Goal: Task Accomplishment & Management: Manage account settings

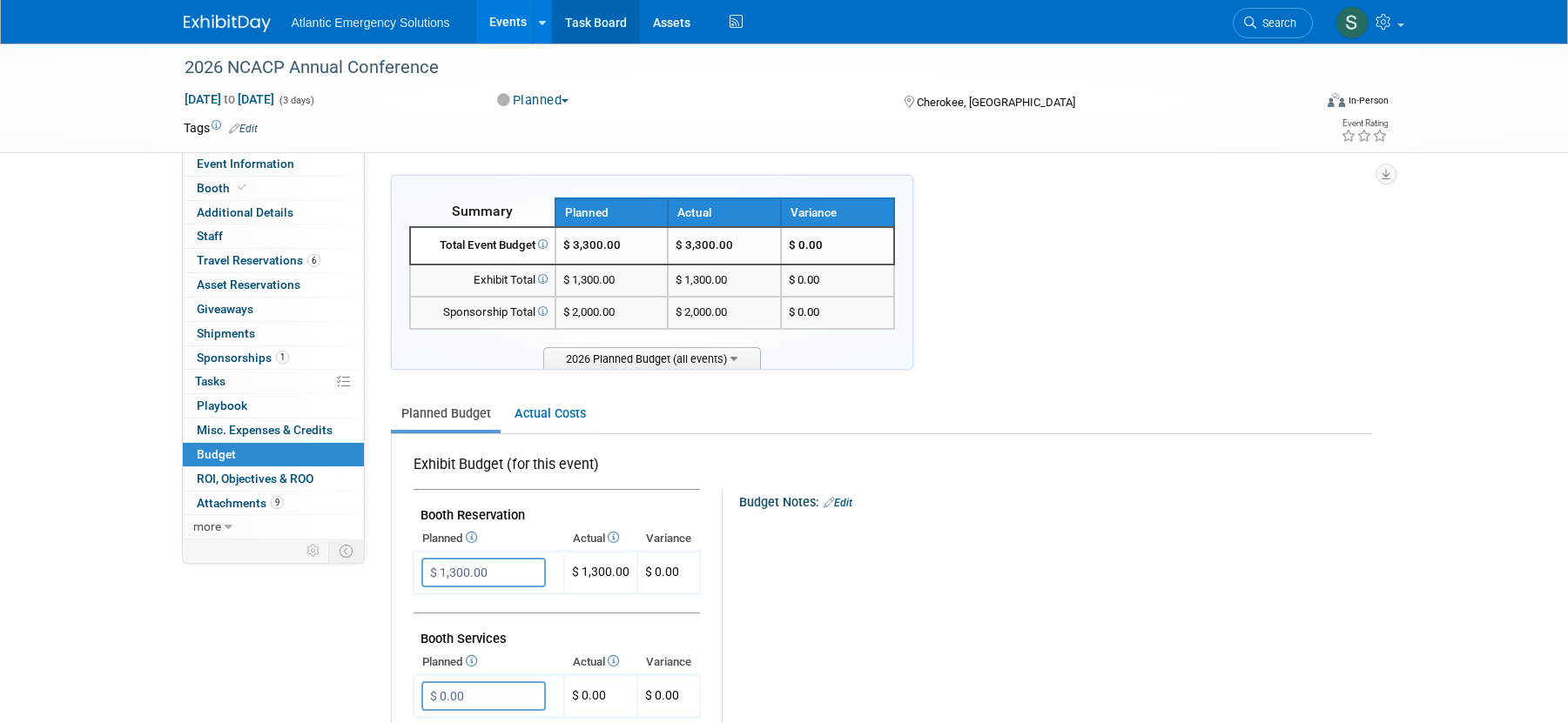
click at [589, 24] on link "Task Board" at bounding box center [596, 21] width 88 height 43
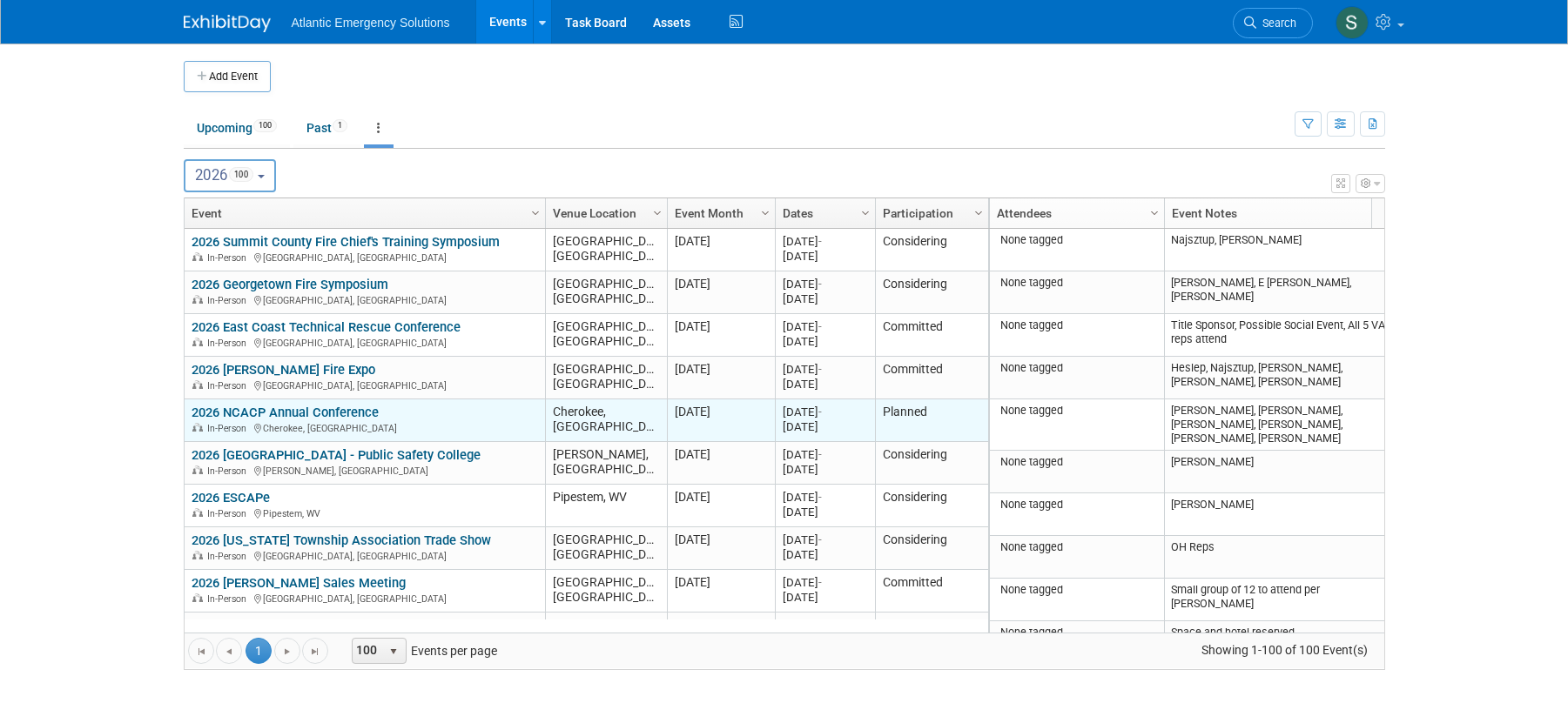
click at [309, 408] on link "2026 NCACP Annual Conference" at bounding box center [284, 413] width 187 height 15
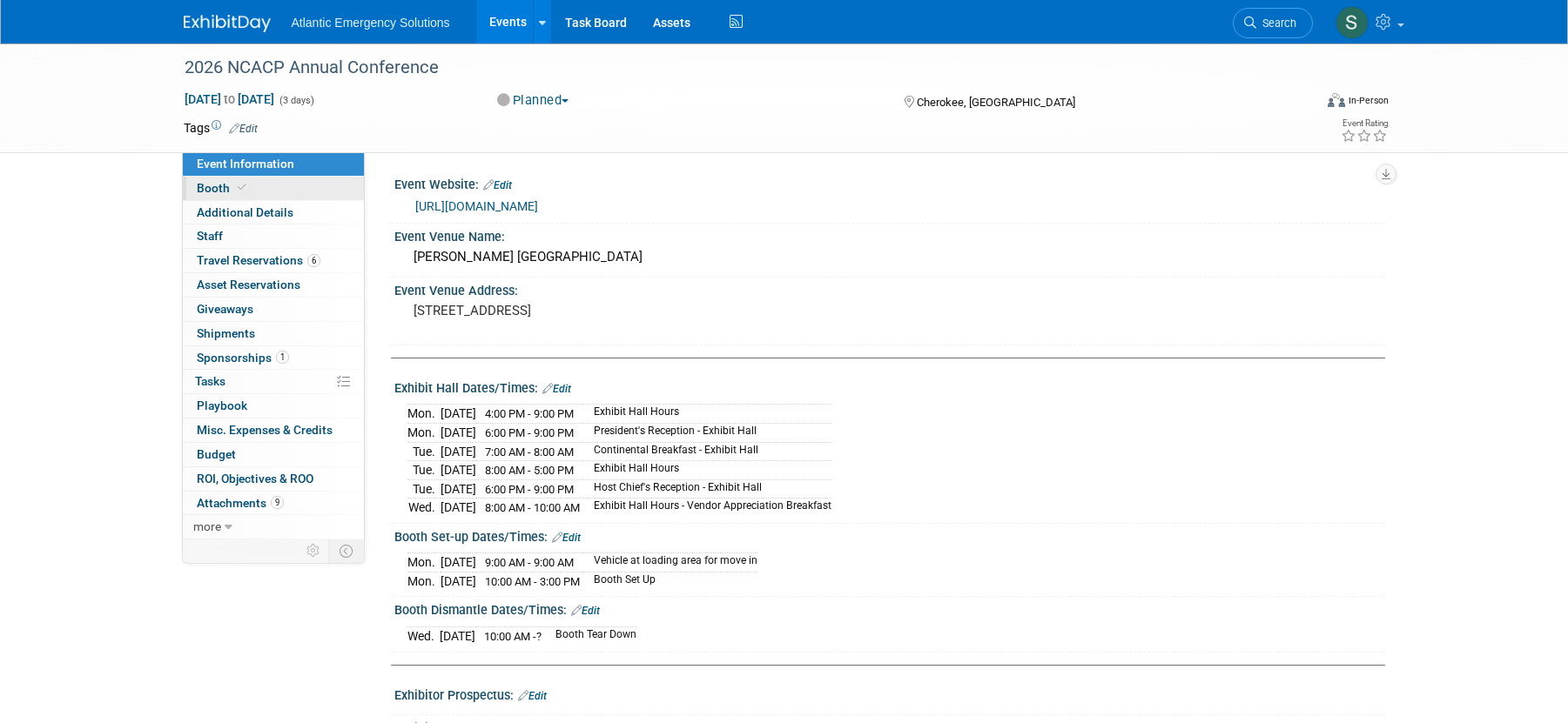
click at [225, 183] on span "Booth" at bounding box center [222, 188] width 53 height 14
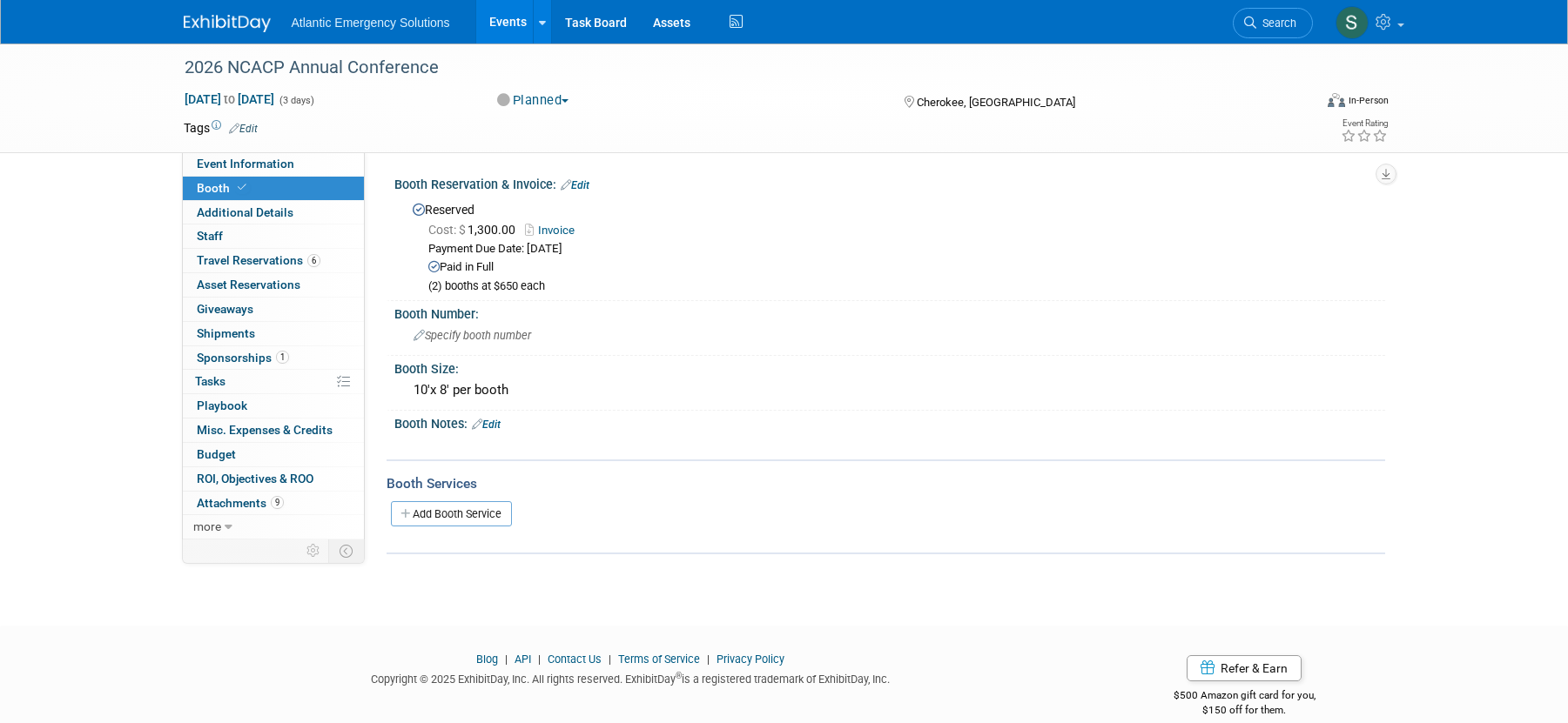
click at [566, 181] on icon at bounding box center [565, 185] width 11 height 11
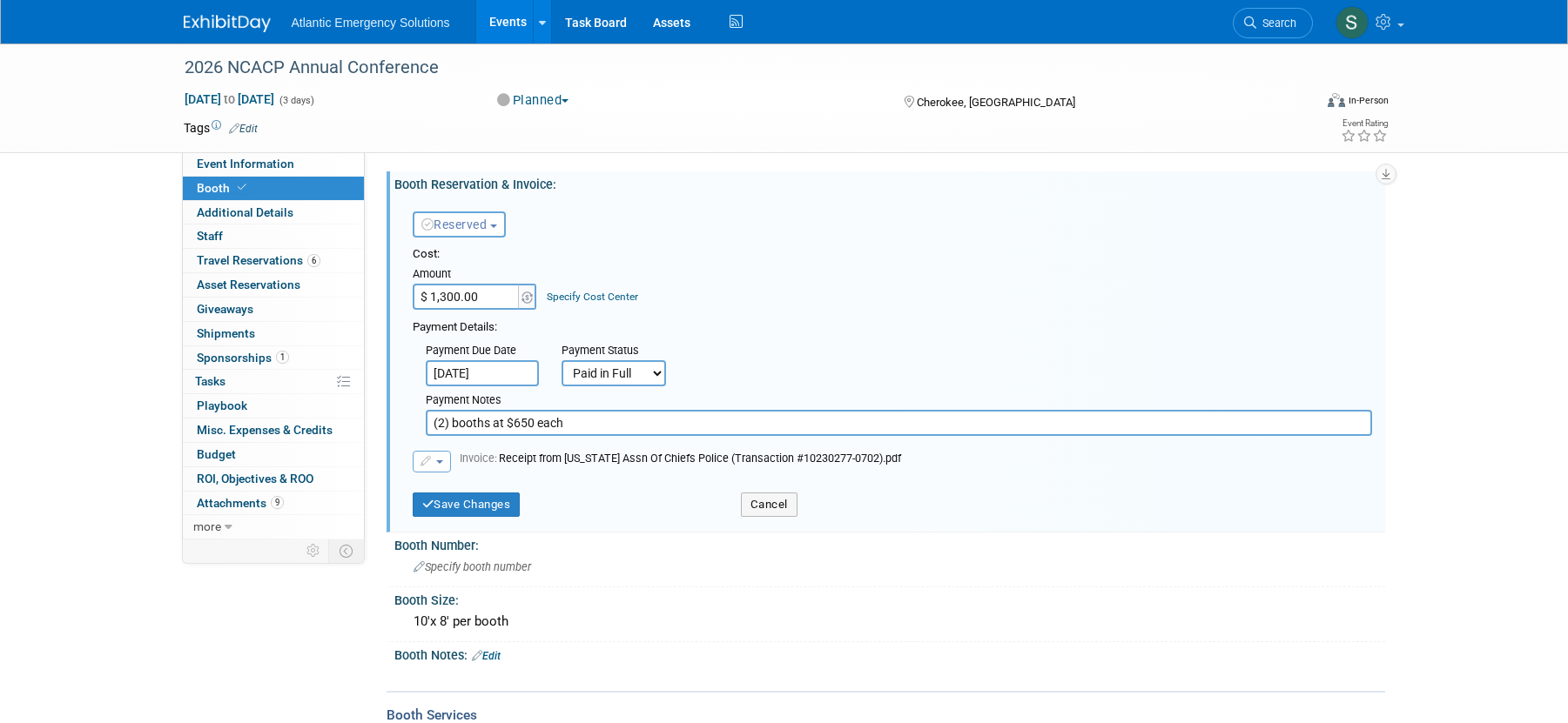
click at [618, 296] on link "Specify Cost Center" at bounding box center [592, 297] width 91 height 12
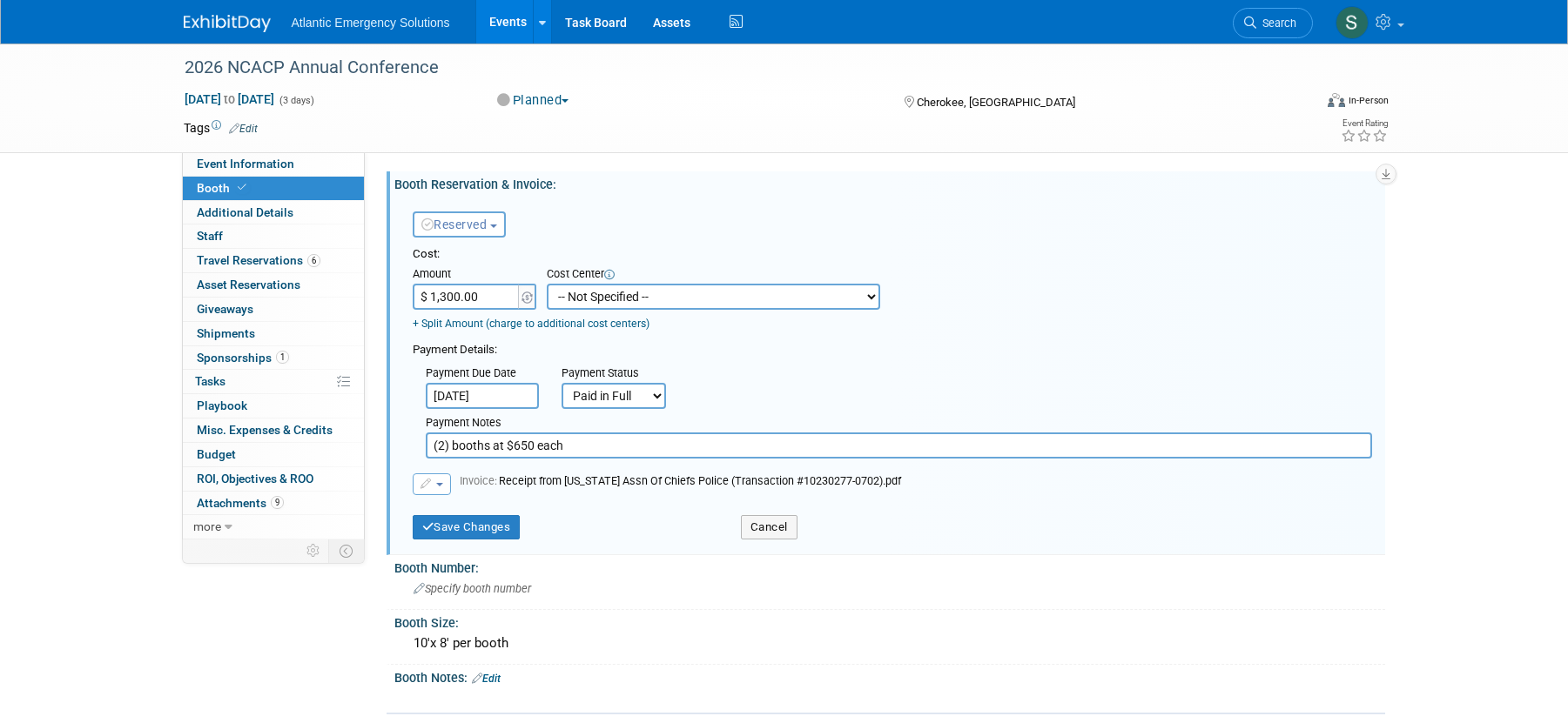
click at [740, 296] on select "-- Not Specified -- Promo Items - DC Ambulance Promo Items - DC Apparatus Promo…" at bounding box center [714, 296] width 333 height 26
click at [434, 319] on link "+ Split Amount (charge to additional cost centers)" at bounding box center [531, 324] width 237 height 12
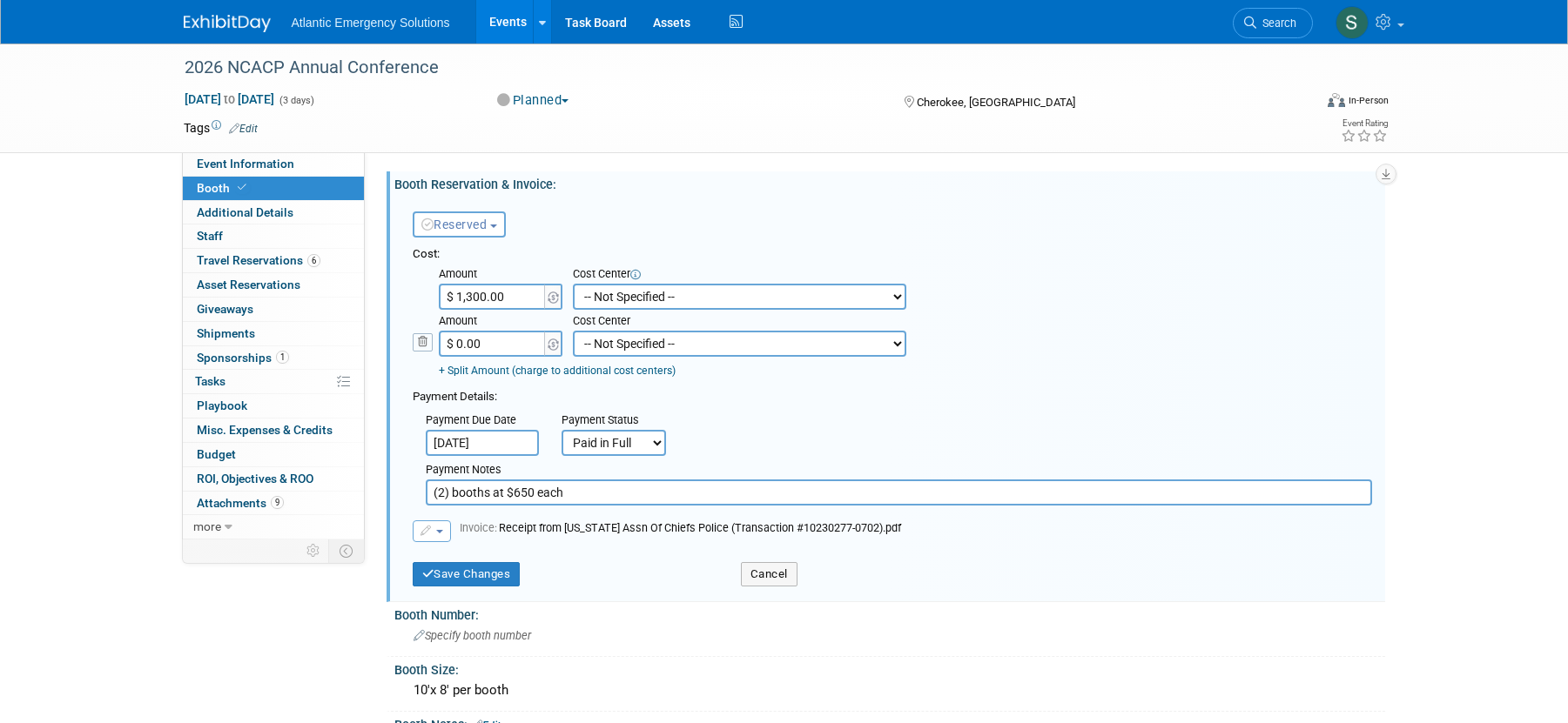
click at [534, 300] on input "$ 1,300.00" at bounding box center [493, 296] width 109 height 26
type input "$ 650.00"
click at [672, 293] on select "-- Not Specified -- Promo Items - DC Ambulance Promo Items - DC Apparatus Promo…" at bounding box center [739, 296] width 333 height 26
select select "18966490"
click at [573, 283] on select "-- Not Specified -- Promo Items - DC Ambulance Promo Items - DC Apparatus Promo…" at bounding box center [739, 296] width 333 height 26
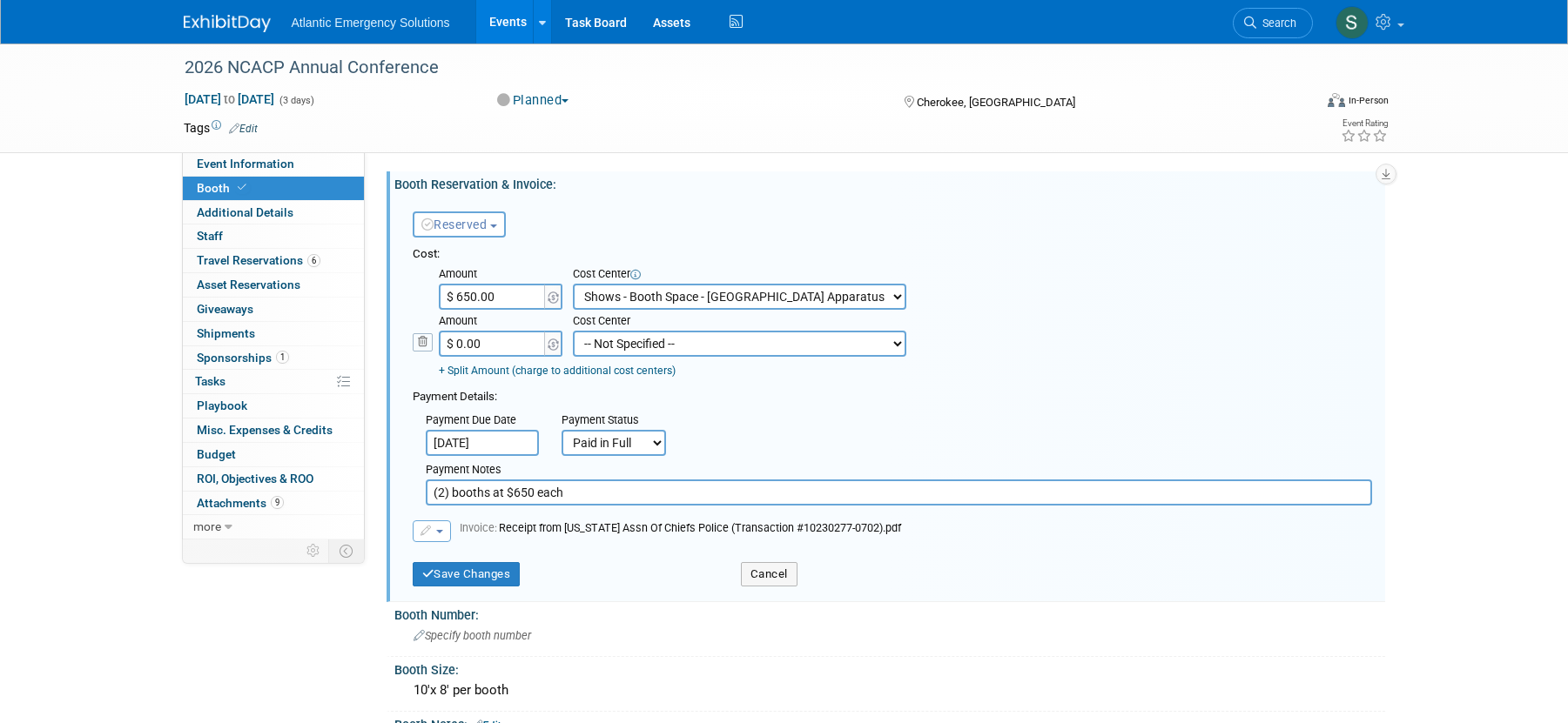
click at [512, 344] on input "$ 0.00" at bounding box center [493, 343] width 109 height 26
type input "$ 650.00"
click at [676, 341] on select "-- Not Specified -- Promo Items - DC Ambulance Promo Items - DC Apparatus Promo…" at bounding box center [739, 343] width 333 height 26
select select "18966503"
click at [573, 330] on select "-- Not Specified -- Promo Items - DC Ambulance Promo Items - DC Apparatus Promo…" at bounding box center [739, 343] width 333 height 26
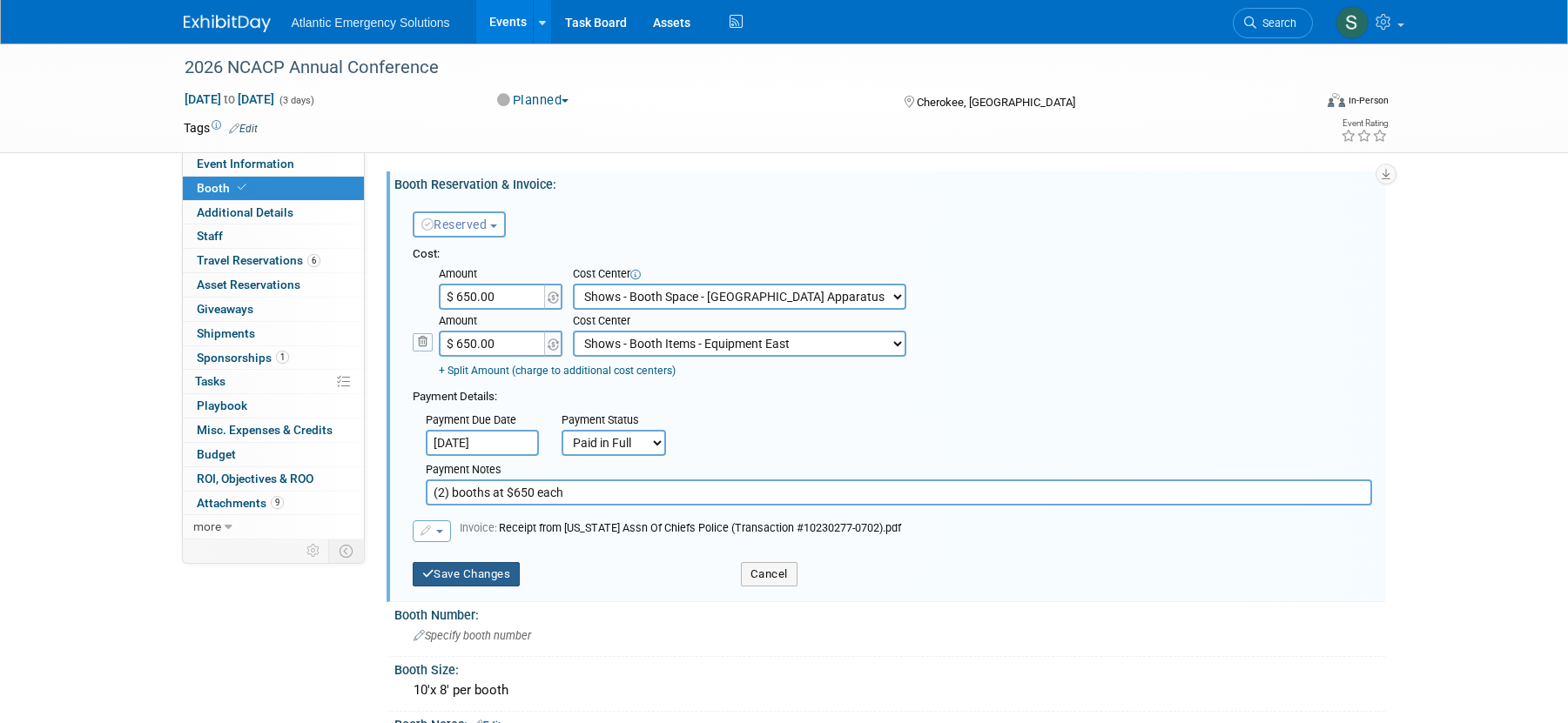
click at [473, 578] on button "Save Changes" at bounding box center [466, 574] width 108 height 24
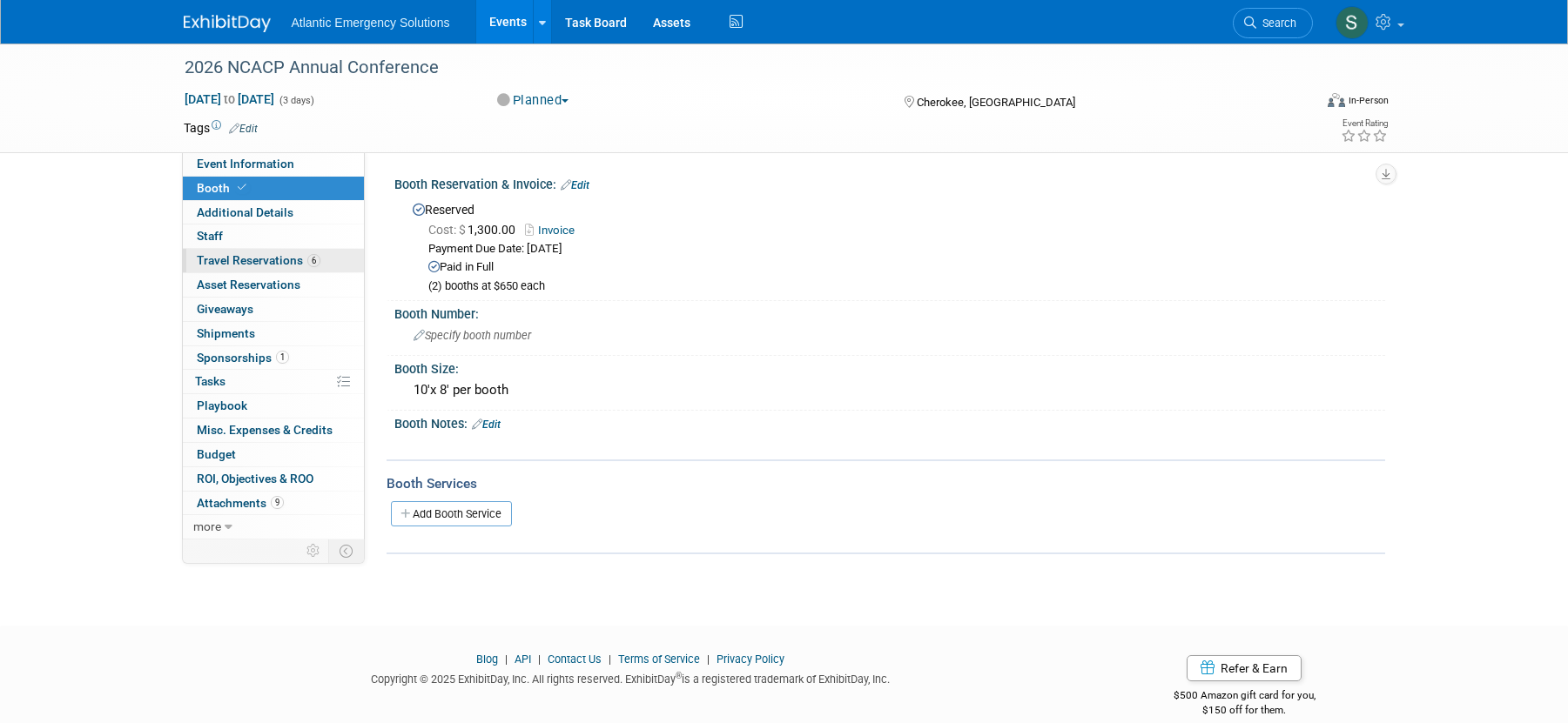
click at [258, 260] on span "Travel Reservations 6" at bounding box center [258, 260] width 124 height 14
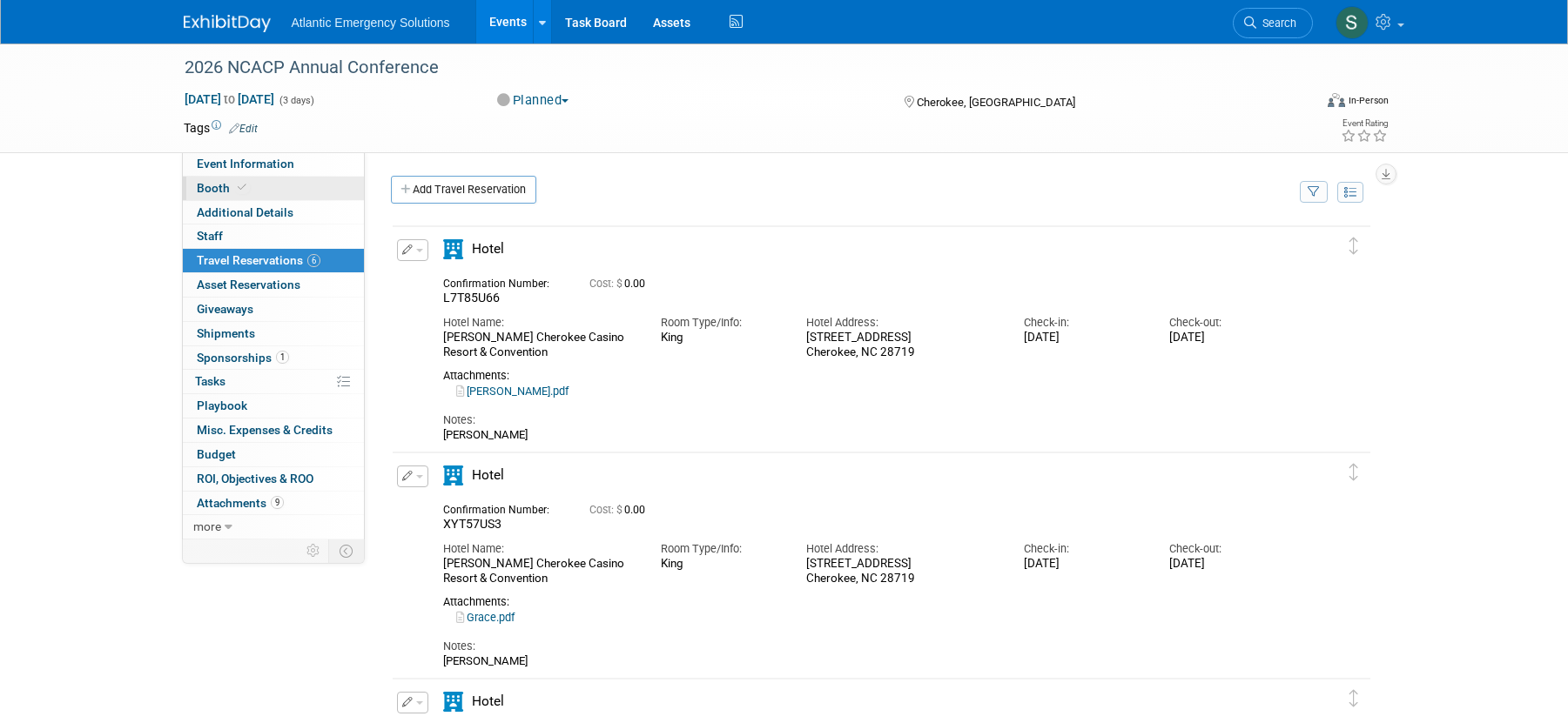
click at [218, 190] on span "Booth" at bounding box center [222, 188] width 53 height 14
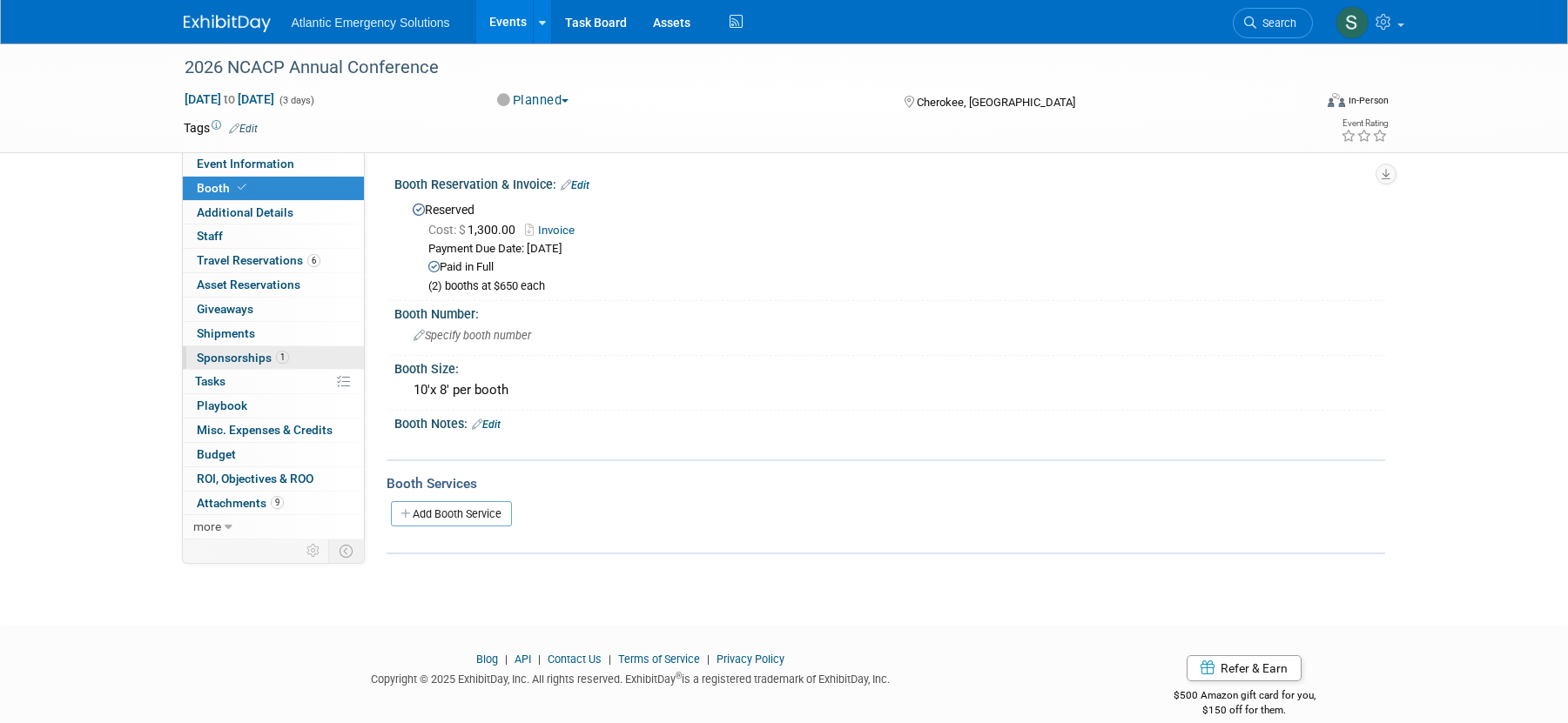
click at [244, 360] on span "Sponsorships 1" at bounding box center [242, 357] width 92 height 14
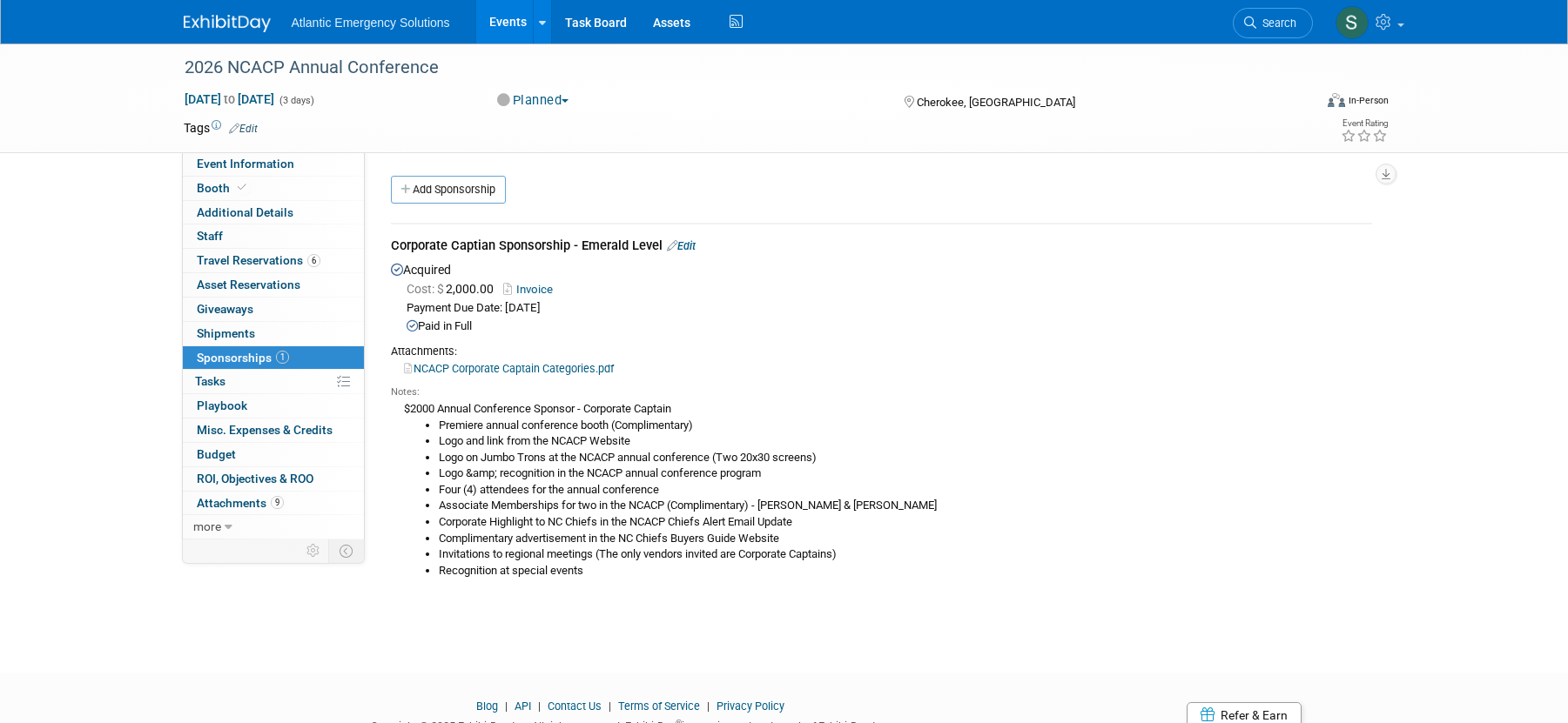
click at [670, 246] on icon at bounding box center [671, 246] width 11 height 11
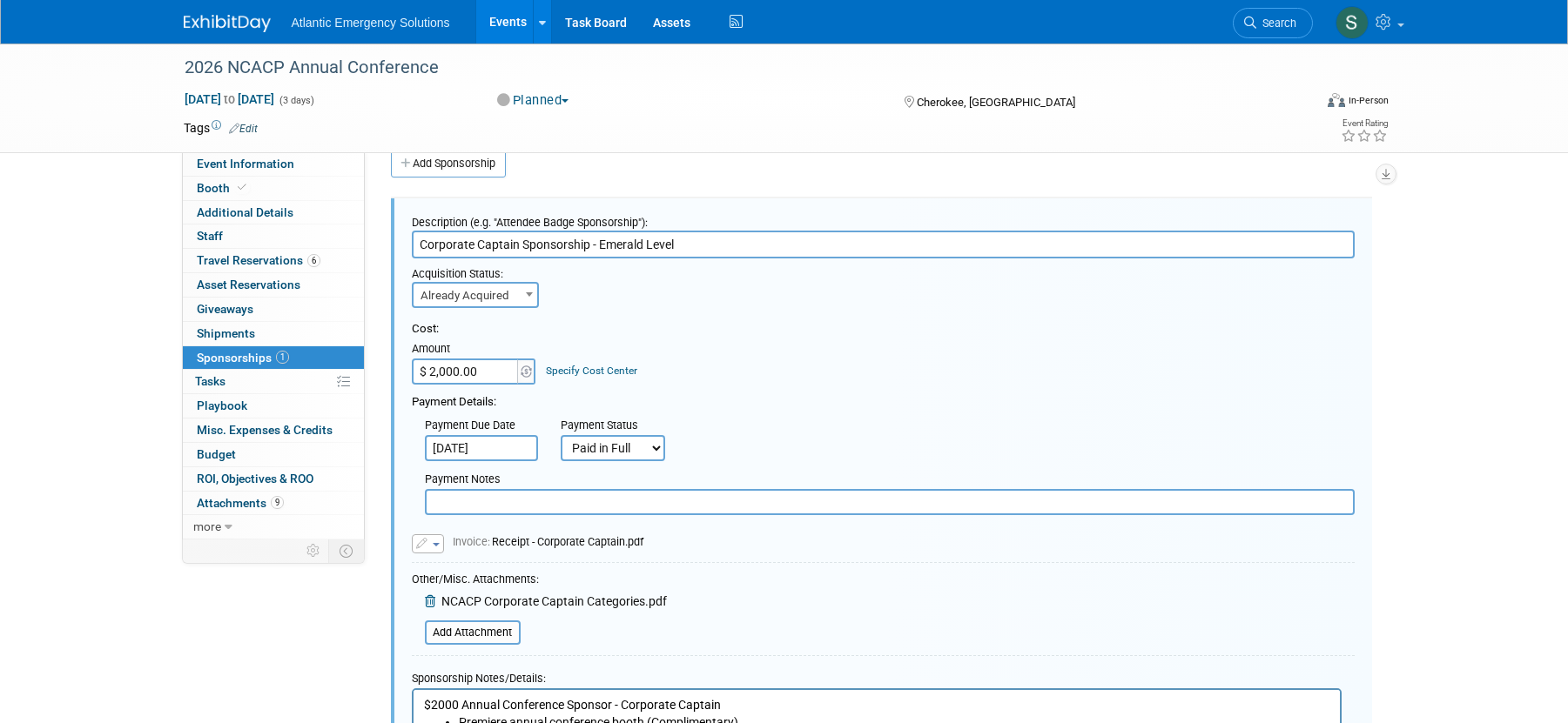
click at [767, 241] on input "Corporate Captain Sponsorship - Emerald Level" at bounding box center [883, 244] width 943 height 28
type input "Corporate Captain Sponsorship - Emerald Level"
click at [1399, 26] on link at bounding box center [1368, 21] width 85 height 43
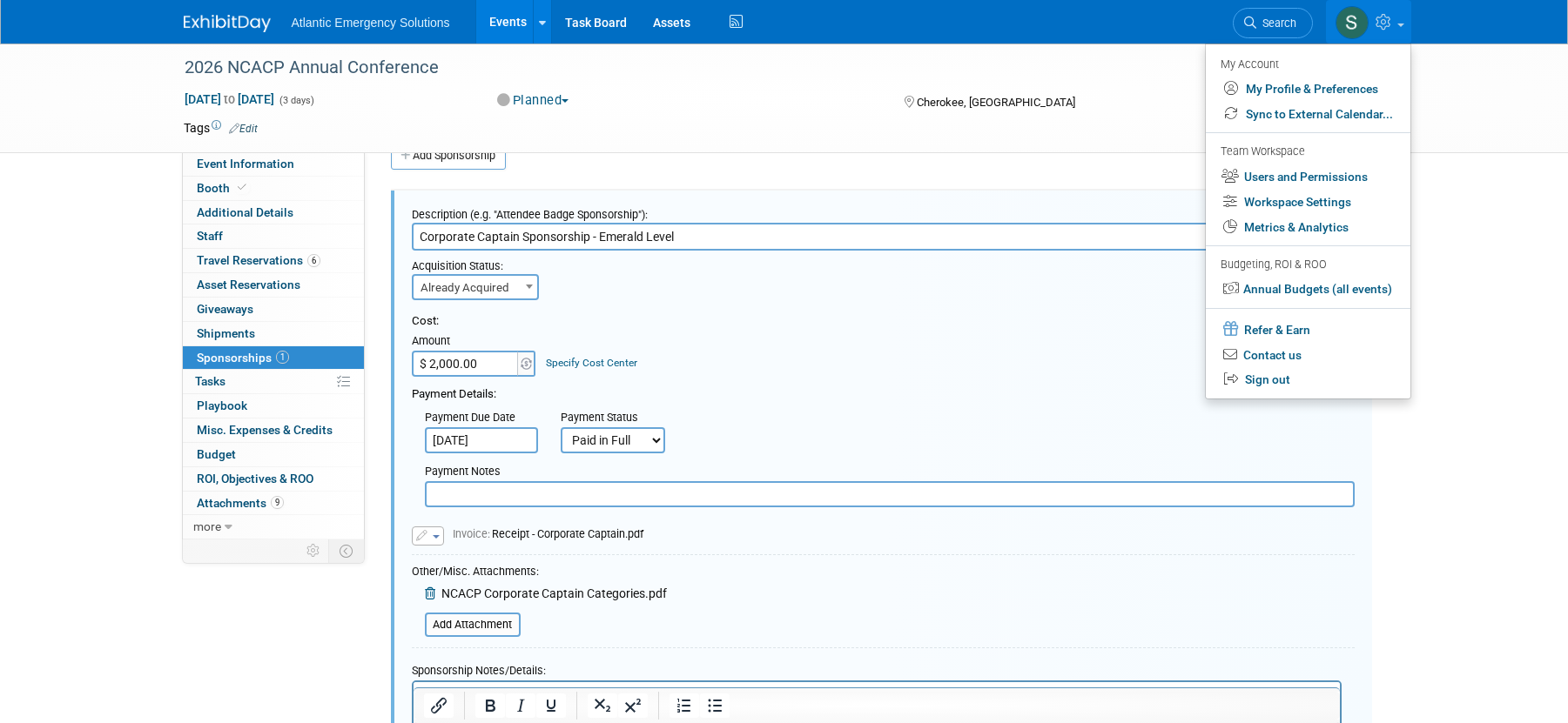
click at [1084, 129] on td at bounding box center [720, 128] width 926 height 17
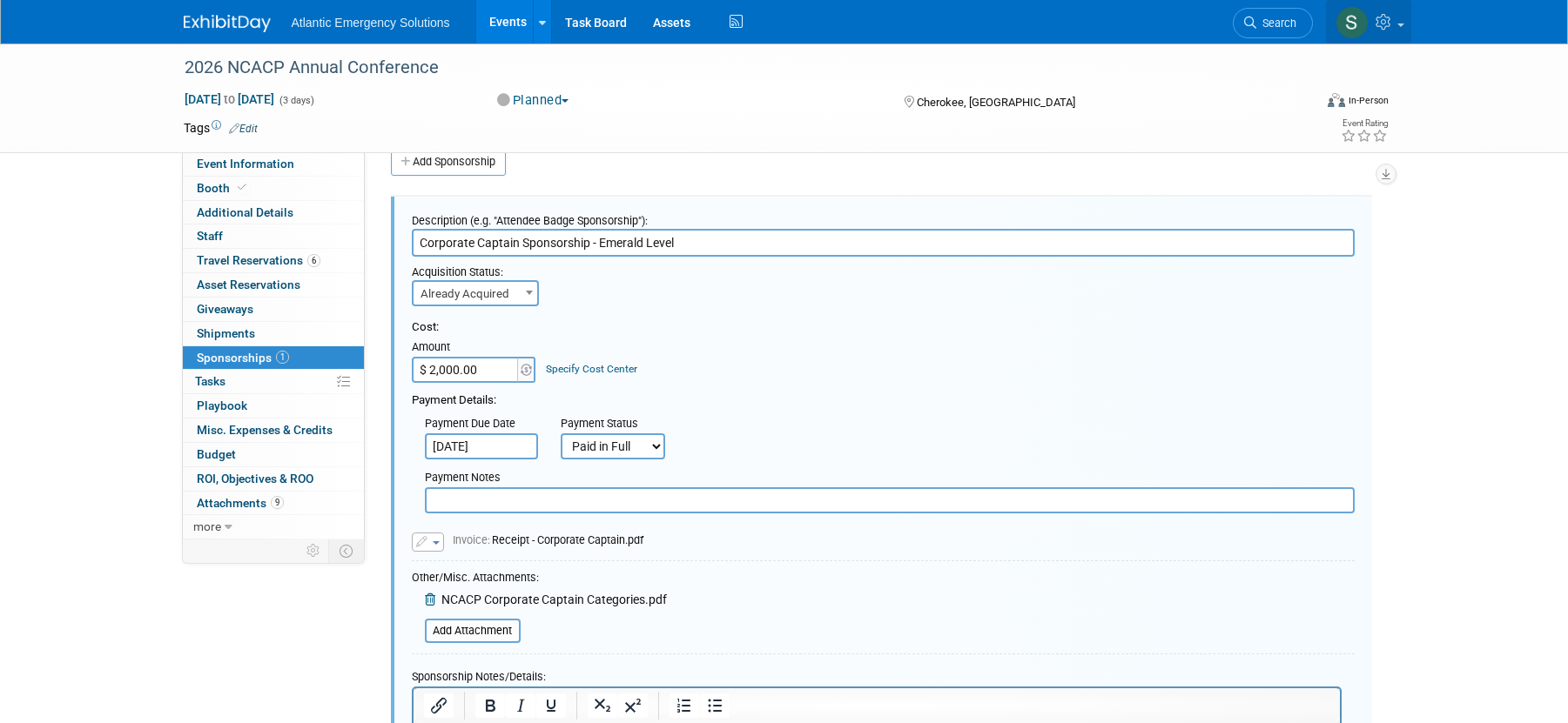
click at [1404, 29] on link at bounding box center [1368, 21] width 85 height 43
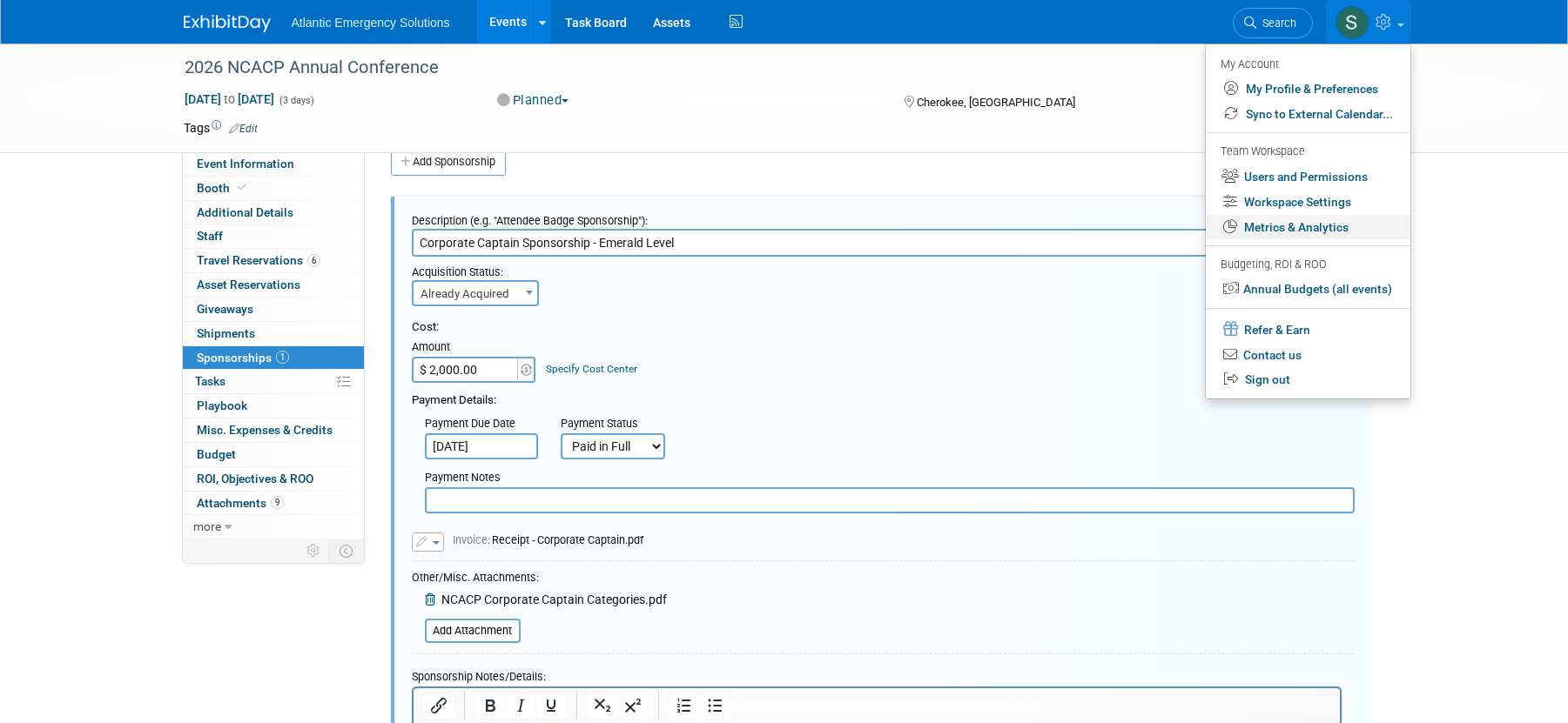
click at [1338, 228] on link "Metrics & Analytics" at bounding box center [1308, 227] width 205 height 25
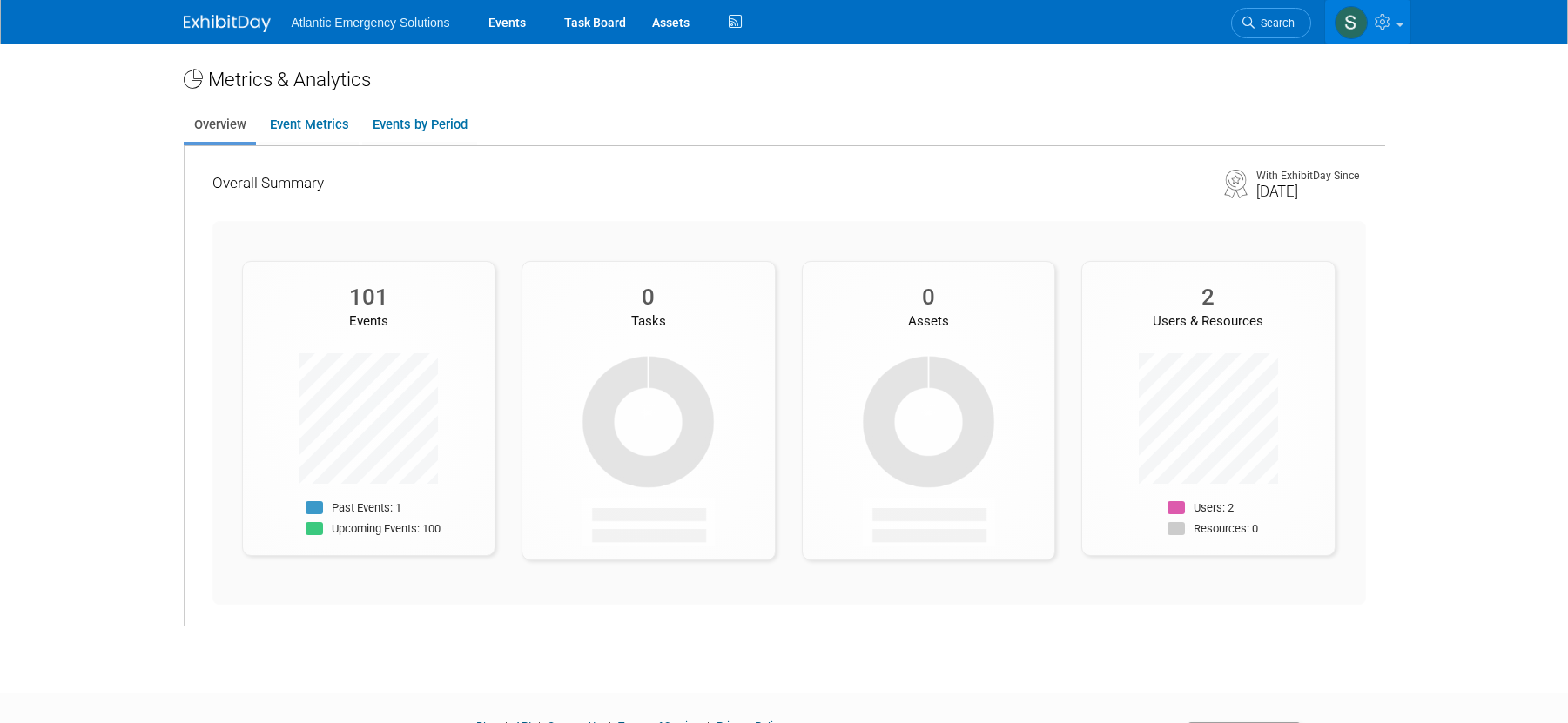
drag, startPoint x: 0, startPoint y: 0, endPoint x: 1401, endPoint y: 23, distance: 1401.2
click at [1401, 24] on span at bounding box center [1399, 26] width 7 height 4
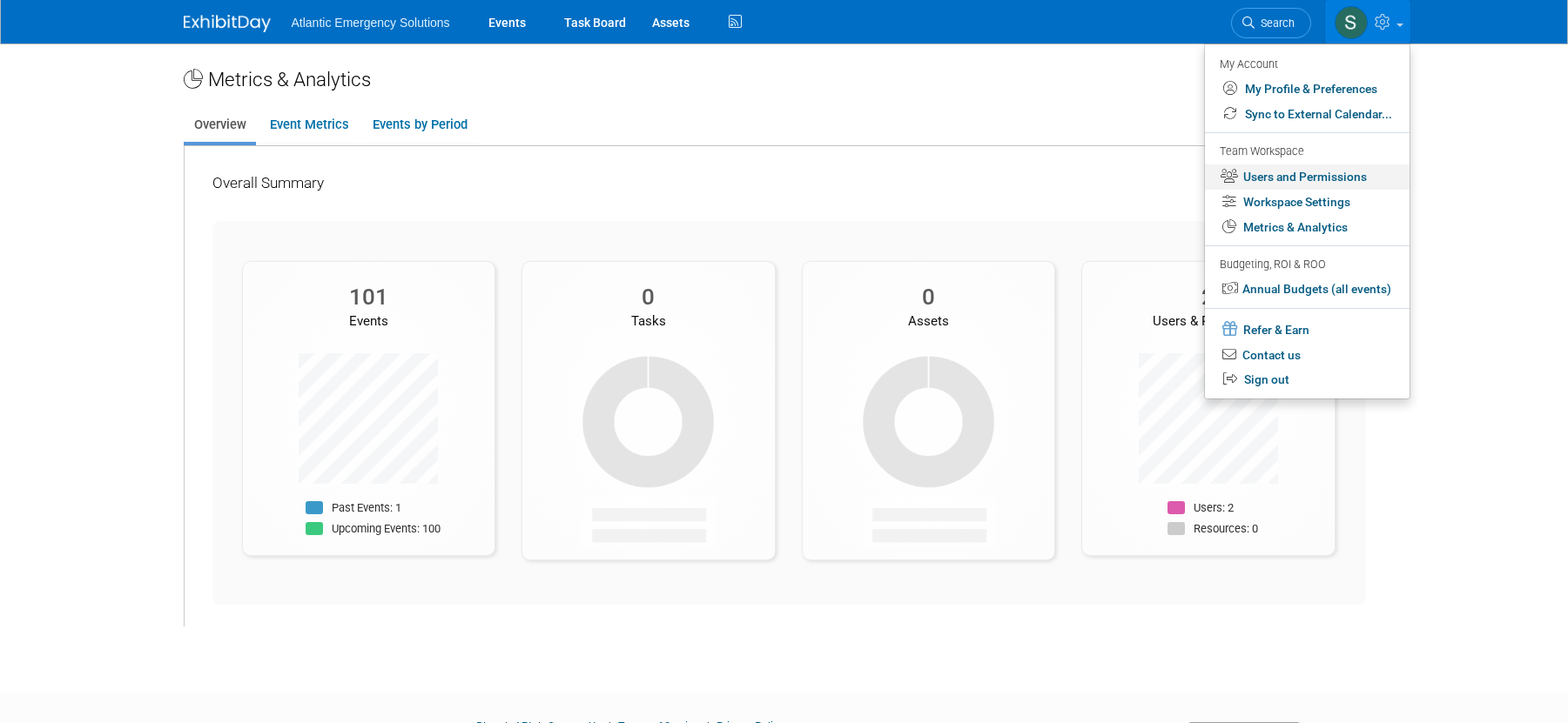
click at [1302, 186] on link "Users and Permissions" at bounding box center [1307, 177] width 205 height 25
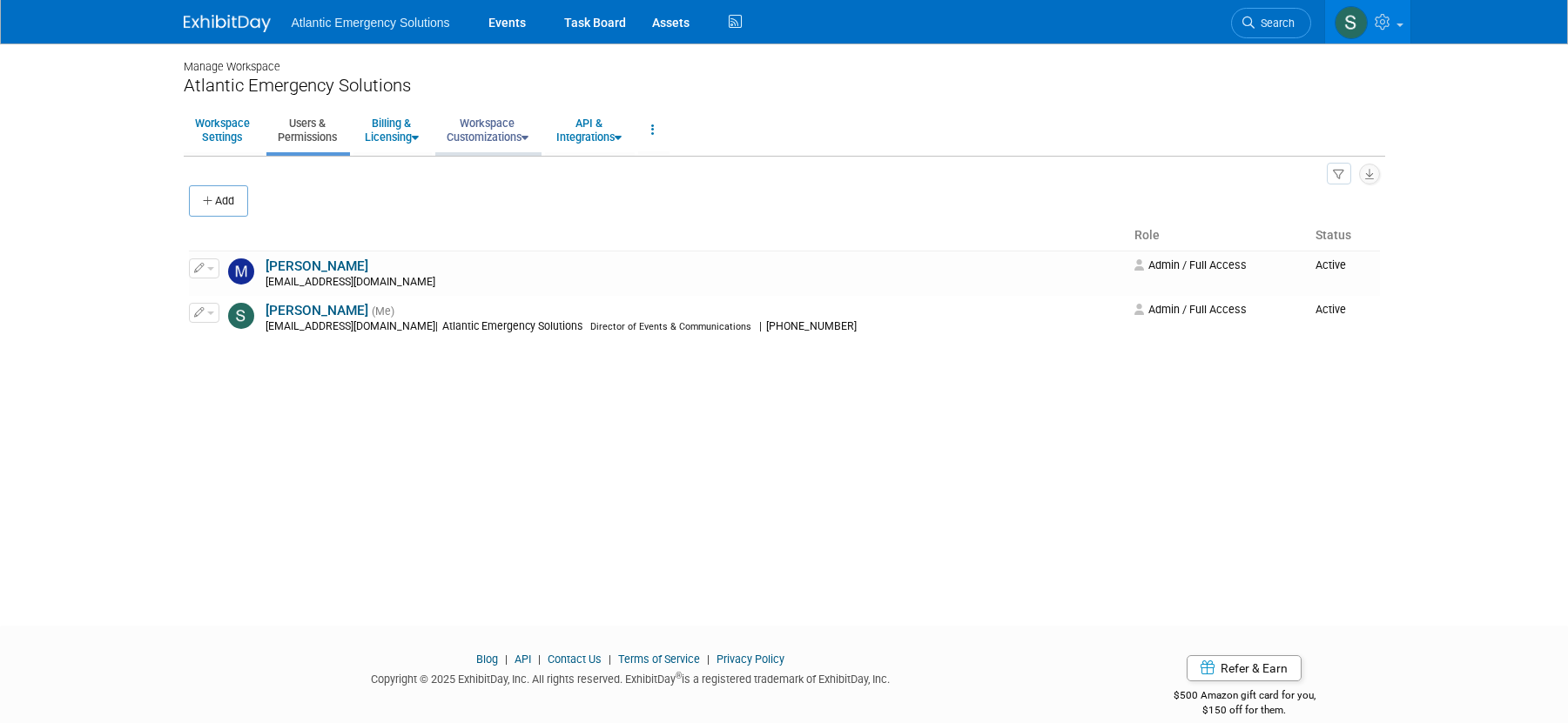
click at [525, 138] on link "Workspace Customizations" at bounding box center [487, 130] width 104 height 43
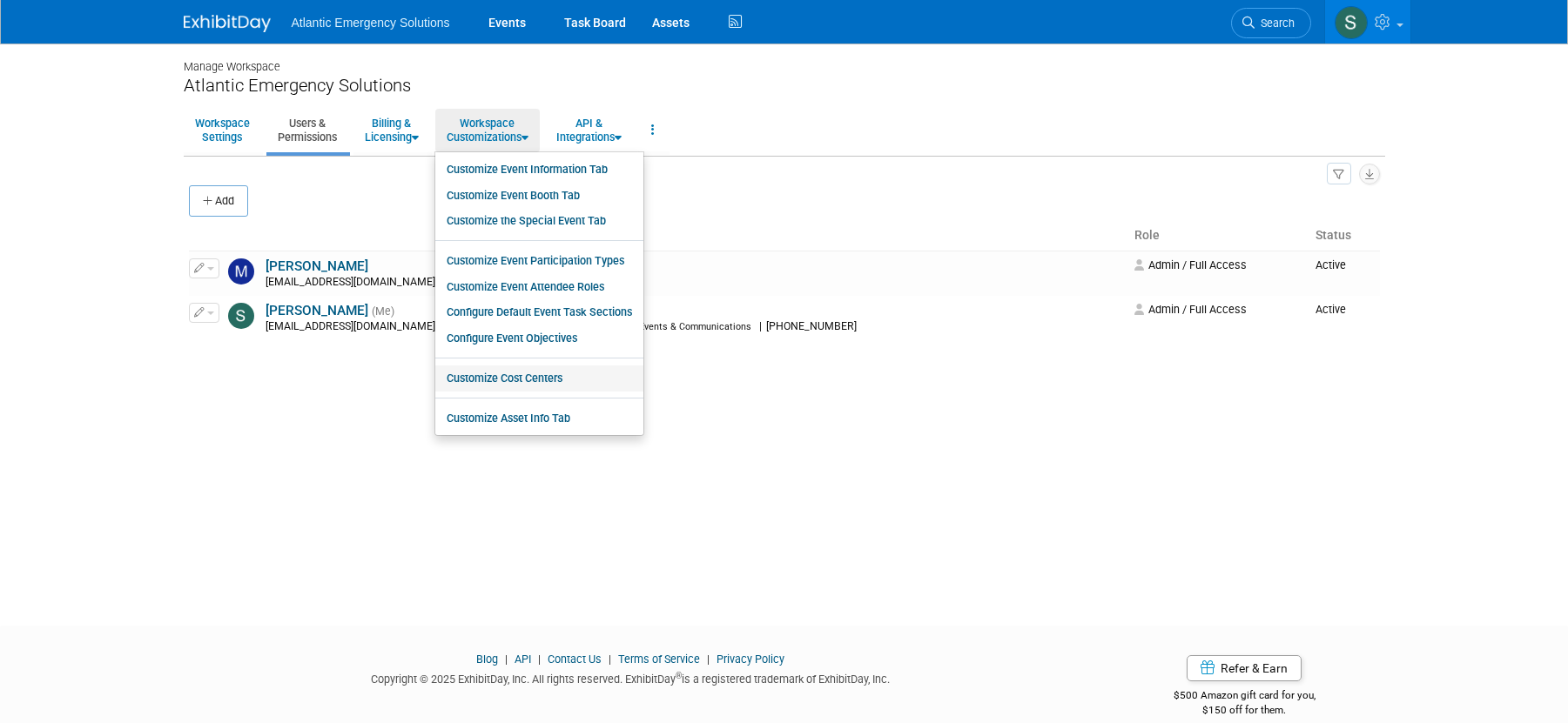
click at [511, 374] on link "Customize Cost Centers" at bounding box center [538, 378] width 208 height 26
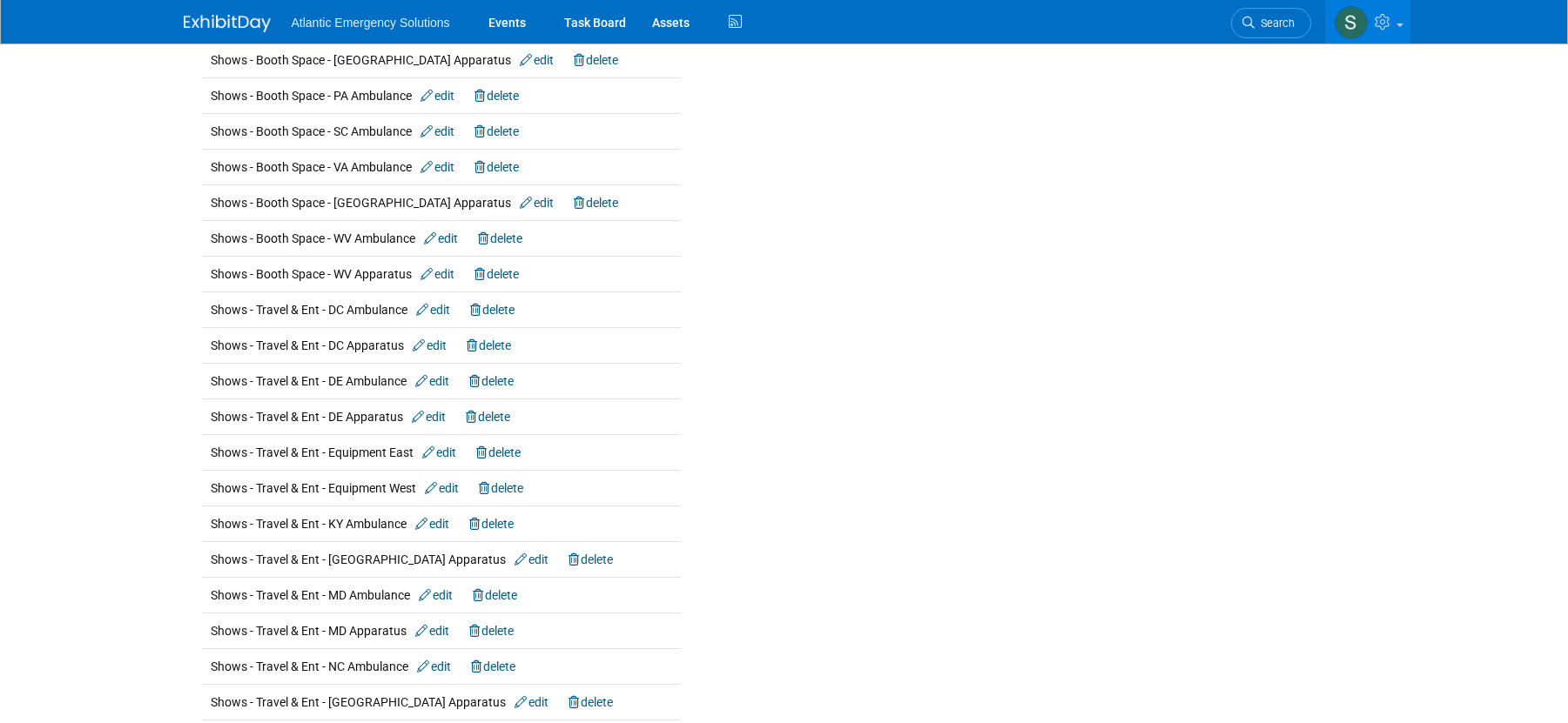
scroll to position [2626, 0]
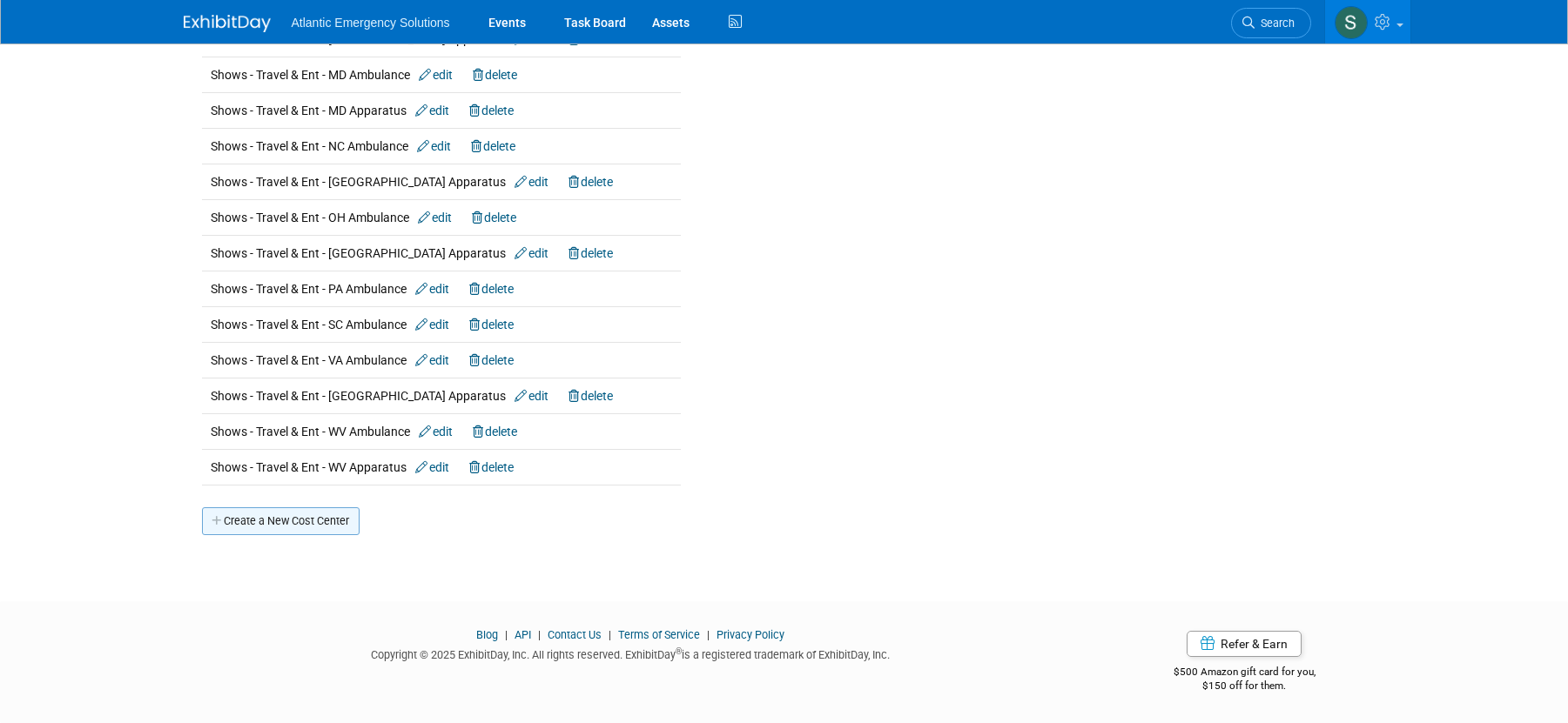
click at [295, 528] on link "Create a New Cost Center" at bounding box center [281, 521] width 158 height 28
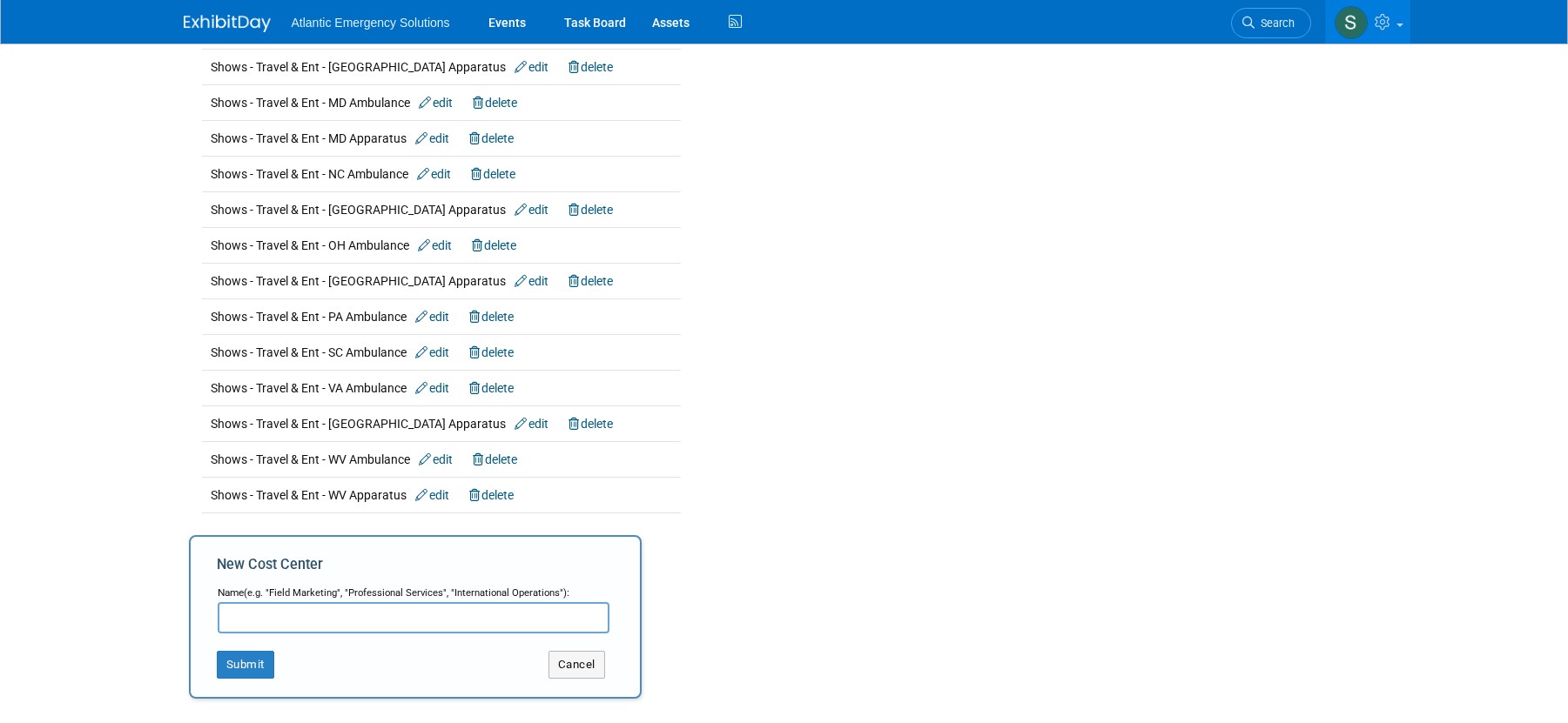
click at [282, 616] on input "text" at bounding box center [413, 618] width 392 height 32
type input "Shows - Sponsorships - DC Ambulance"
click at [254, 664] on button "Submit" at bounding box center [245, 665] width 57 height 28
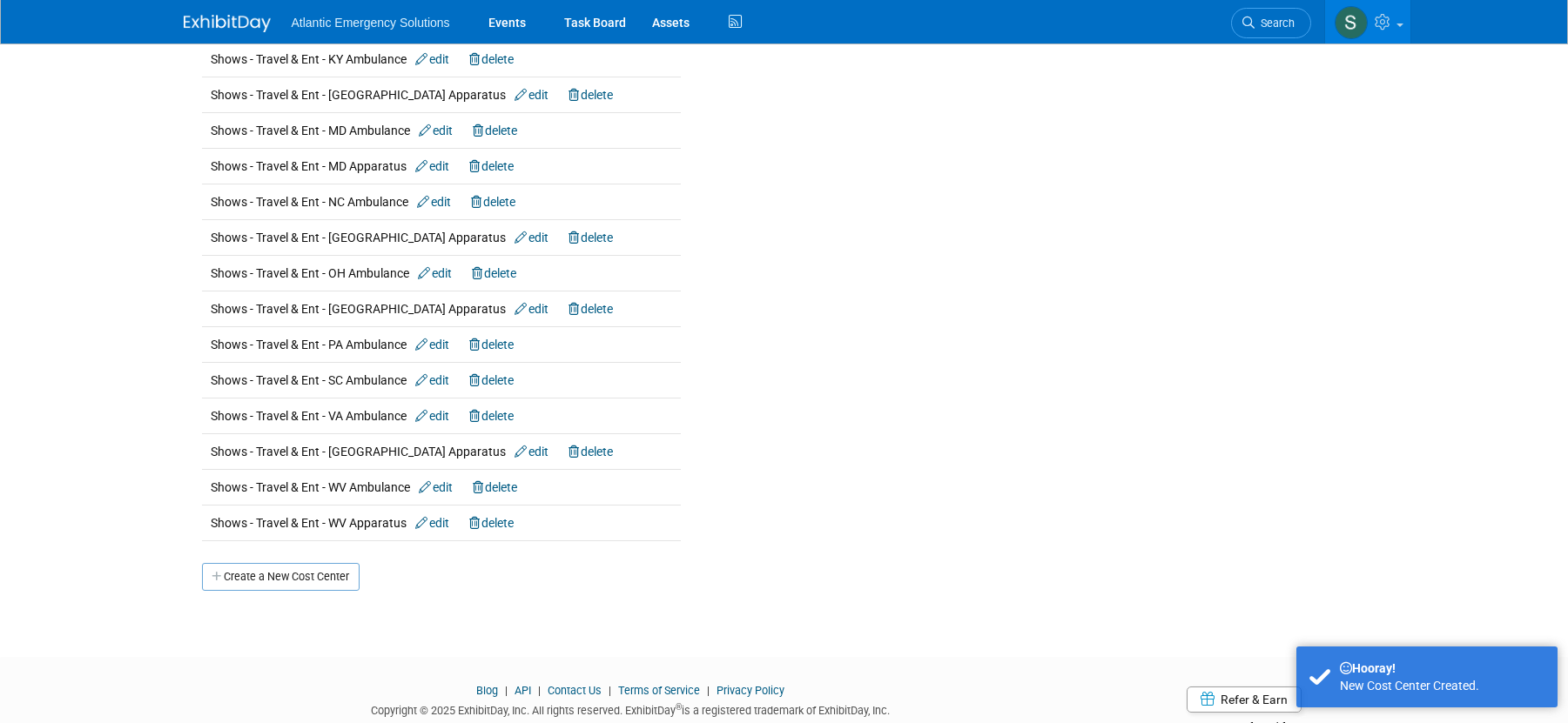
scroll to position [2661, 0]
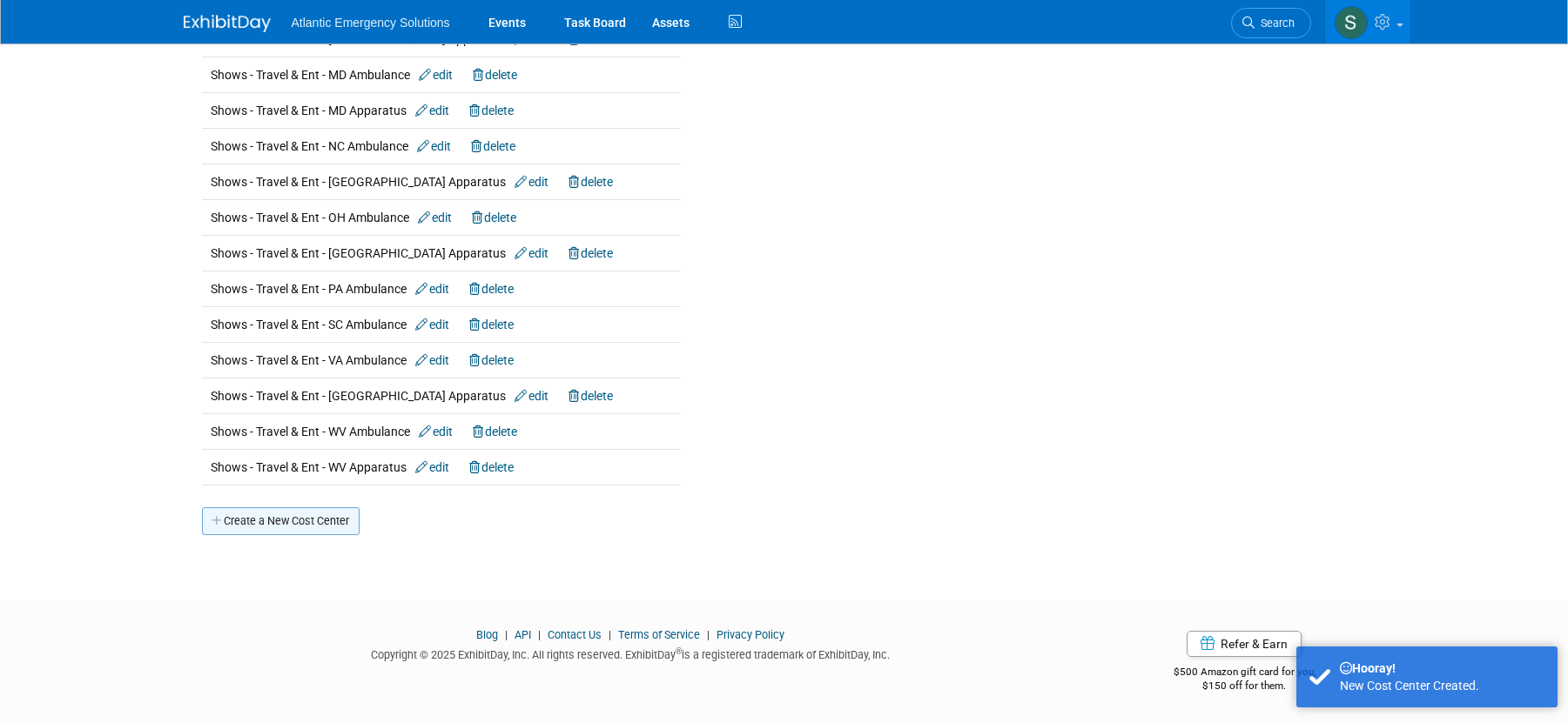
click at [261, 521] on link "Create a New Cost Center" at bounding box center [281, 521] width 158 height 28
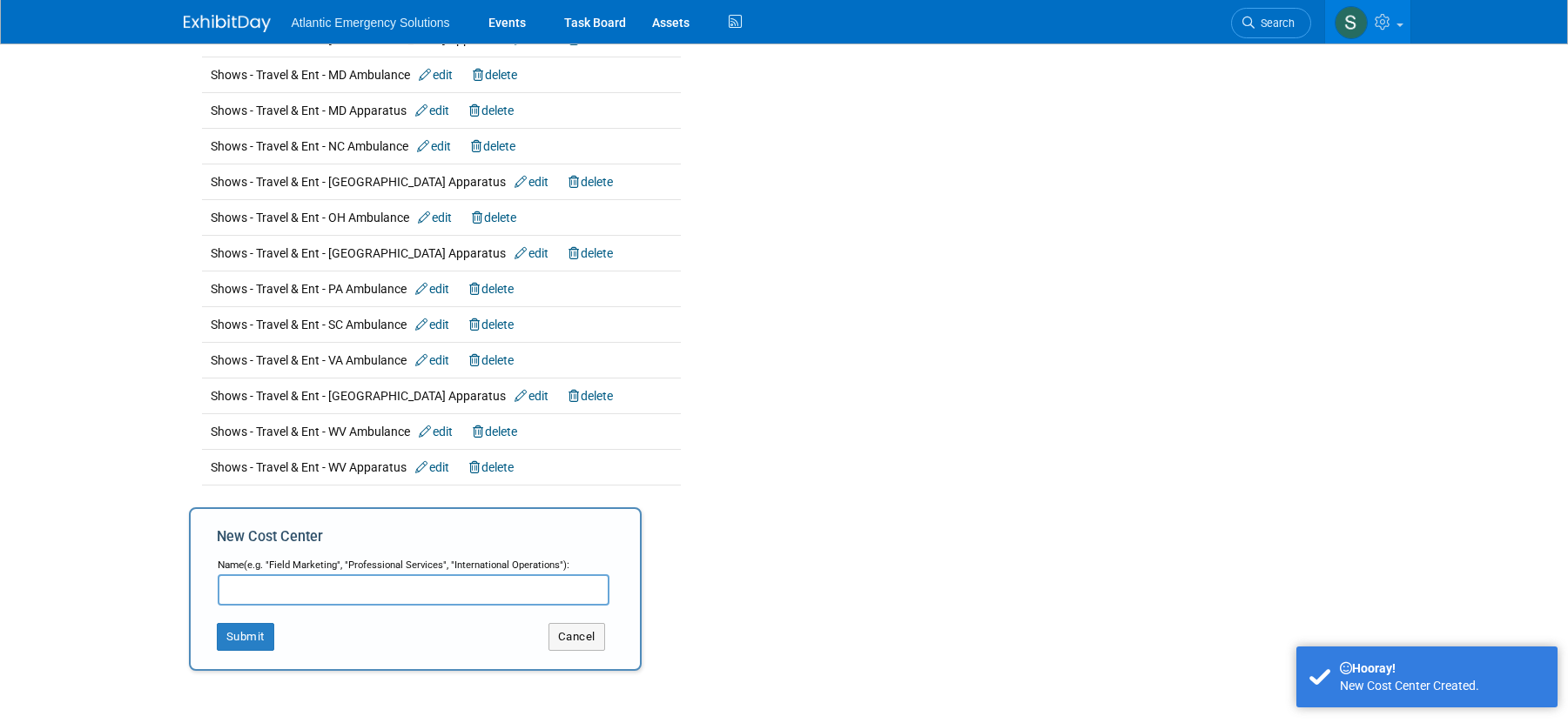
click at [242, 594] on input "text" at bounding box center [413, 590] width 392 height 32
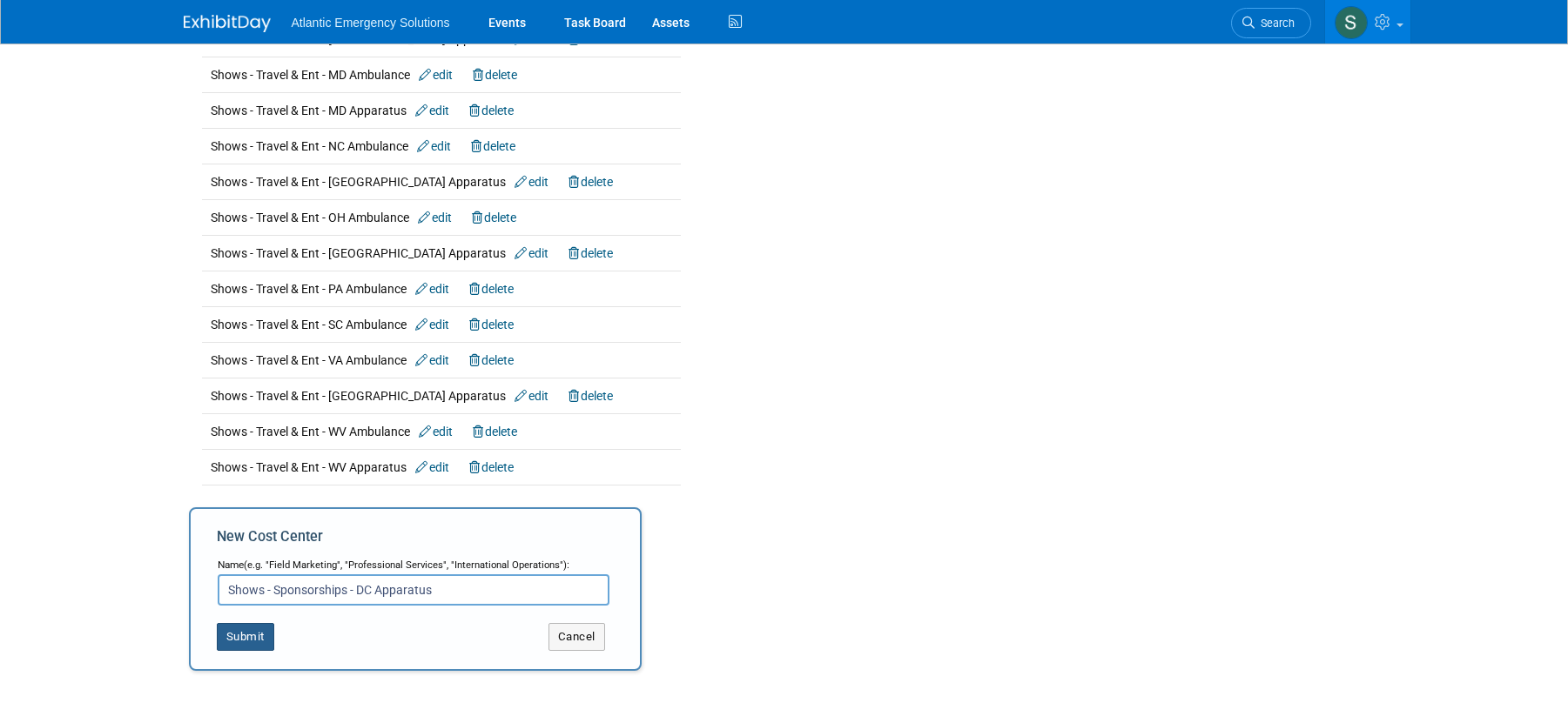
type input "Shows - Sponsorships - DC Apparatus"
click at [254, 634] on button "Submit" at bounding box center [245, 637] width 57 height 28
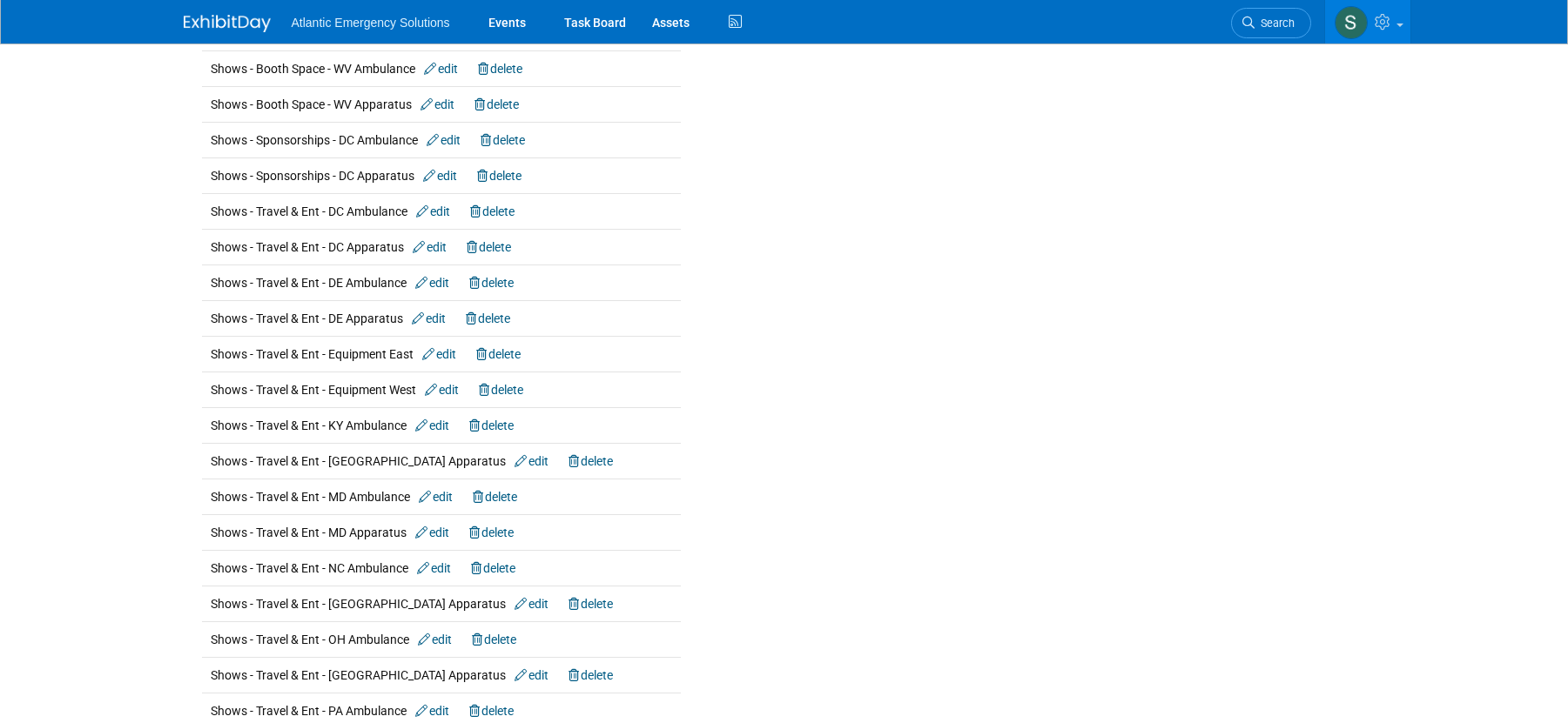
scroll to position [2698, 0]
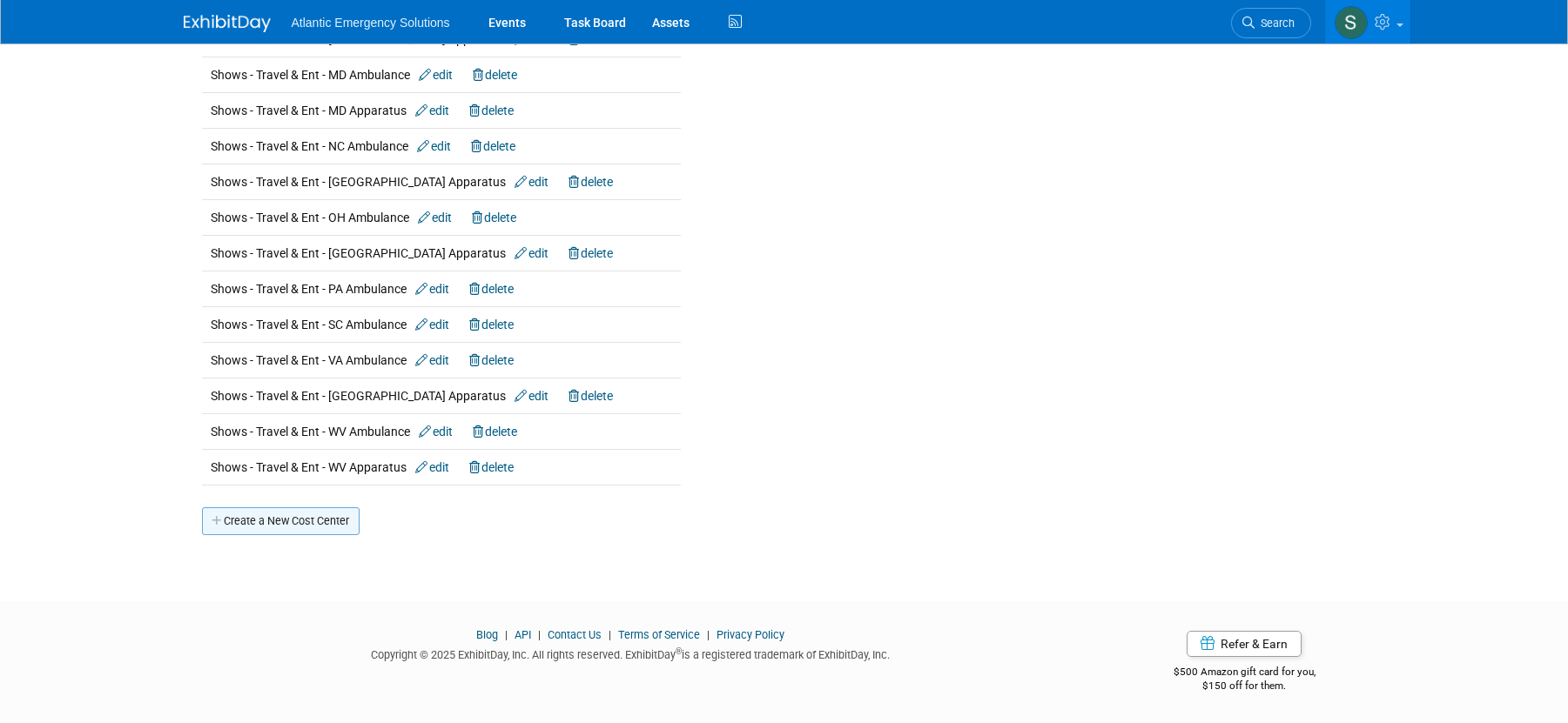
click at [292, 529] on link "Create a New Cost Center" at bounding box center [281, 521] width 158 height 28
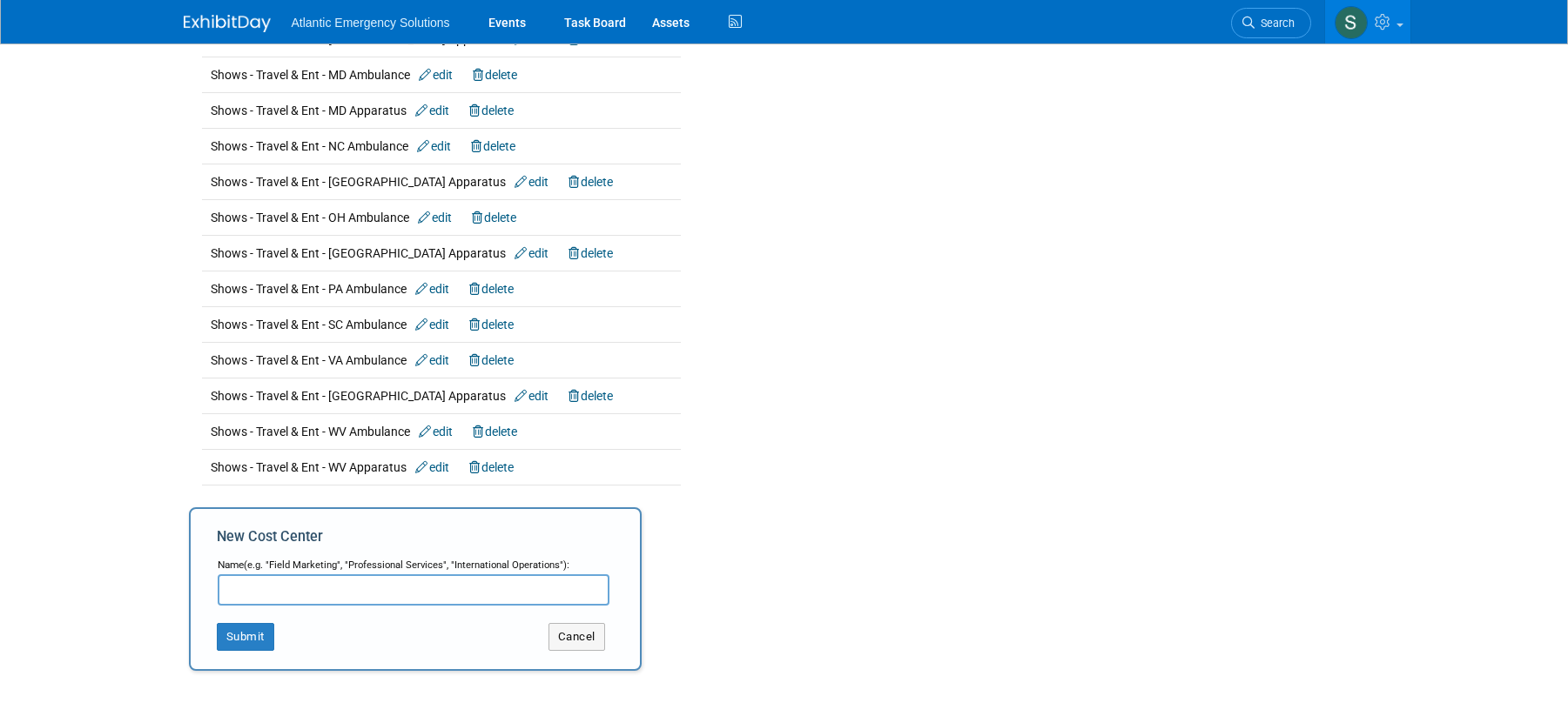
click at [275, 589] on input "text" at bounding box center [413, 590] width 392 height 32
type input "Shows - Sponsorships - DE Ambulance"
click at [236, 637] on button "Submit" at bounding box center [245, 637] width 57 height 28
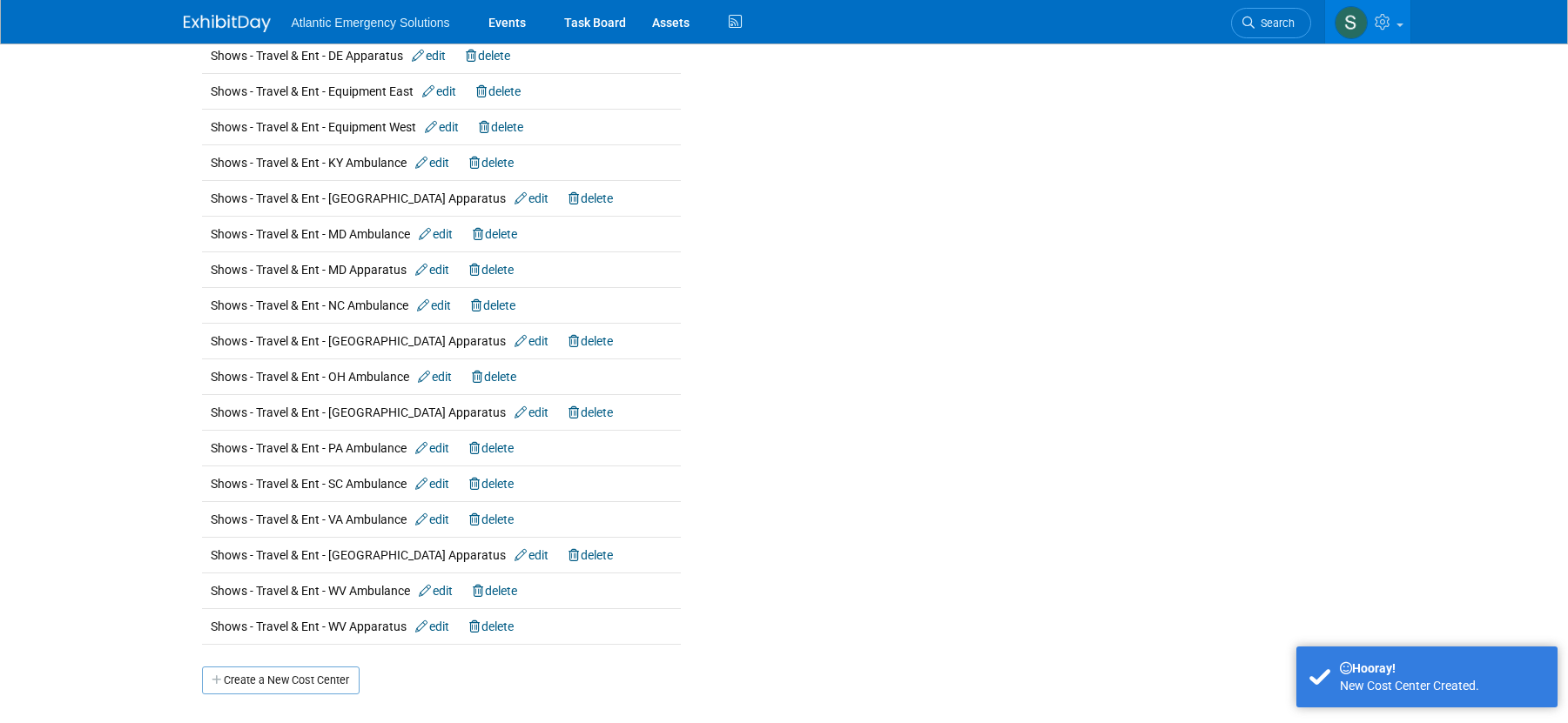
scroll to position [2733, 0]
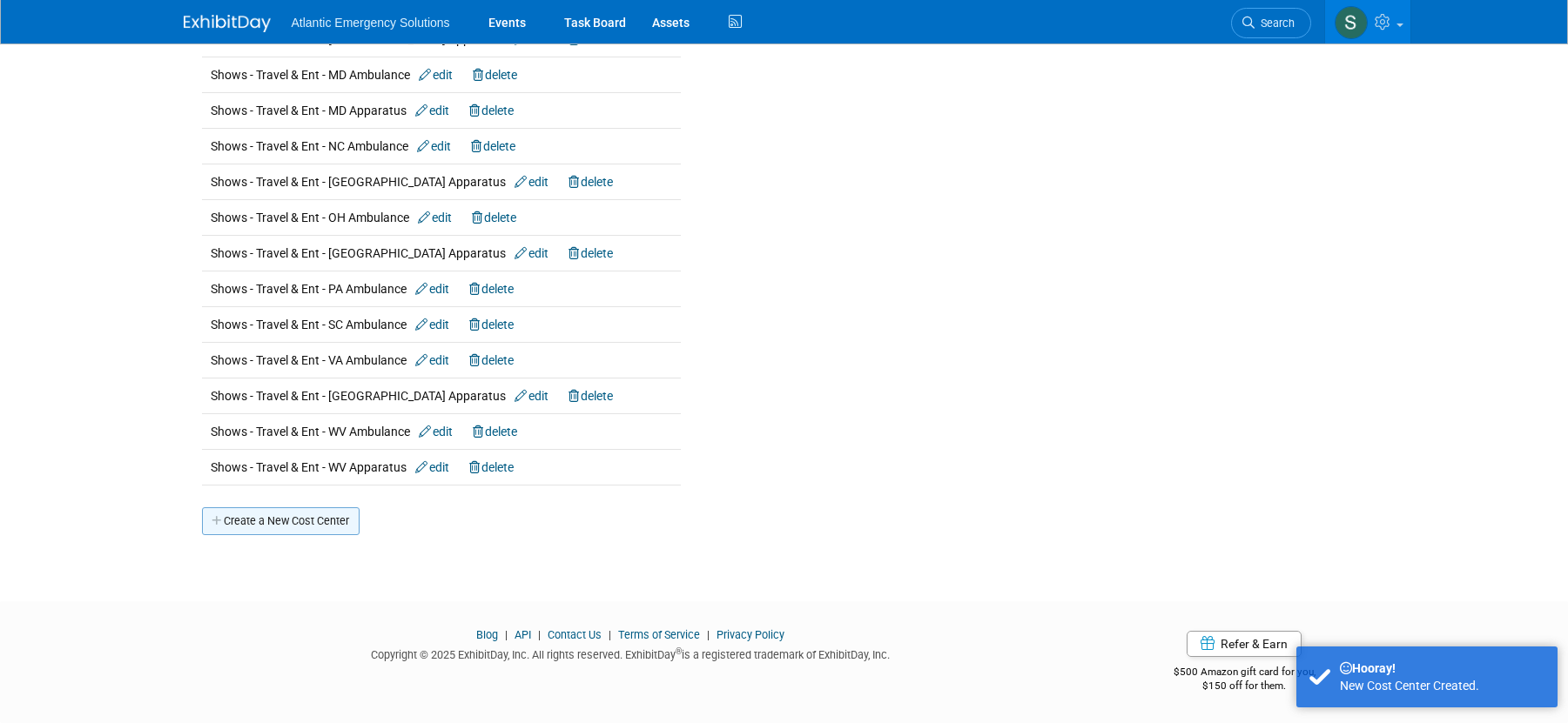
click at [275, 508] on link "Create a New Cost Center" at bounding box center [281, 521] width 158 height 28
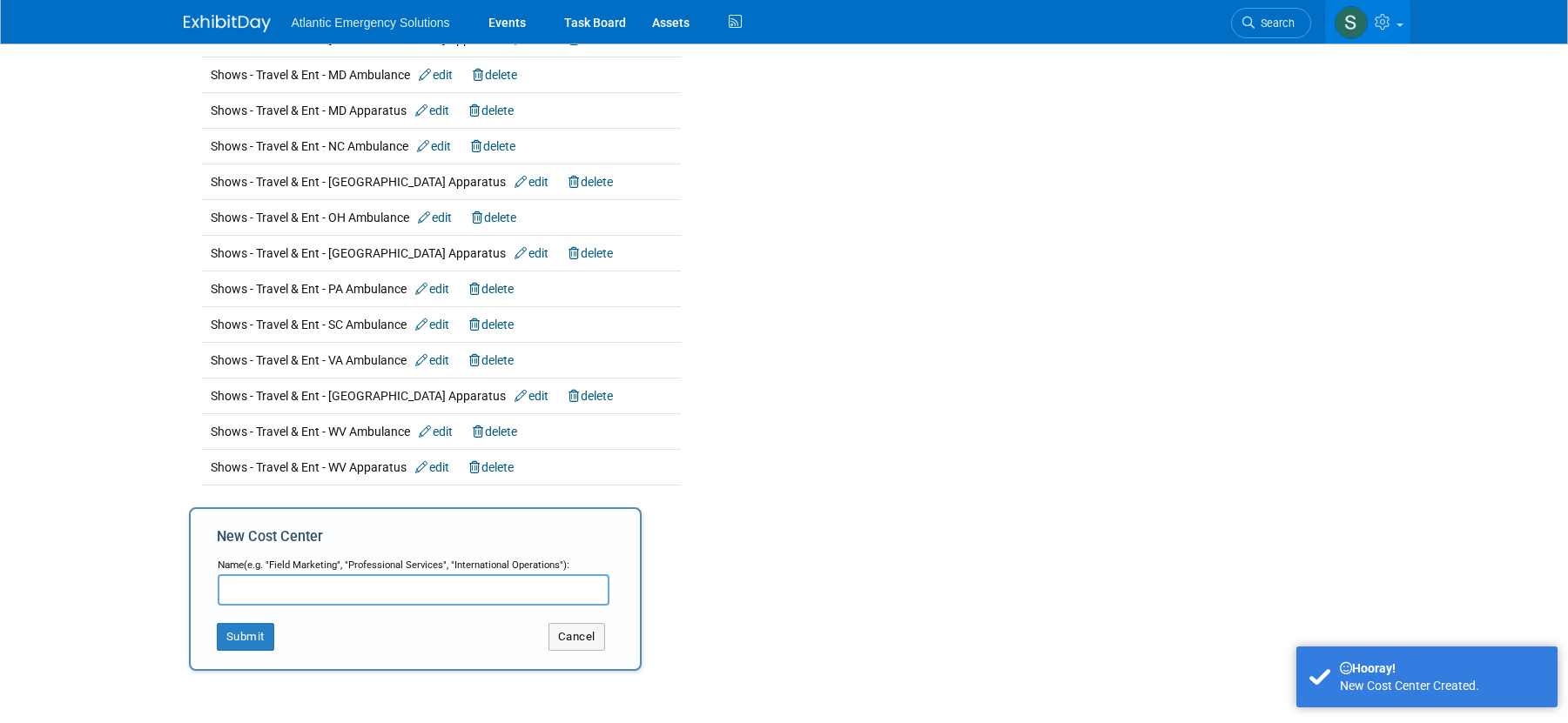
click at [270, 588] on input "text" at bounding box center [413, 590] width 392 height 32
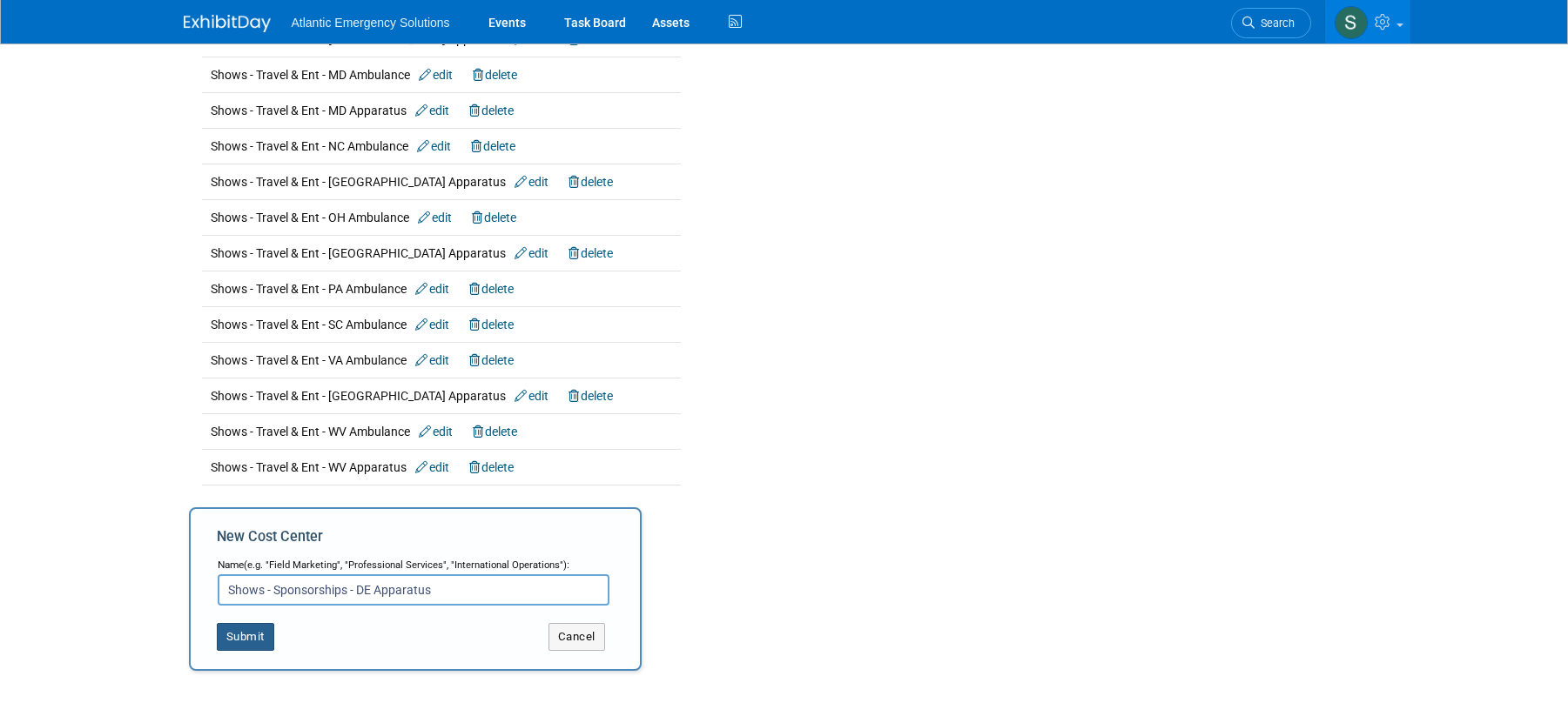
type input "Shows - Sponsorships - DE Apparatus"
click at [256, 631] on button "Submit" at bounding box center [245, 637] width 57 height 28
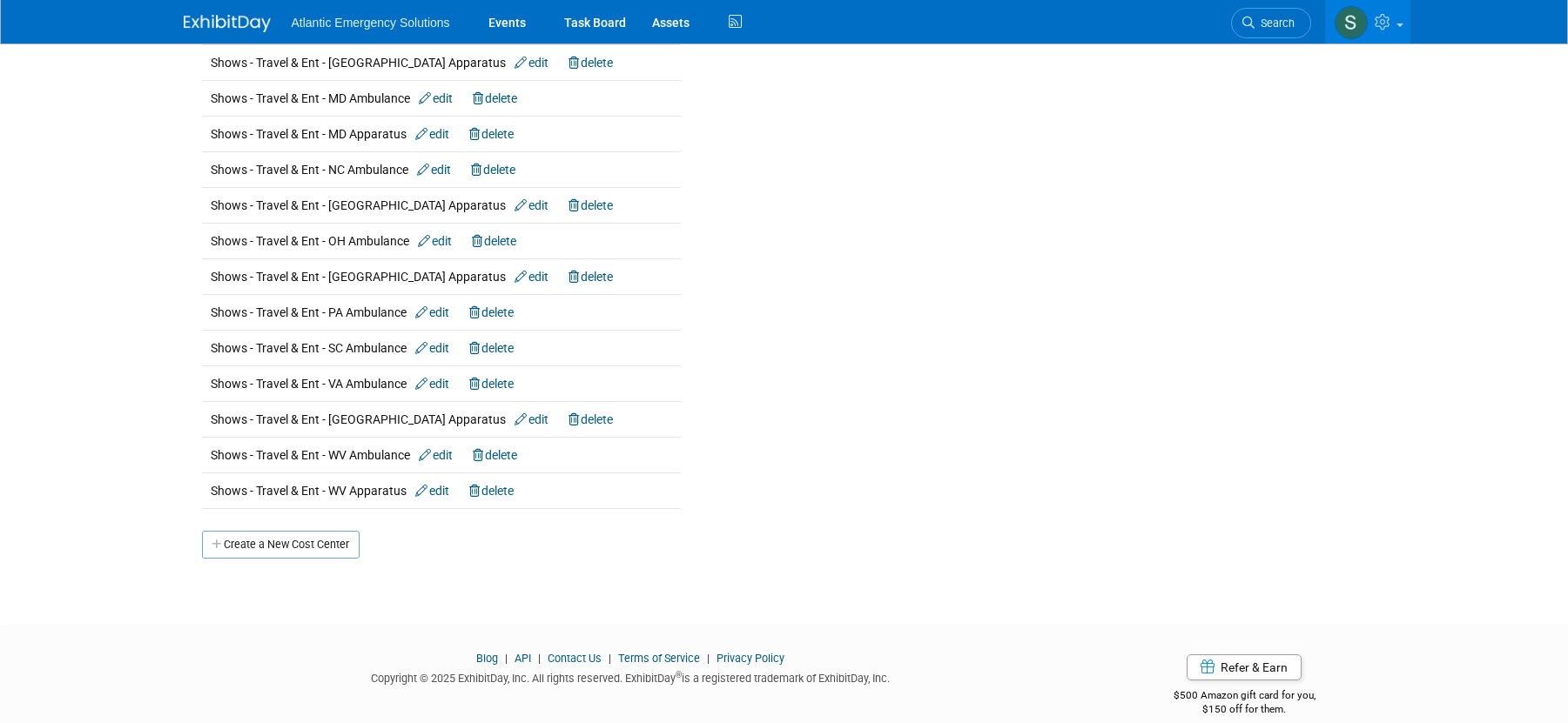
scroll to position [2768, 0]
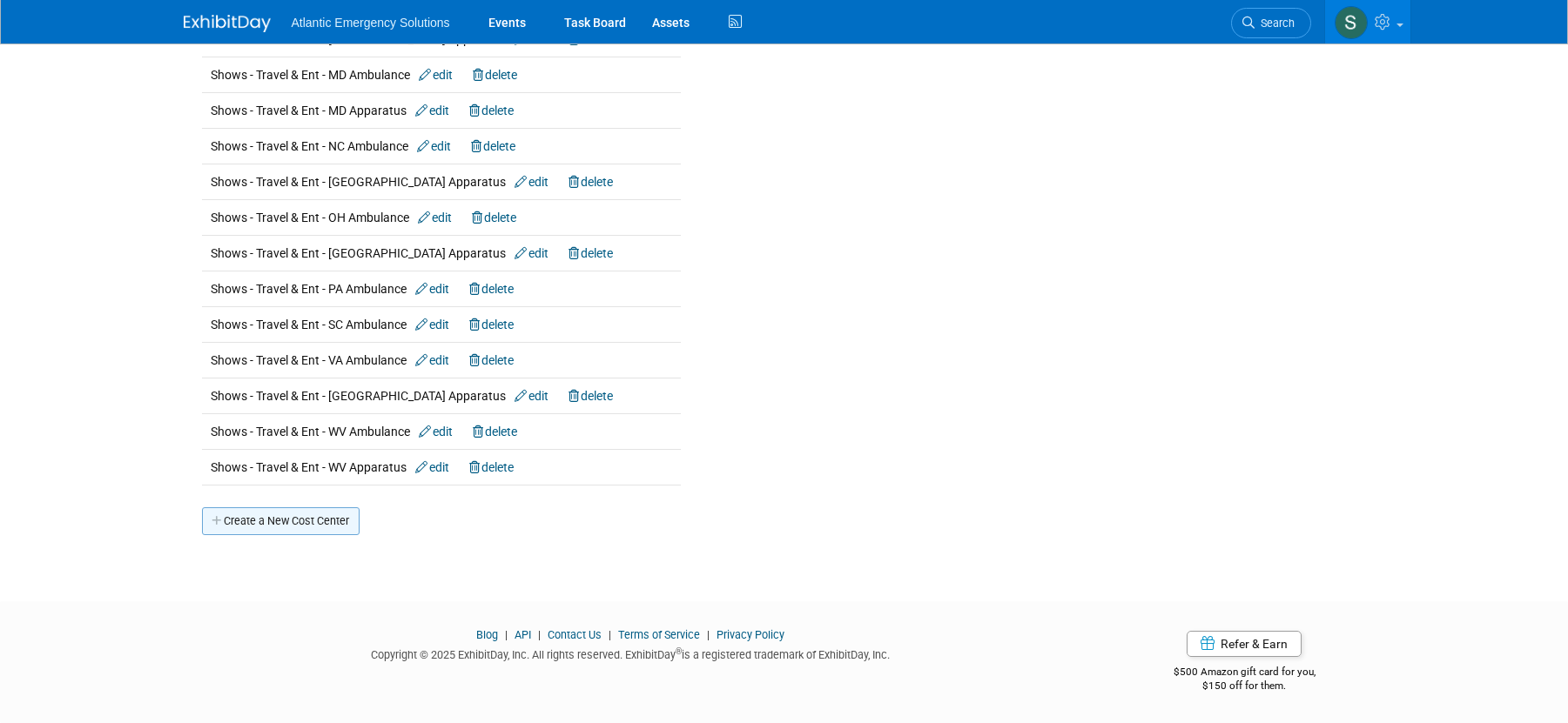
click at [285, 528] on link "Create a New Cost Center" at bounding box center [281, 521] width 158 height 28
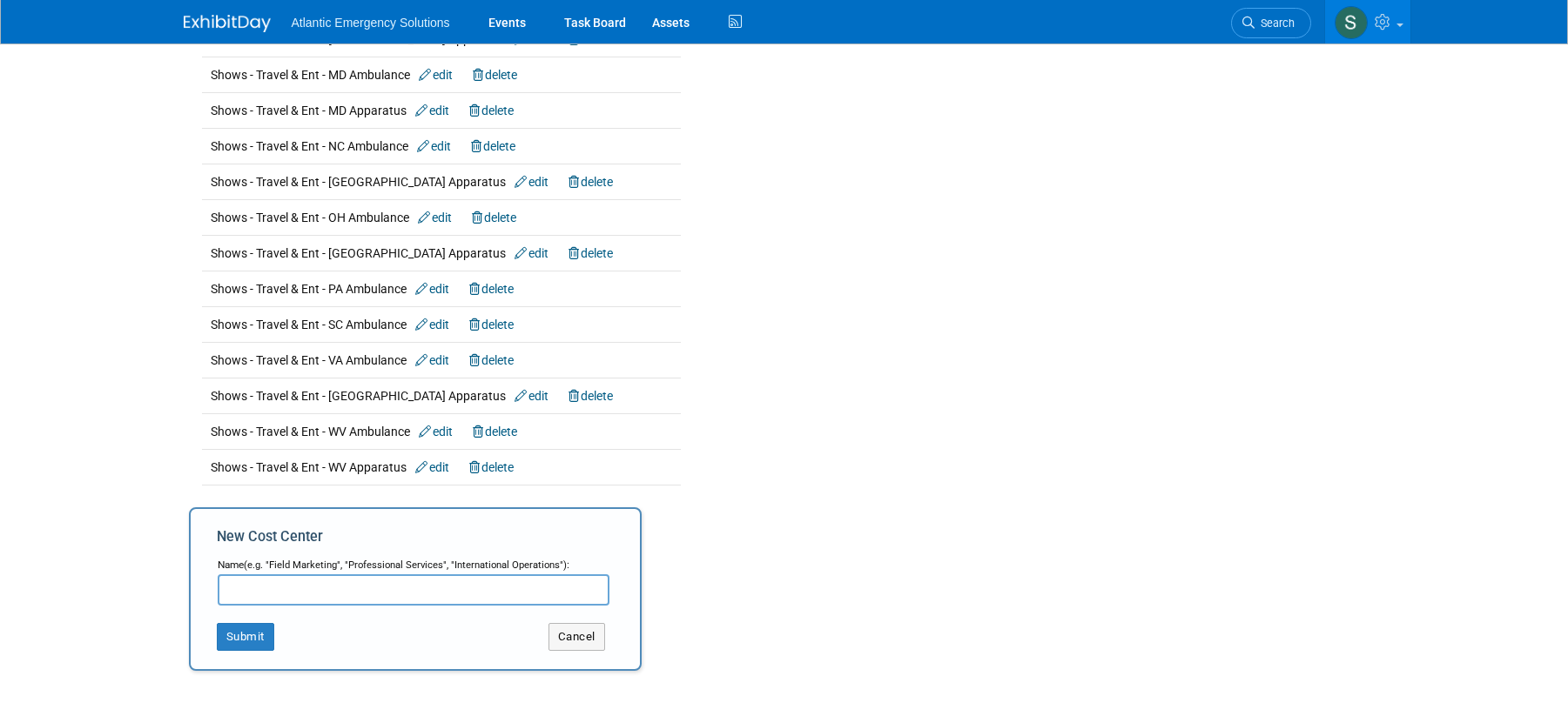
click at [262, 583] on input "text" at bounding box center [413, 590] width 392 height 32
type input "Shows - Sponsorships - Equipment East"
click at [264, 638] on button "Submit" at bounding box center [245, 636] width 57 height 28
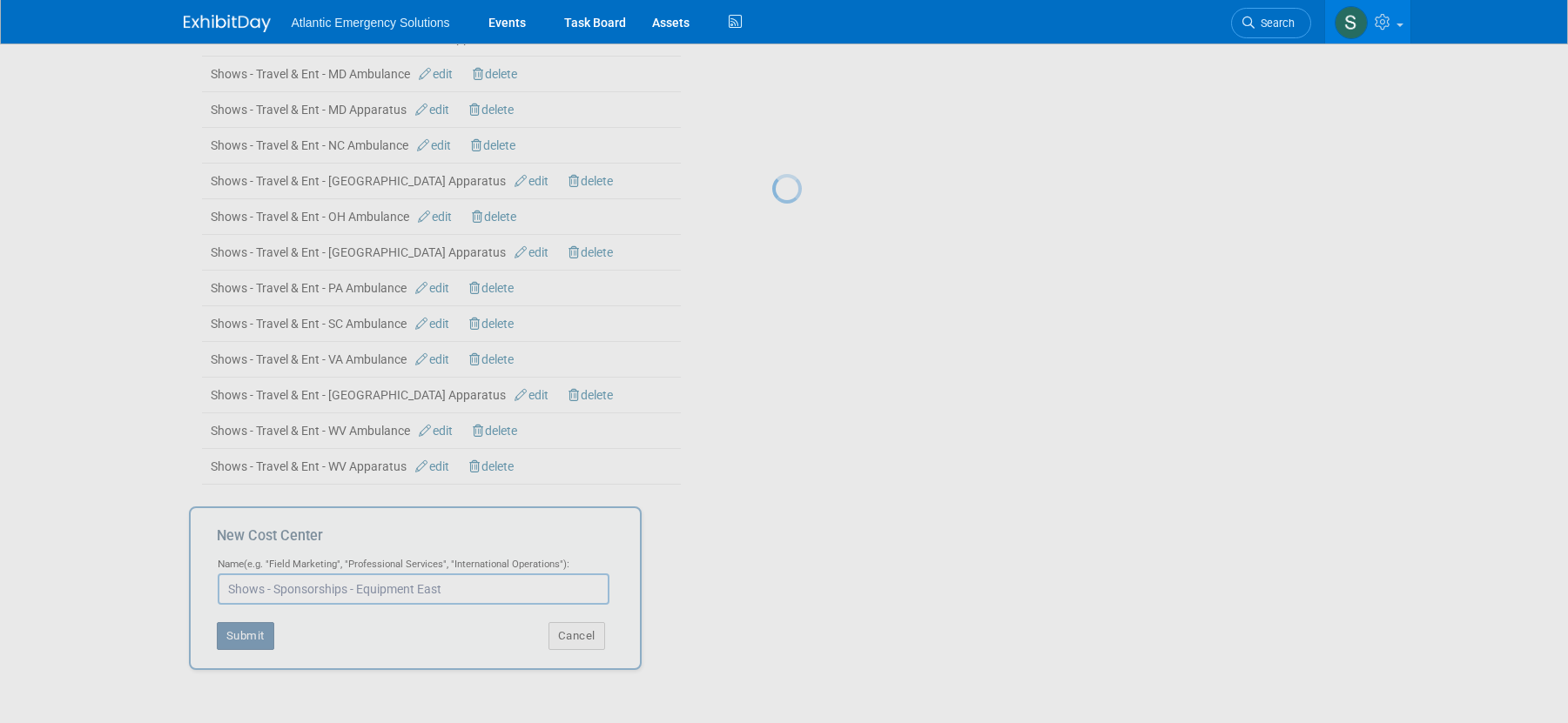
scroll to position [2767, 0]
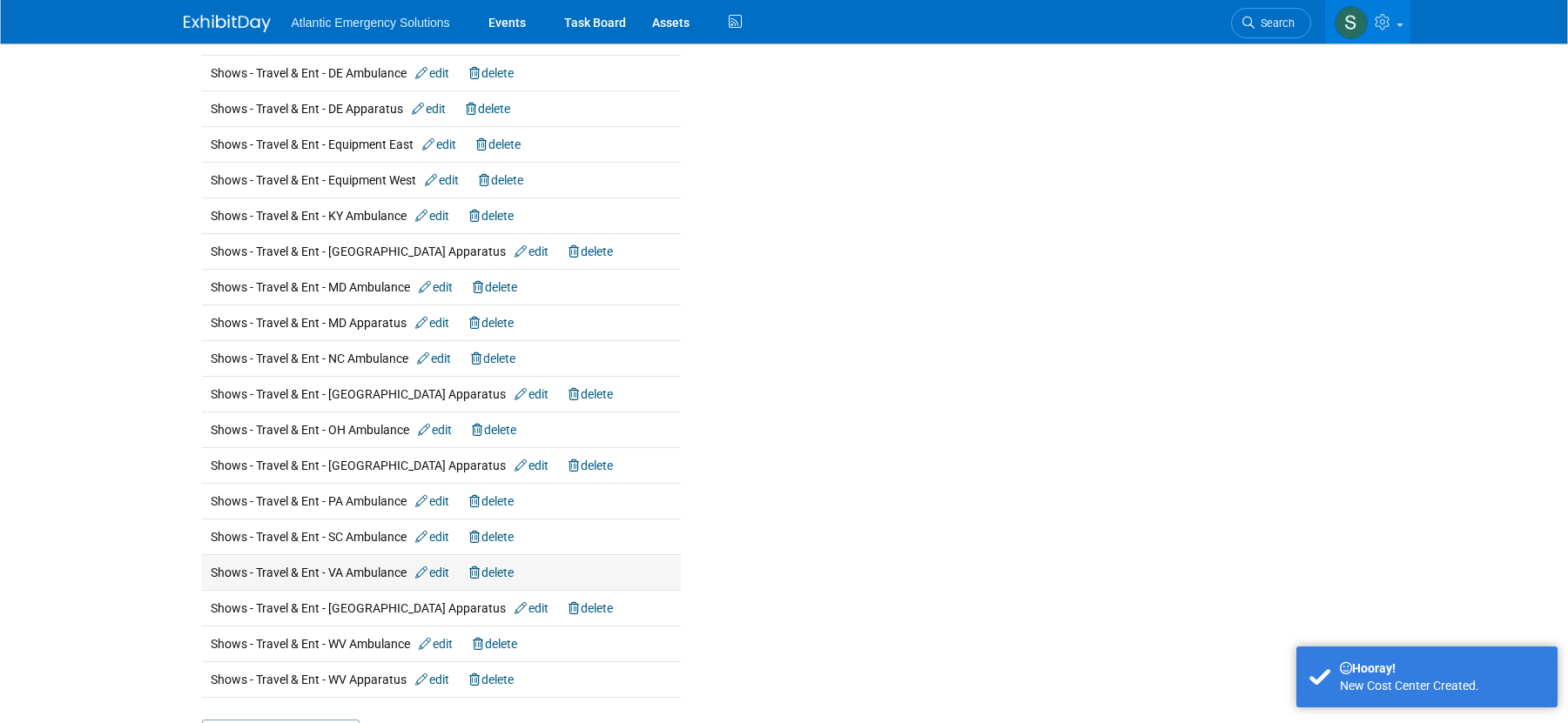
scroll to position [2804, 0]
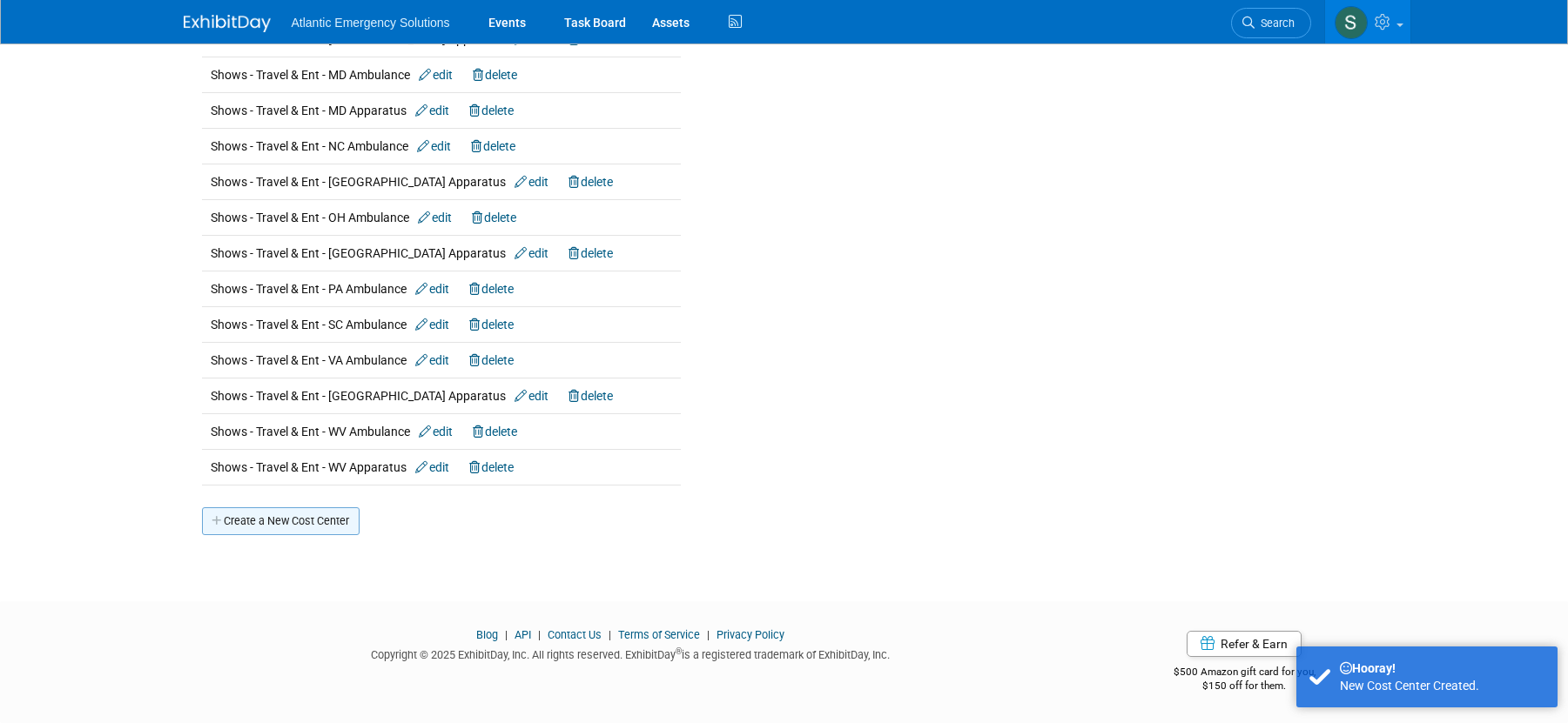
click at [231, 523] on link "Create a New Cost Center" at bounding box center [281, 521] width 158 height 28
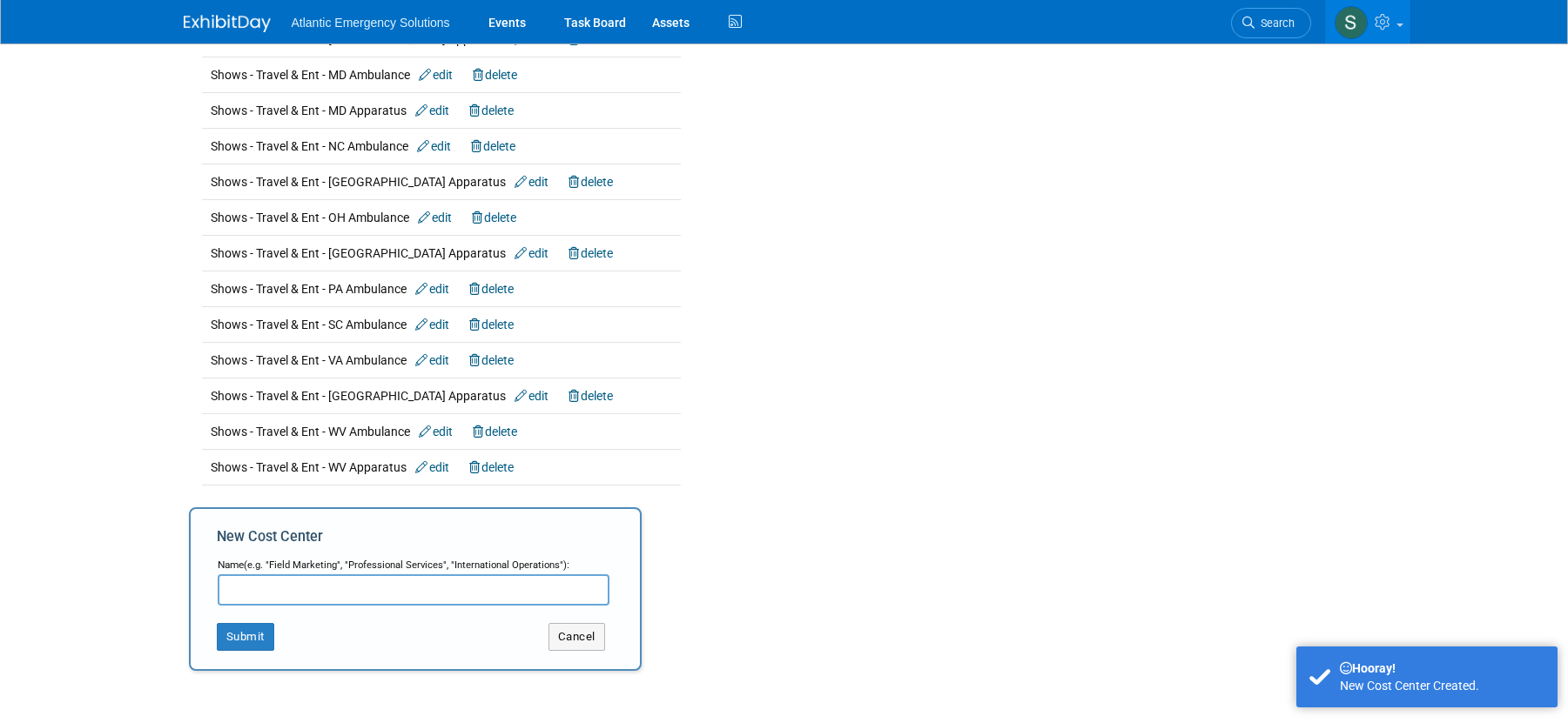
click at [233, 578] on input "text" at bounding box center [413, 590] width 392 height 32
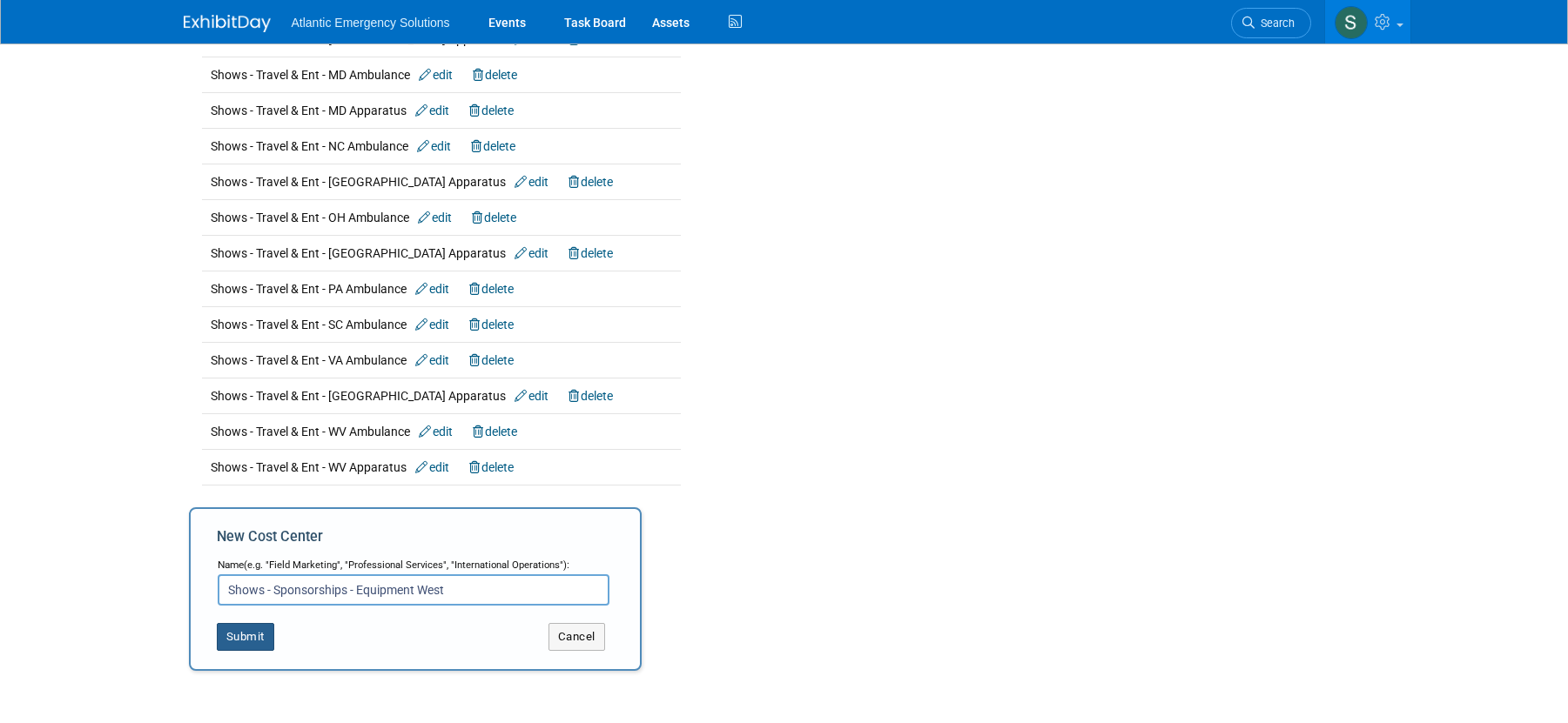
type input "Shows - Sponsorships - Equipment West"
click at [250, 639] on button "Submit" at bounding box center [245, 637] width 57 height 28
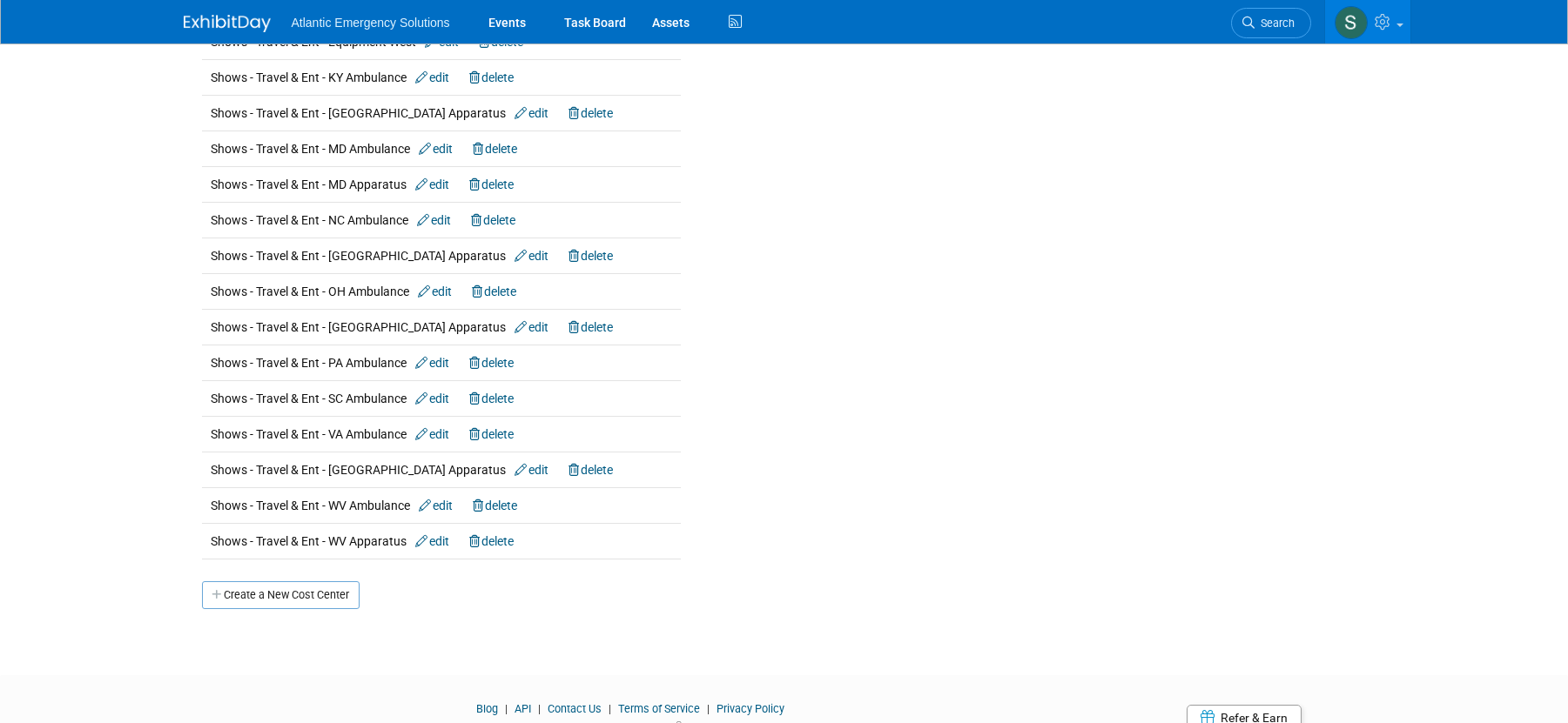
scroll to position [2840, 0]
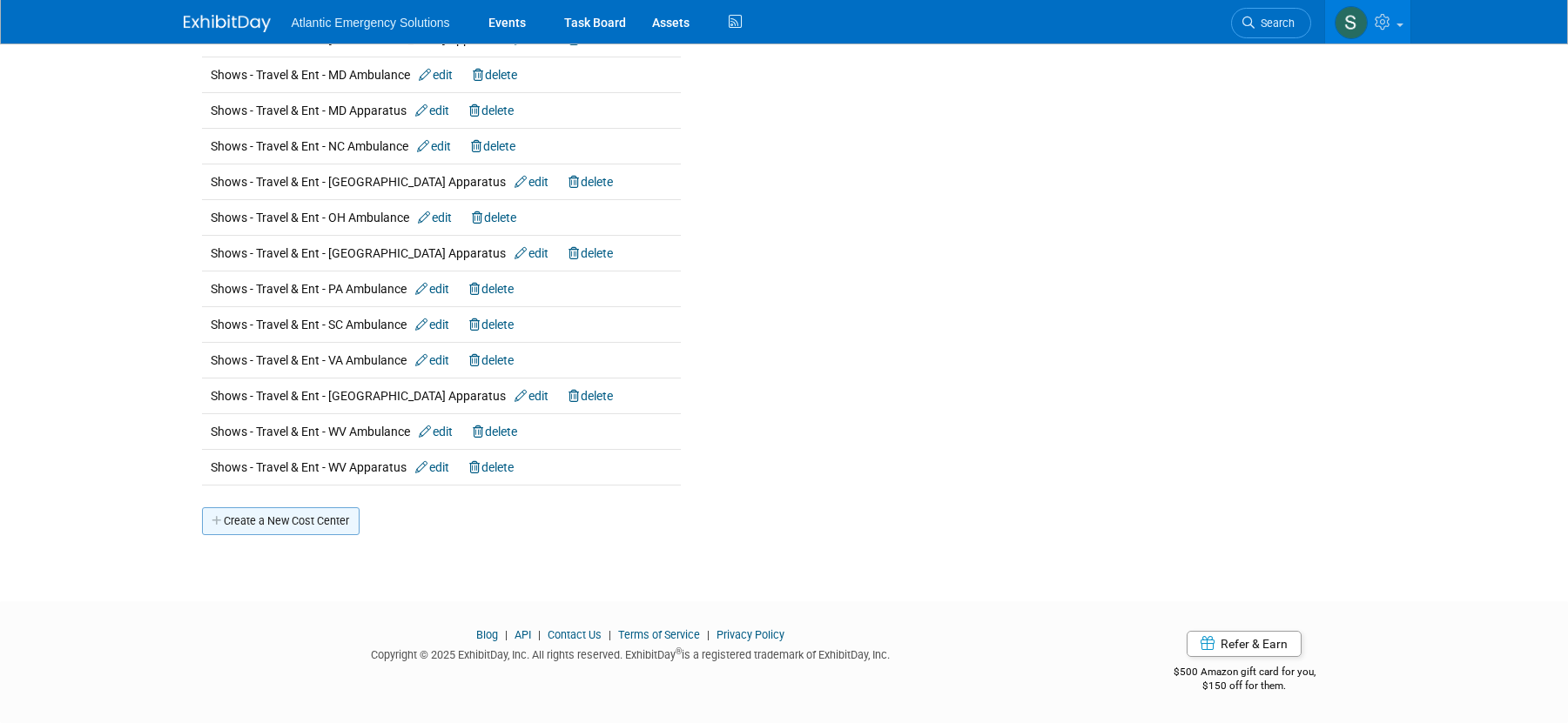
click at [284, 523] on link "Create a New Cost Center" at bounding box center [281, 521] width 158 height 28
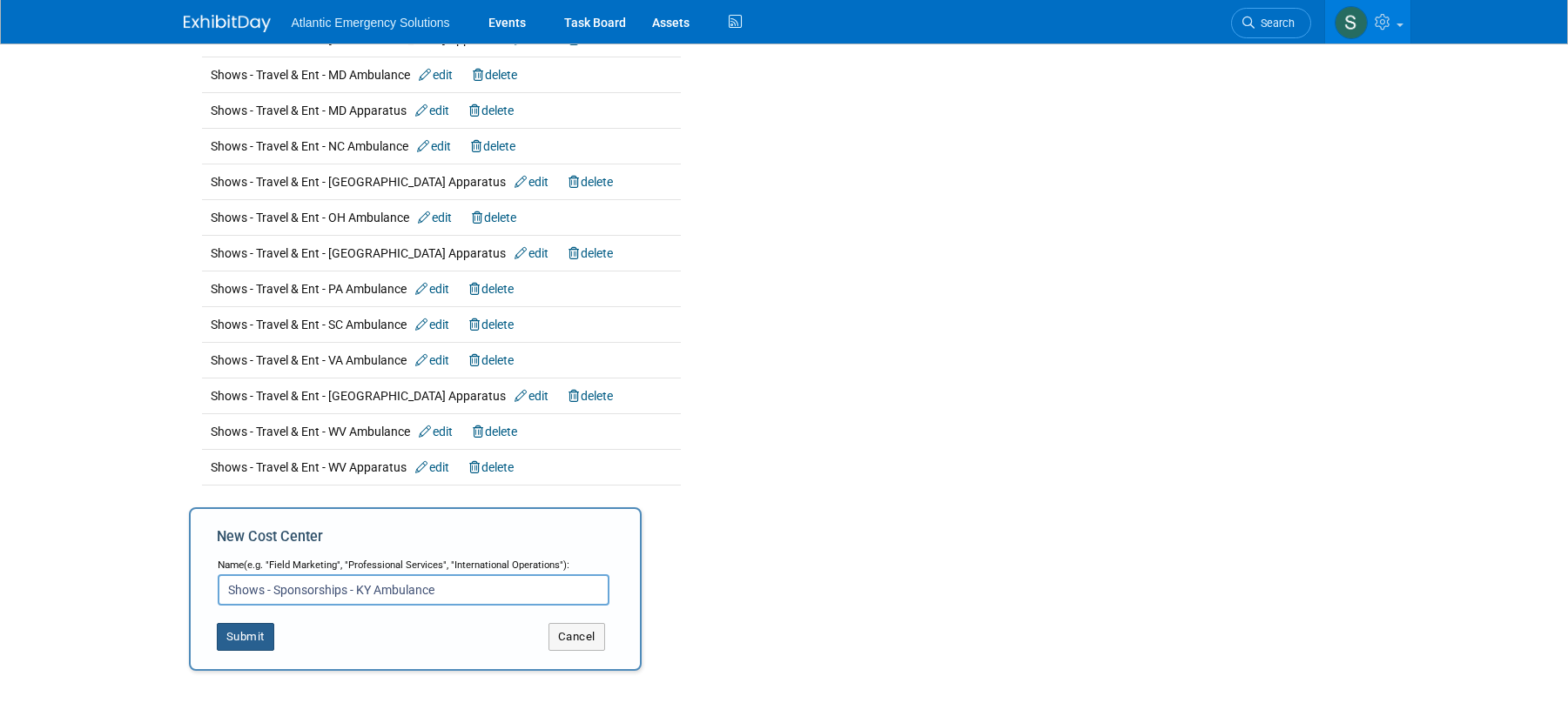
type input "Shows - Sponsorships - KY Ambulance"
click at [252, 639] on button "Submit" at bounding box center [245, 637] width 57 height 28
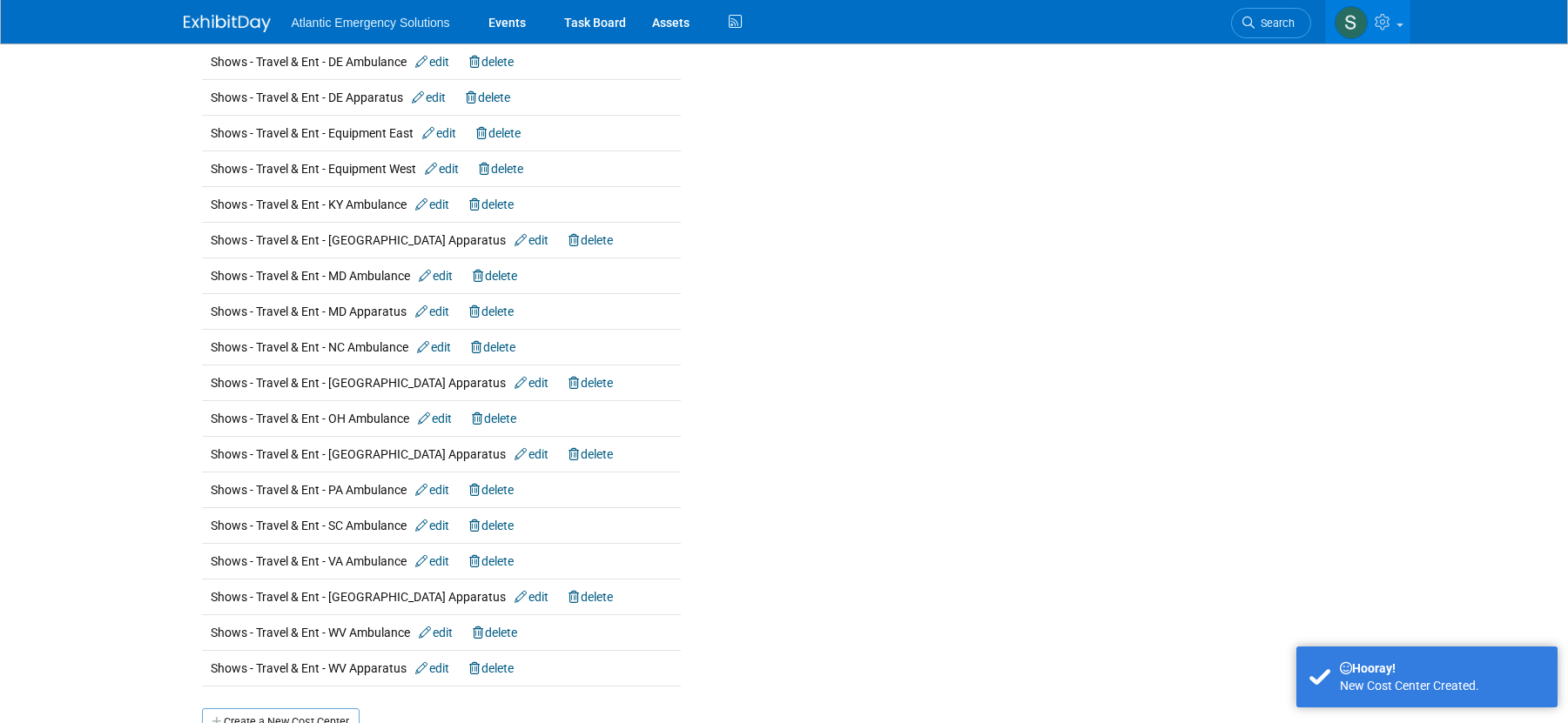
scroll to position [2876, 0]
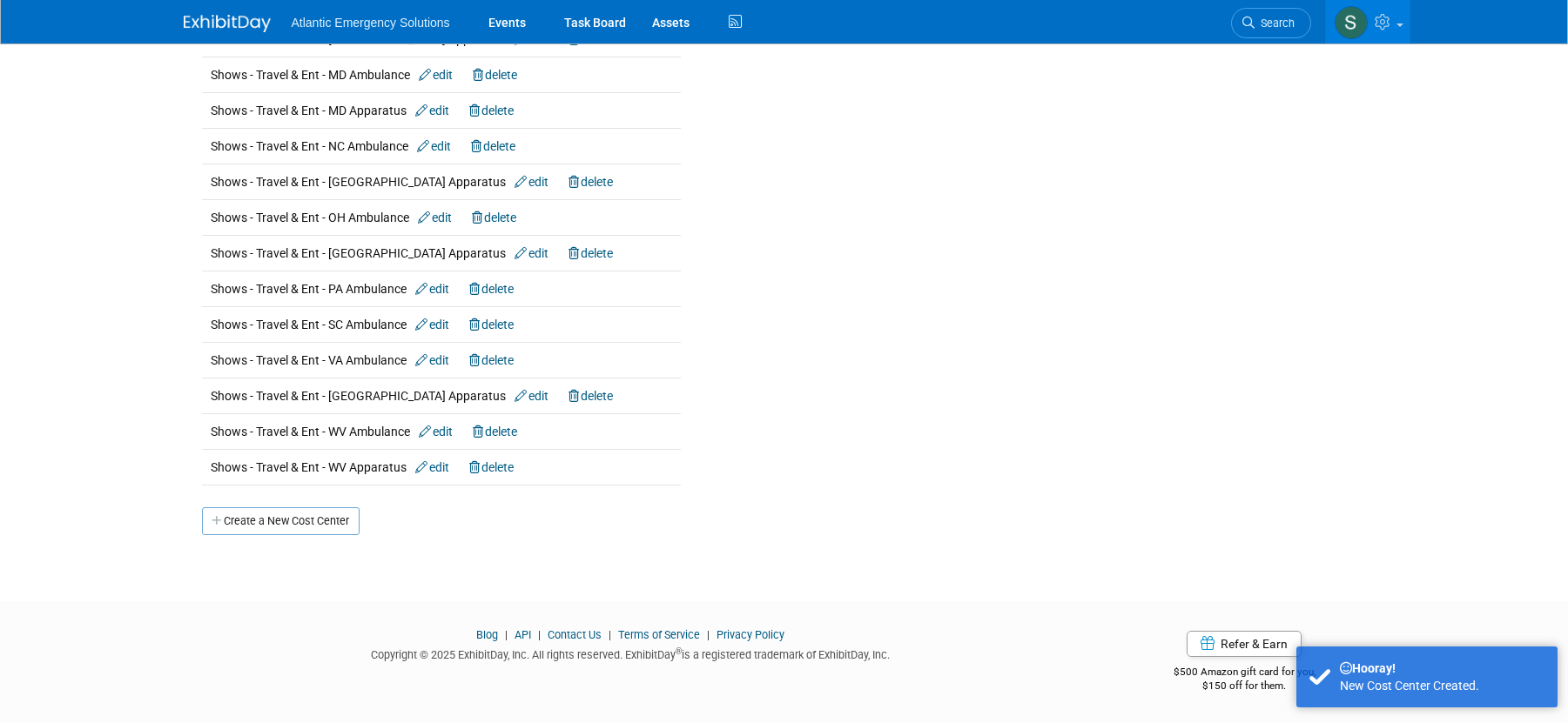
click at [289, 524] on link "Create a New Cost Center" at bounding box center [281, 521] width 158 height 28
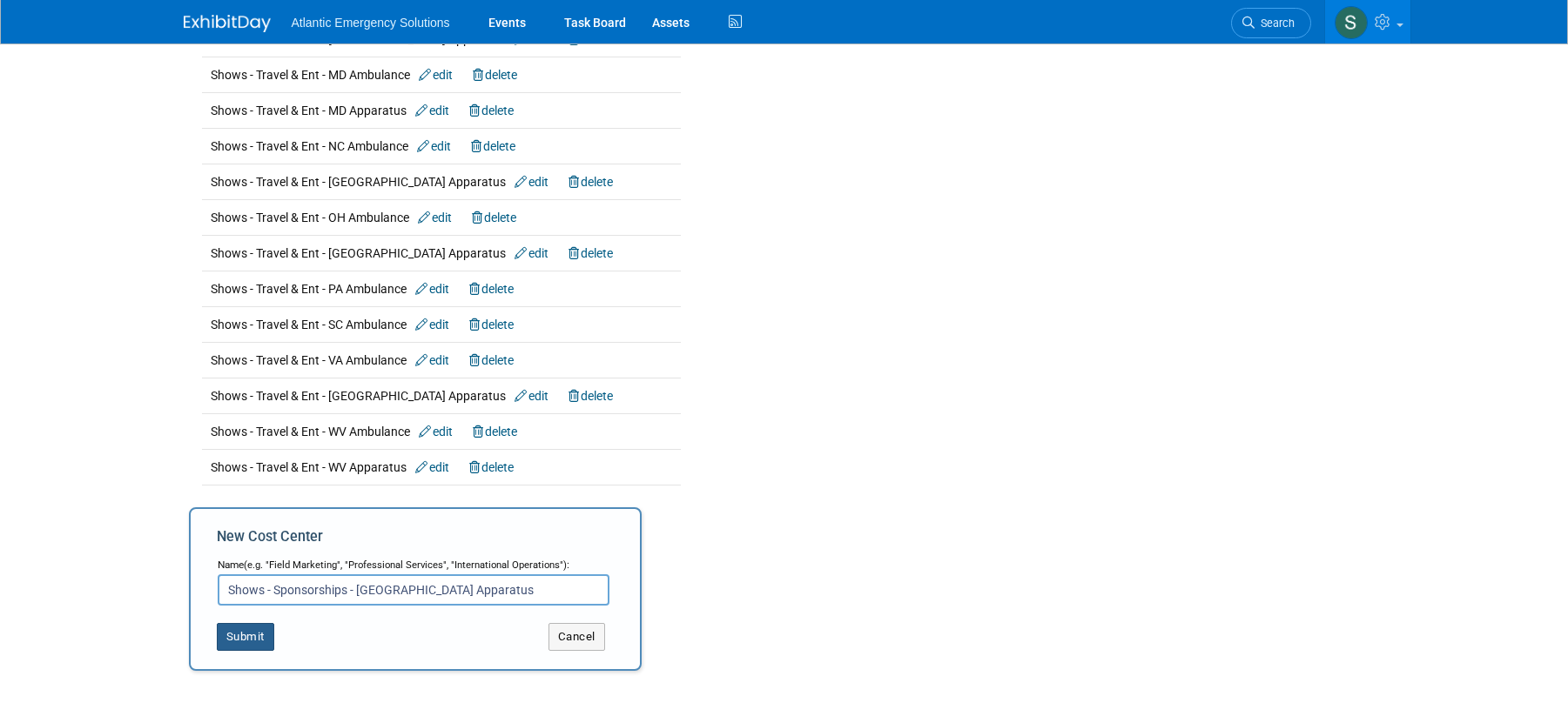
type input "Shows - Sponsorships - [GEOGRAPHIC_DATA] Apparatus"
click at [236, 638] on button "Submit" at bounding box center [245, 637] width 57 height 28
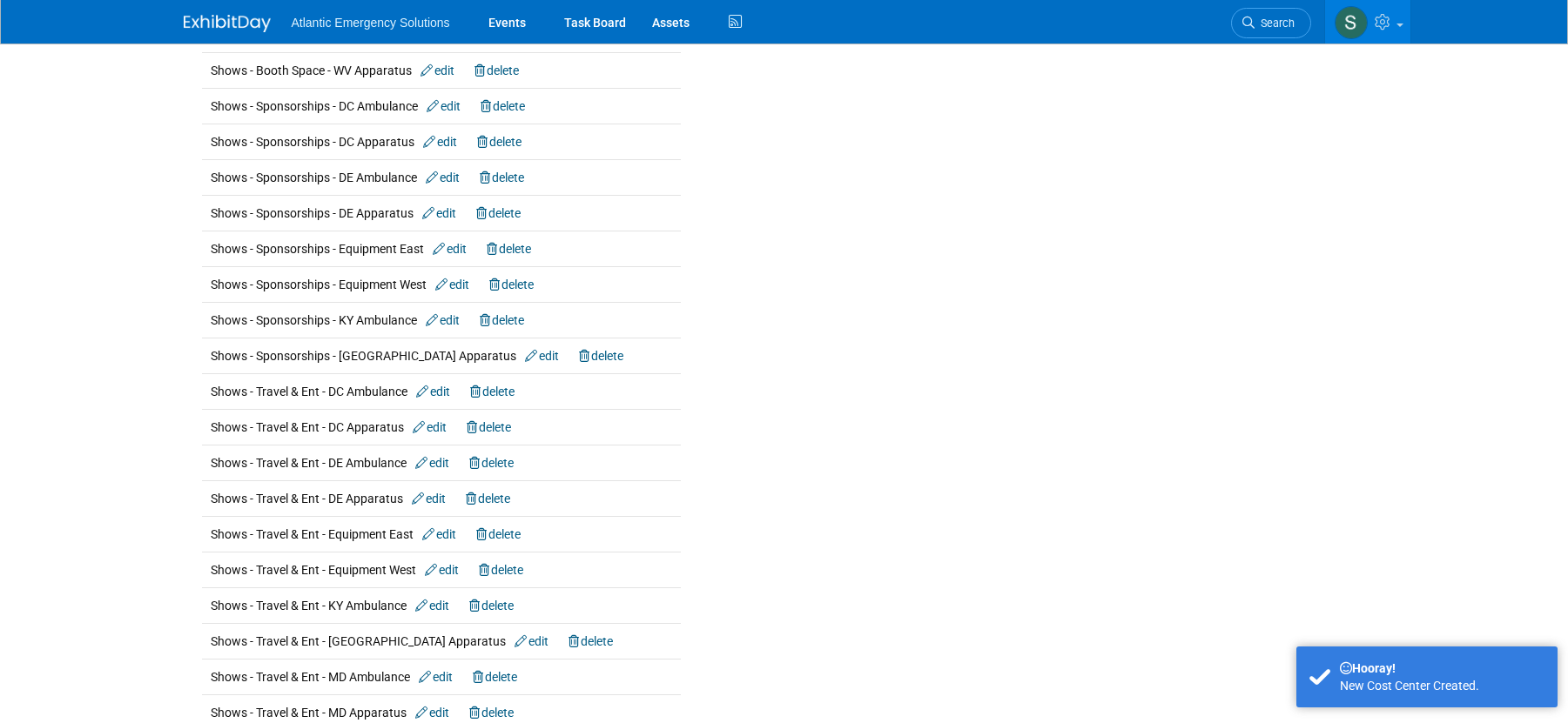
scroll to position [2911, 0]
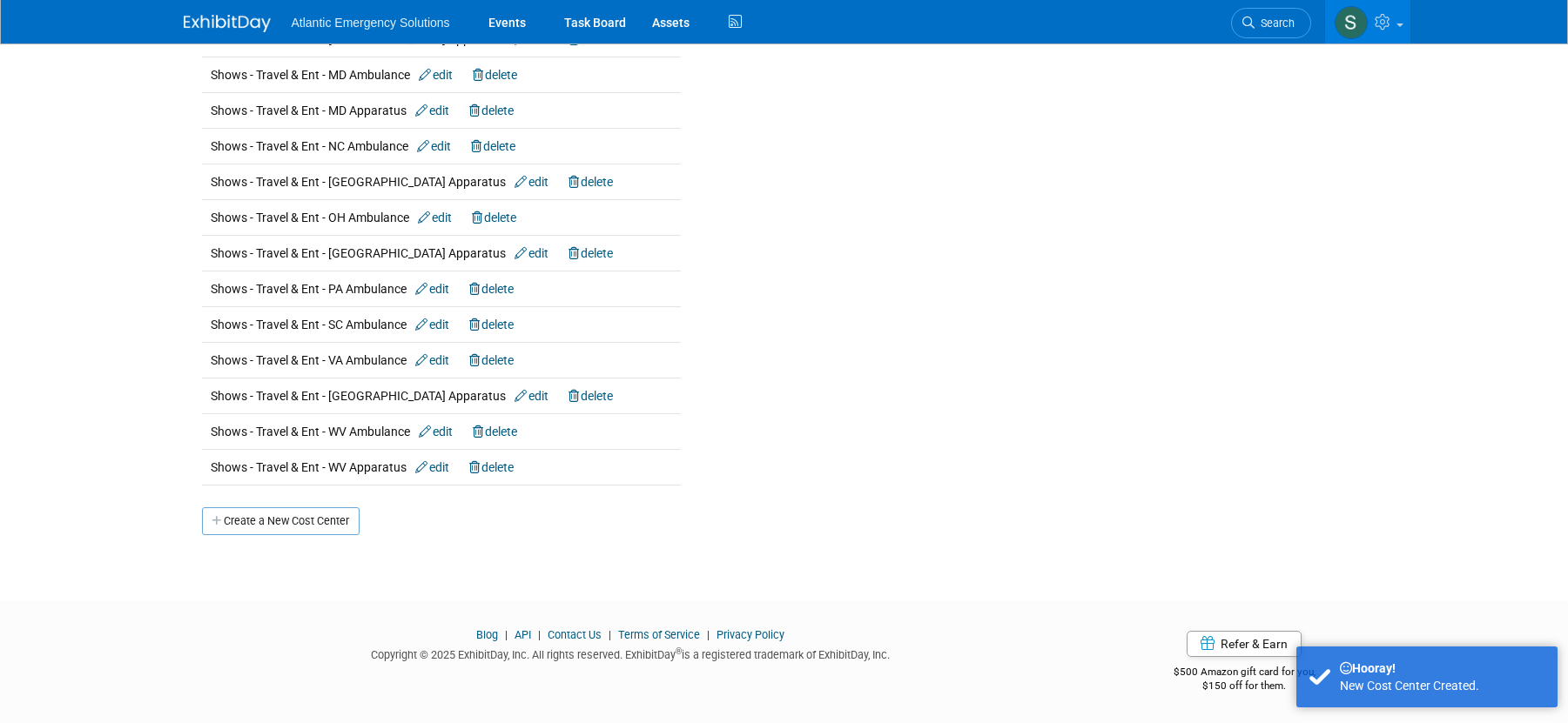
drag, startPoint x: 242, startPoint y: 523, endPoint x: 242, endPoint y: 557, distance: 34.0
click at [242, 523] on link "Create a New Cost Center" at bounding box center [281, 521] width 158 height 28
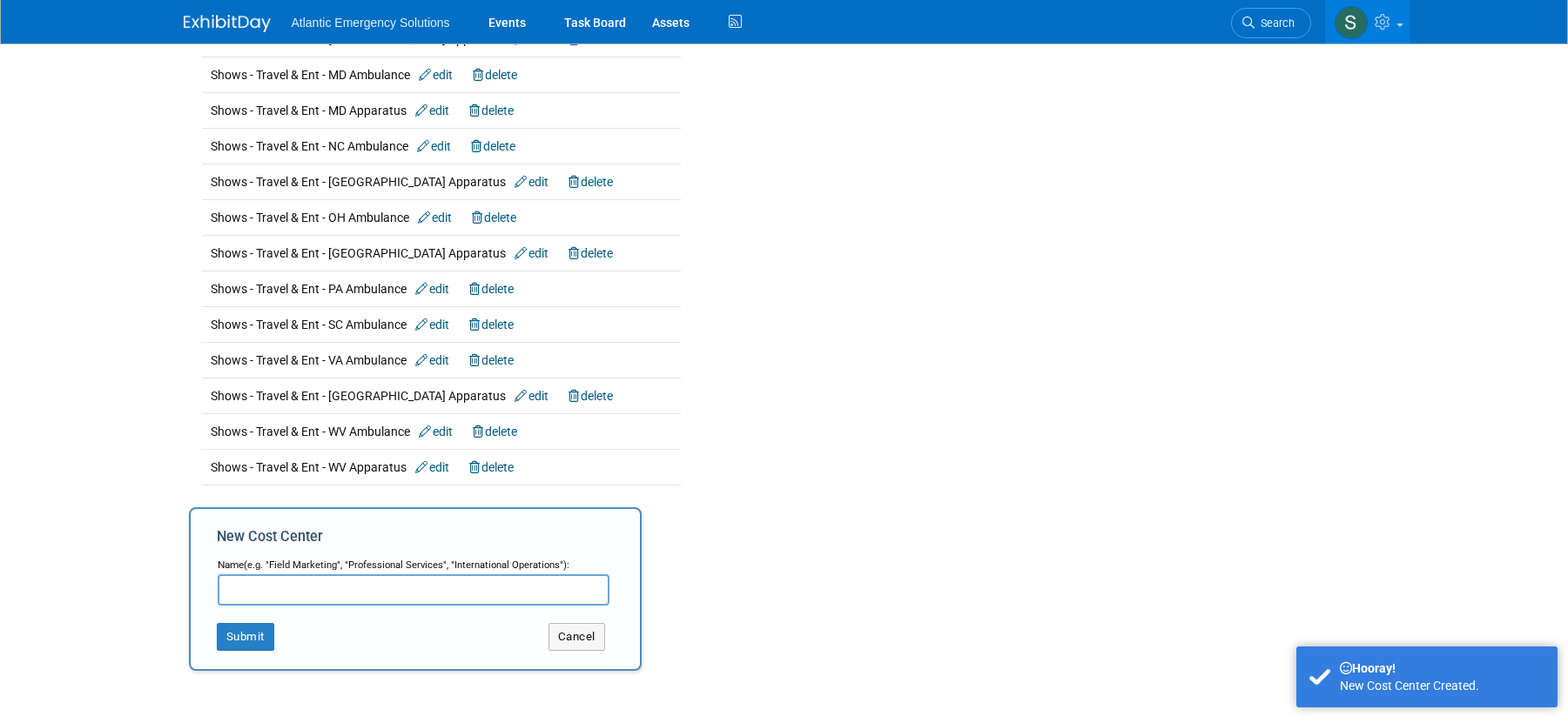
click at [241, 583] on input "text" at bounding box center [413, 590] width 392 height 32
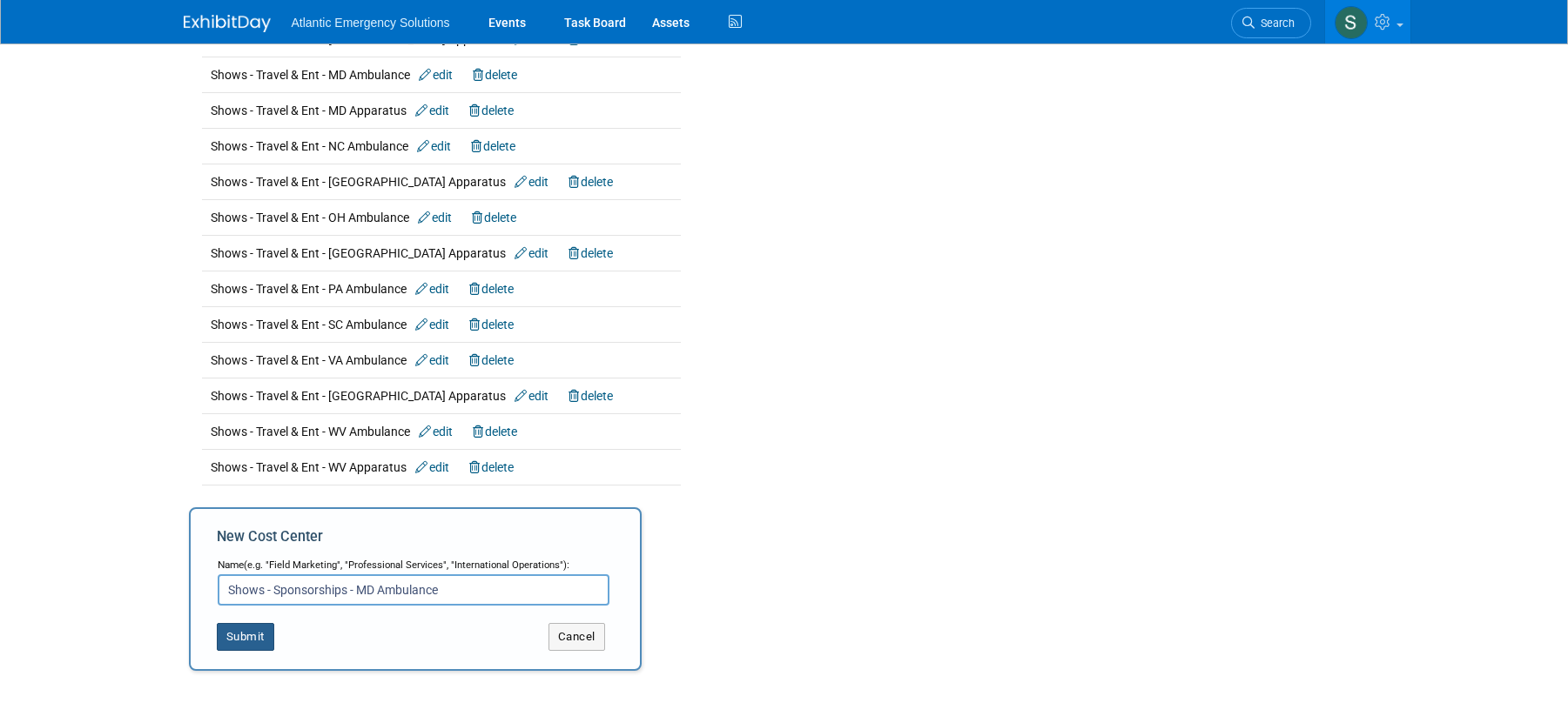
type input "Shows - Sponsorships - MD Ambulance"
click at [234, 644] on button "Submit" at bounding box center [245, 637] width 57 height 28
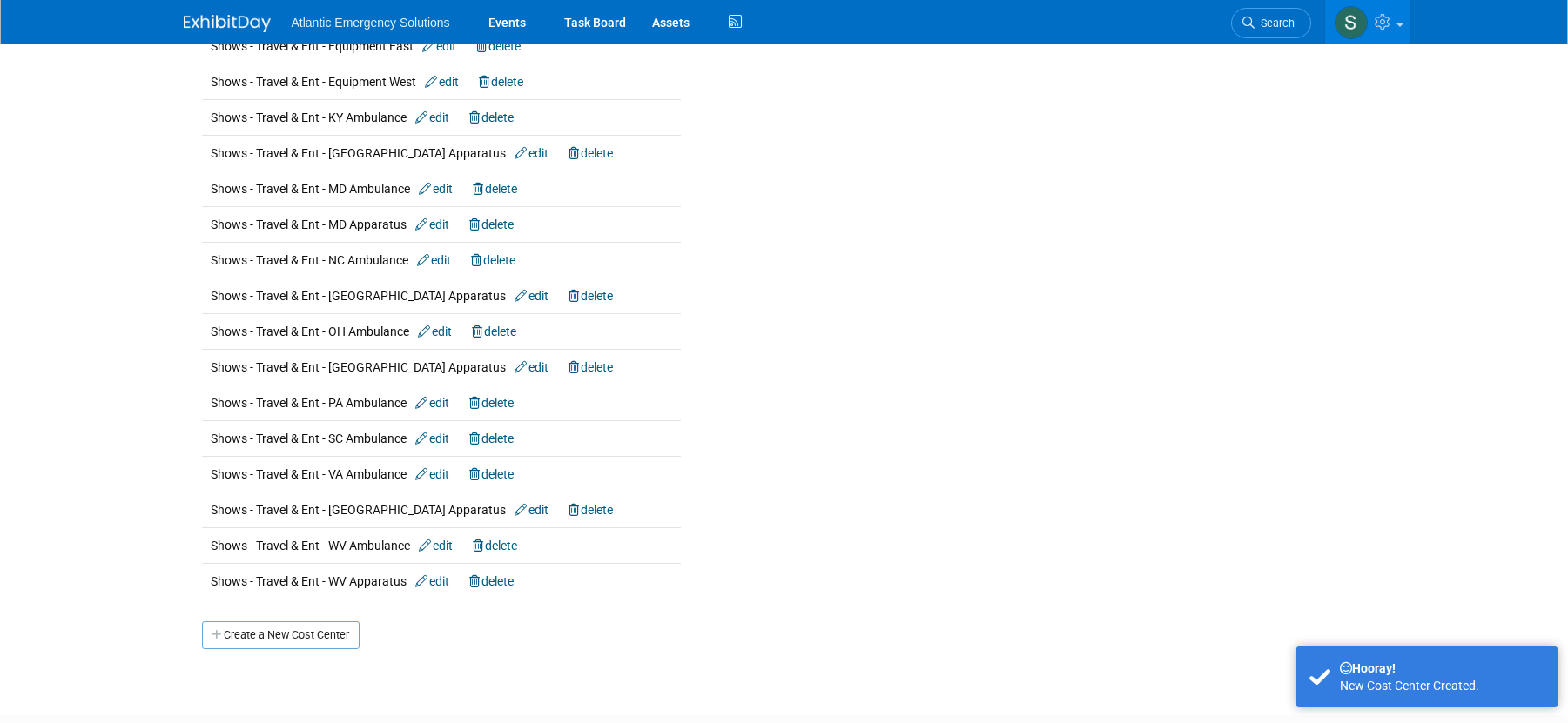
scroll to position [2947, 0]
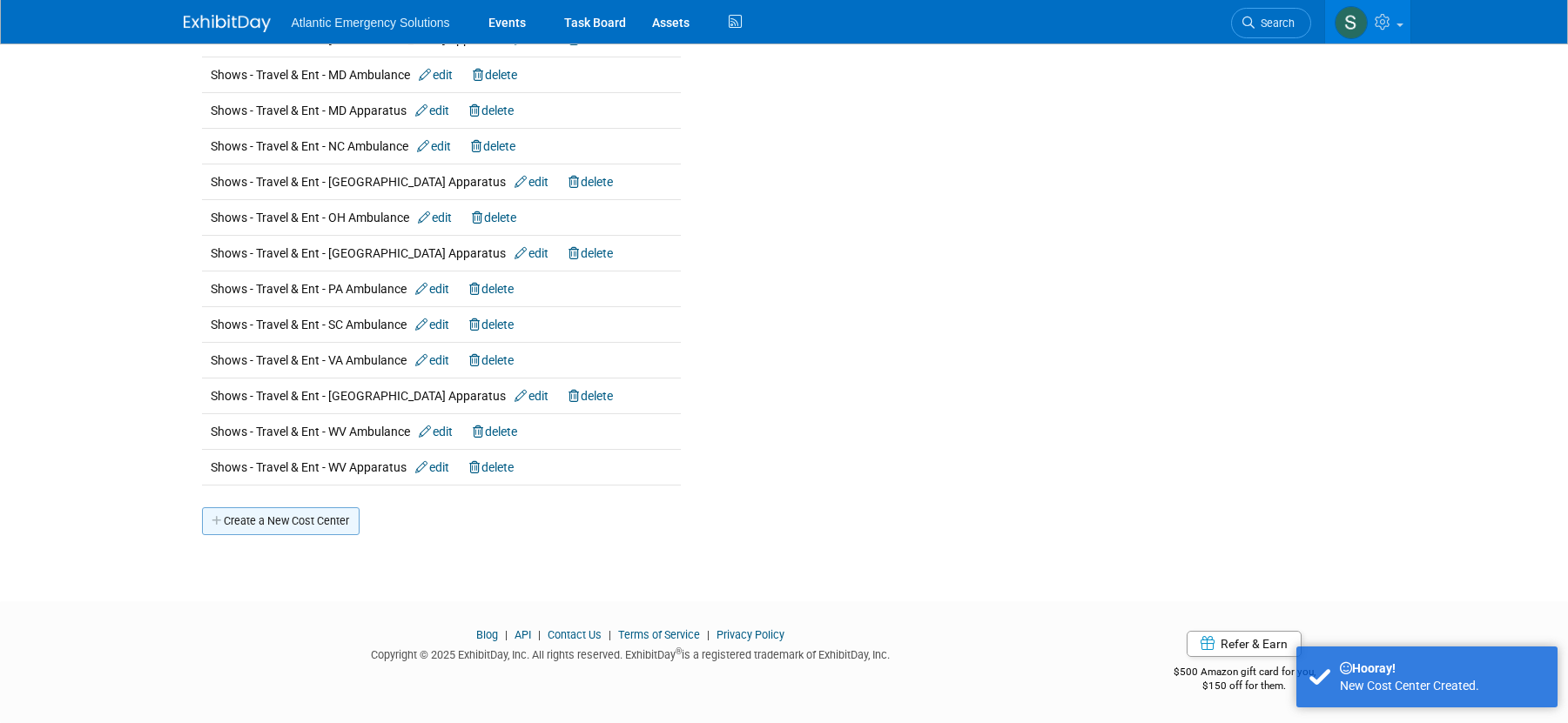
click at [262, 521] on link "Create a New Cost Center" at bounding box center [281, 521] width 158 height 28
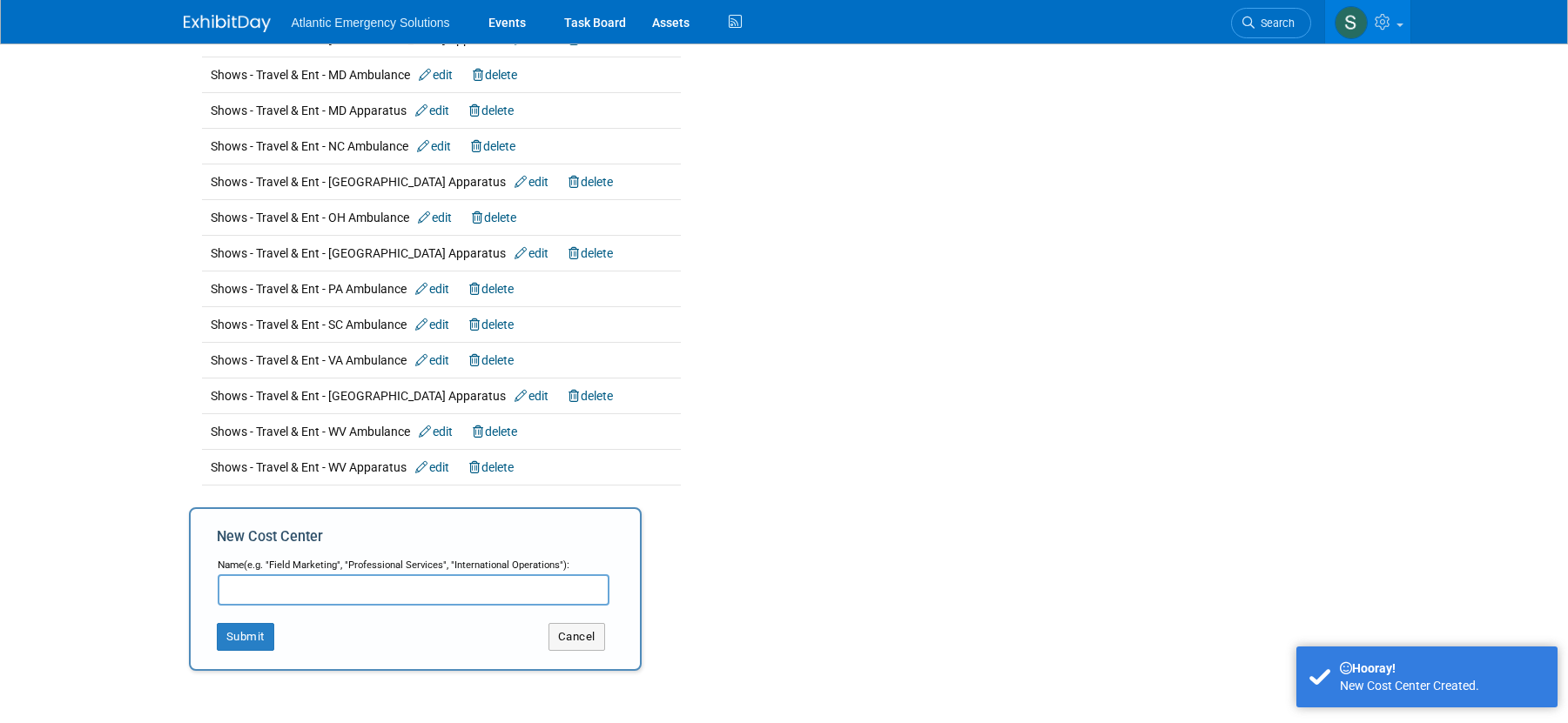
click at [263, 591] on input "text" at bounding box center [413, 590] width 392 height 32
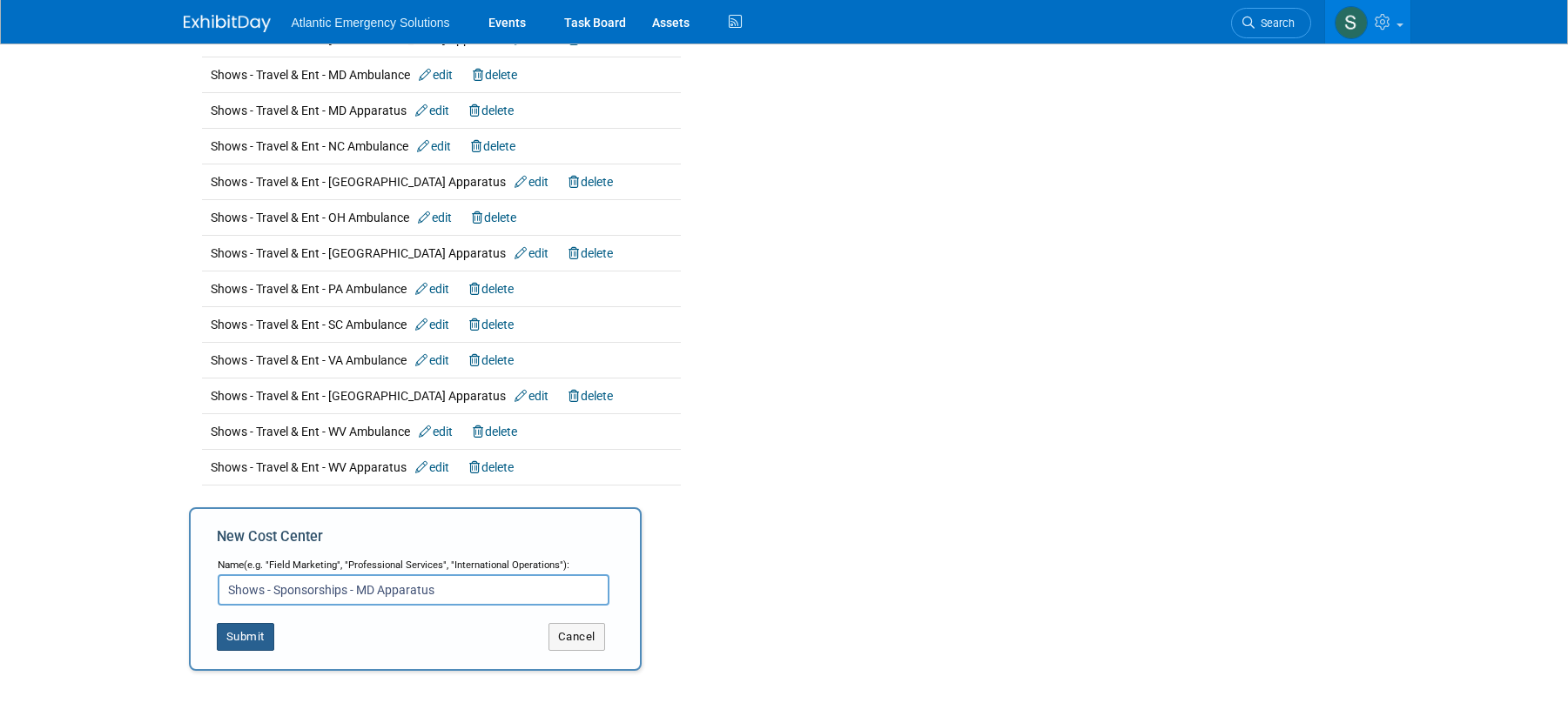
type input "Shows - Sponsorships - MD Apparatus"
click at [270, 633] on button "Submit" at bounding box center [245, 637] width 57 height 28
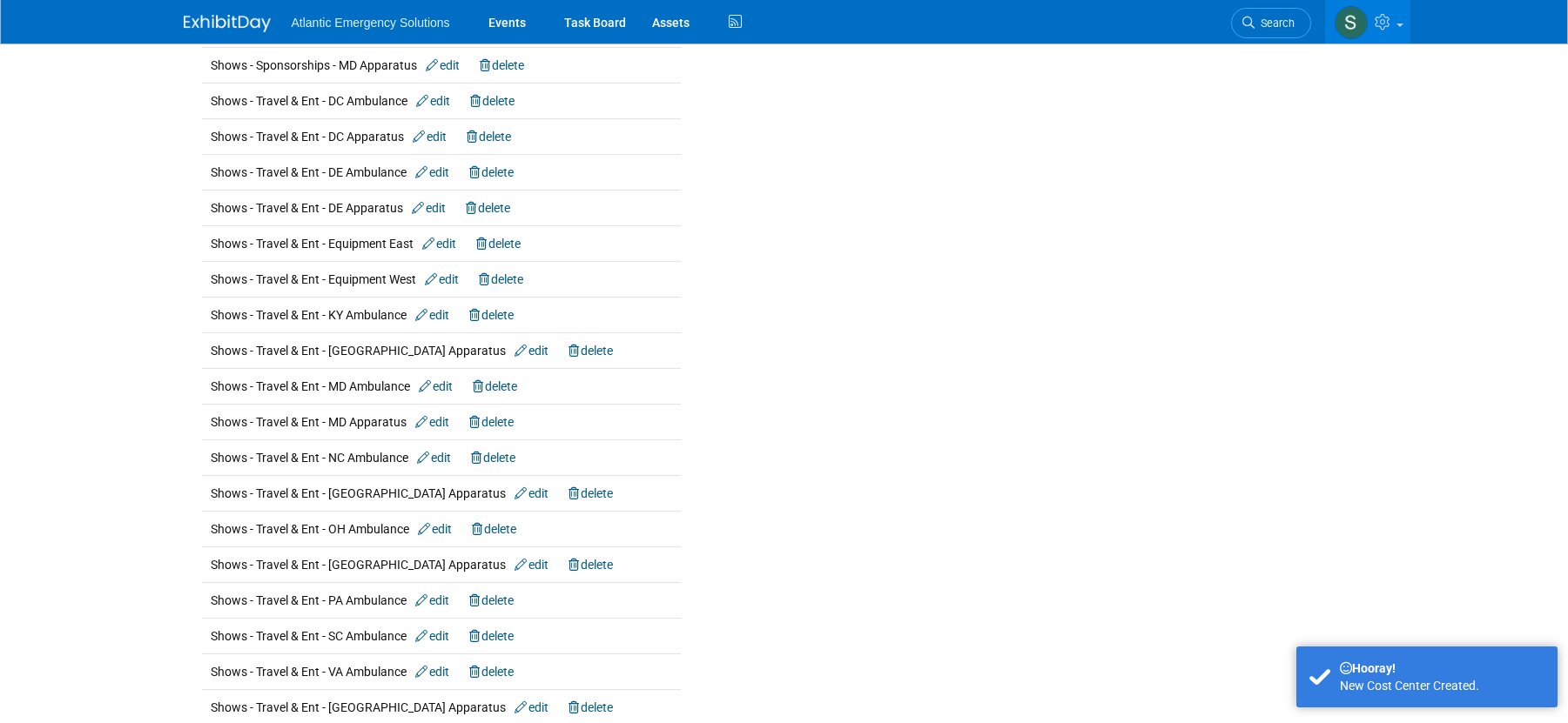
scroll to position [2983, 0]
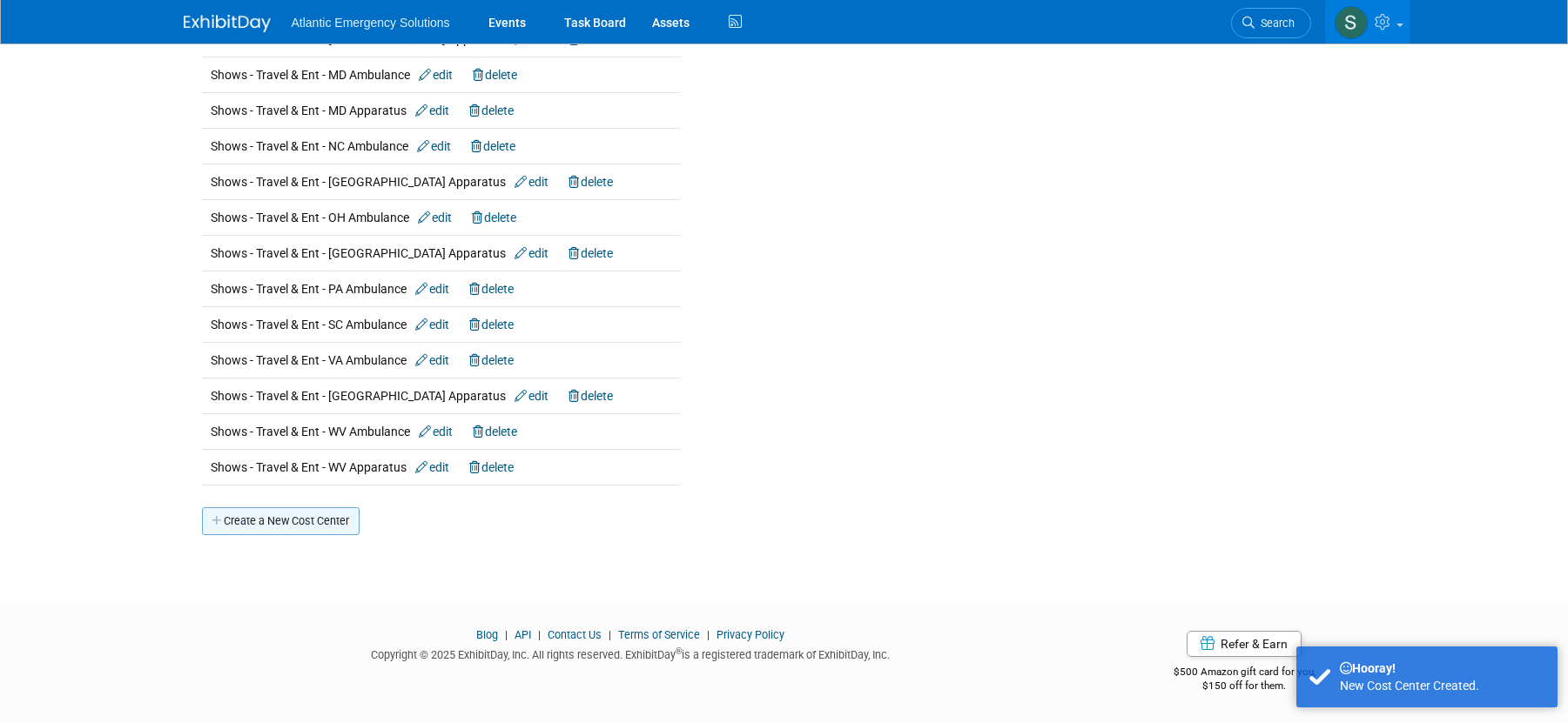
click at [260, 521] on link "Create a New Cost Center" at bounding box center [281, 521] width 158 height 28
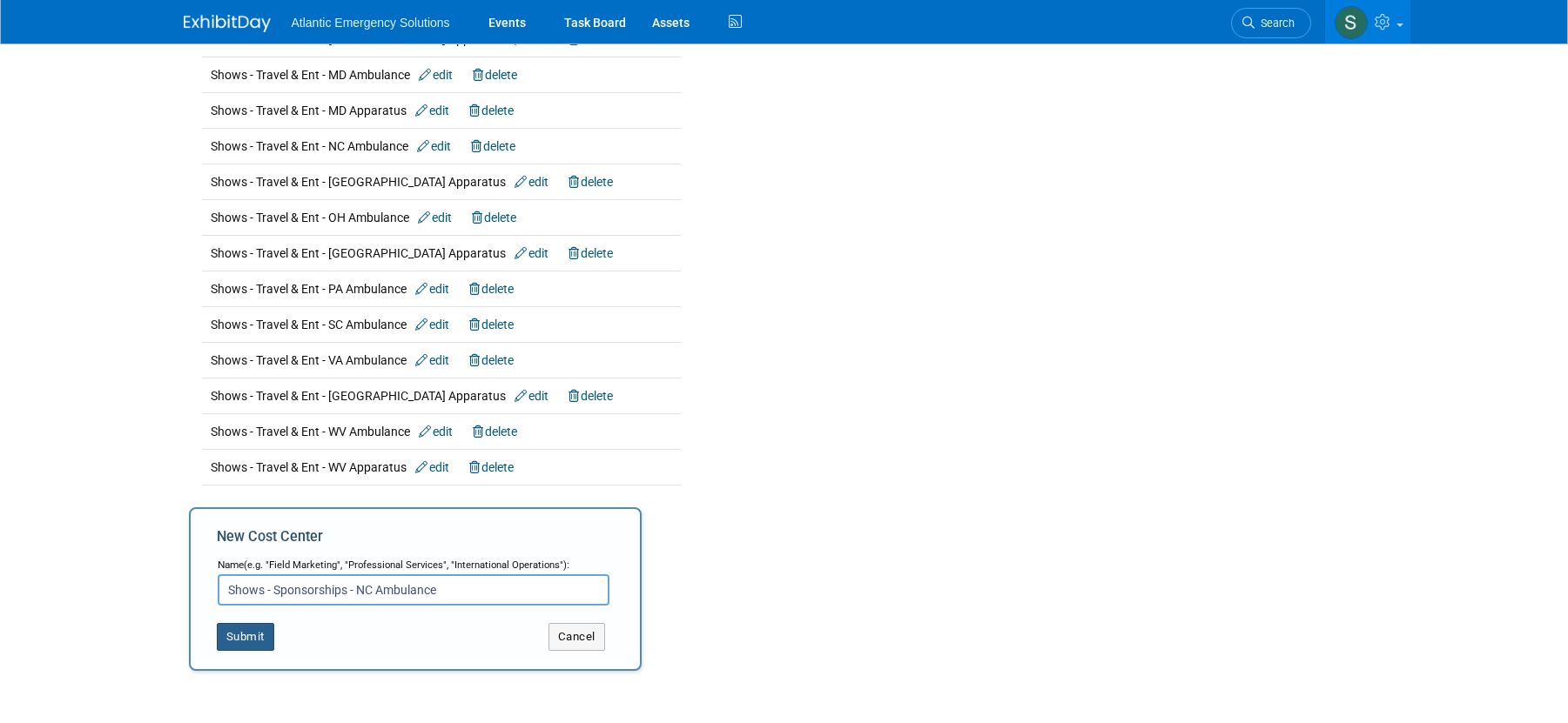
type input "Shows - Sponsorships - NC Ambulance"
click at [243, 630] on button "Submit" at bounding box center [245, 637] width 57 height 28
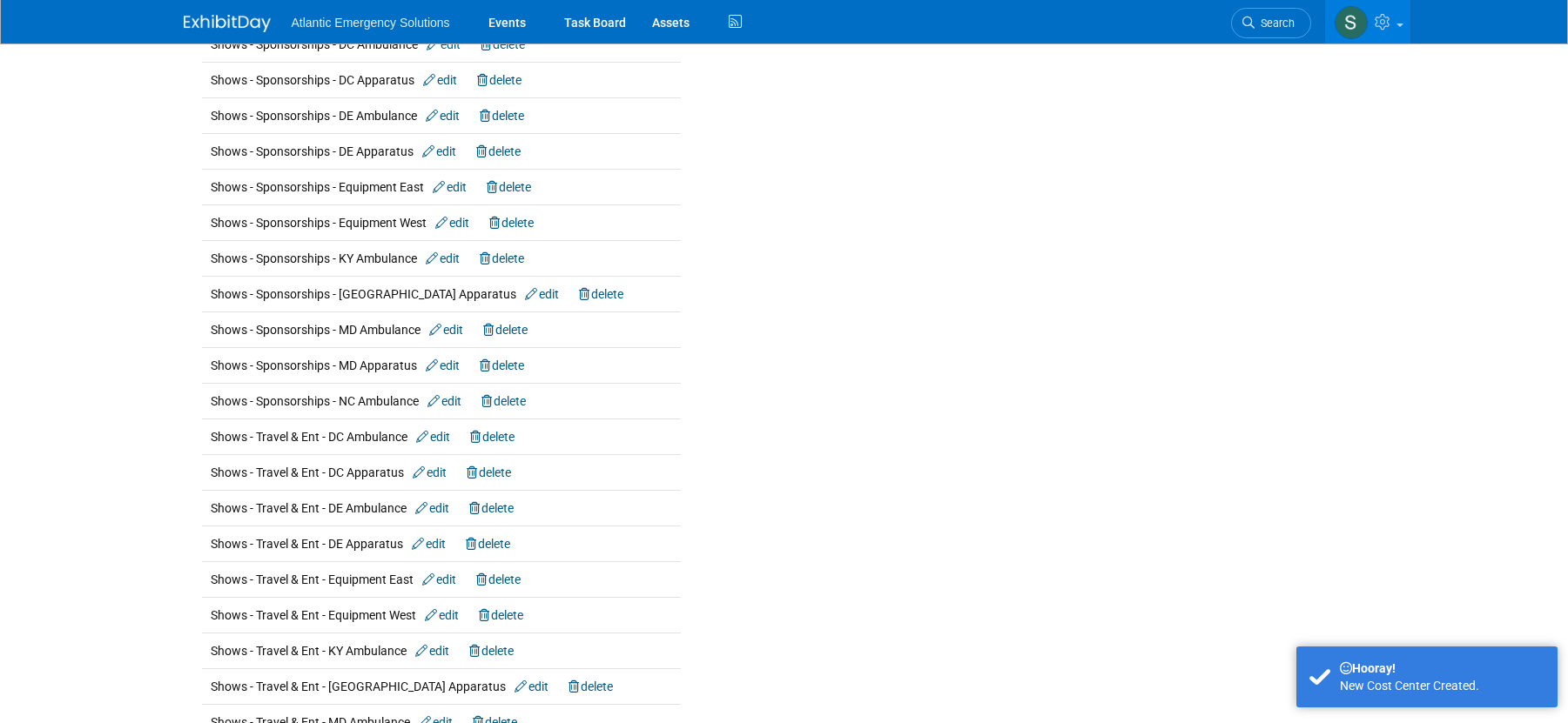
scroll to position [3018, 0]
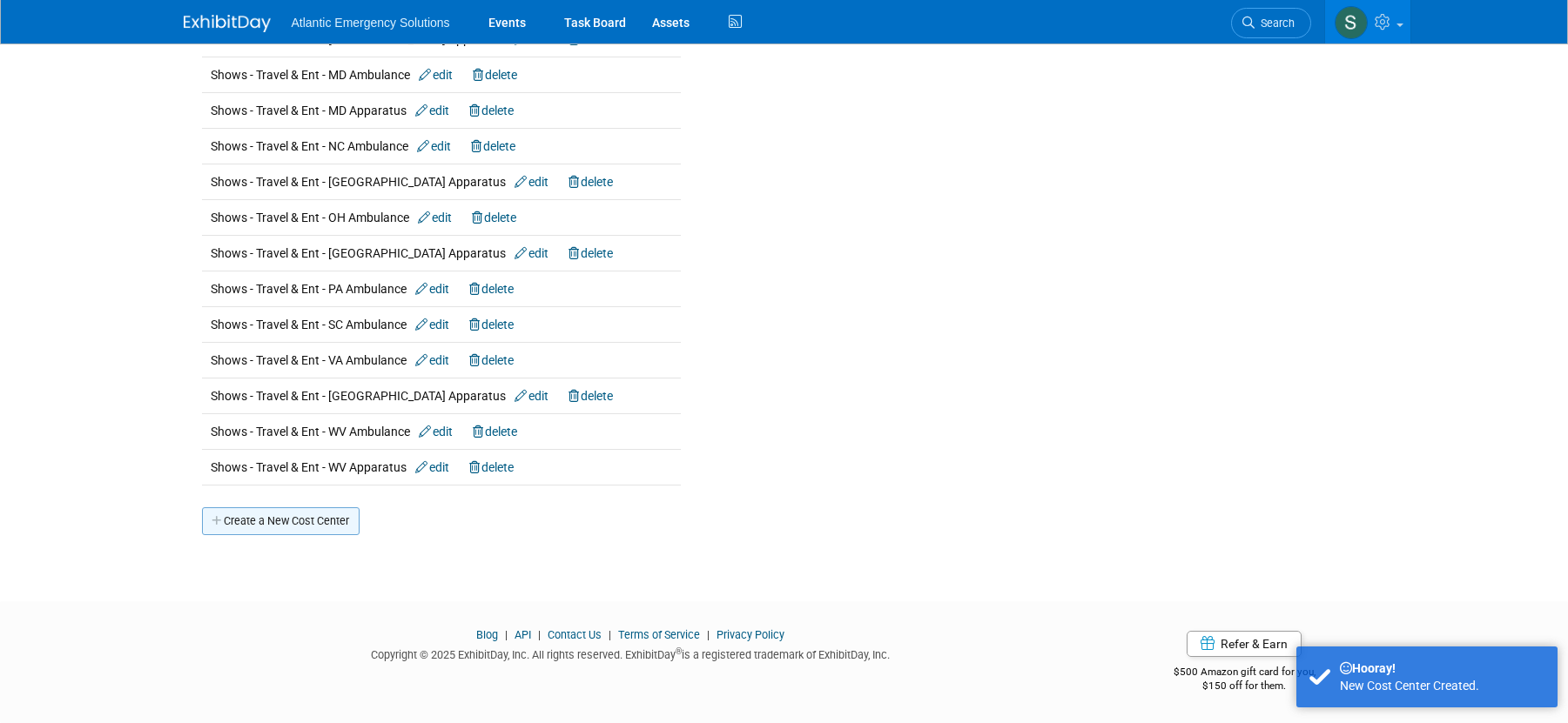
click at [275, 514] on link "Create a New Cost Center" at bounding box center [281, 521] width 158 height 28
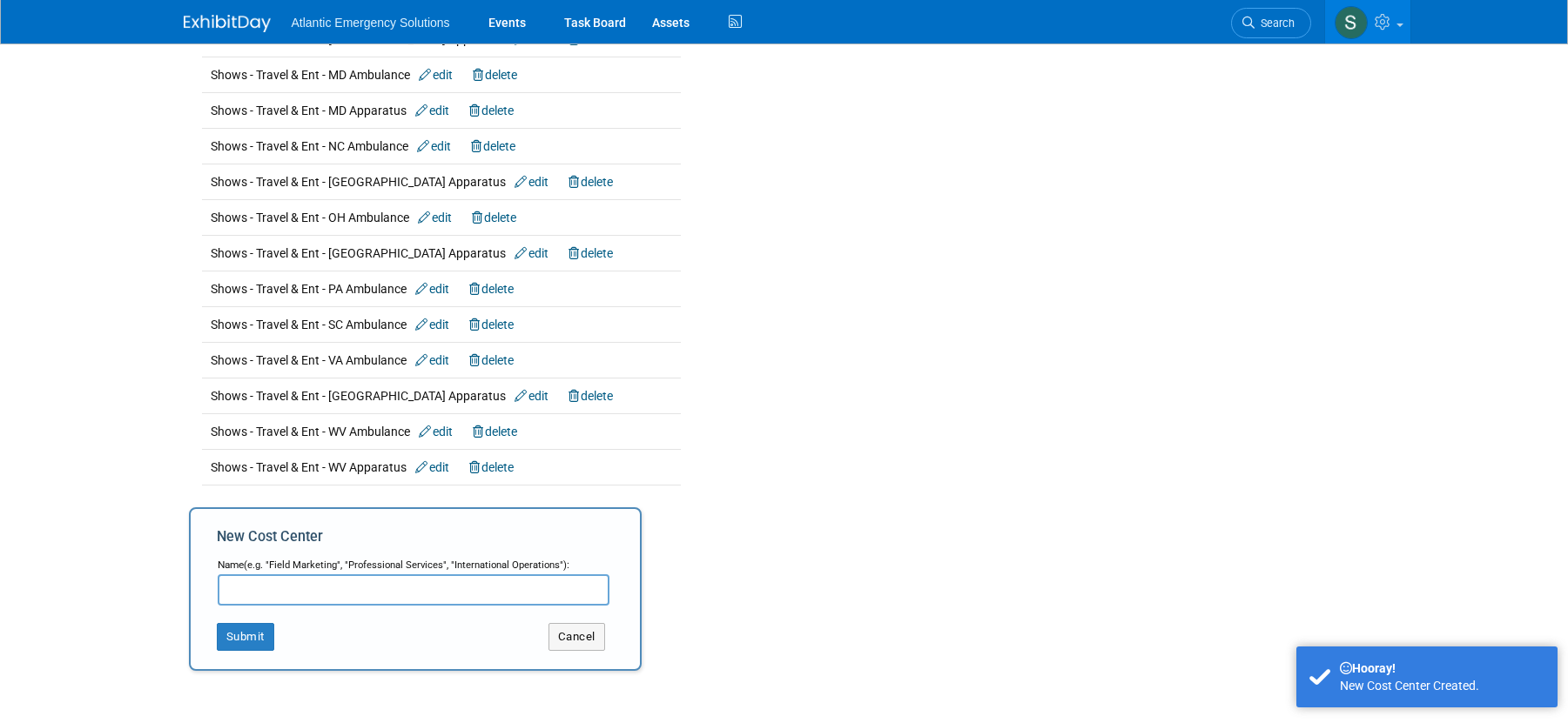
click at [270, 589] on input "text" at bounding box center [413, 590] width 392 height 32
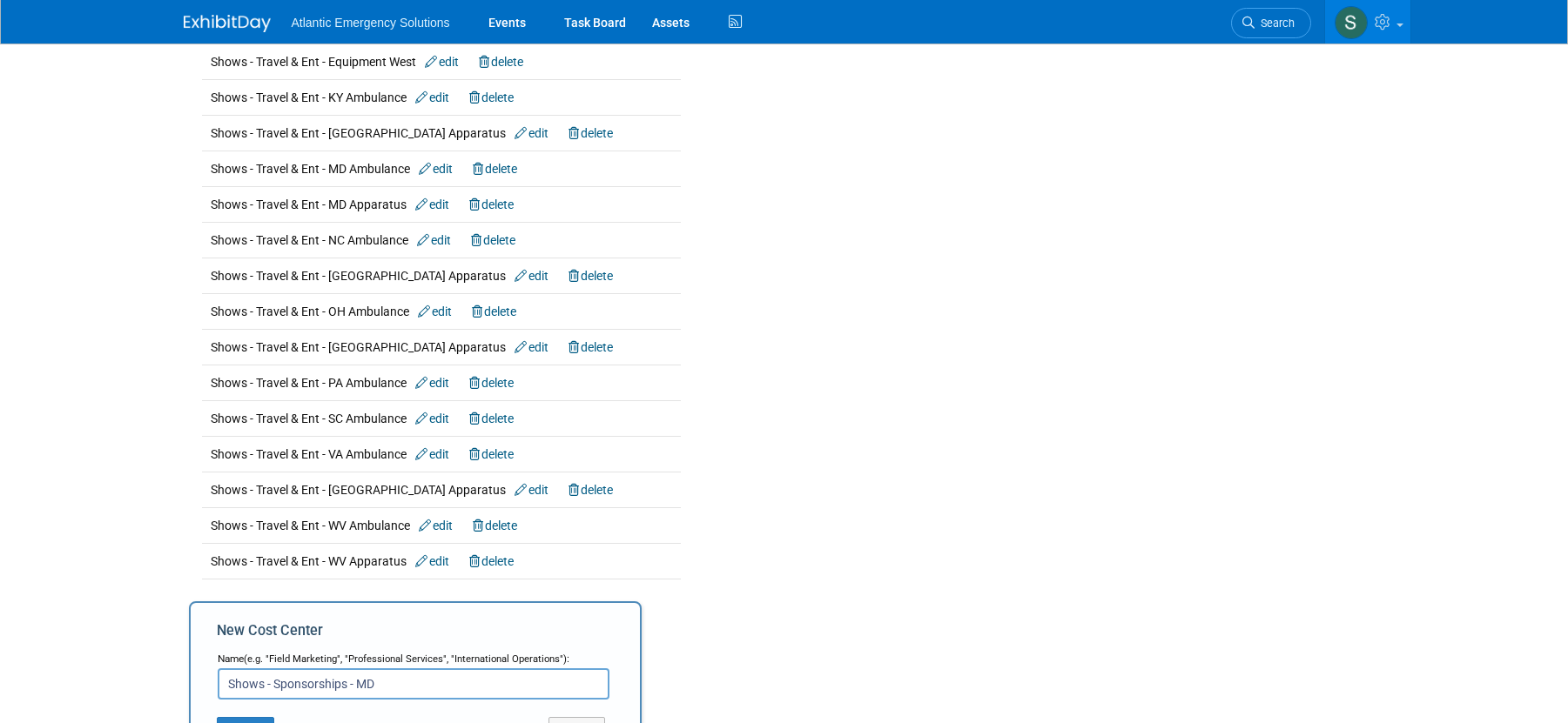
scroll to position [3154, 0]
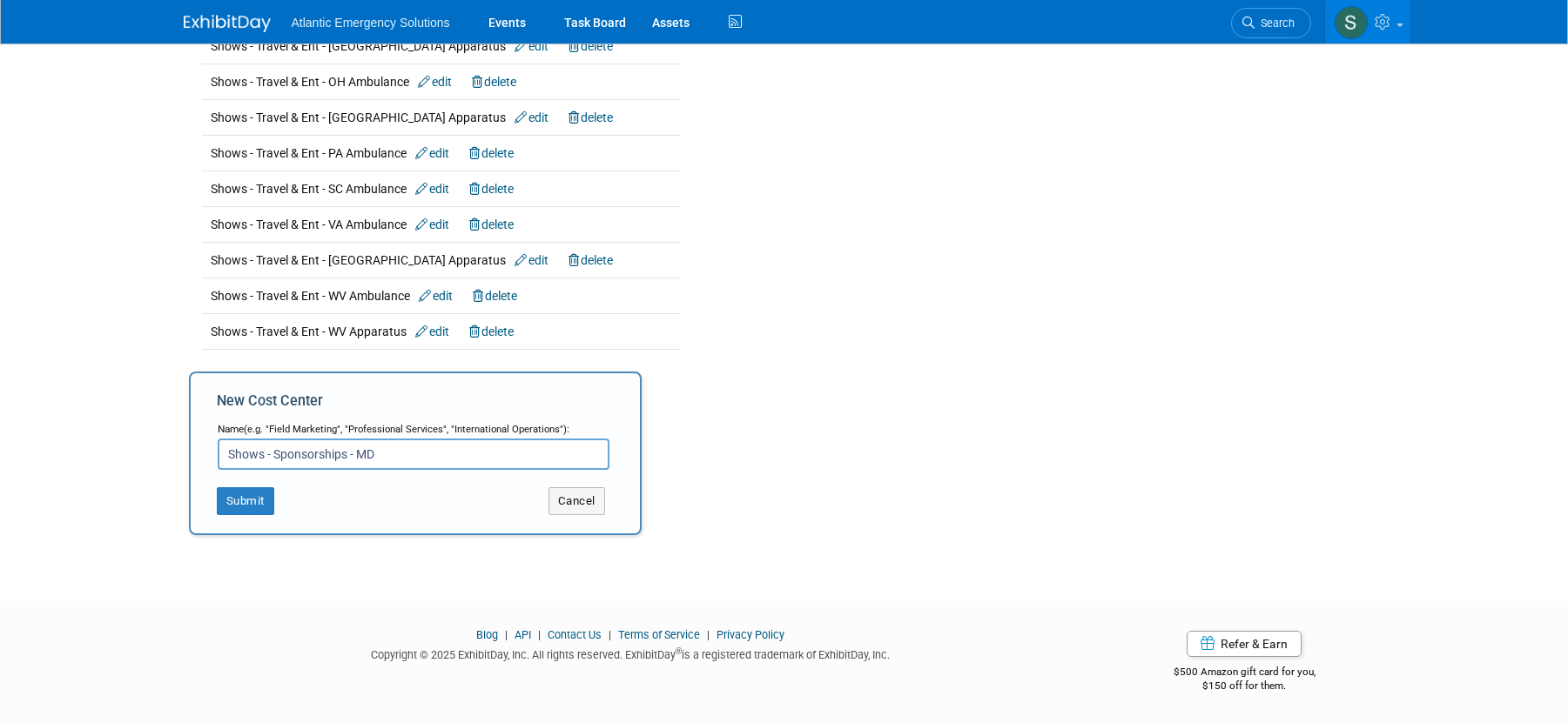
click at [390, 454] on input "Shows - Sponsorships - MD" at bounding box center [413, 454] width 392 height 32
type input "Shows - Sponsorships - NC Apparatus"
click at [226, 499] on button "Submit" at bounding box center [245, 501] width 57 height 28
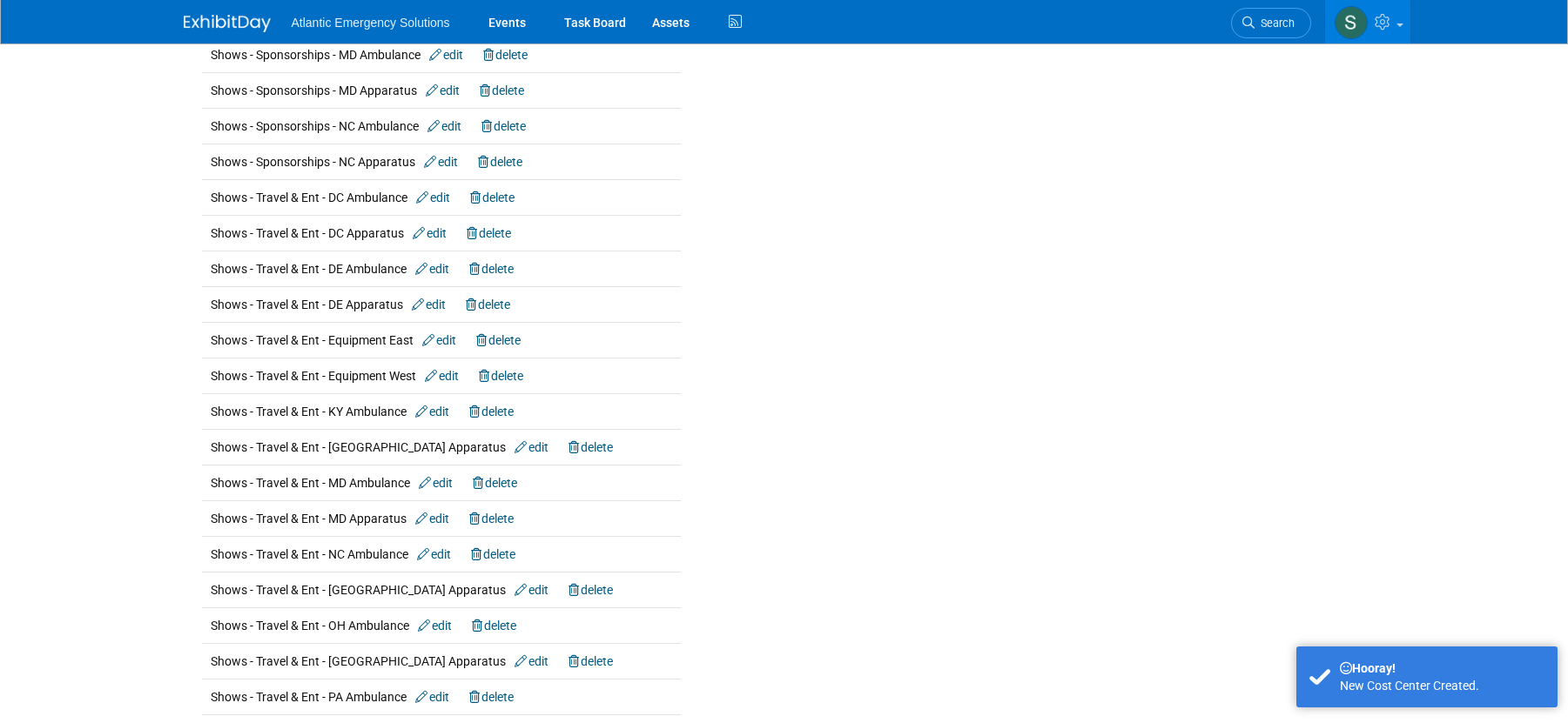
scroll to position [3054, 0]
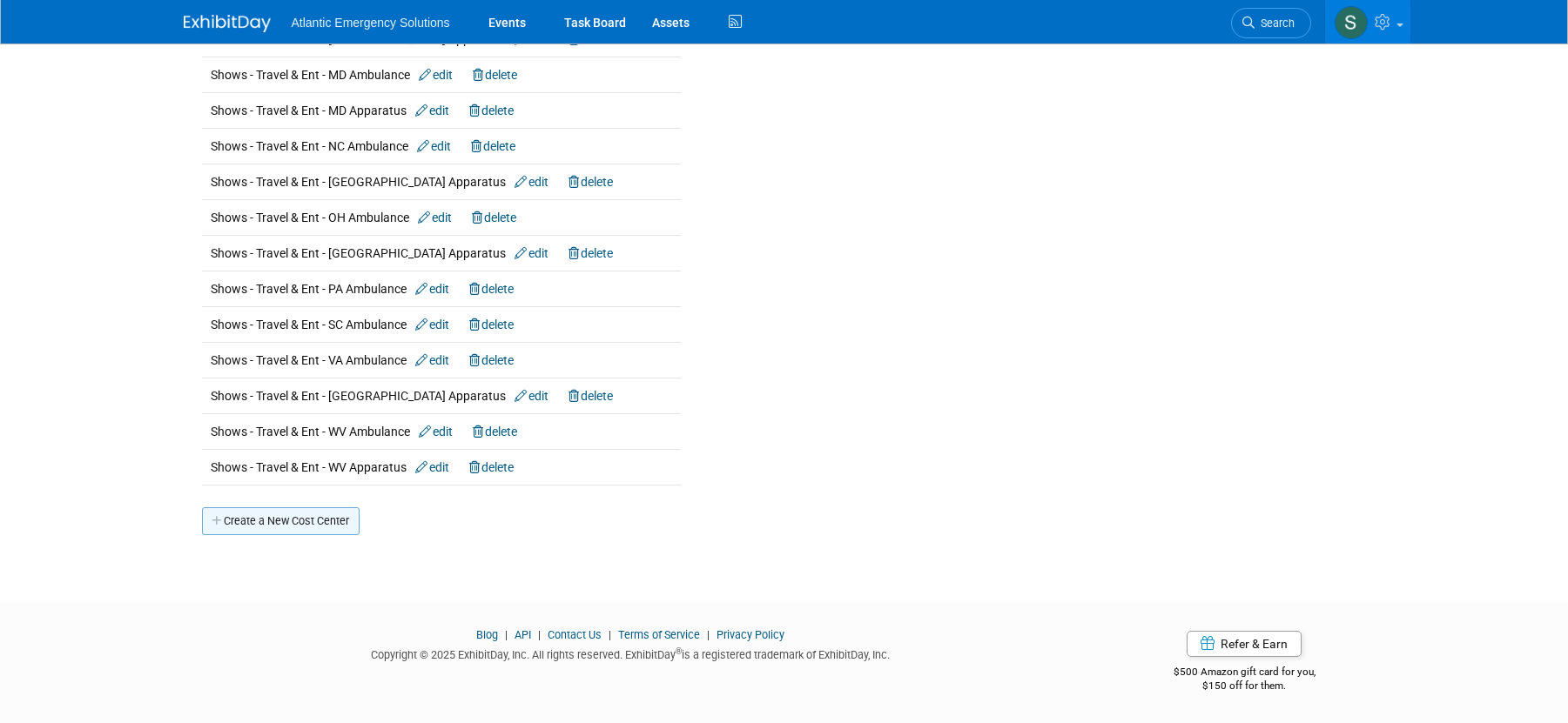
click at [282, 522] on link "Create a New Cost Center" at bounding box center [281, 521] width 158 height 28
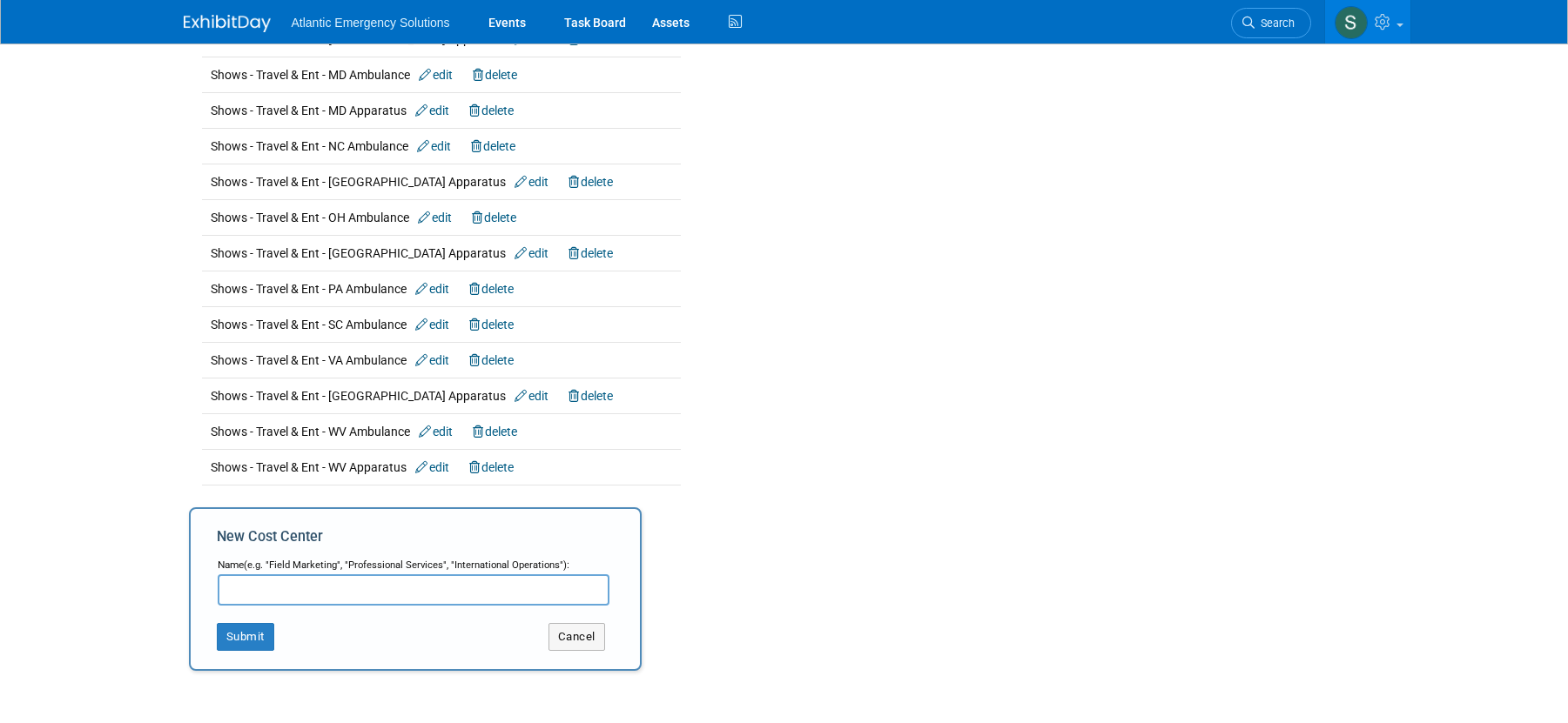
click at [284, 589] on input "text" at bounding box center [413, 590] width 392 height 32
type input "Shows - Sponsorships - OH Ambulance"
click at [238, 639] on button "Submit" at bounding box center [245, 637] width 57 height 28
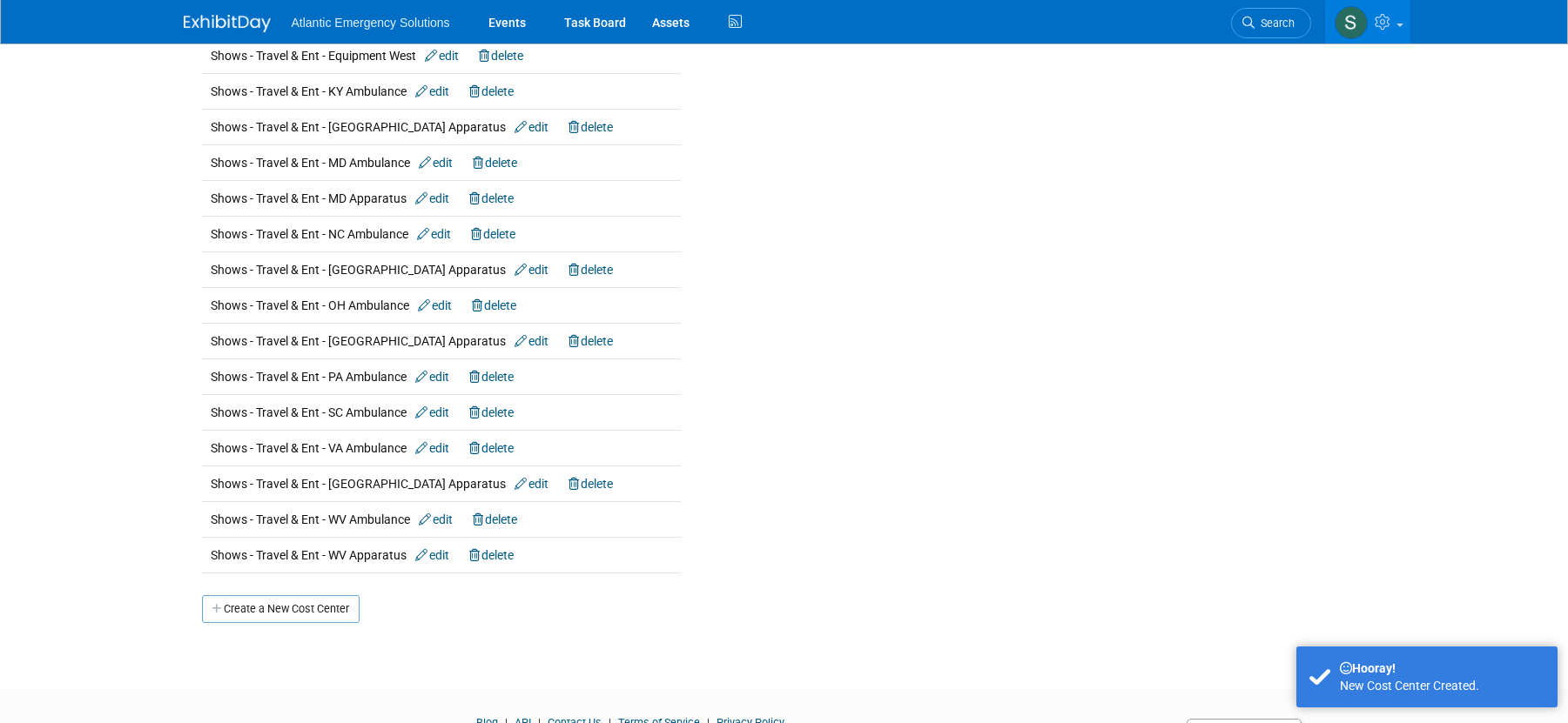
scroll to position [3090, 0]
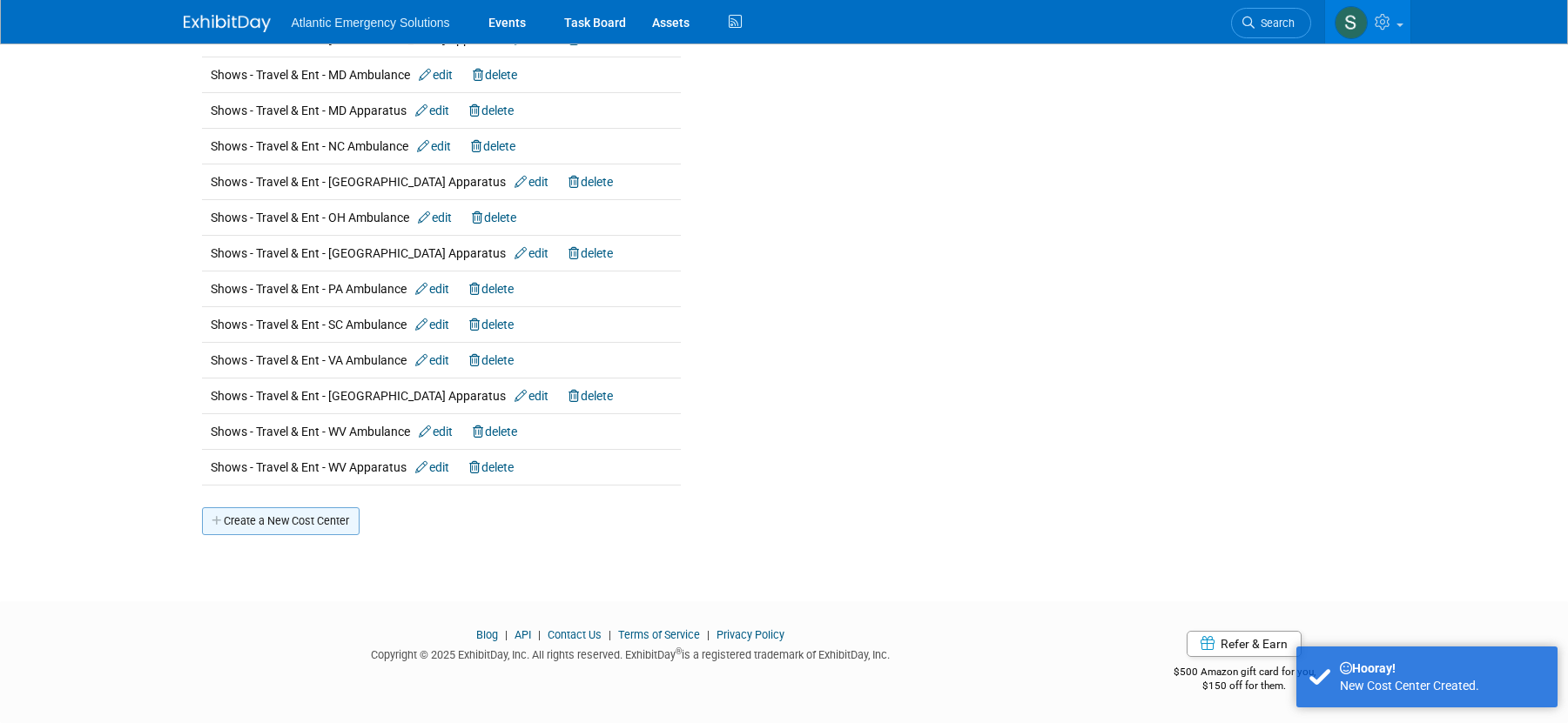
click at [232, 506] on div "Create a New Cost Center" at bounding box center [784, 510] width 1191 height 50
click at [267, 521] on link "Create a New Cost Center" at bounding box center [281, 521] width 158 height 28
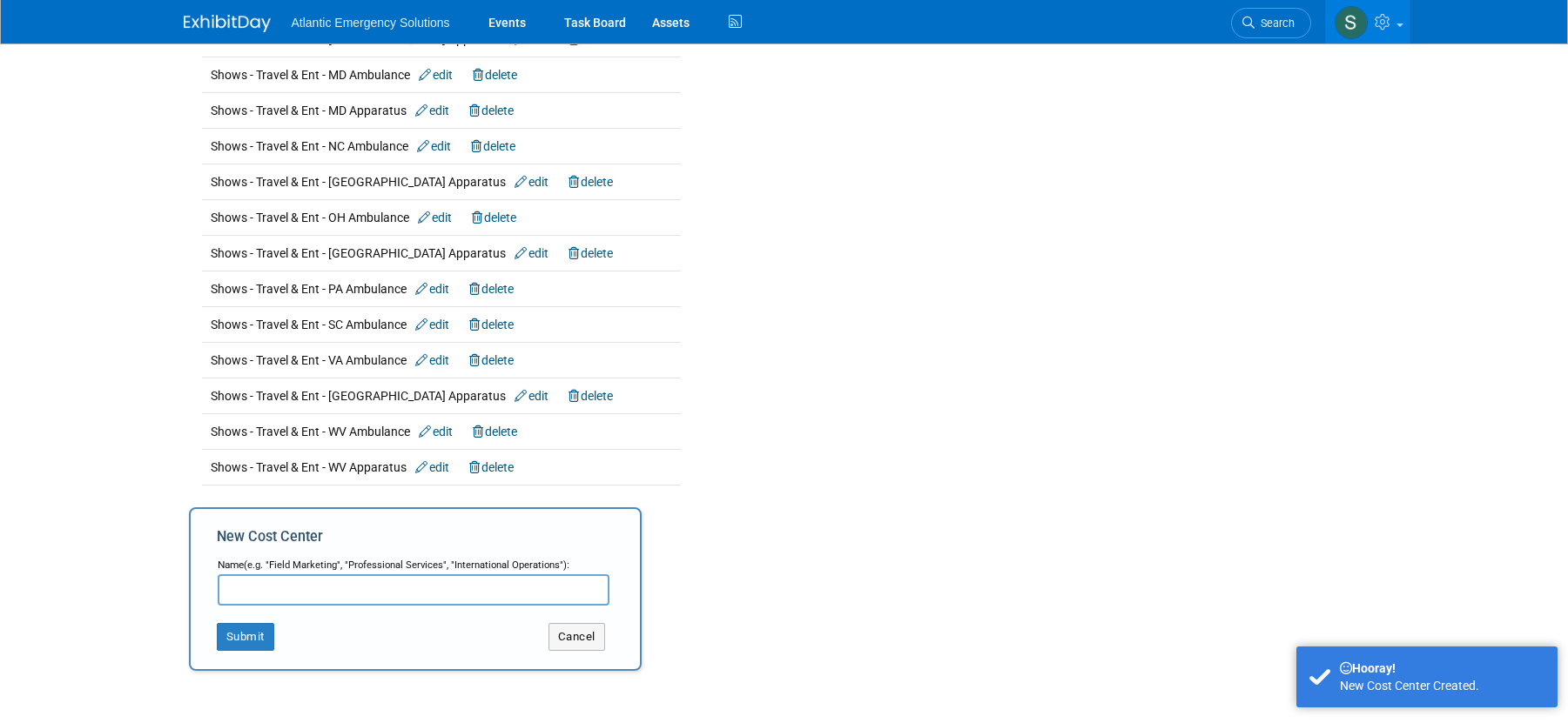
click at [271, 596] on input "text" at bounding box center [413, 590] width 392 height 32
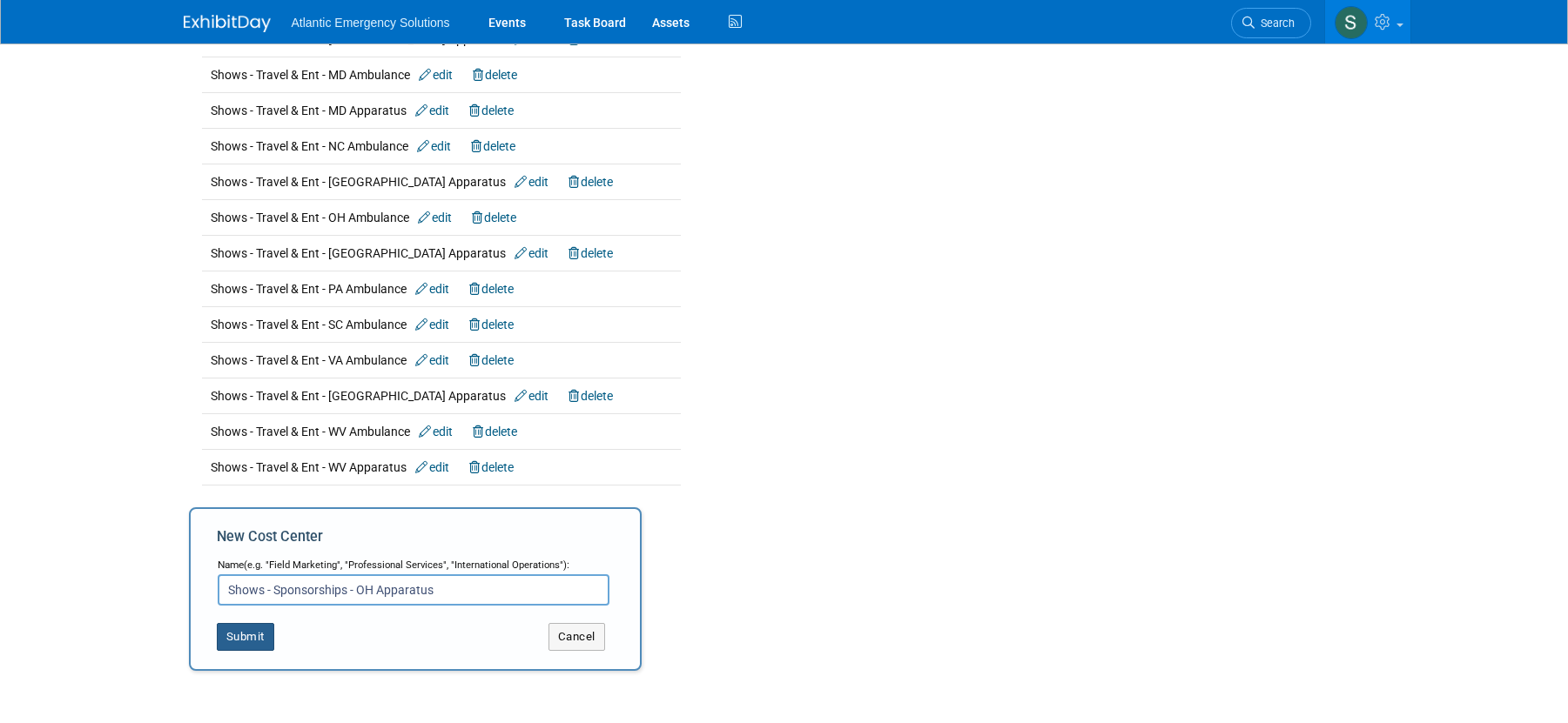
type input "Shows - Sponsorships - OH Apparatus"
click at [253, 635] on button "Submit" at bounding box center [245, 637] width 57 height 28
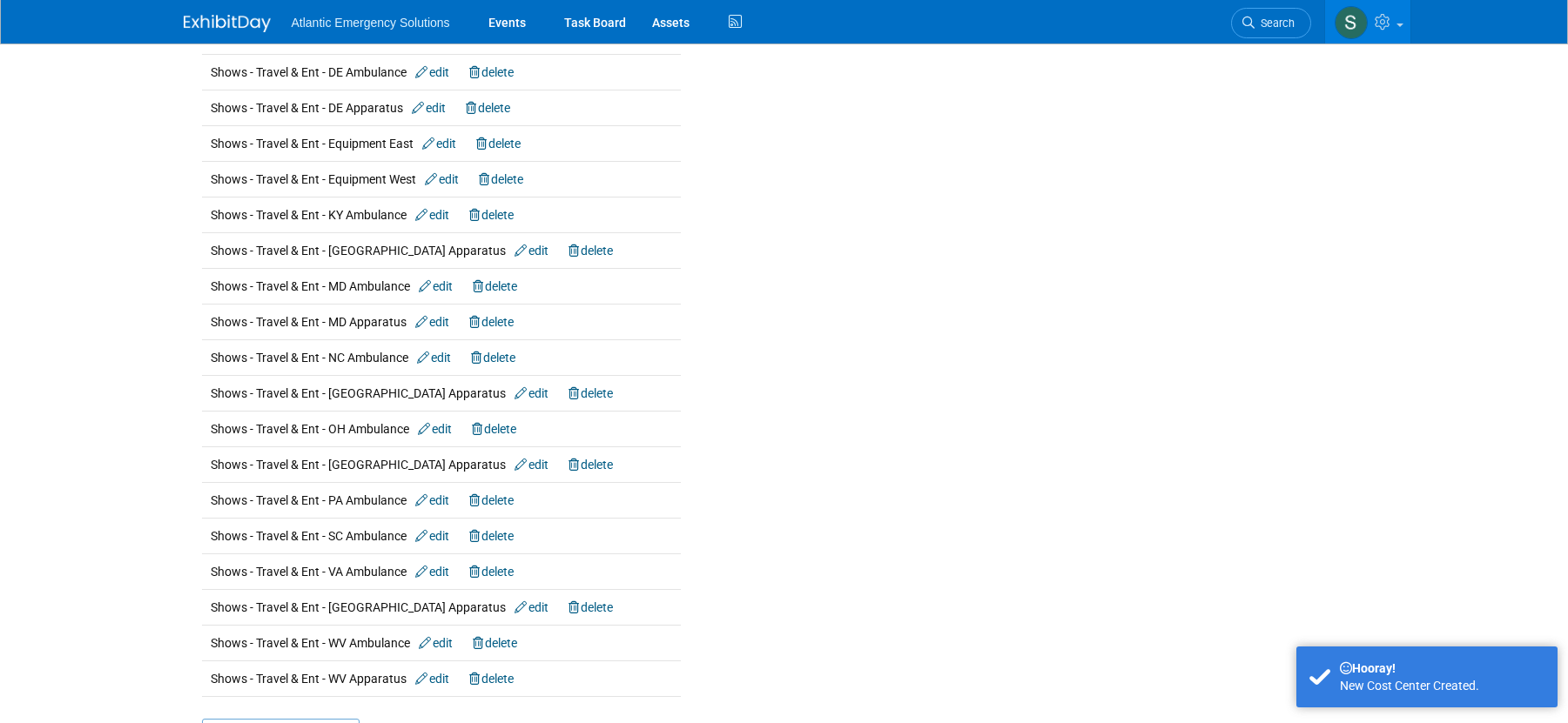
scroll to position [3126, 0]
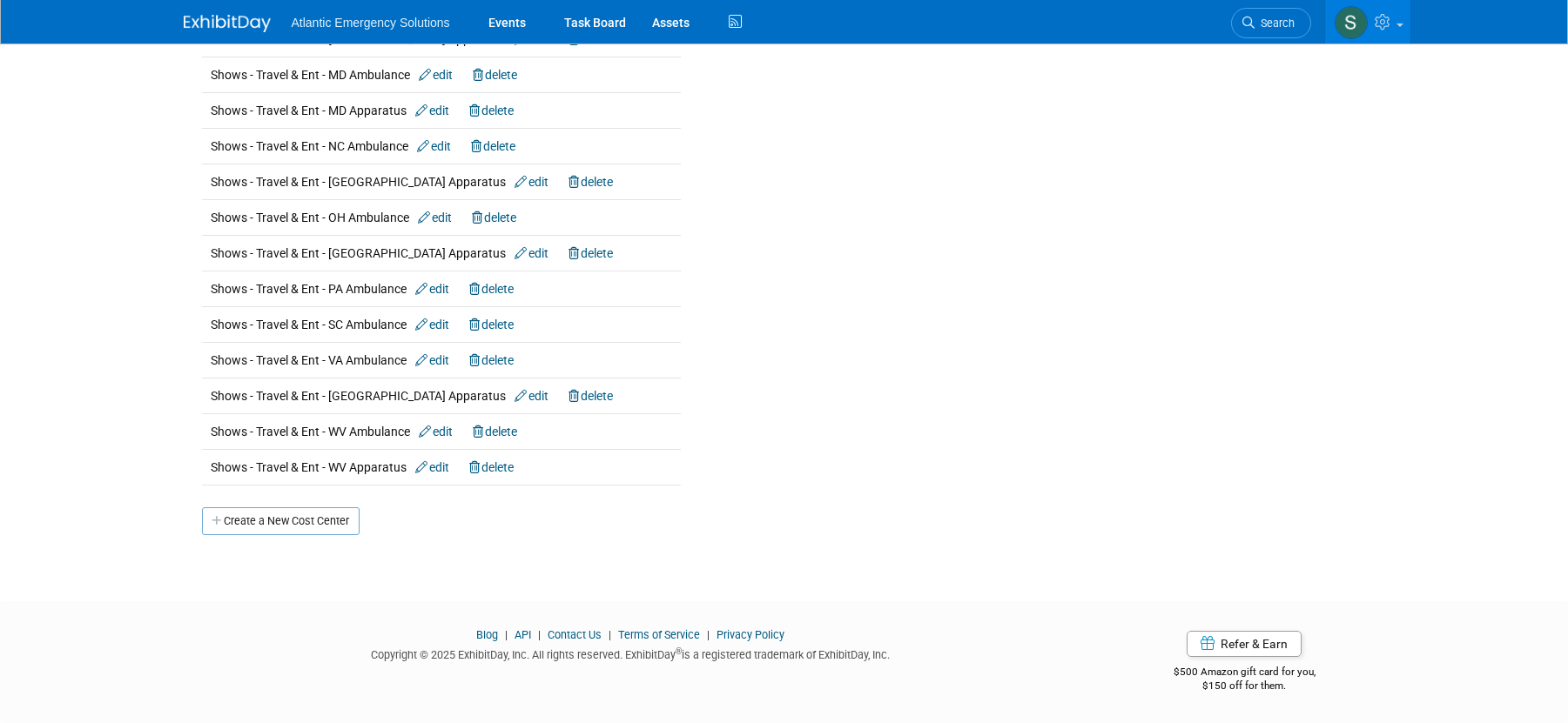
drag, startPoint x: 289, startPoint y: 518, endPoint x: 284, endPoint y: 529, distance: 12.1
click at [288, 518] on link "Create a New Cost Center" at bounding box center [281, 521] width 158 height 28
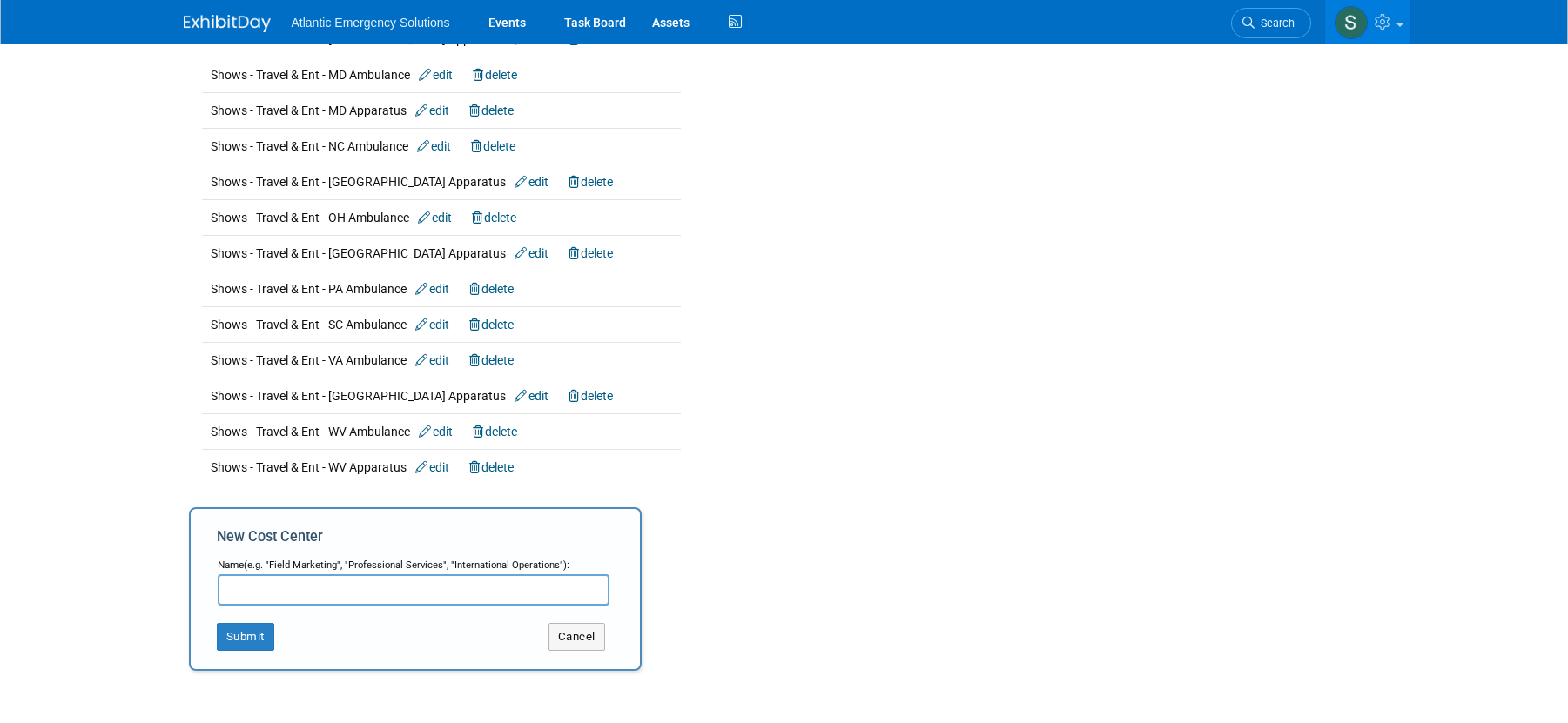
click at [258, 588] on input "text" at bounding box center [413, 590] width 392 height 32
type input "Shows - Sponsorships - PA Ambulance"
click at [237, 629] on button "Submit" at bounding box center [245, 637] width 57 height 28
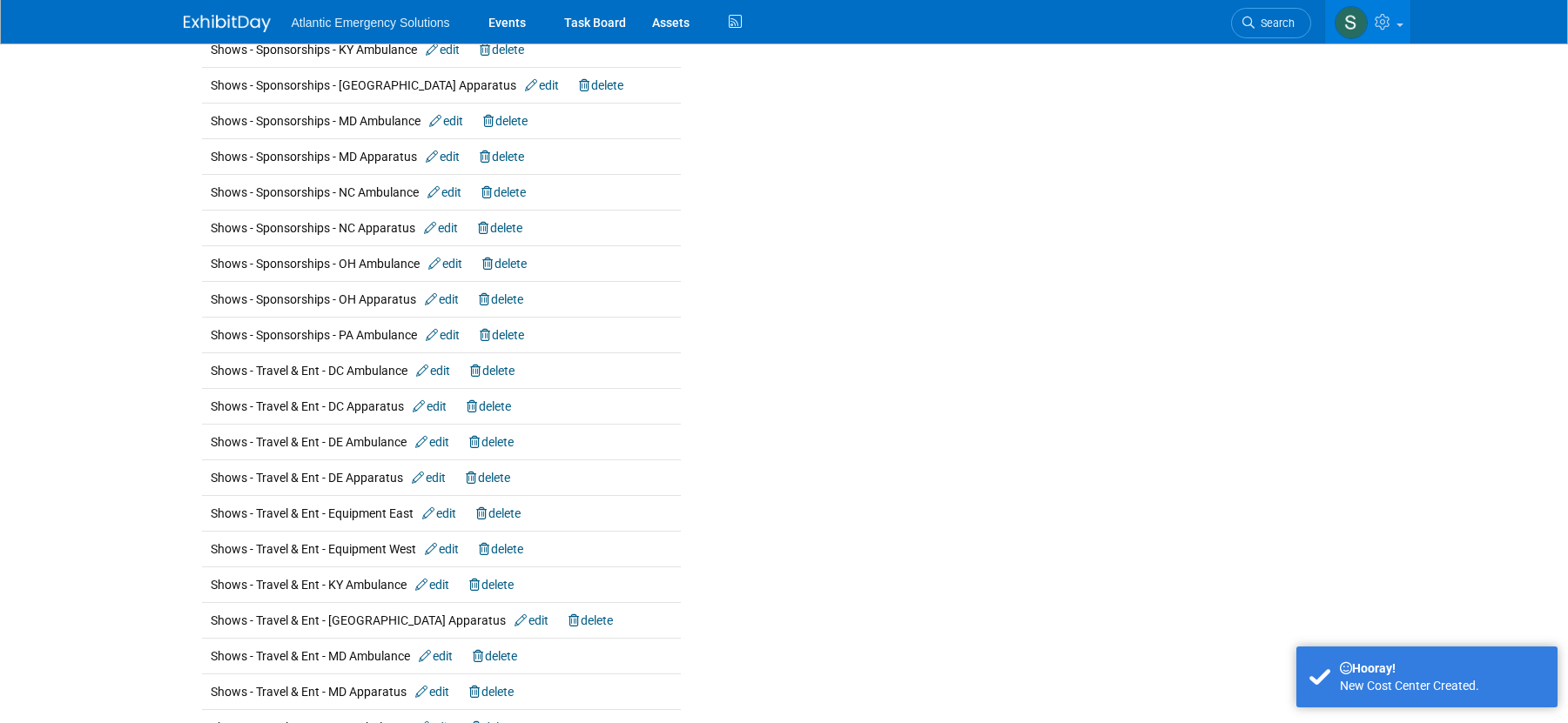
scroll to position [3161, 0]
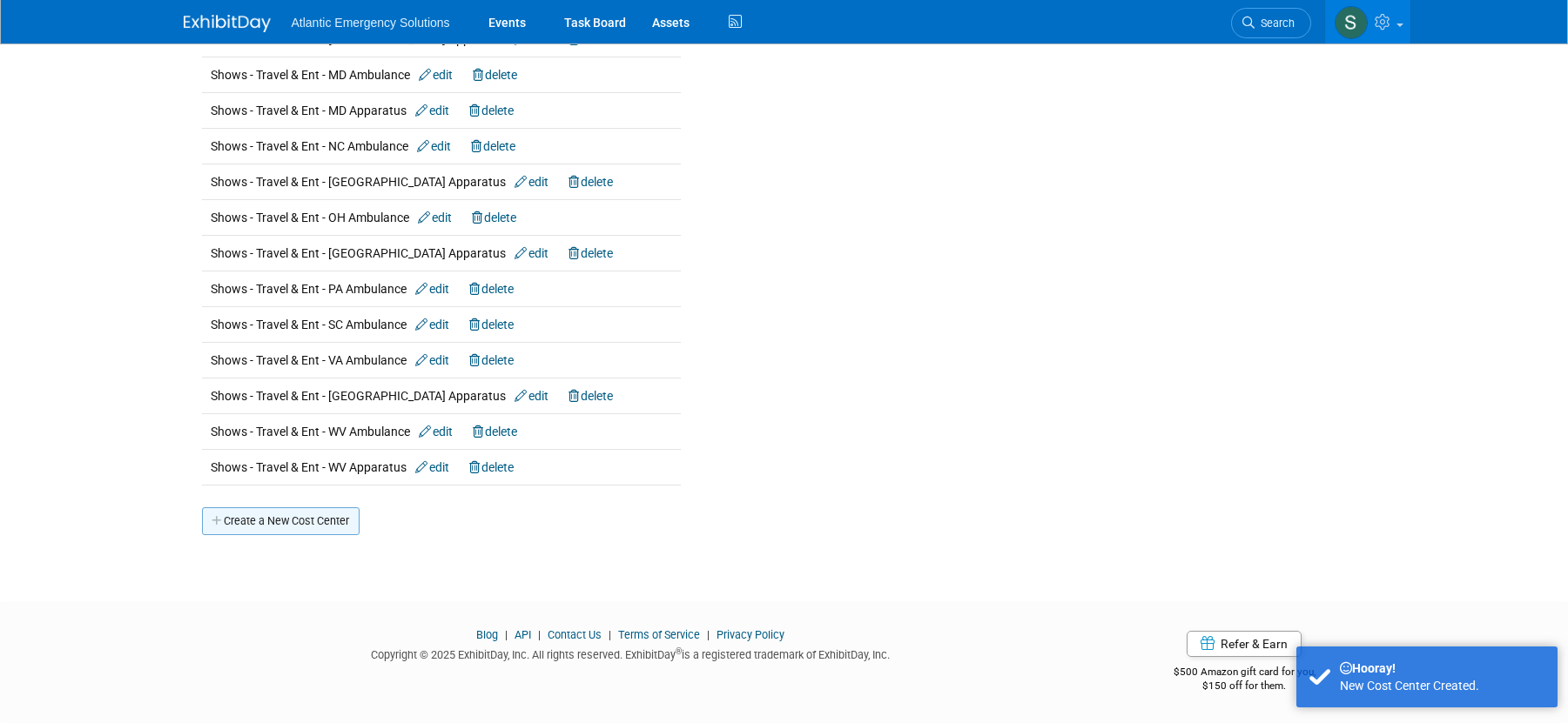
click at [258, 525] on link "Create a New Cost Center" at bounding box center [281, 521] width 158 height 28
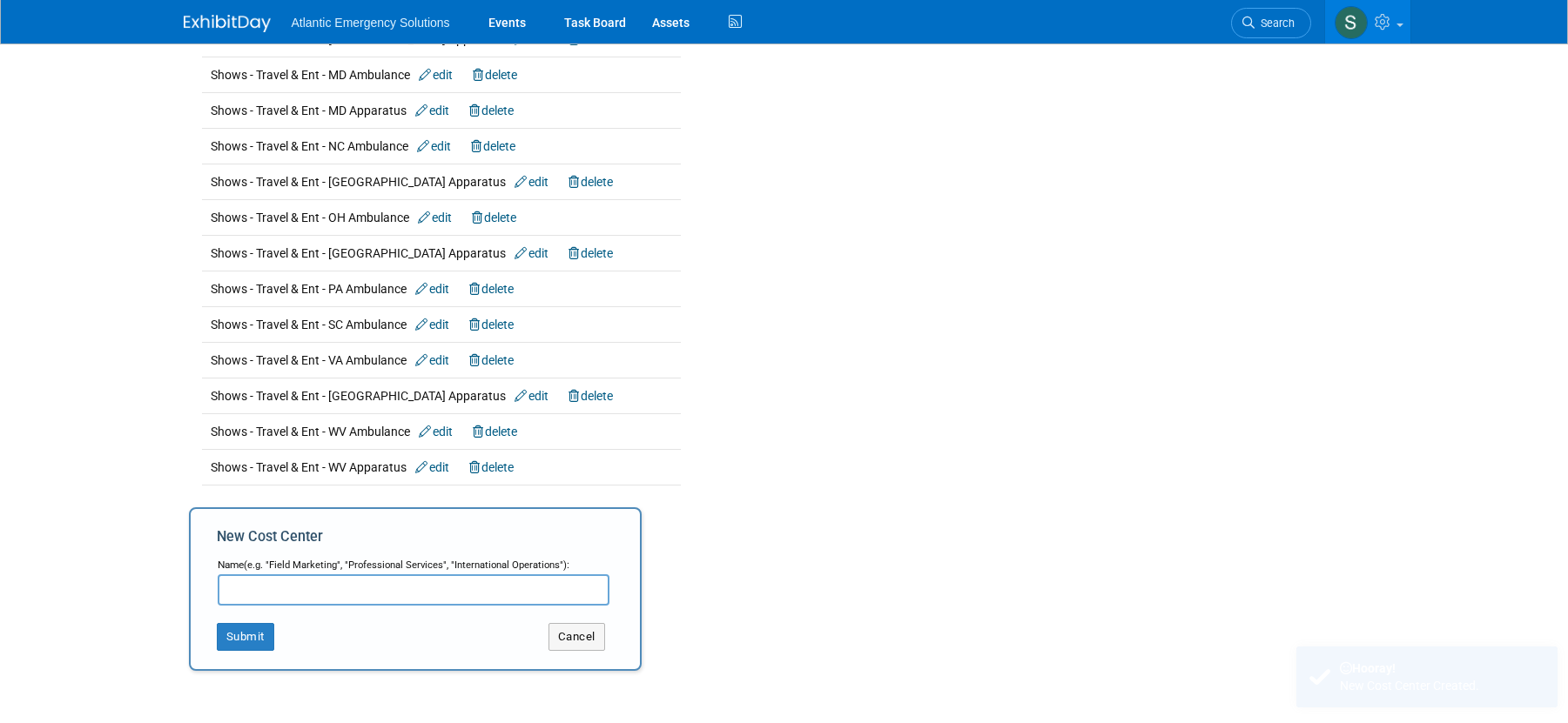
click at [252, 592] on input "text" at bounding box center [413, 590] width 392 height 32
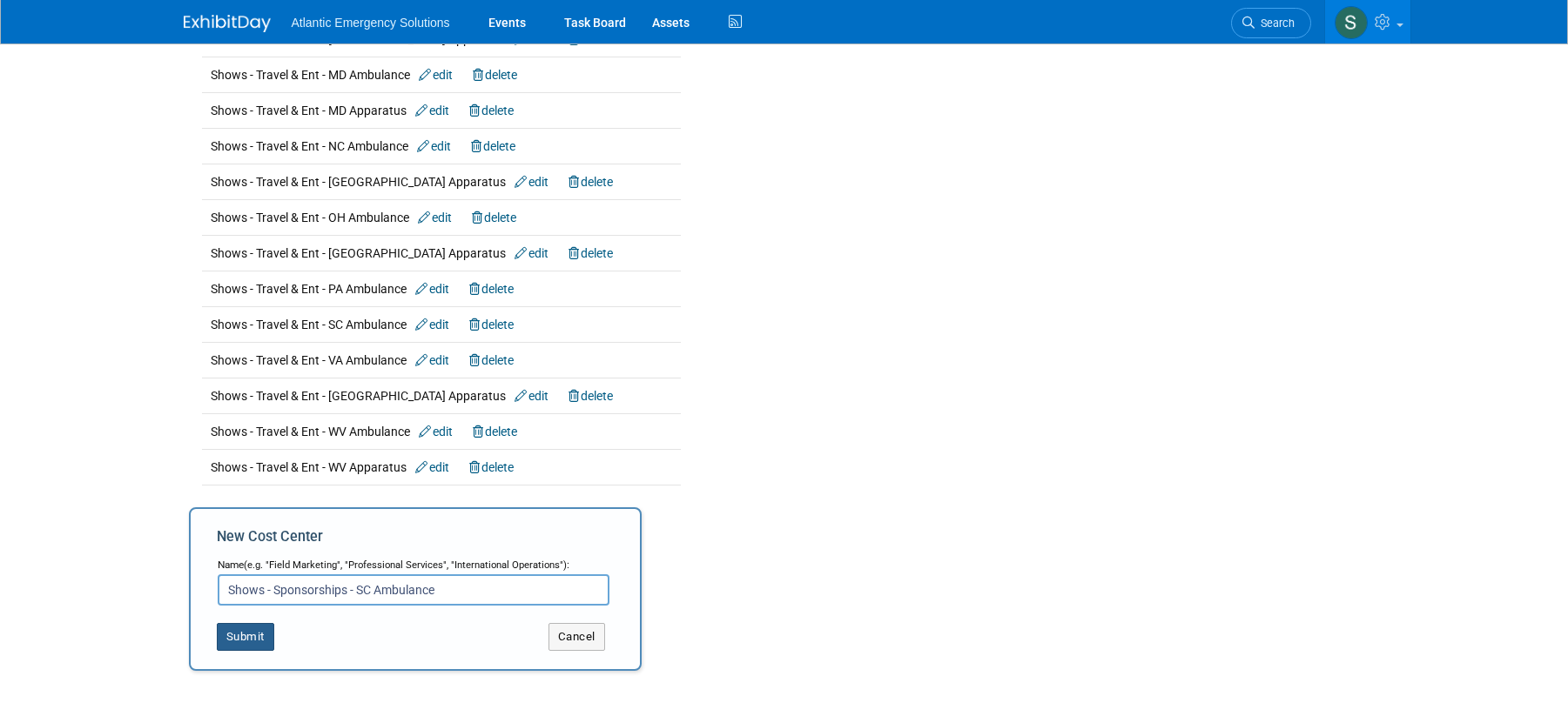
type input "Shows - Sponsorships - SC Ambulance"
click at [242, 639] on button "Submit" at bounding box center [245, 637] width 57 height 28
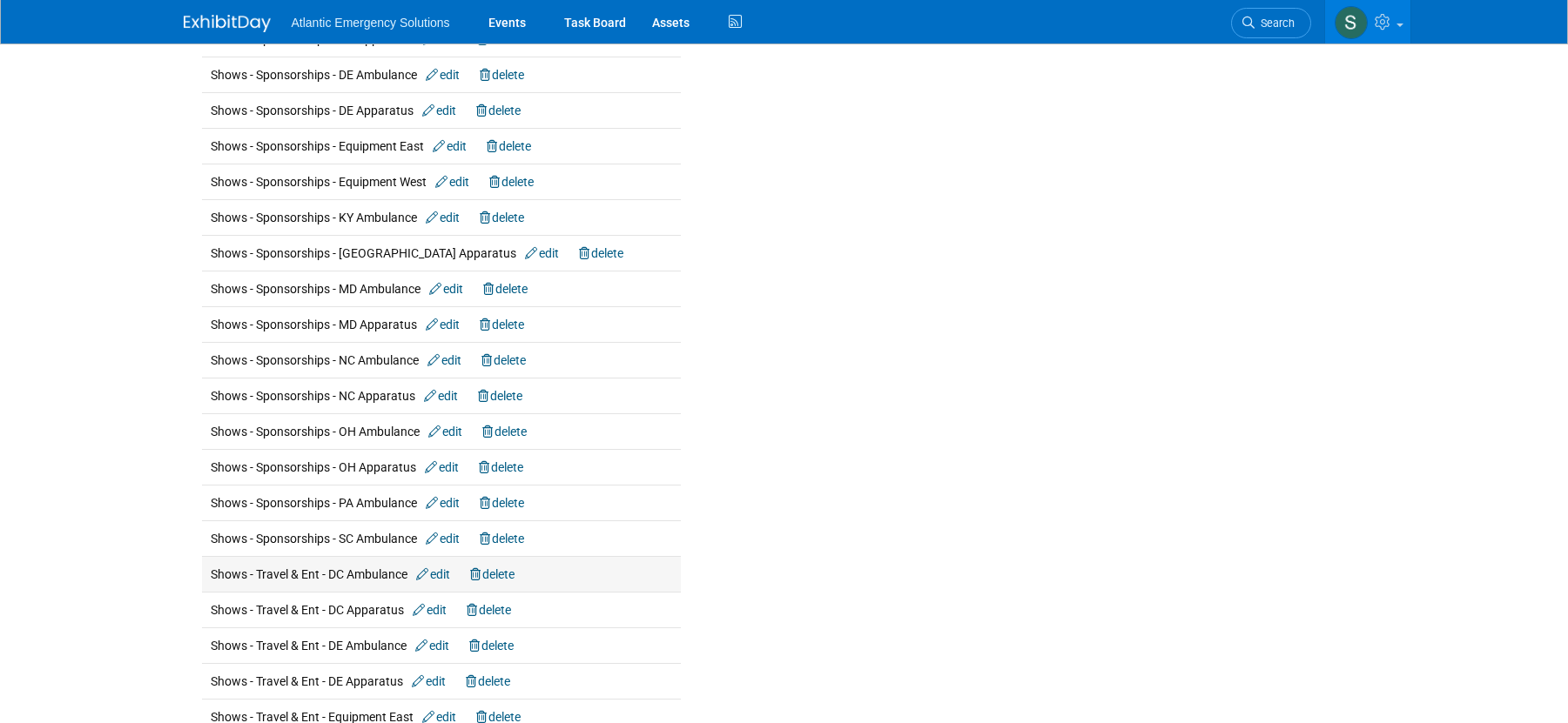
scroll to position [3197, 0]
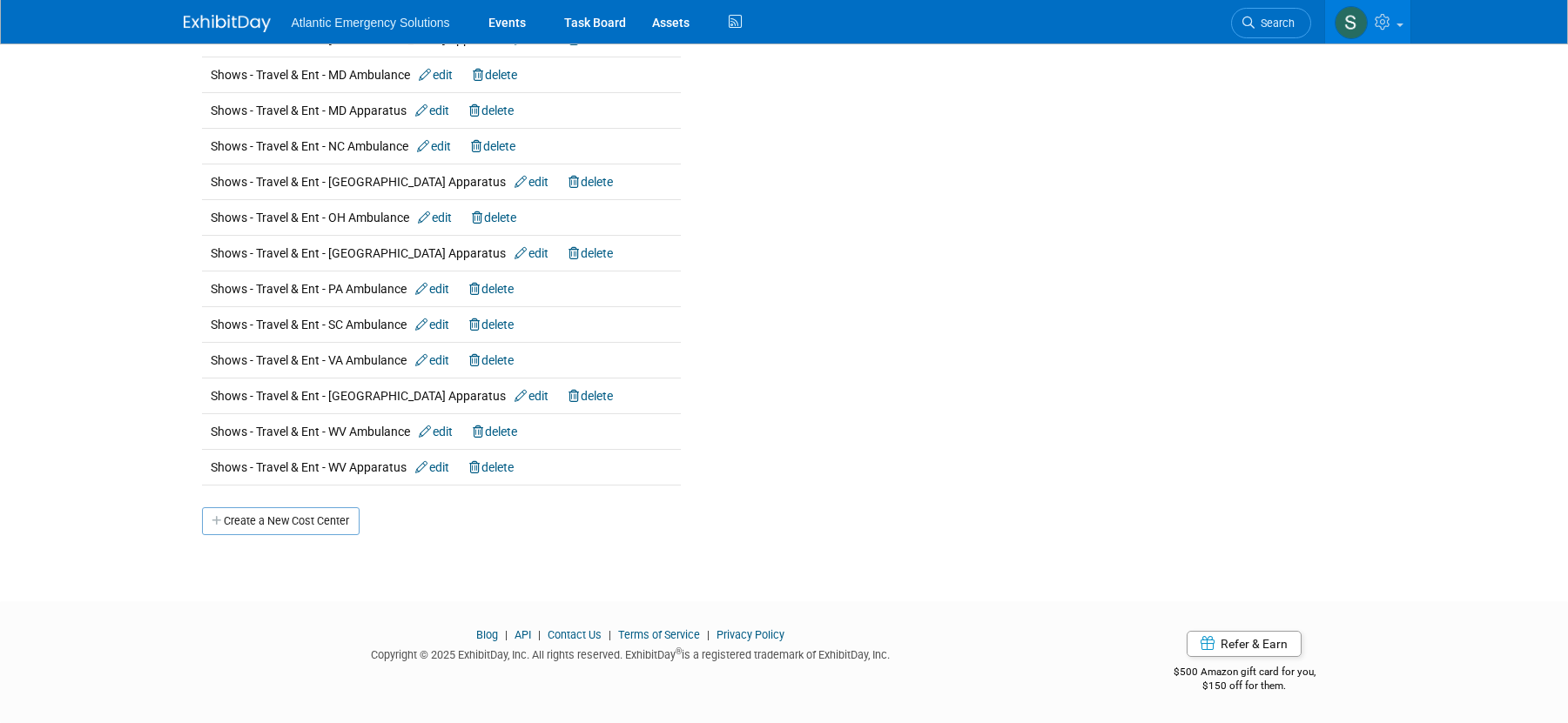
drag, startPoint x: 258, startPoint y: 527, endPoint x: 253, endPoint y: 535, distance: 9.4
click at [258, 527] on link "Create a New Cost Center" at bounding box center [281, 521] width 158 height 28
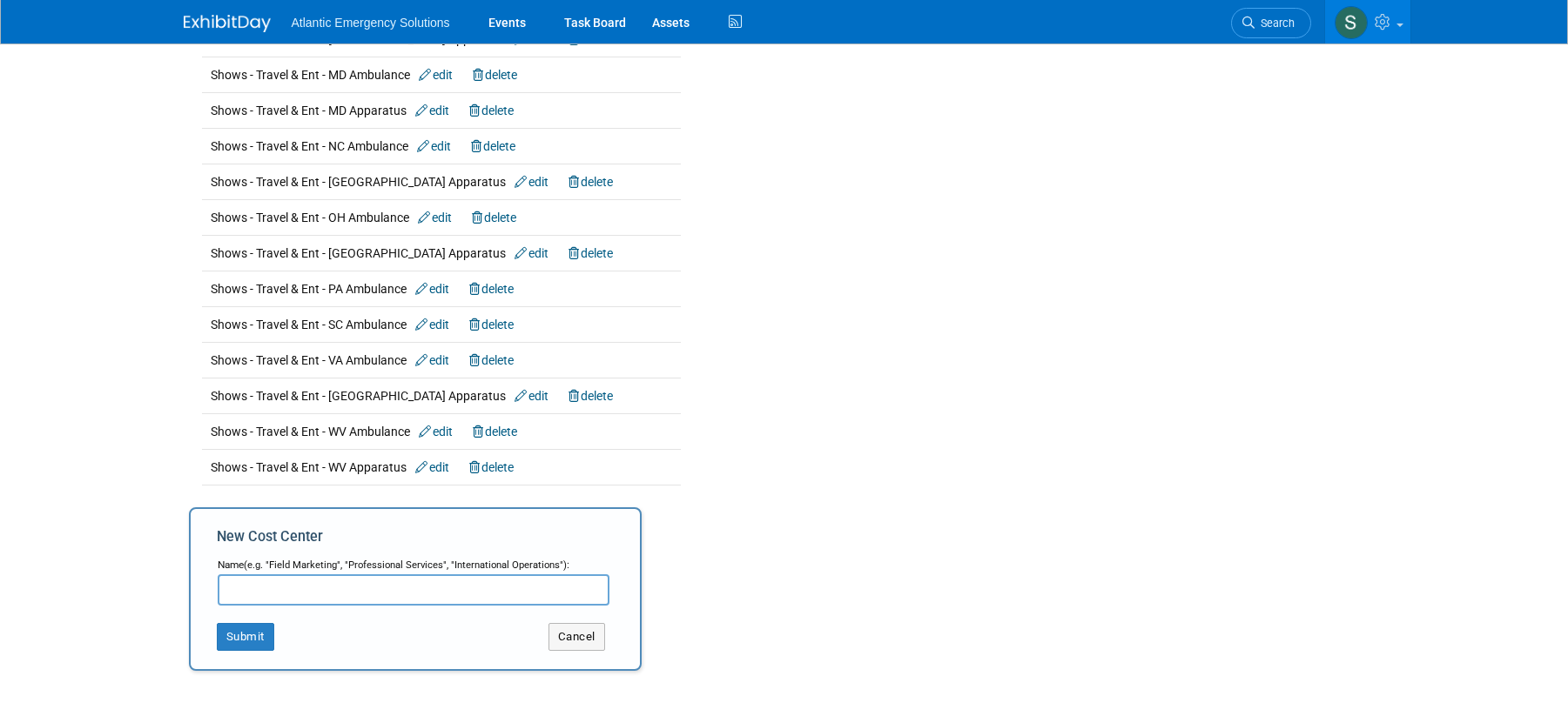
click at [246, 593] on input "text" at bounding box center [413, 590] width 392 height 32
type input "Shows - Sponsorships - VA Ambulance"
click at [252, 635] on button "Submit" at bounding box center [245, 637] width 57 height 28
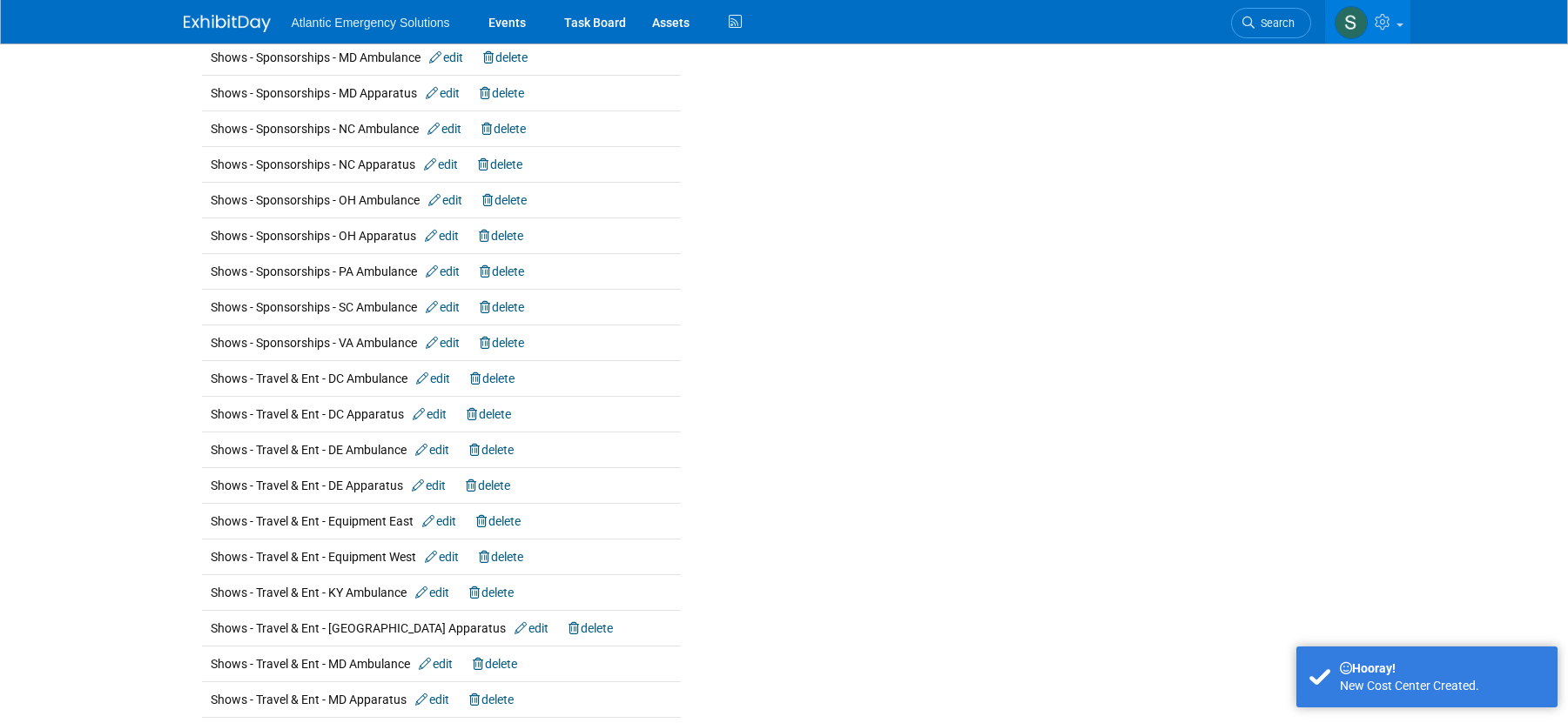
scroll to position [3233, 0]
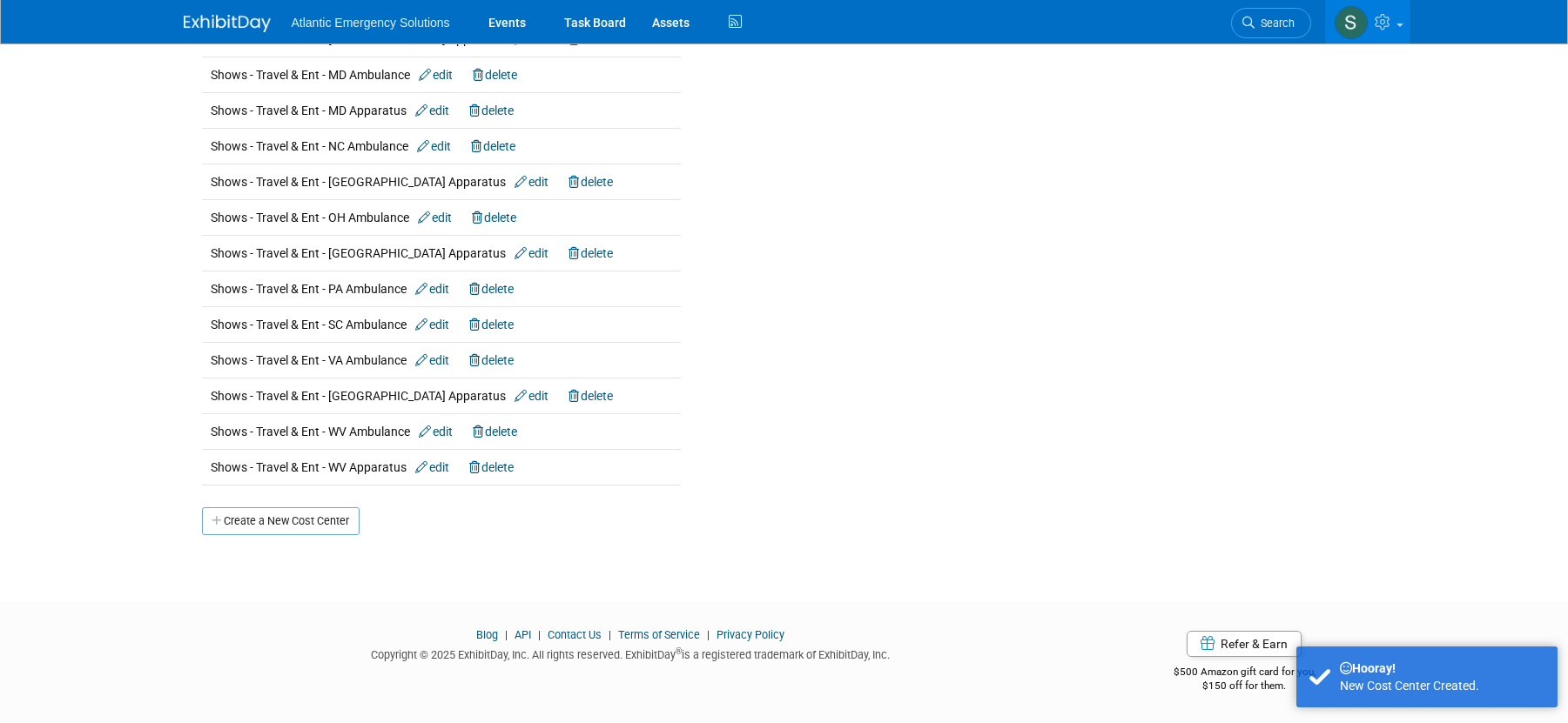
drag, startPoint x: 257, startPoint y: 527, endPoint x: 249, endPoint y: 539, distance: 14.4
click at [257, 527] on link "Create a New Cost Center" at bounding box center [281, 521] width 158 height 28
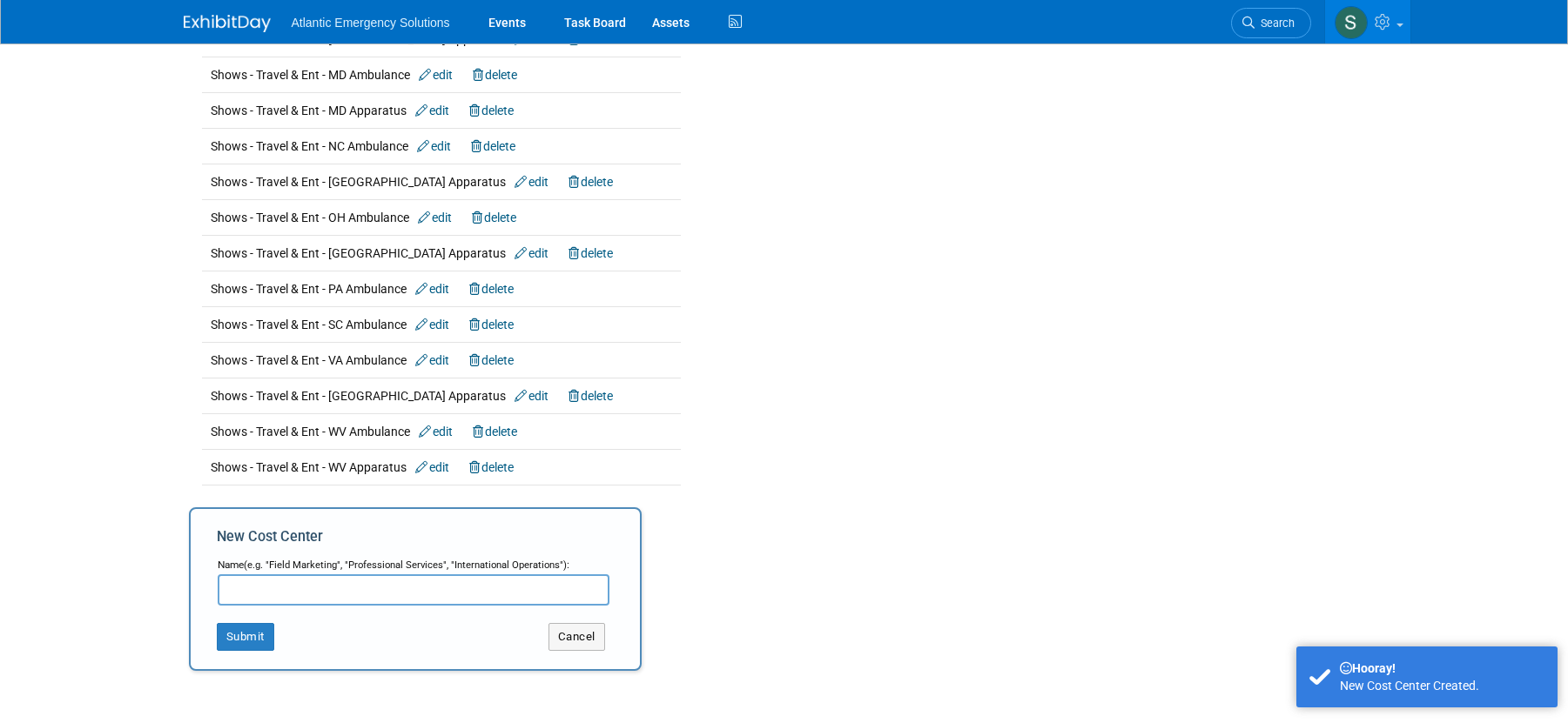
click at [239, 596] on input "text" at bounding box center [413, 590] width 392 height 32
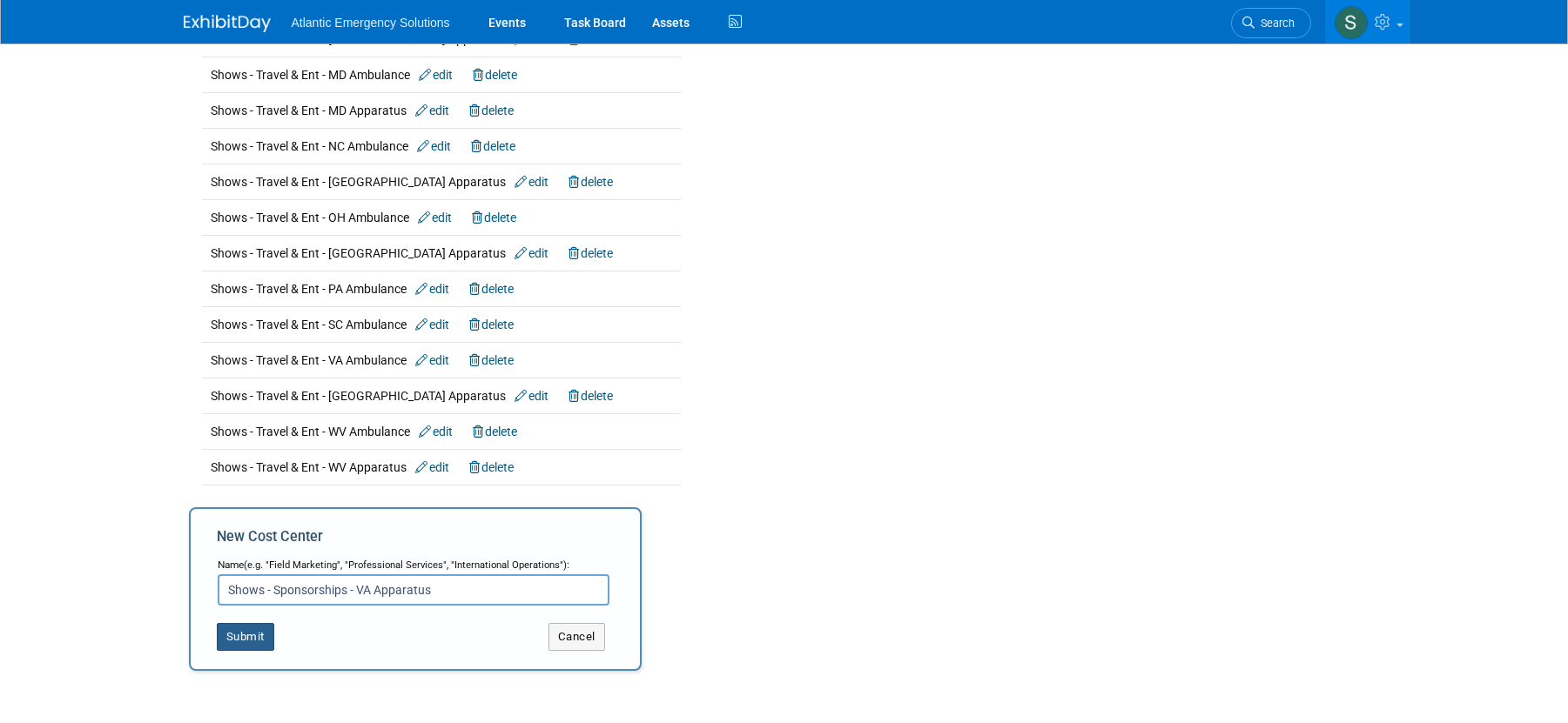
type input "Shows - Sponsorships - VA Apparatus"
click at [262, 643] on button "Submit" at bounding box center [245, 637] width 57 height 28
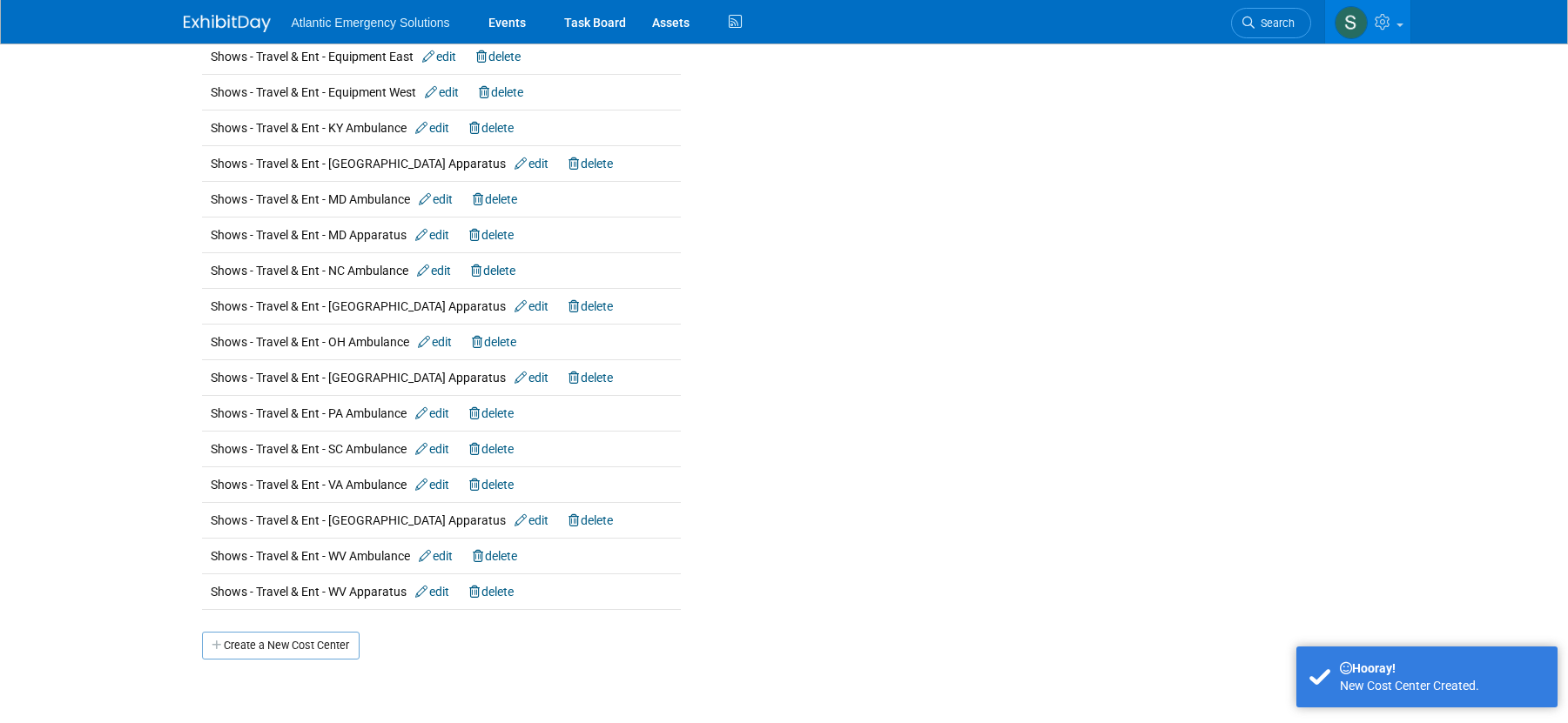
scroll to position [3268, 0]
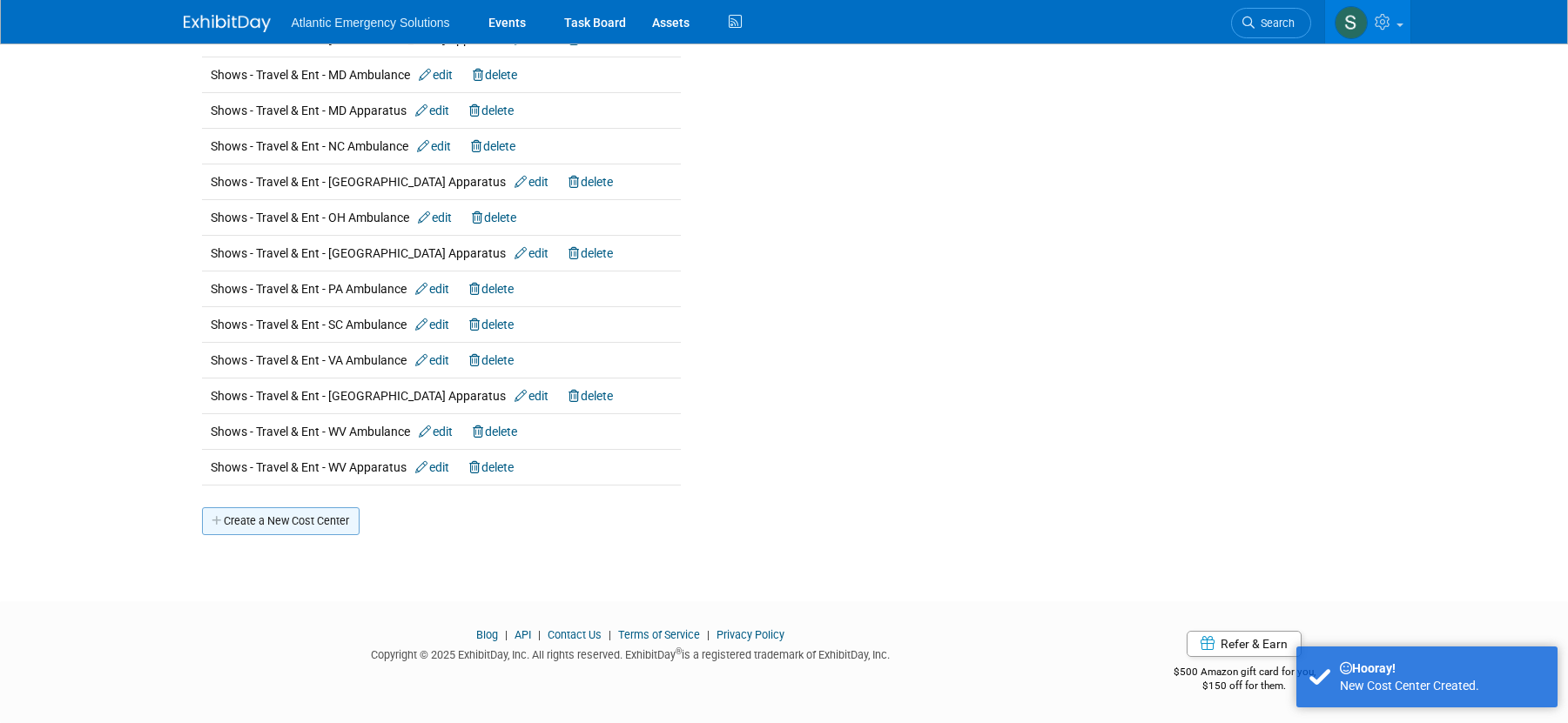
click at [262, 517] on link "Create a New Cost Center" at bounding box center [281, 521] width 158 height 28
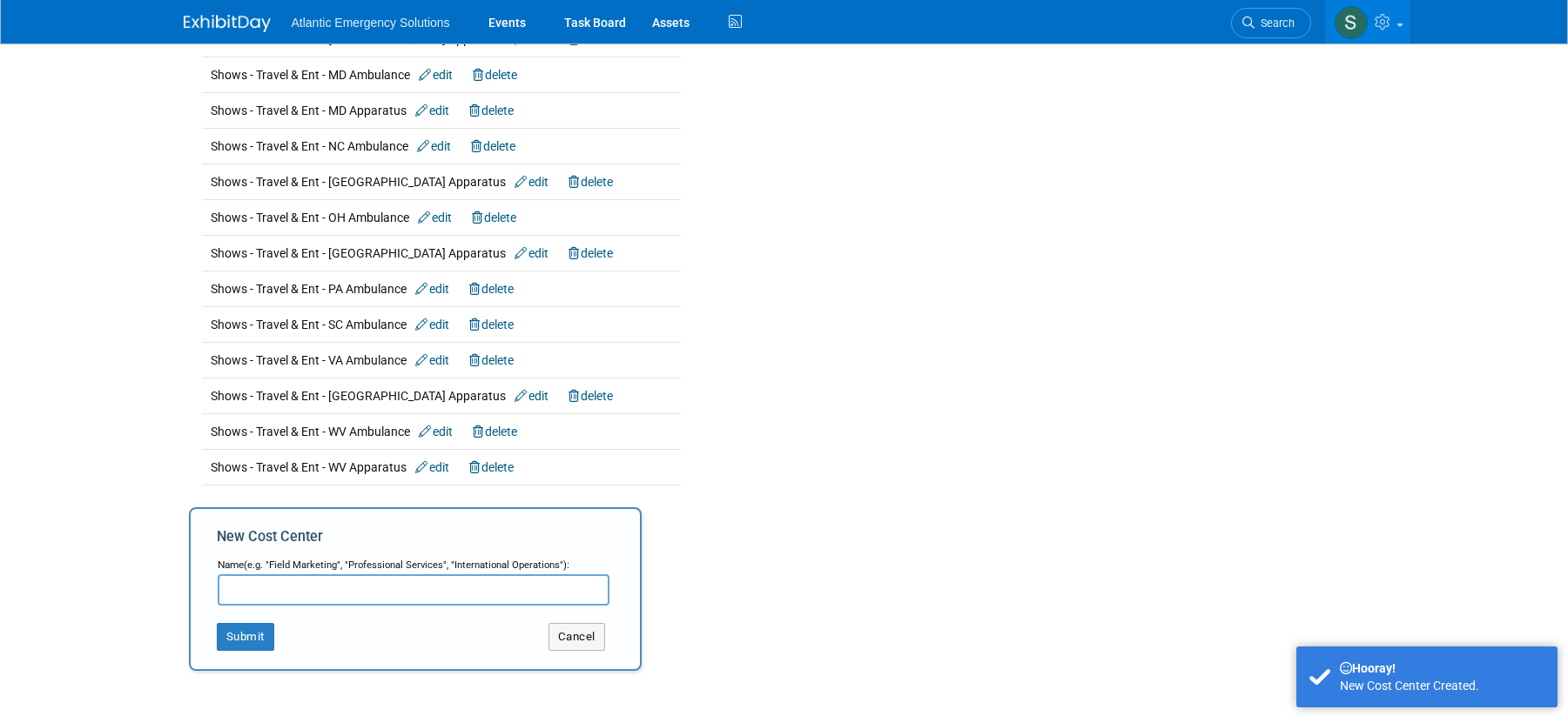
click at [243, 592] on input "text" at bounding box center [413, 590] width 392 height 32
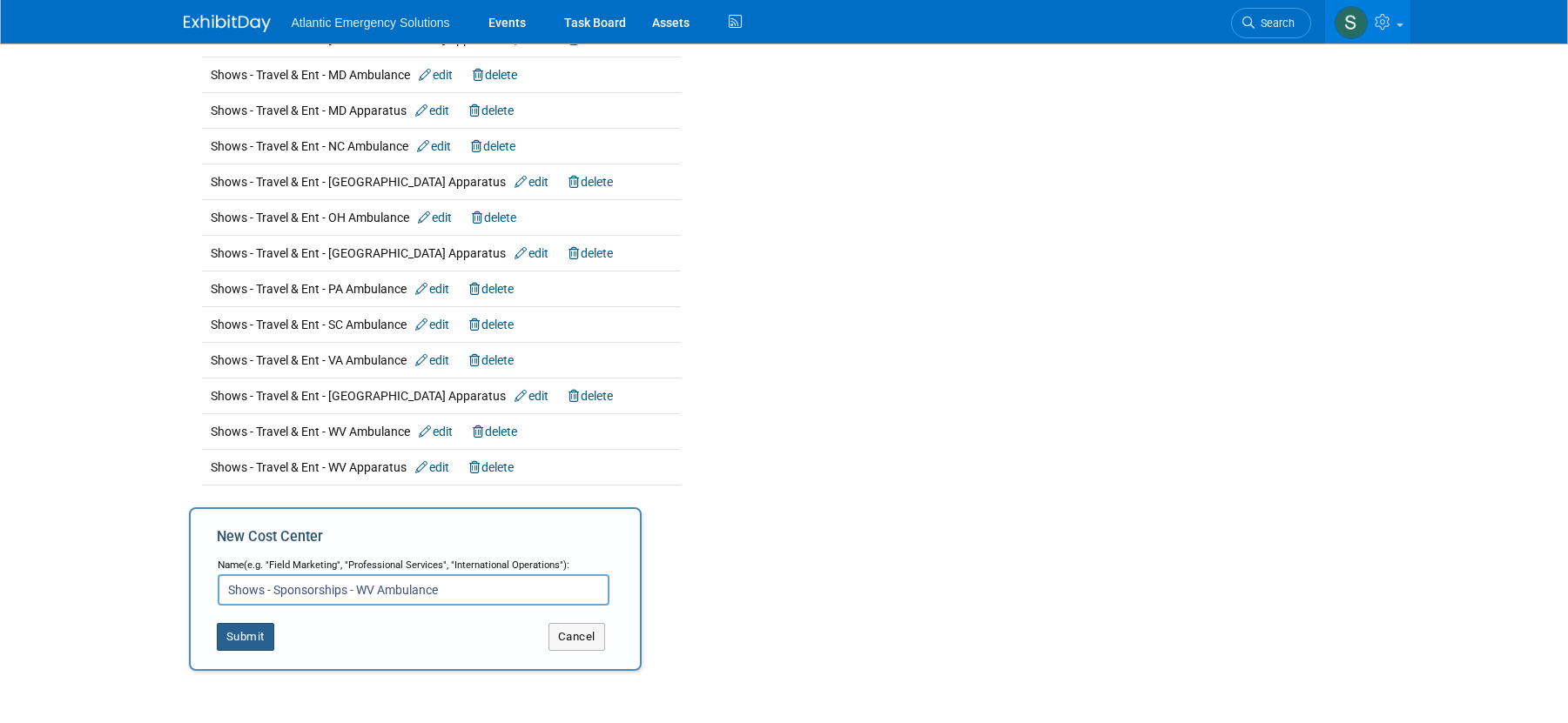
type input "Shows - Sponsorships - WV Ambulance"
click at [253, 644] on button "Submit" at bounding box center [245, 637] width 57 height 28
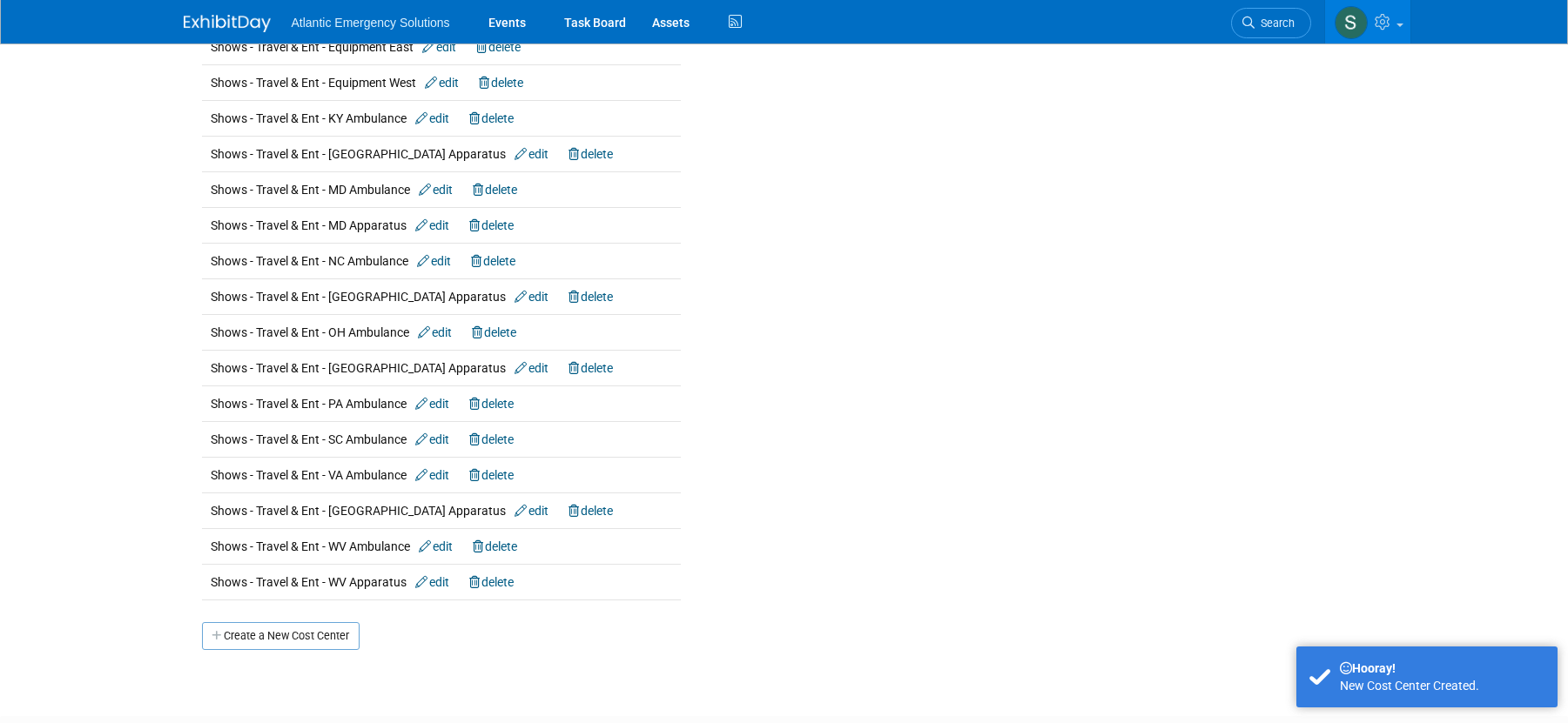
scroll to position [3304, 0]
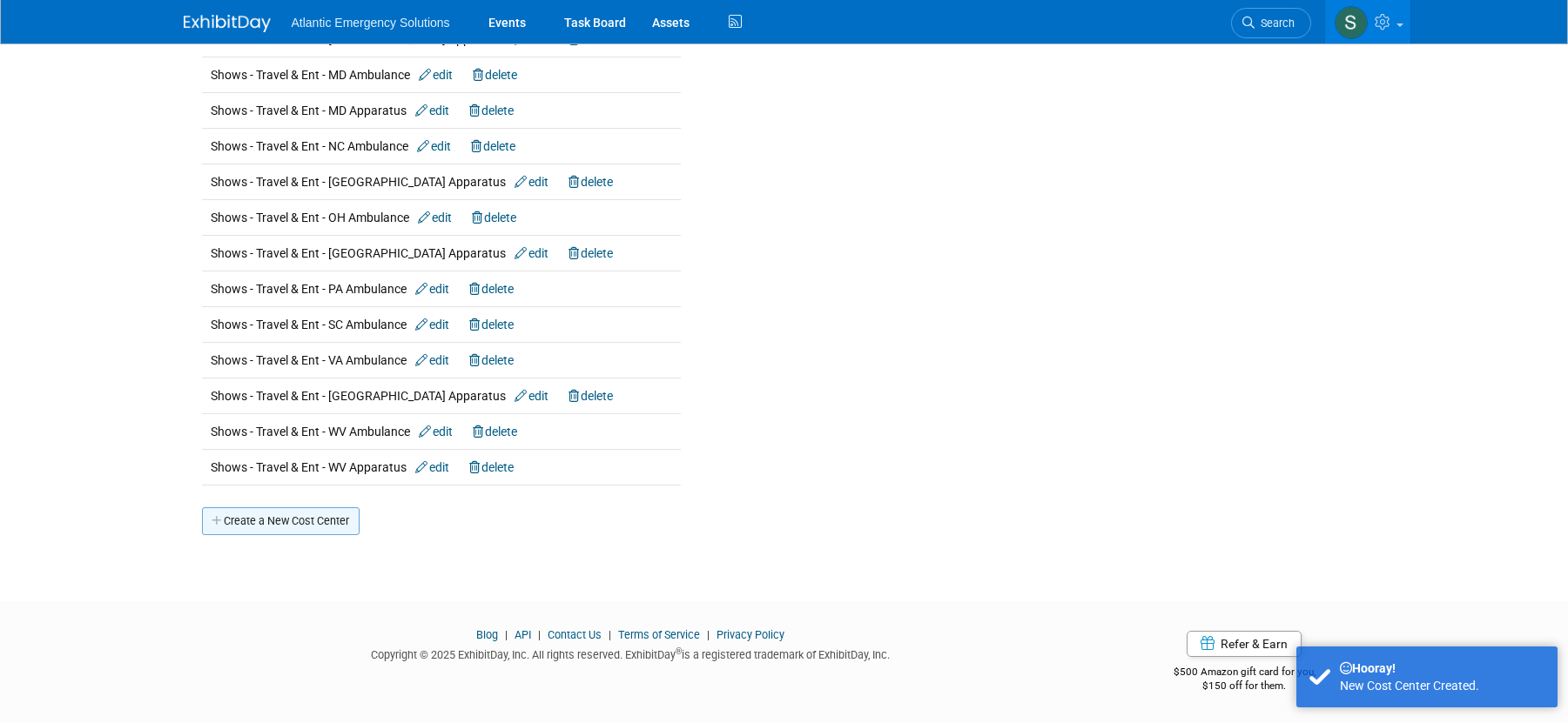
click at [259, 527] on link "Create a New Cost Center" at bounding box center [281, 521] width 158 height 28
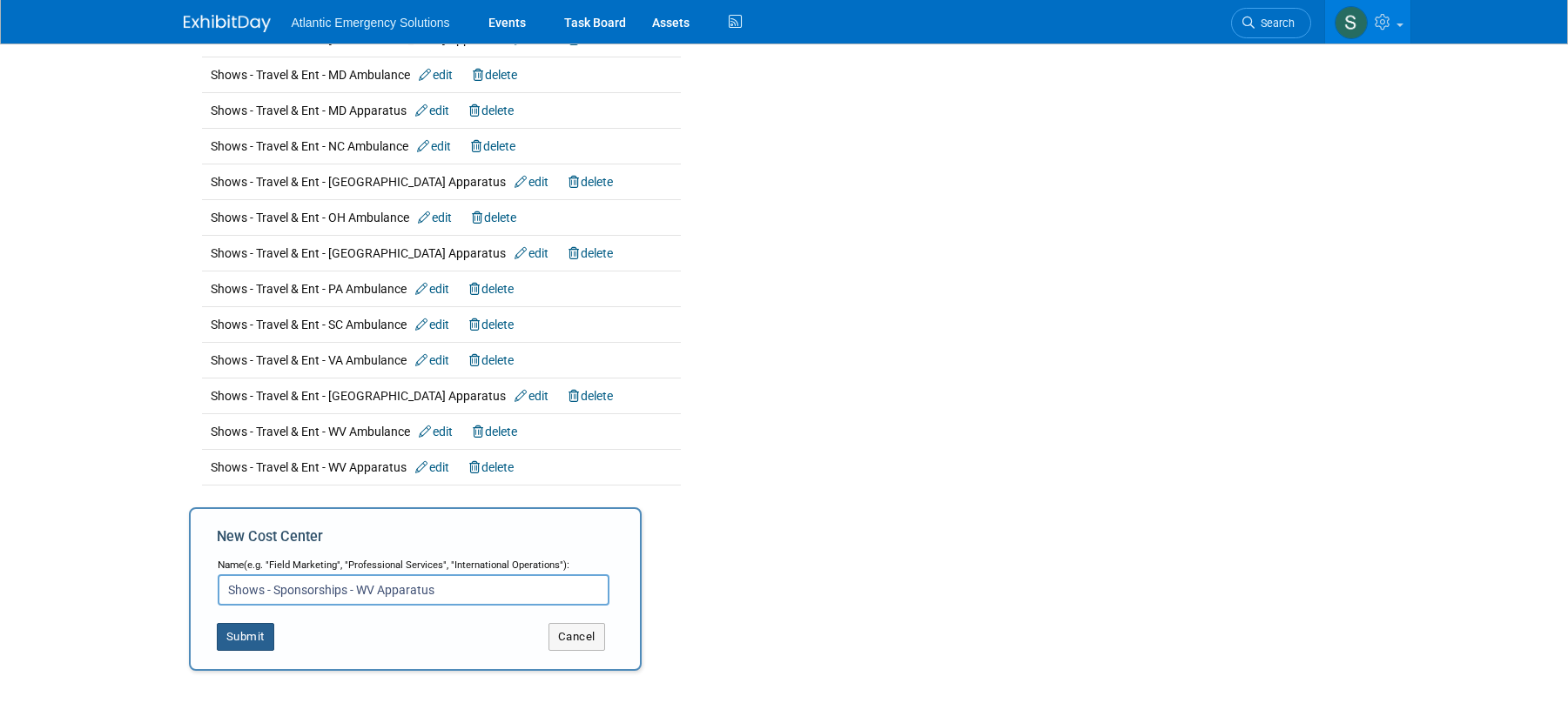
type input "Shows - Sponsorships - WV Apparatus"
click at [244, 636] on button "Submit" at bounding box center [245, 637] width 57 height 28
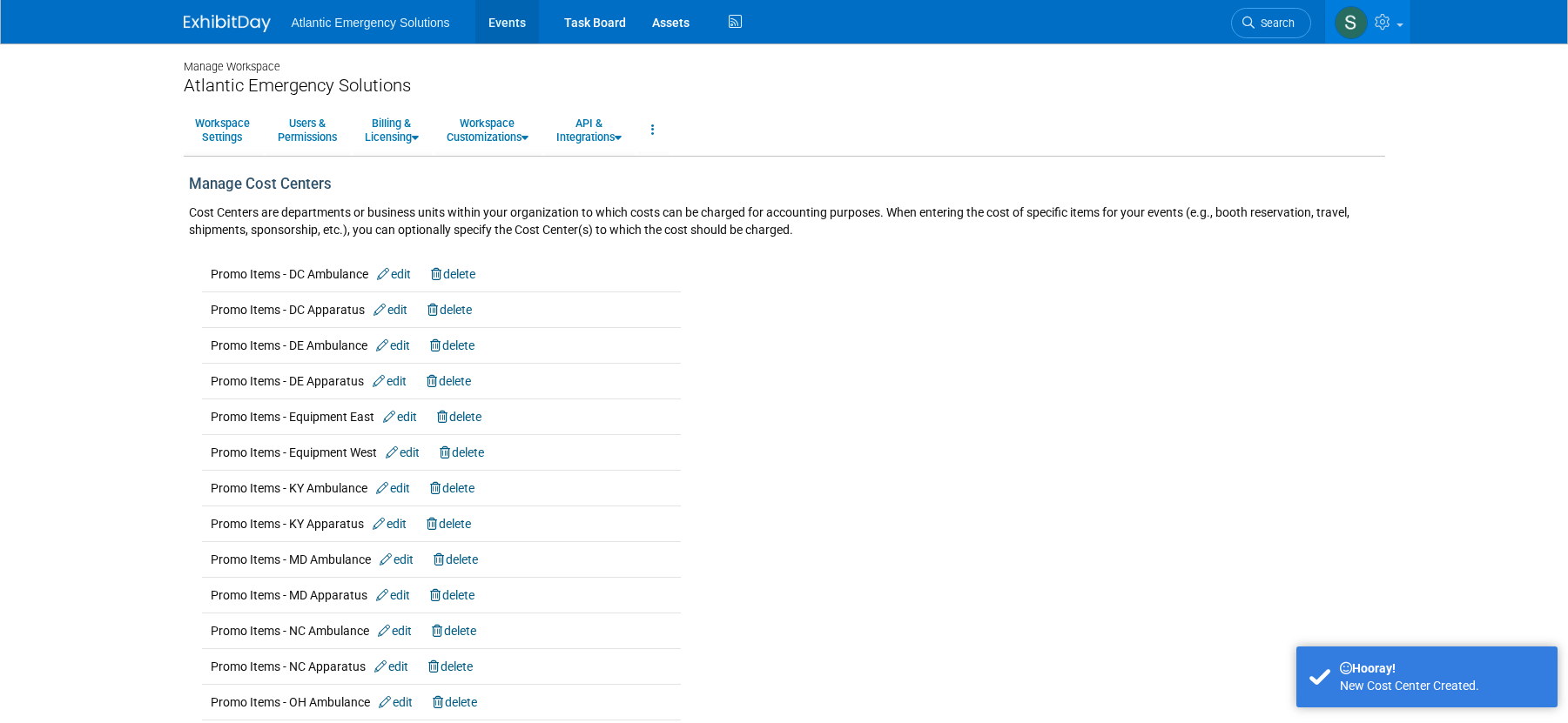
click at [506, 27] on link "Events" at bounding box center [507, 21] width 63 height 43
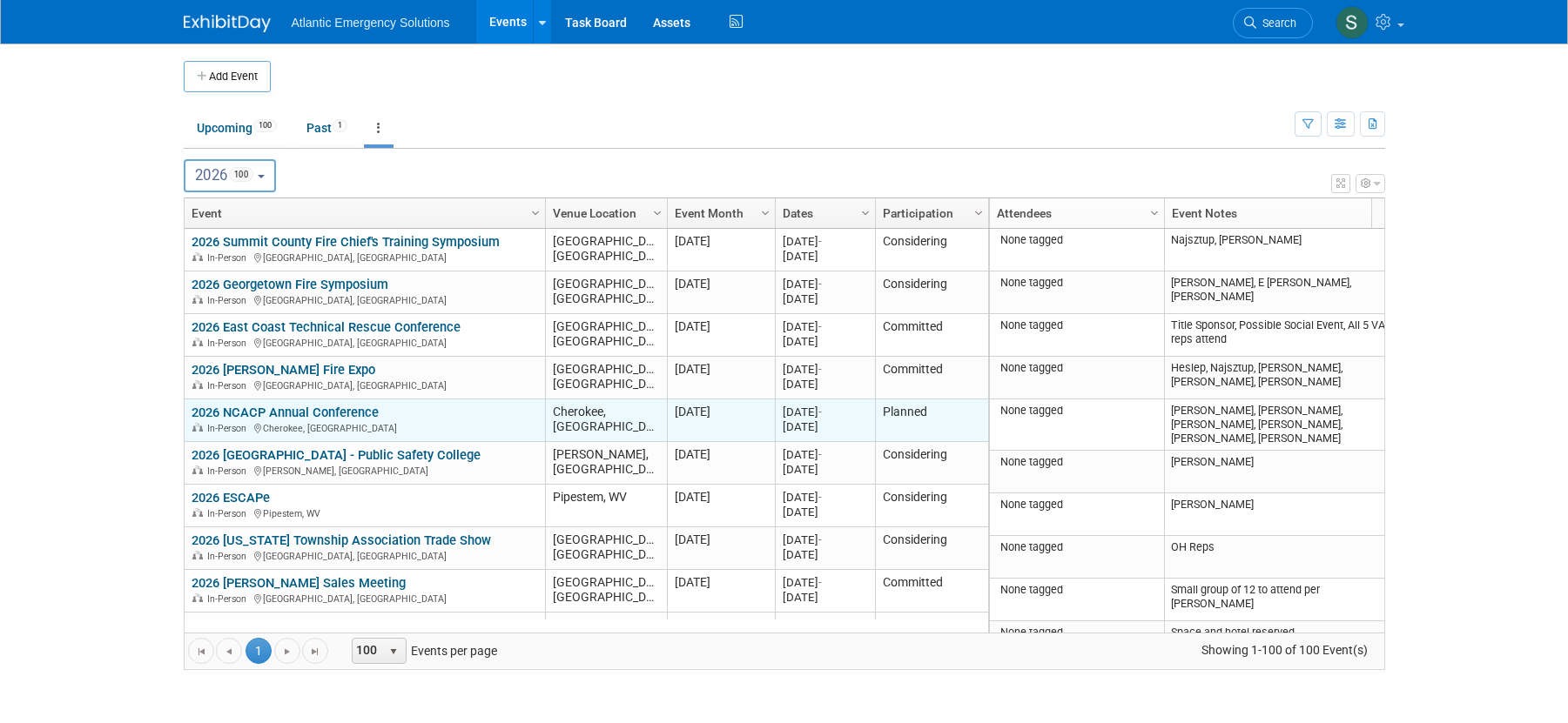
click at [259, 410] on link "2026 NCACP Annual Conference" at bounding box center [284, 413] width 187 height 15
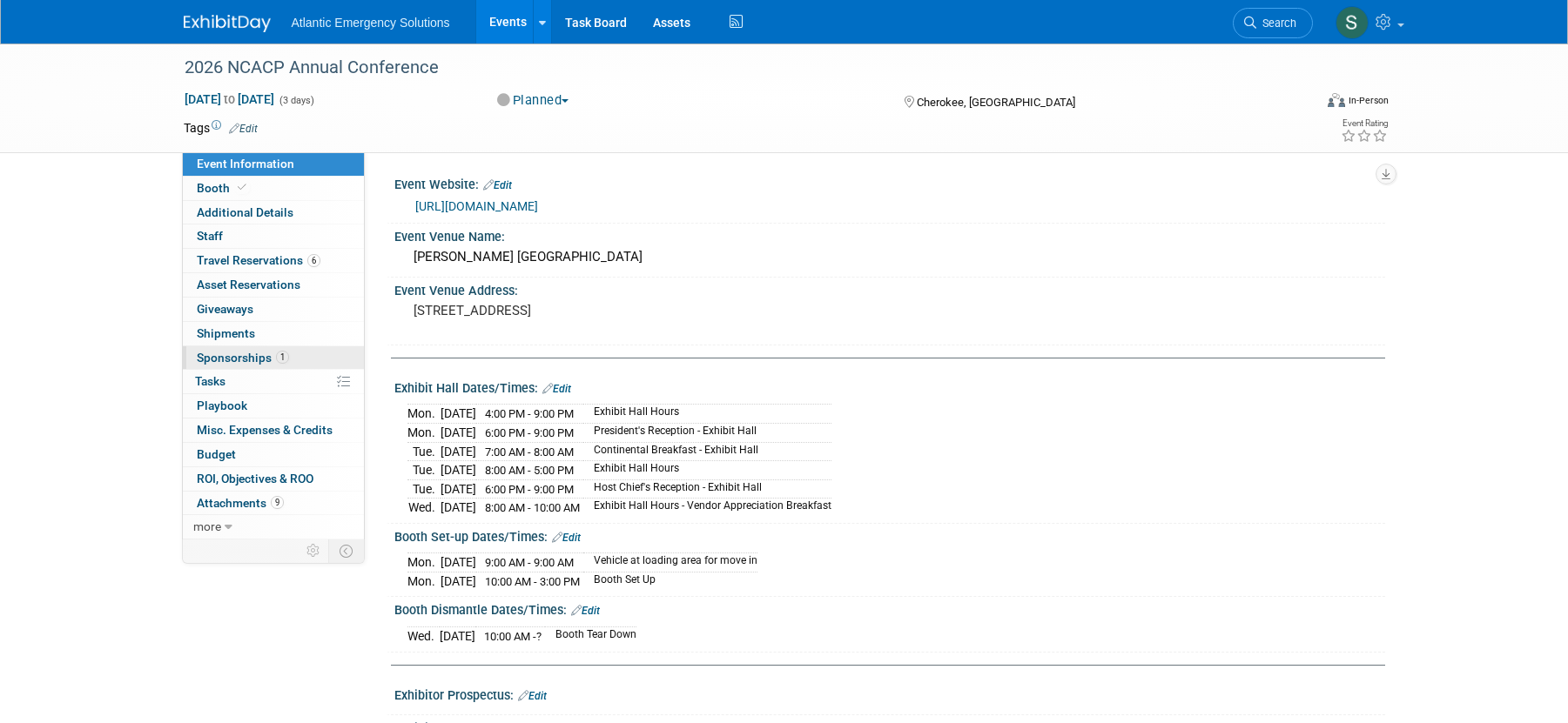
click at [223, 362] on span "Sponsorships 1" at bounding box center [242, 357] width 92 height 14
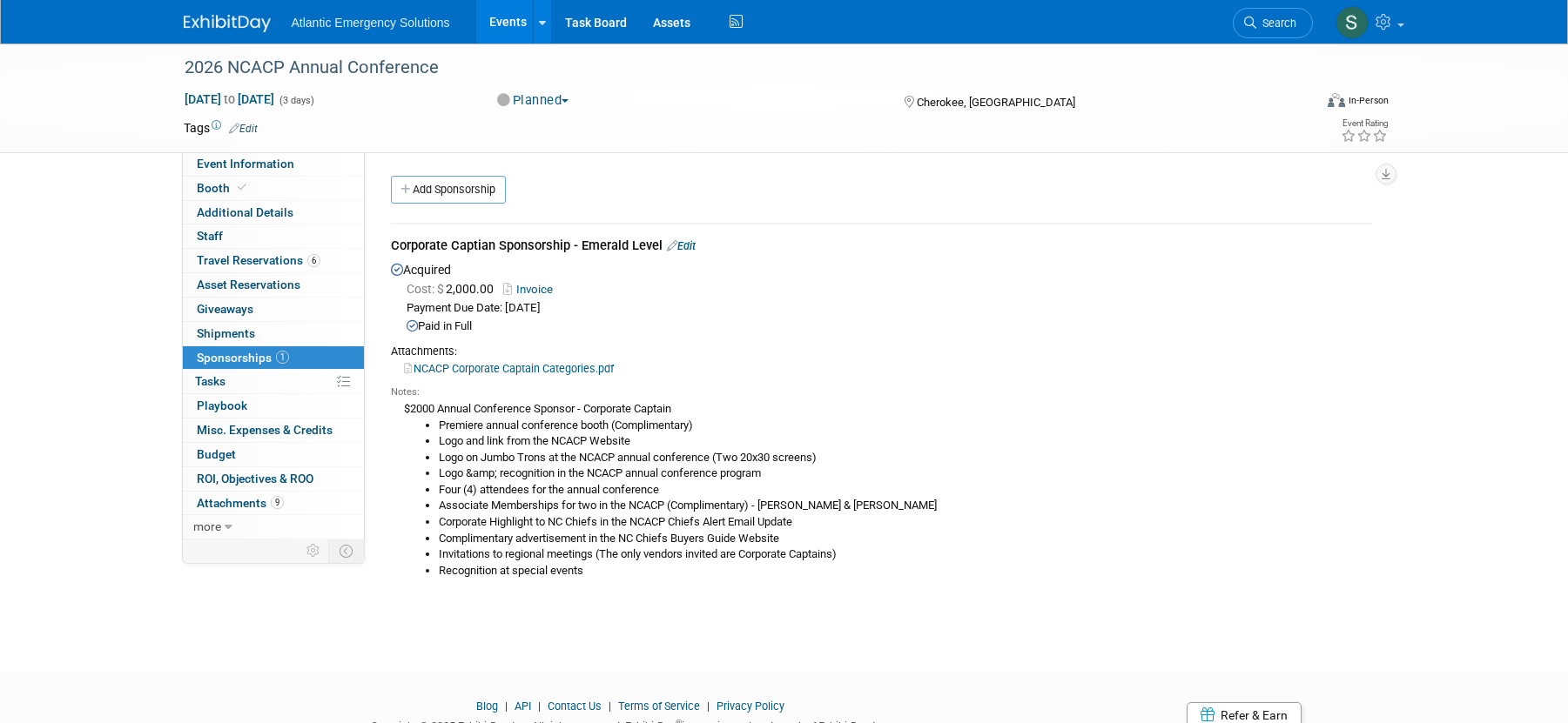
click at [693, 245] on link "Edit" at bounding box center [681, 246] width 29 height 13
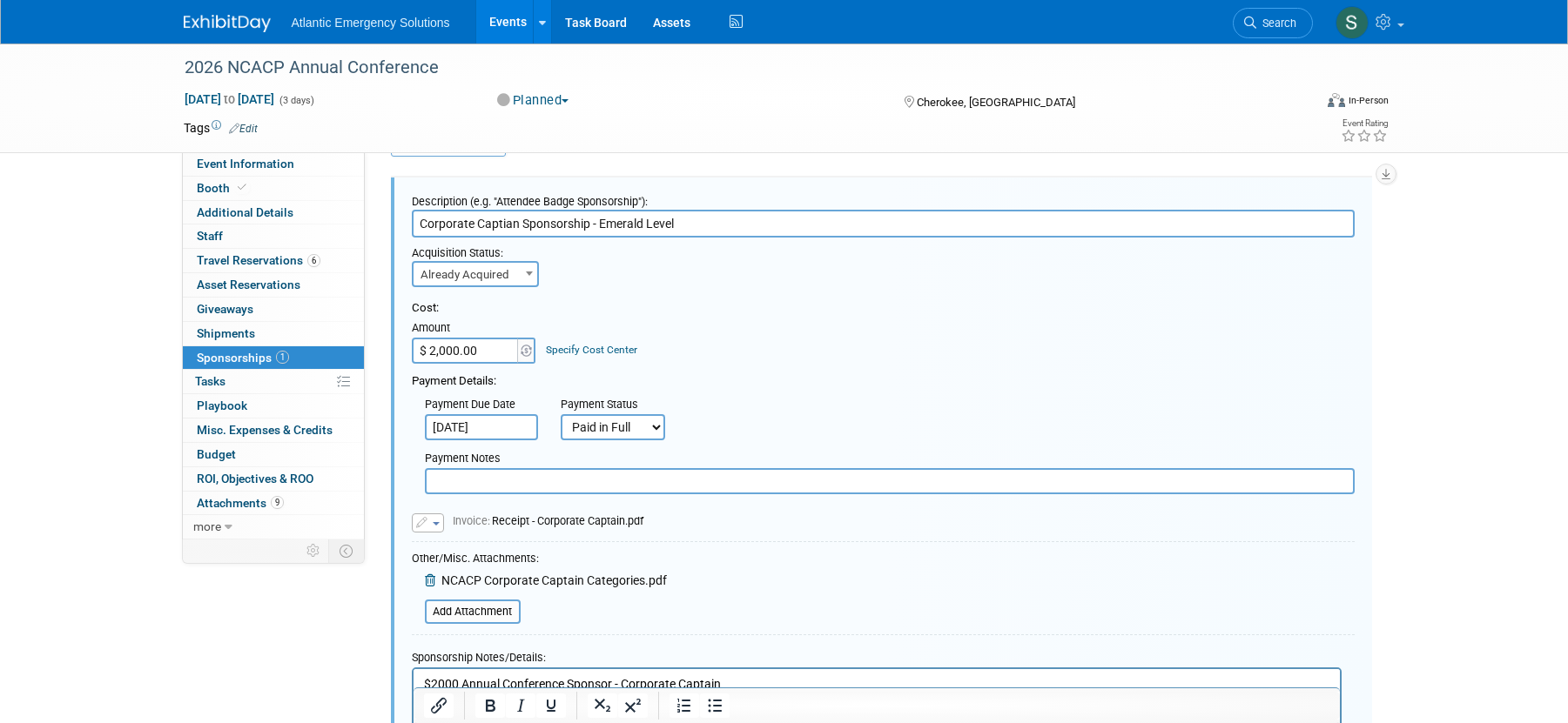
scroll to position [44, 0]
click at [757, 231] on input "Corporate Captain Sponsorship - Emerald Level" at bounding box center [883, 226] width 943 height 28
type input "Corporate Captain Sponsorship - Emerald Level"
click at [746, 292] on div "Cost: Amount $ 2,000.00 Specify Cost Center Cost Center -- Not Specified -- Pro…" at bounding box center [883, 394] width 943 height 207
click at [602, 351] on link "Specify Cost Center" at bounding box center [591, 352] width 91 height 12
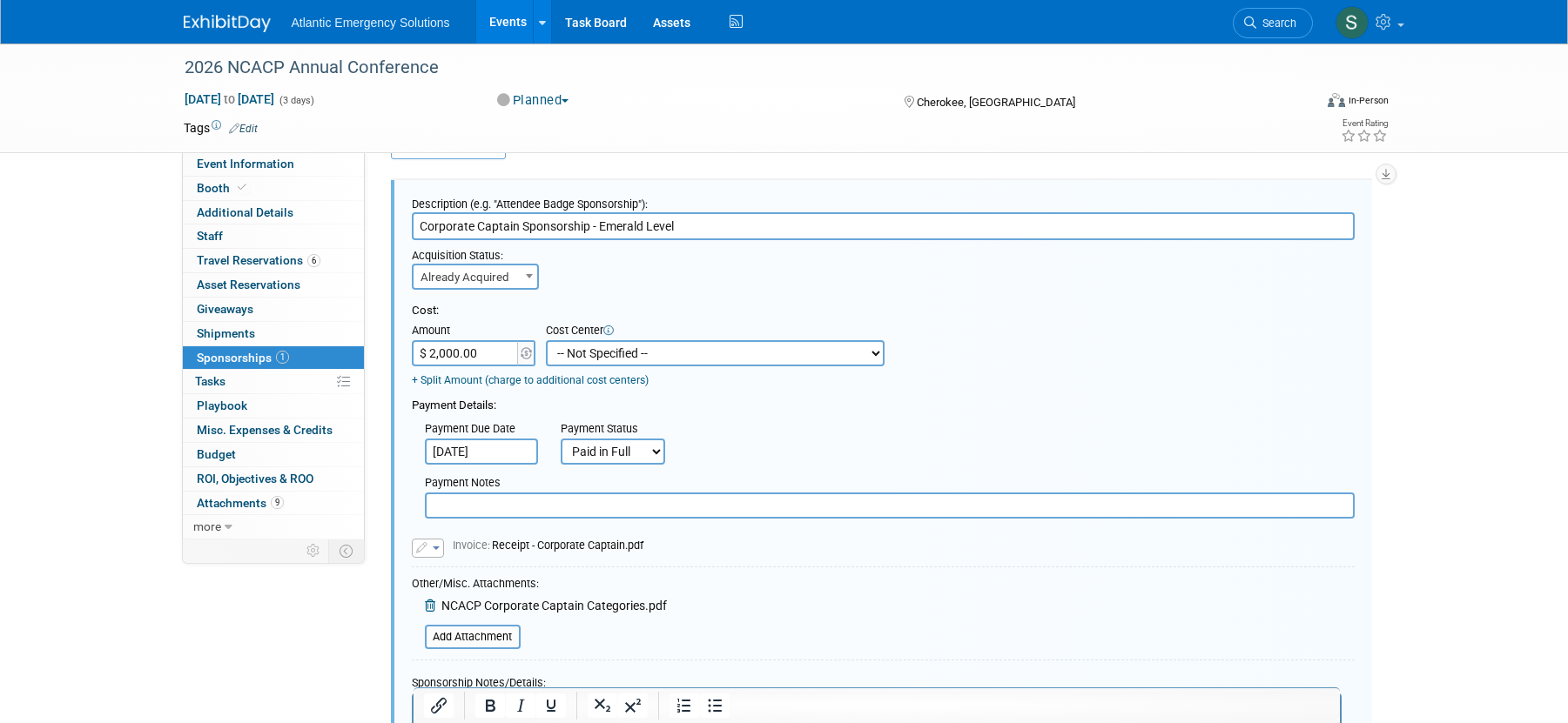
click at [653, 350] on select "-- Not Specified -- Promo Items - DC Ambulance Promo Items - DC Apparatus Promo…" at bounding box center [716, 352] width 339 height 26
select select "18966550"
click at [546, 340] on select "-- Not Specified -- Promo Items - DC Ambulance Promo Items - DC Apparatus Promo…" at bounding box center [716, 352] width 339 height 26
click at [466, 383] on link "+ Split Amount (charge to additional cost centers)" at bounding box center [530, 380] width 237 height 12
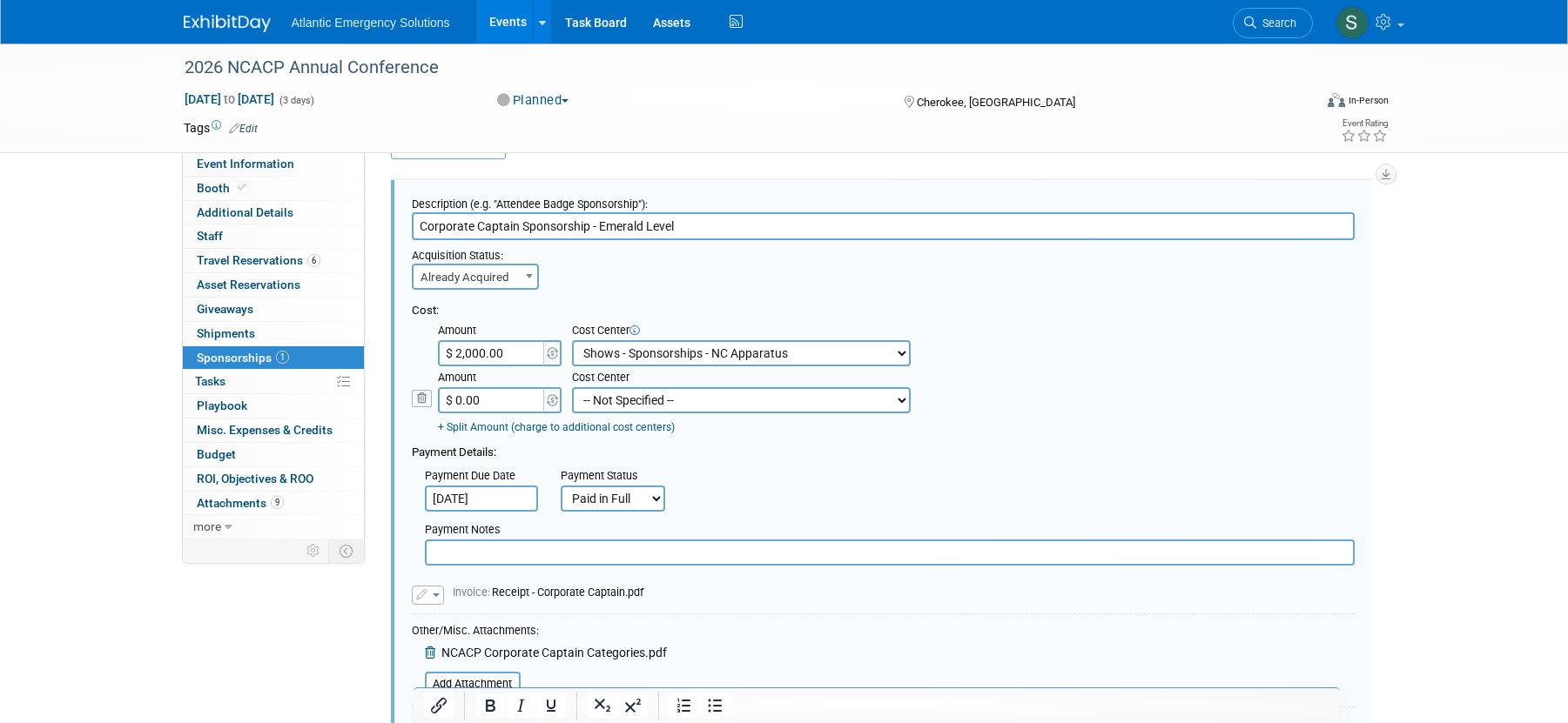
click at [510, 357] on input "$ 2,000.00" at bounding box center [492, 352] width 109 height 26
type input "$ 1,000.00"
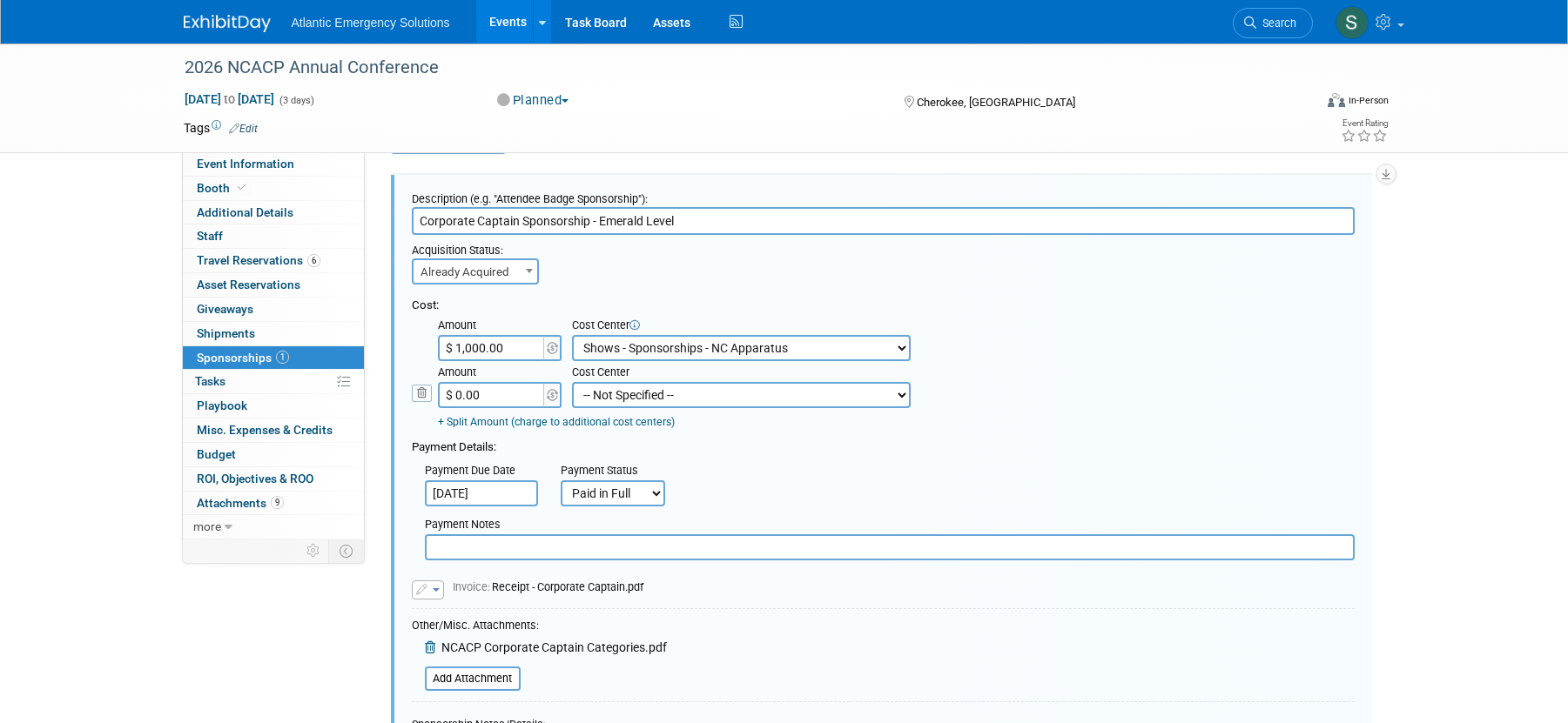
scroll to position [46, 0]
click at [489, 398] on input "$ 0.00" at bounding box center [492, 397] width 109 height 26
type input "$ 1,000.00"
click at [711, 392] on select "-- Not Specified -- Promo Items - DC Ambulance Promo Items - DC Apparatus Promo…" at bounding box center [741, 398] width 339 height 26
select select "18966543"
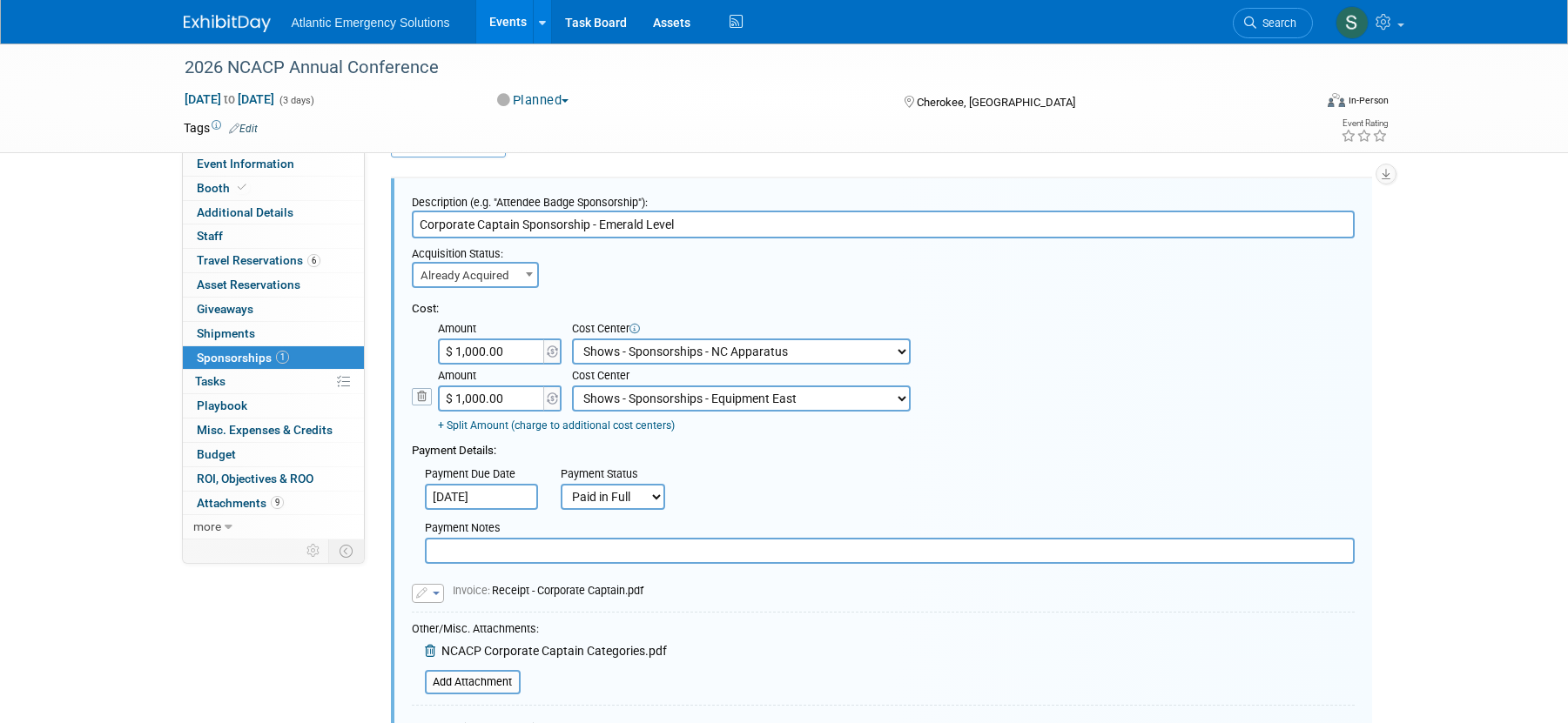
click at [572, 386] on select "-- Not Specified -- Promo Items - DC Ambulance Promo Items - DC Apparatus Promo…" at bounding box center [741, 398] width 339 height 26
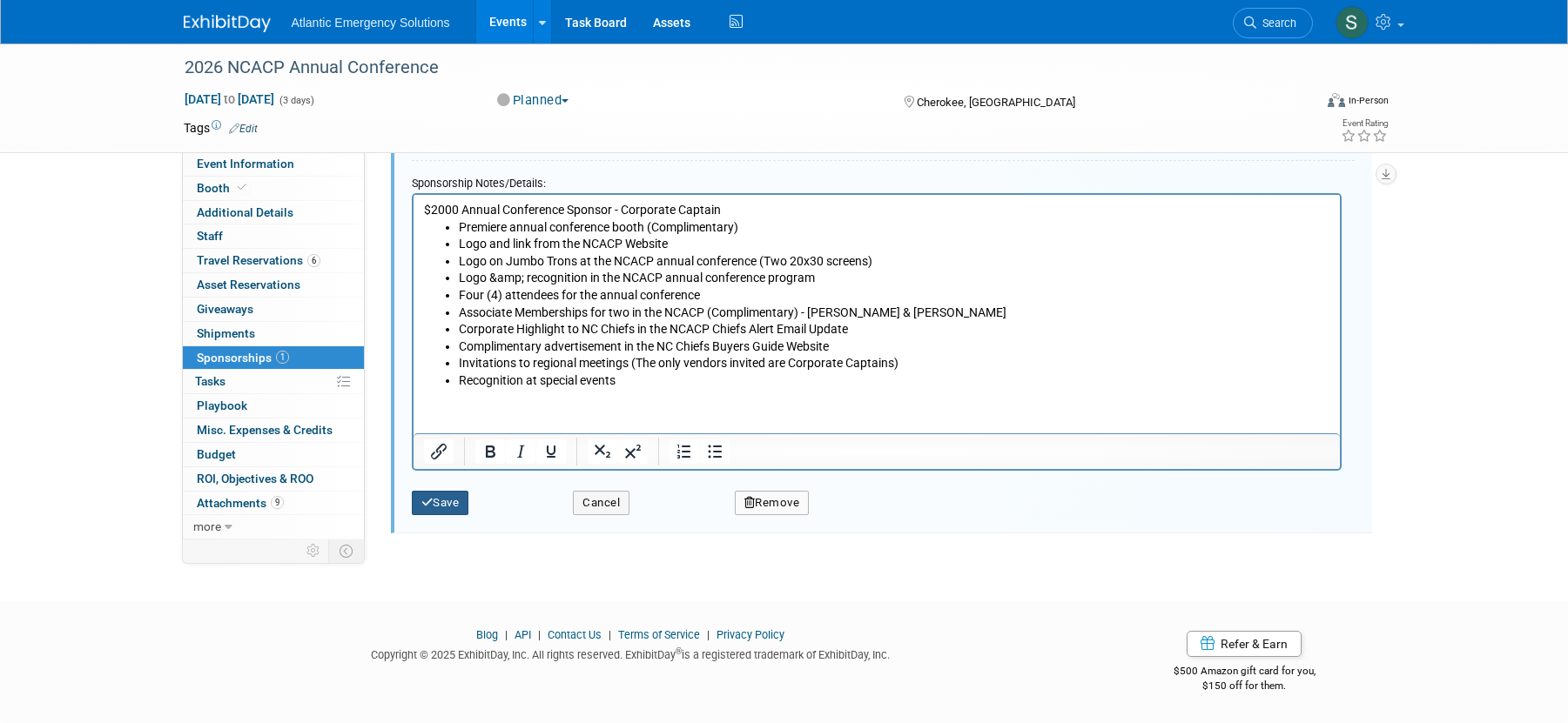
click at [441, 502] on button "Save" at bounding box center [441, 503] width 57 height 24
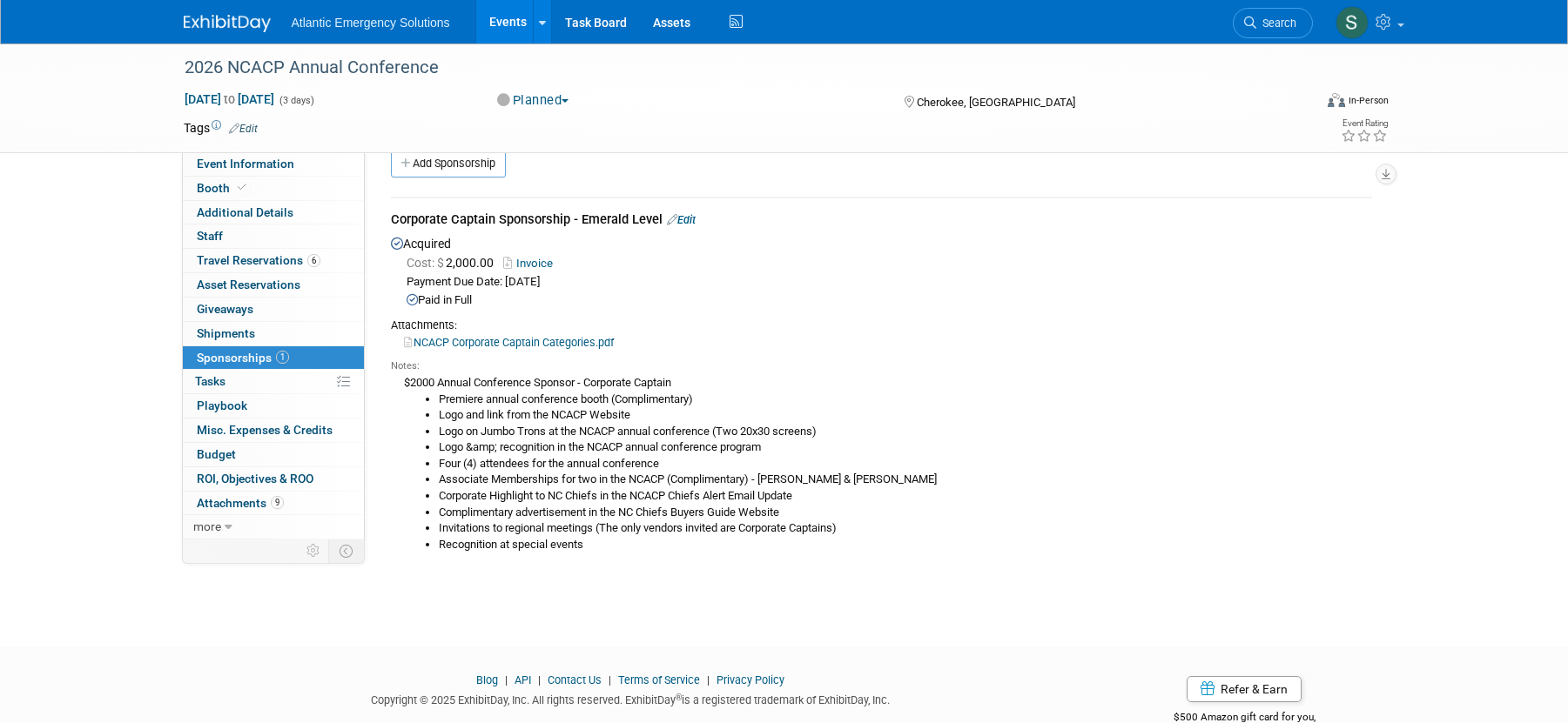
scroll to position [0, 0]
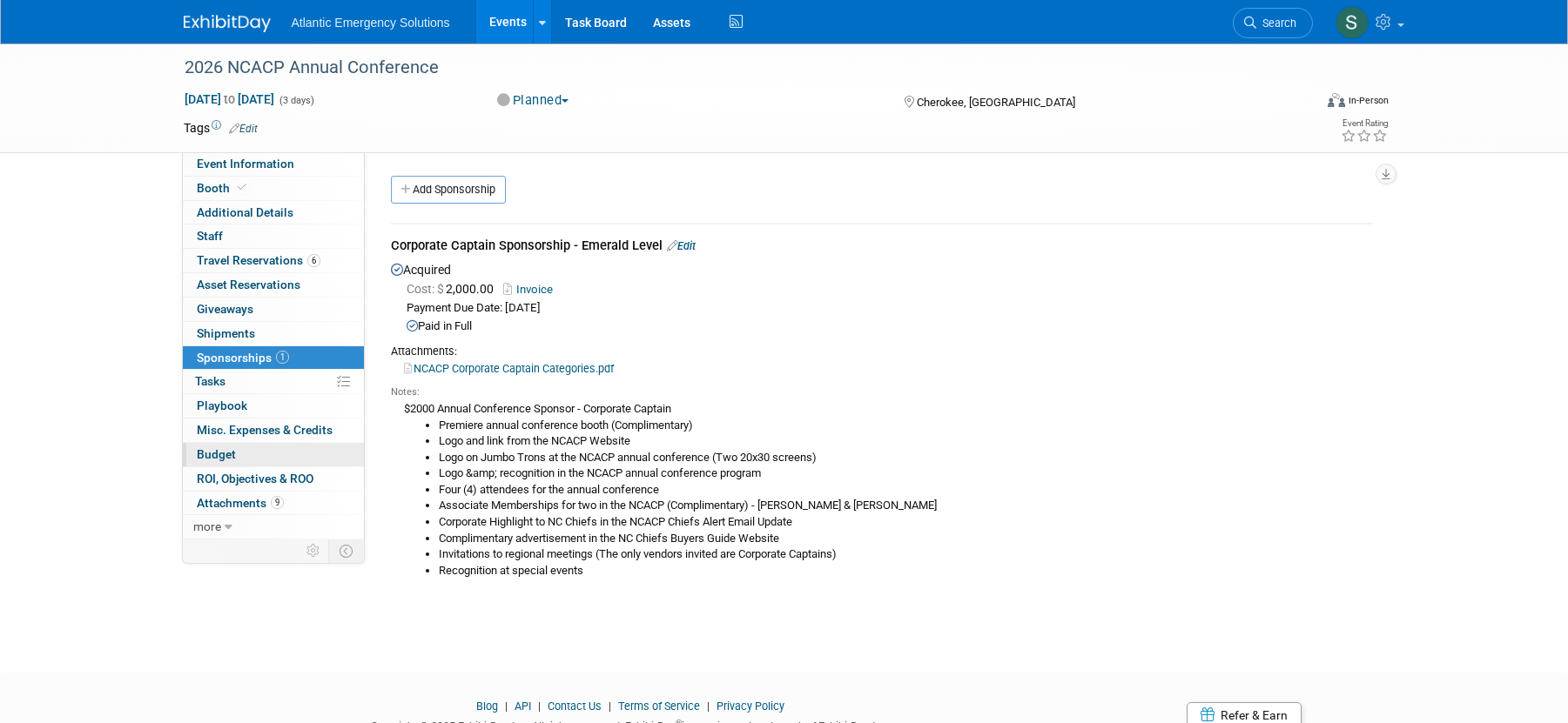
click at [216, 457] on span "Budget" at bounding box center [216, 454] width 39 height 14
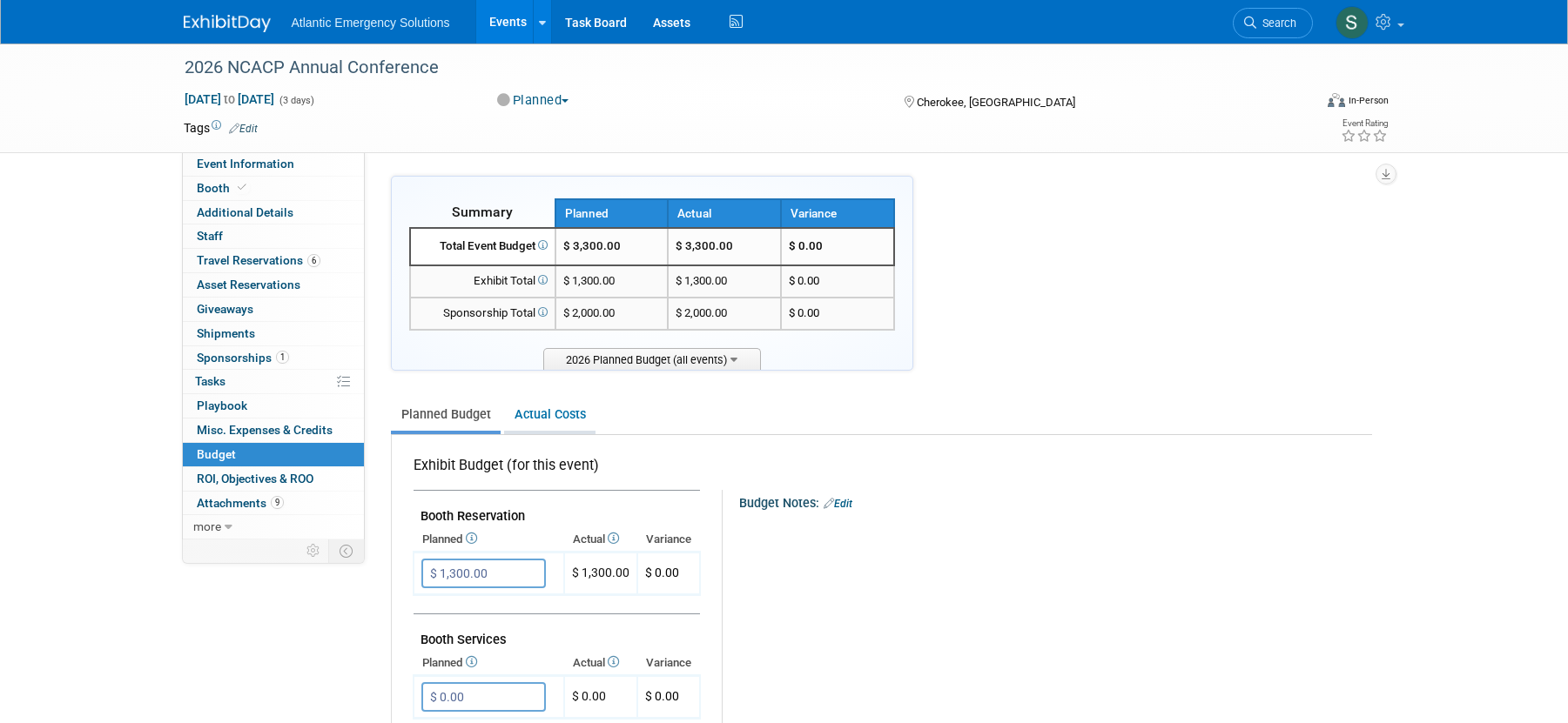
click at [545, 413] on link "Actual Costs" at bounding box center [549, 415] width 91 height 33
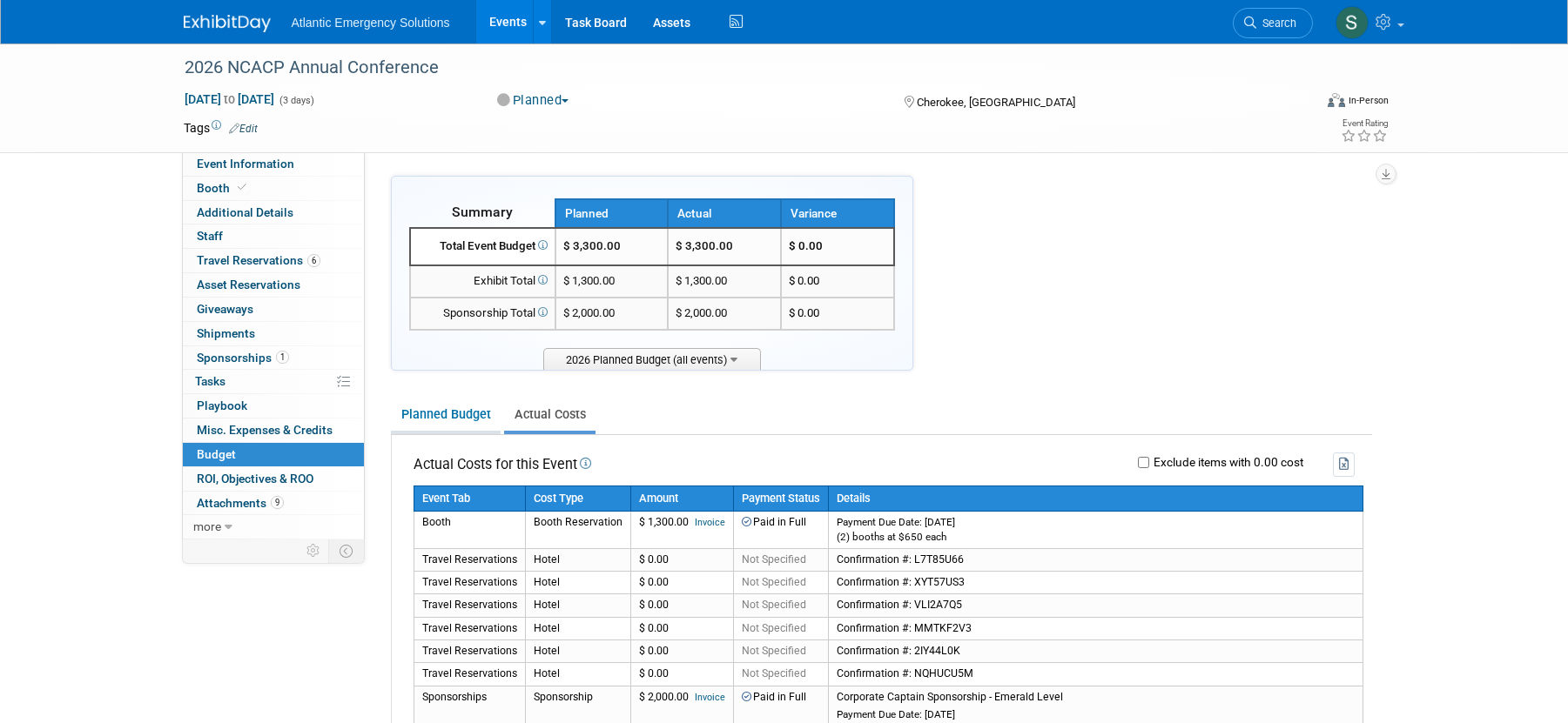
click at [438, 416] on link "Planned Budget" at bounding box center [445, 415] width 110 height 33
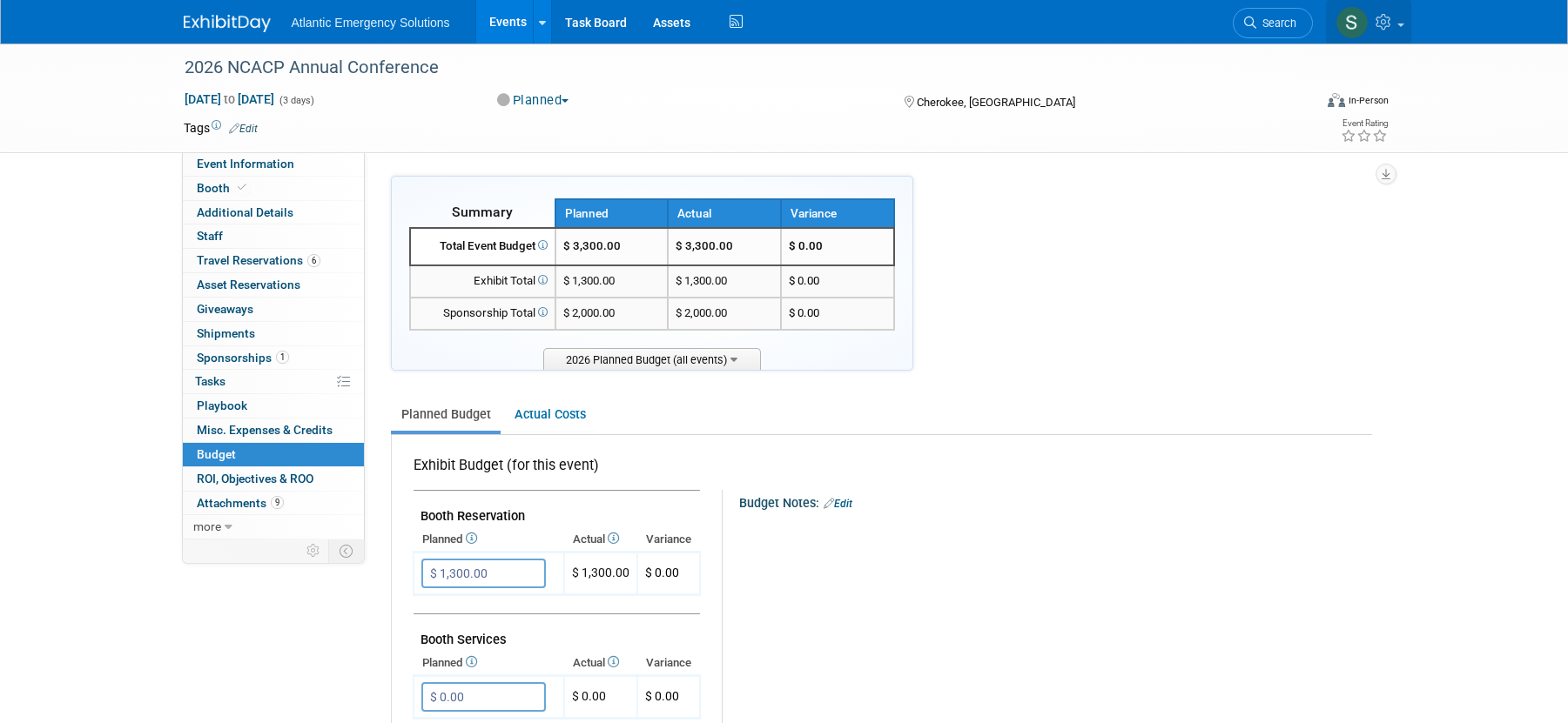
click at [1399, 24] on span at bounding box center [1400, 26] width 7 height 4
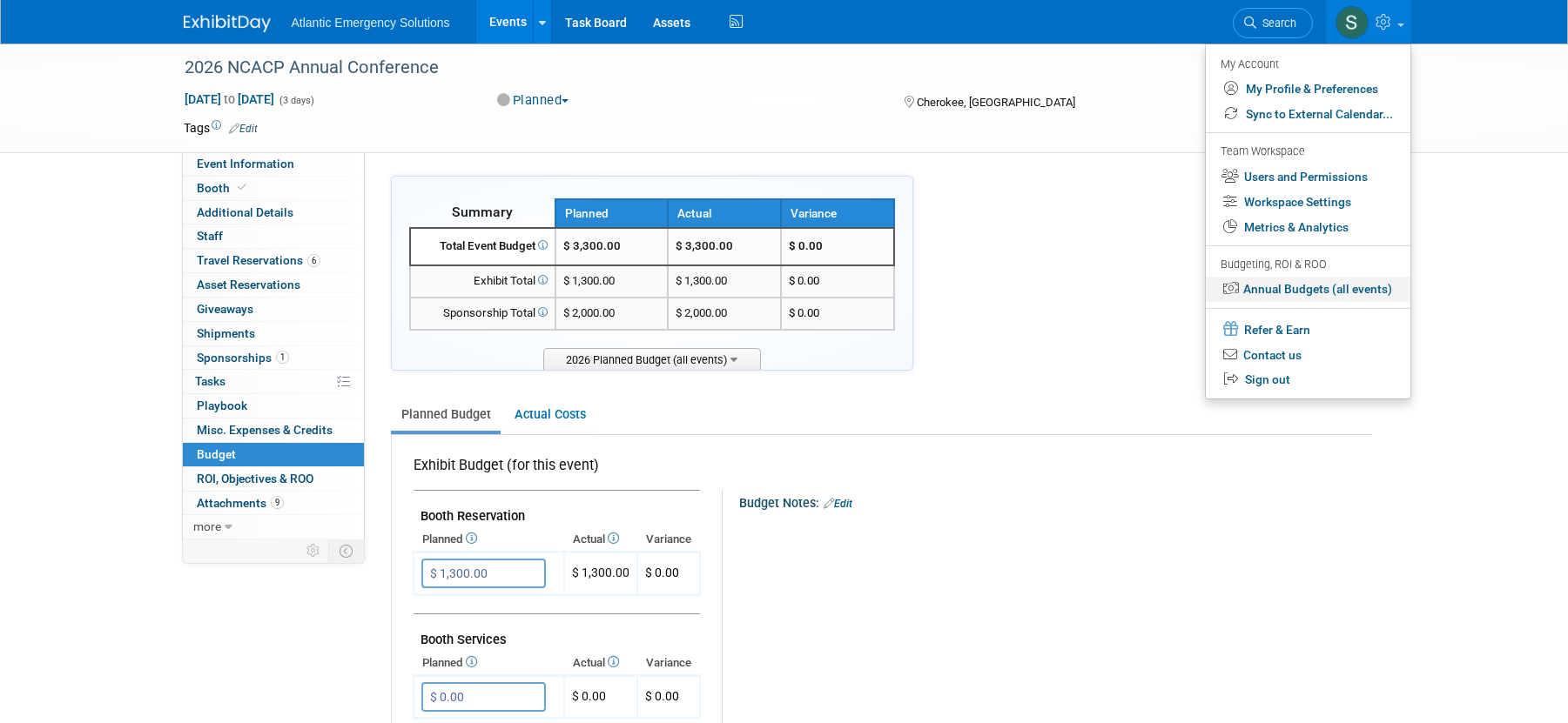
click at [1329, 290] on link "Annual Budgets (all events)" at bounding box center [1308, 289] width 205 height 25
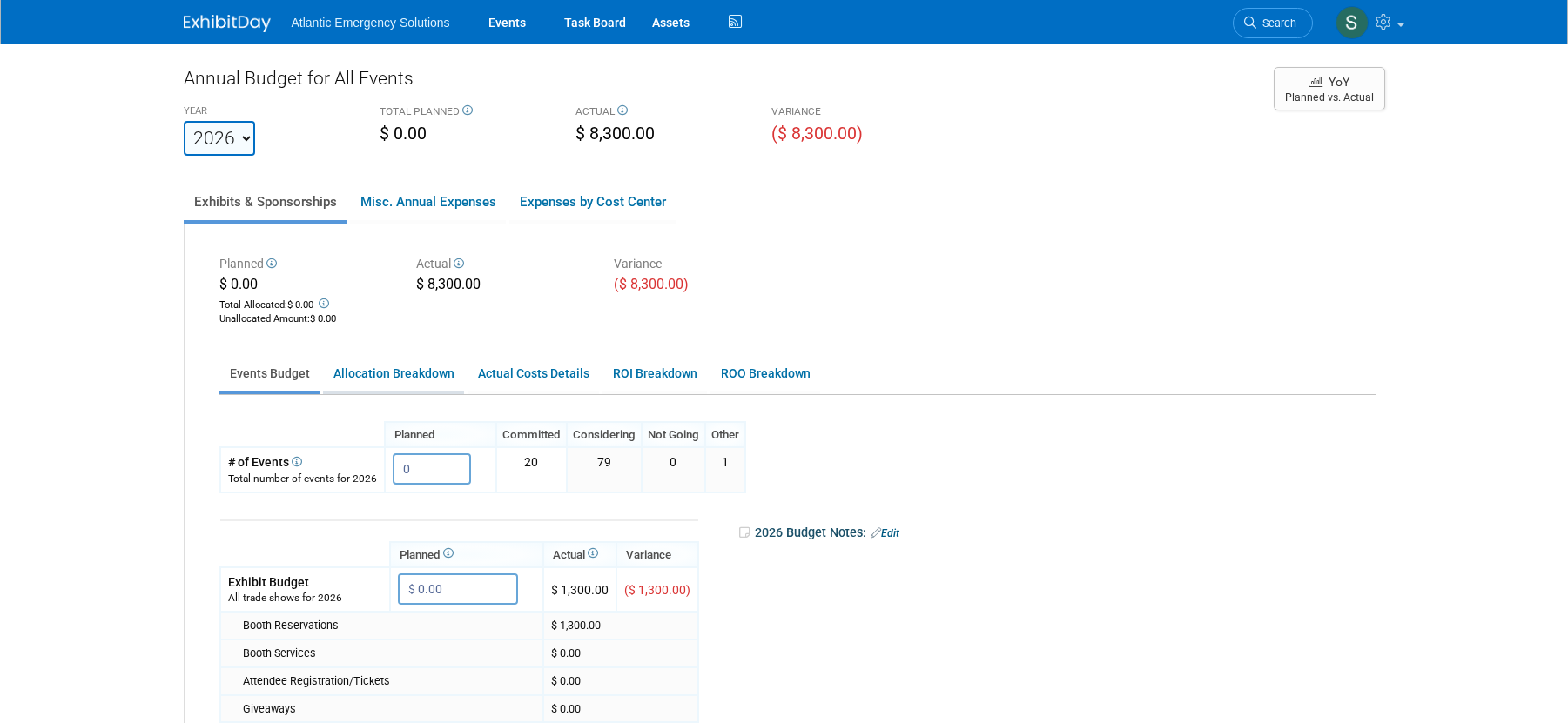
click at [394, 375] on link "Allocation Breakdown" at bounding box center [393, 373] width 141 height 34
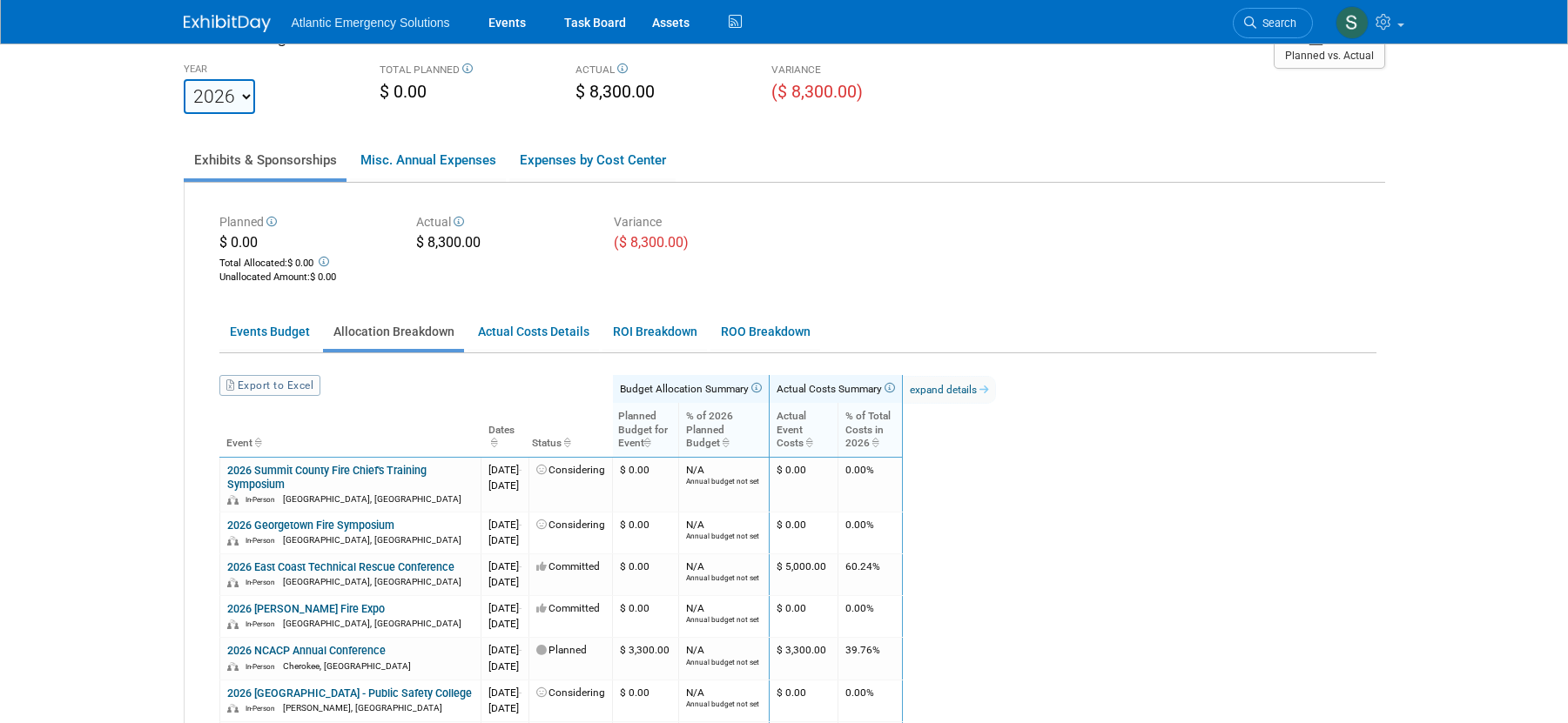
scroll to position [53, 0]
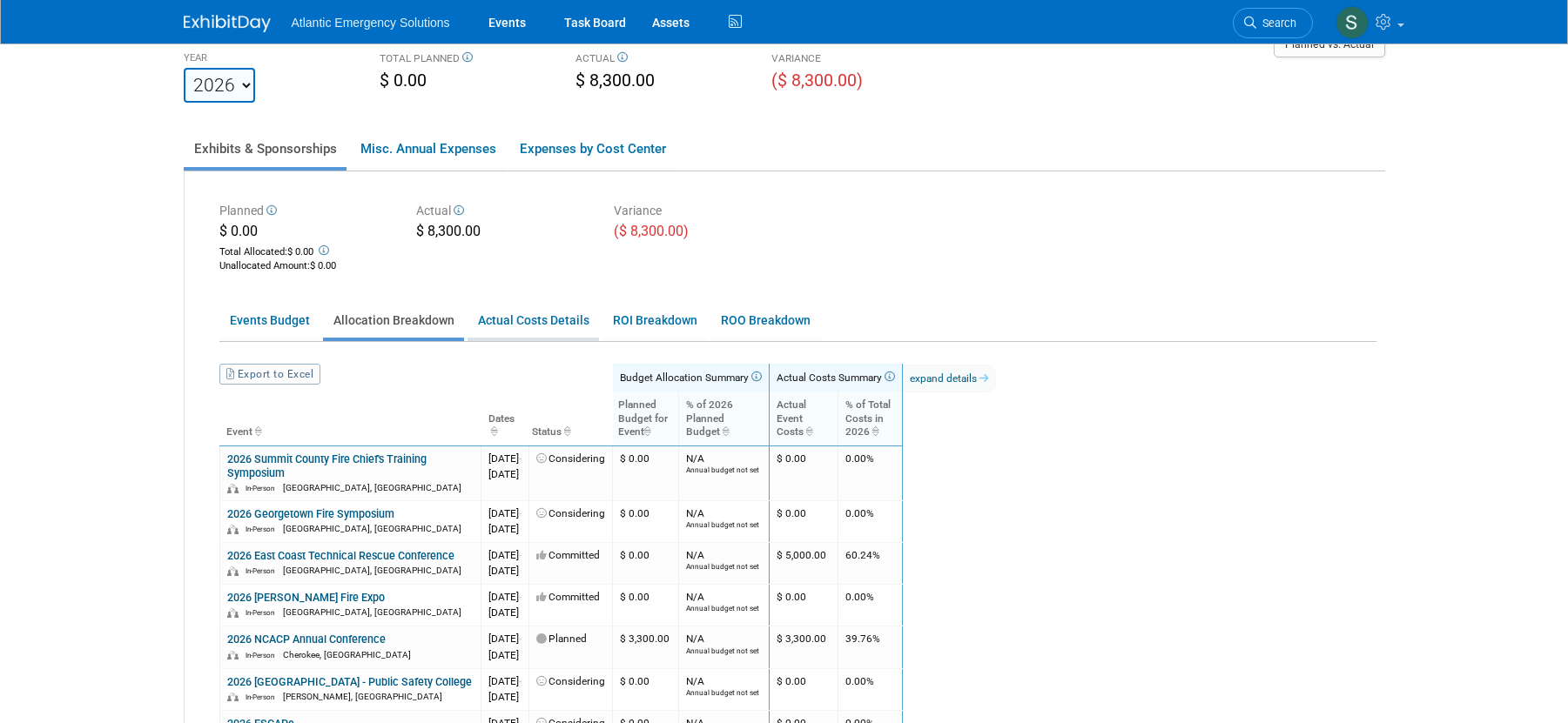
click at [532, 321] on link "Actual Costs Details" at bounding box center [533, 320] width 131 height 34
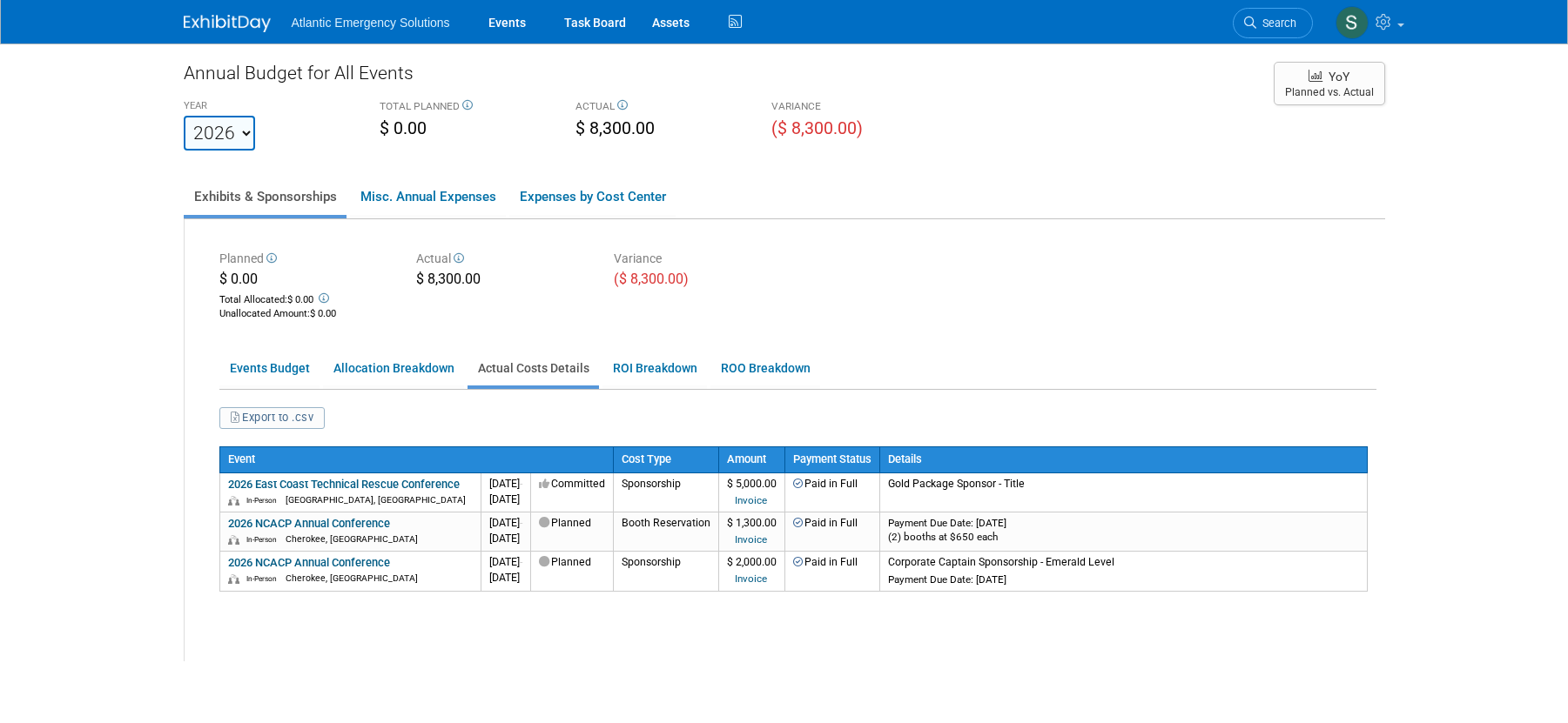
scroll to position [0, 0]
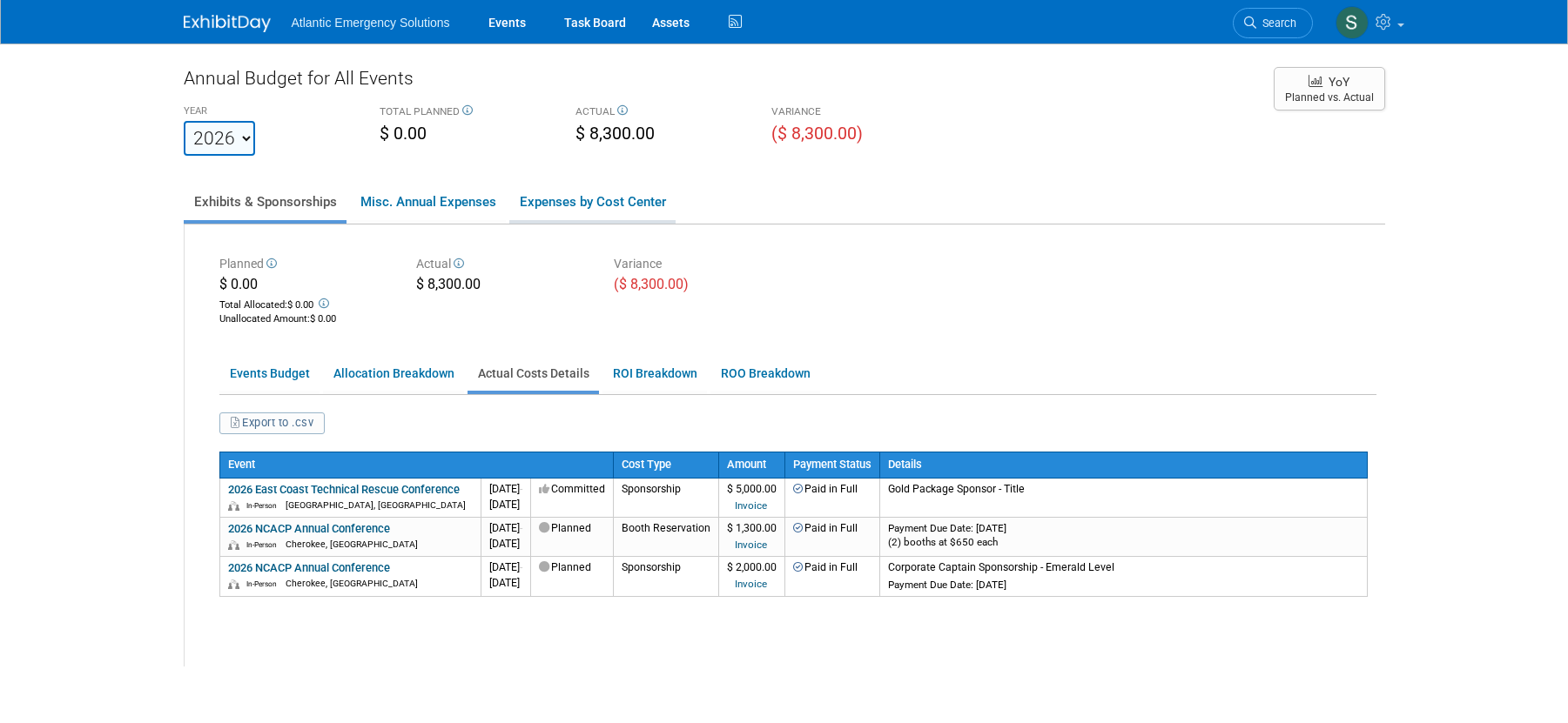
click at [577, 198] on link "Expenses by Cost Center" at bounding box center [593, 202] width 167 height 36
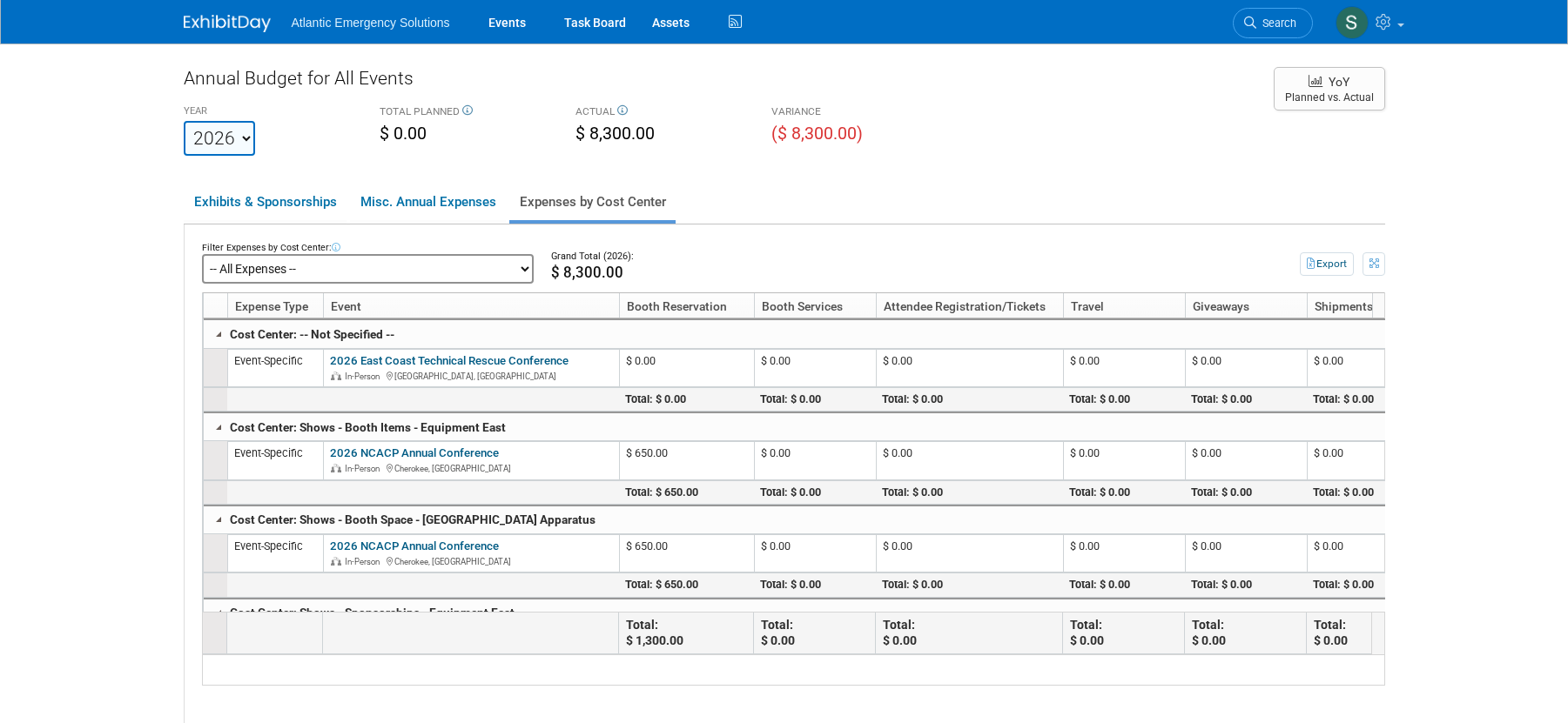
click at [430, 264] on select "-- All Expenses -- -- Cost Center Not Specified -- Promo Items - DC Ambulance P…" at bounding box center [368, 268] width 331 height 30
click at [202, 254] on select "-- All Expenses -- -- Cost Center Not Specified -- Promo Items - DC Ambulance P…" at bounding box center [368, 268] width 331 height 30
click at [236, 208] on link "Exhibits & Sponsorships" at bounding box center [265, 202] width 163 height 36
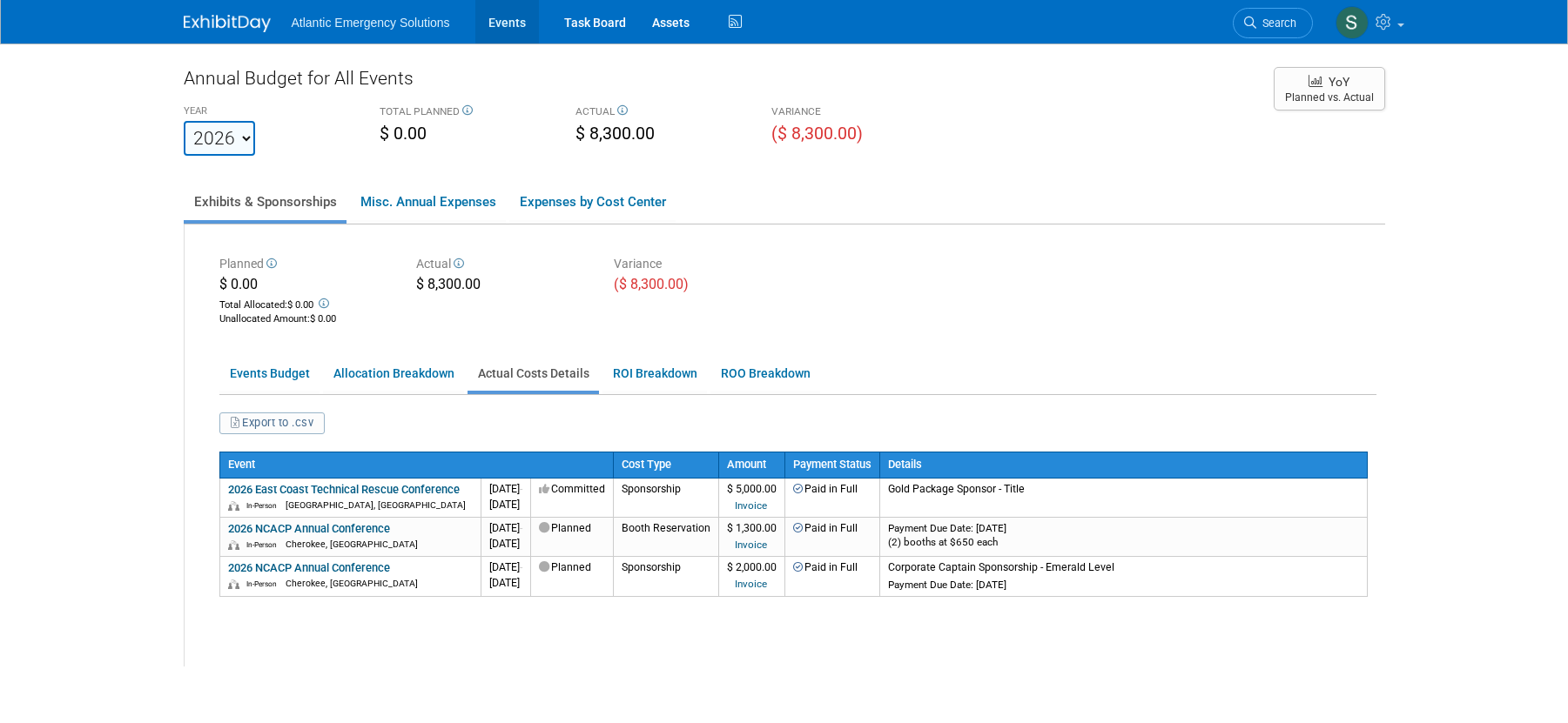
click at [504, 11] on link "Events" at bounding box center [507, 21] width 63 height 43
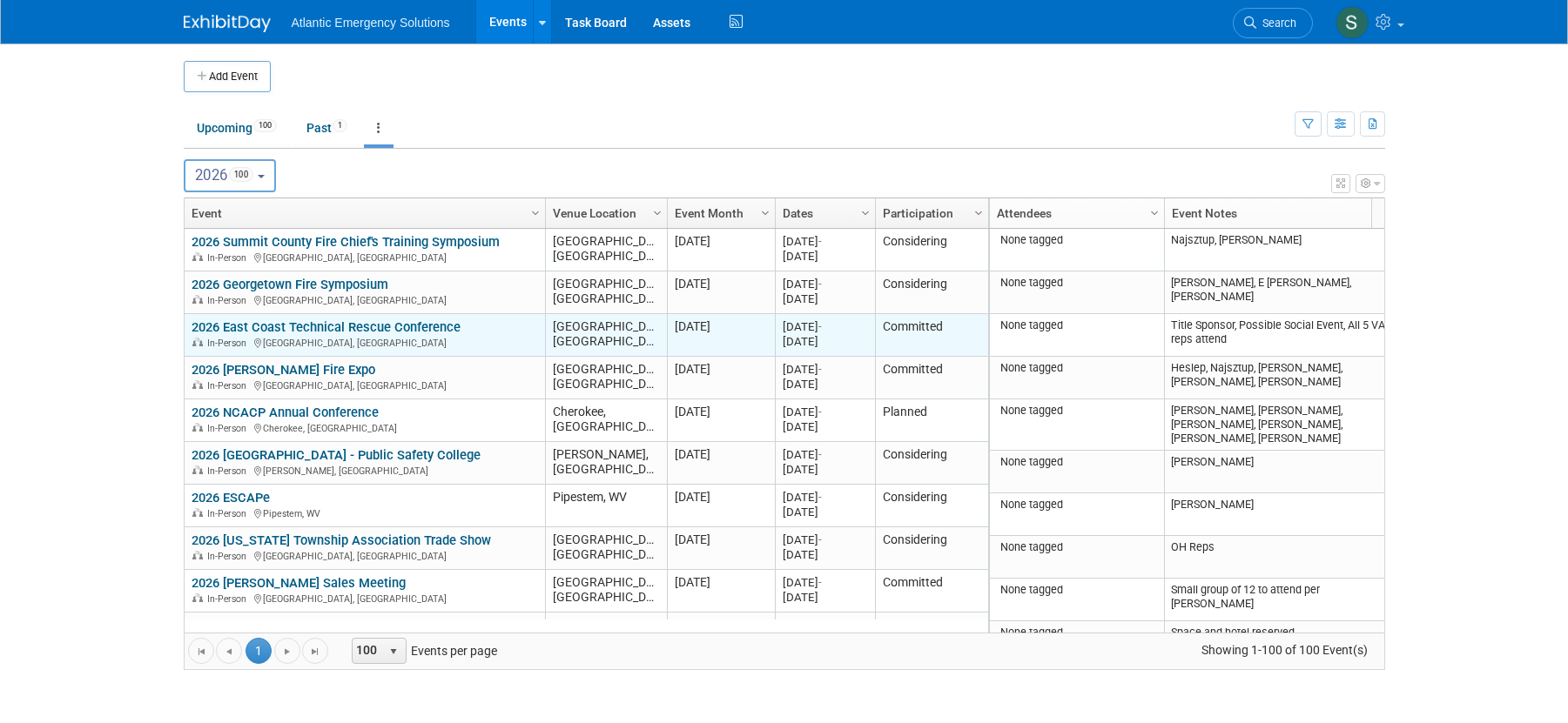
click at [310, 325] on link "2026 East Coast Technical Rescue Conference" at bounding box center [326, 328] width 269 height 15
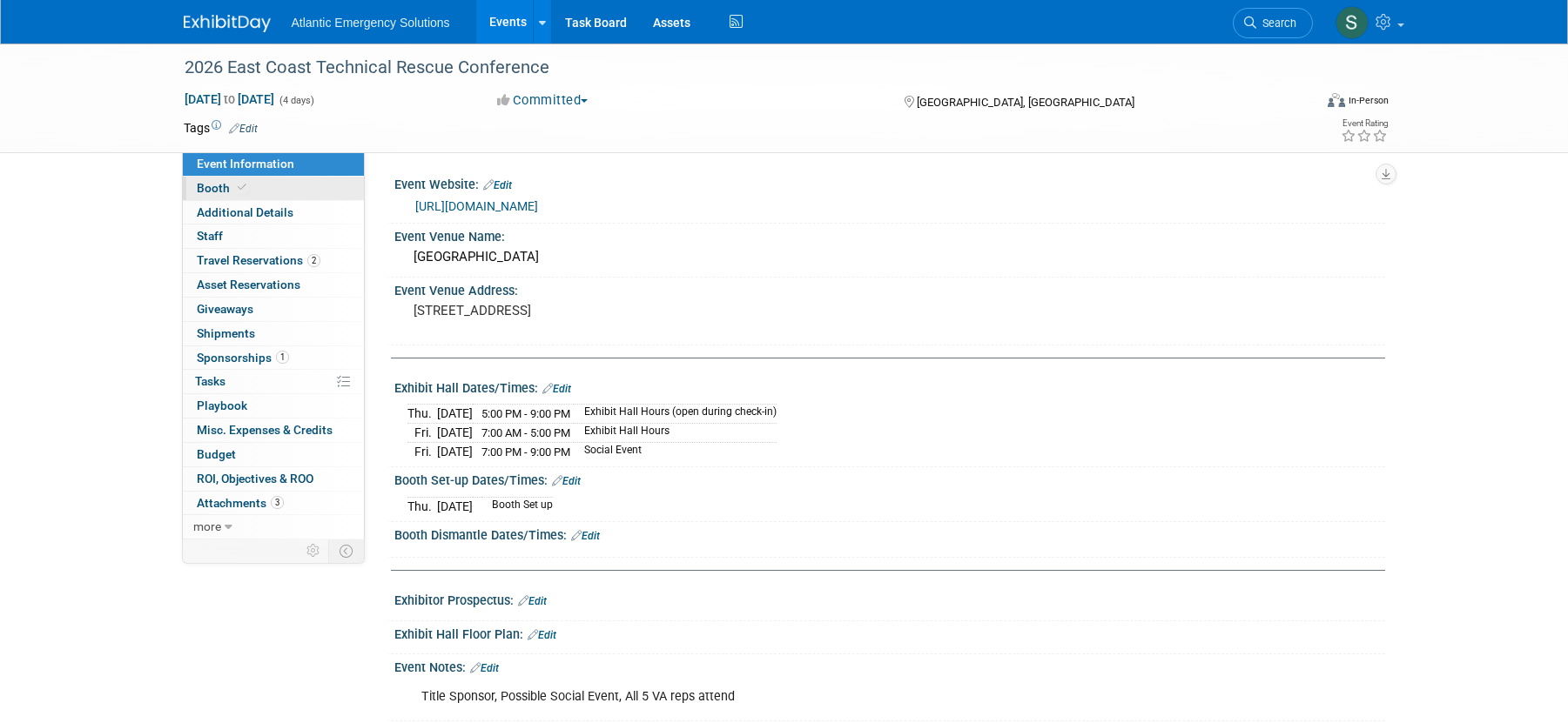
click at [215, 190] on span "Booth" at bounding box center [222, 188] width 53 height 14
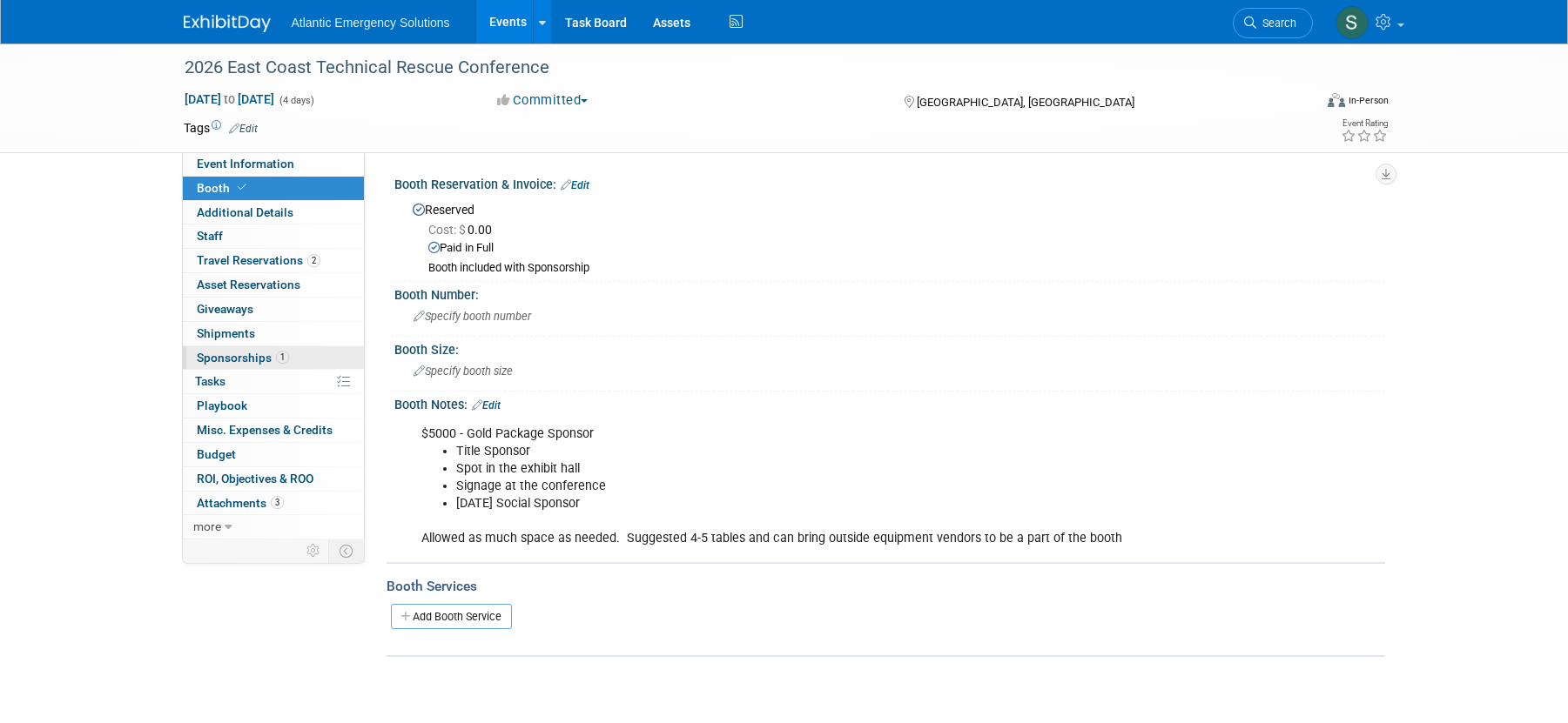
click at [229, 358] on span "Sponsorships 1" at bounding box center [242, 357] width 92 height 14
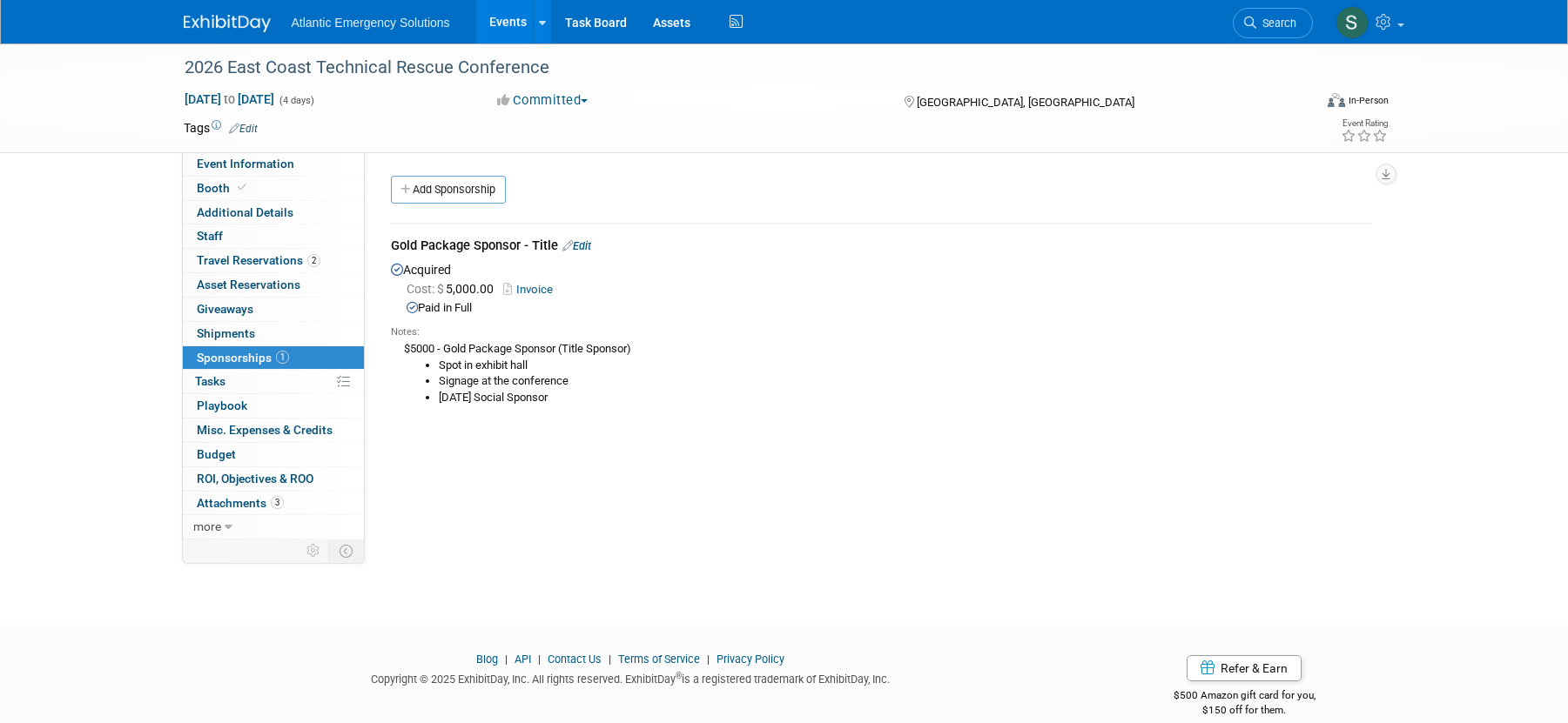
click at [568, 245] on icon at bounding box center [567, 246] width 11 height 11
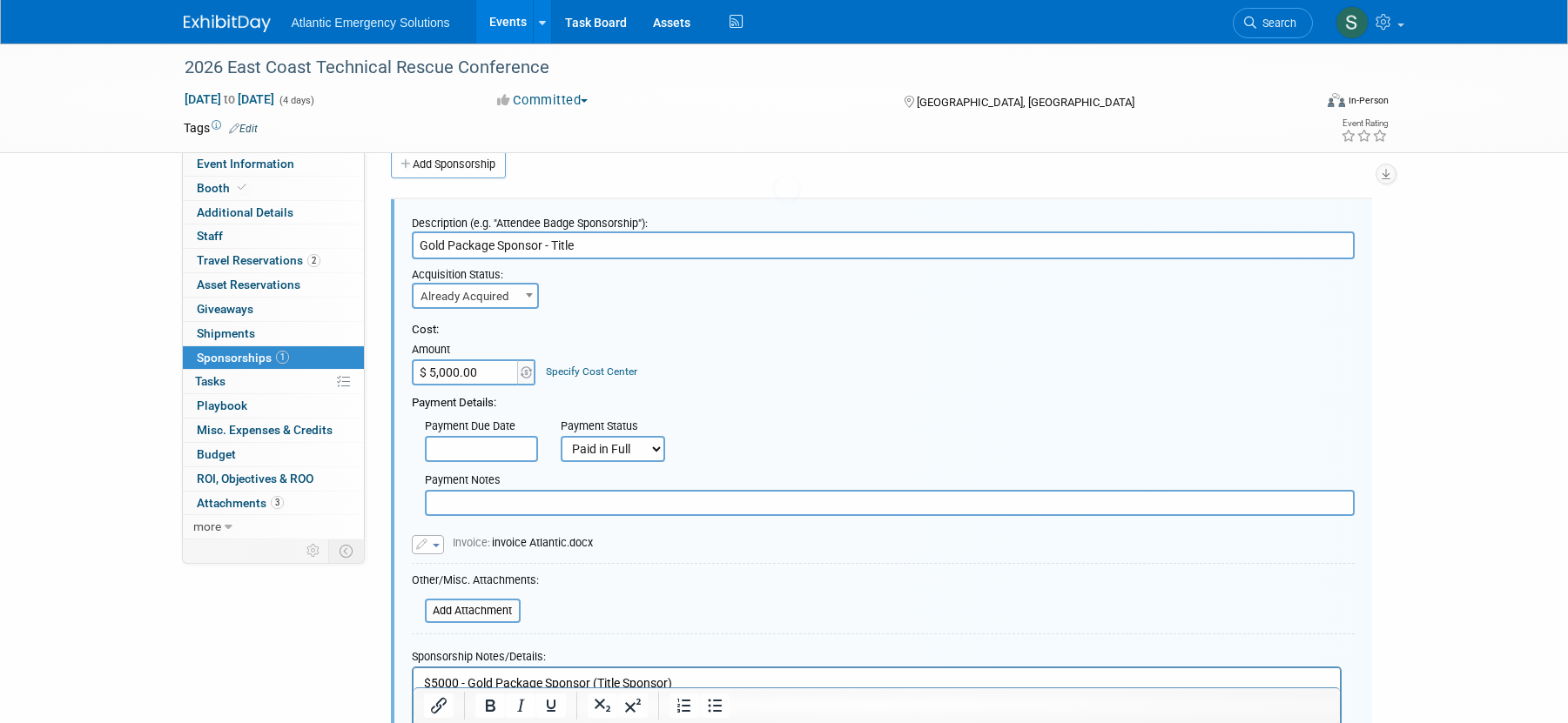
scroll to position [26, 0]
click at [568, 372] on link "Specify Cost Center" at bounding box center [591, 371] width 91 height 12
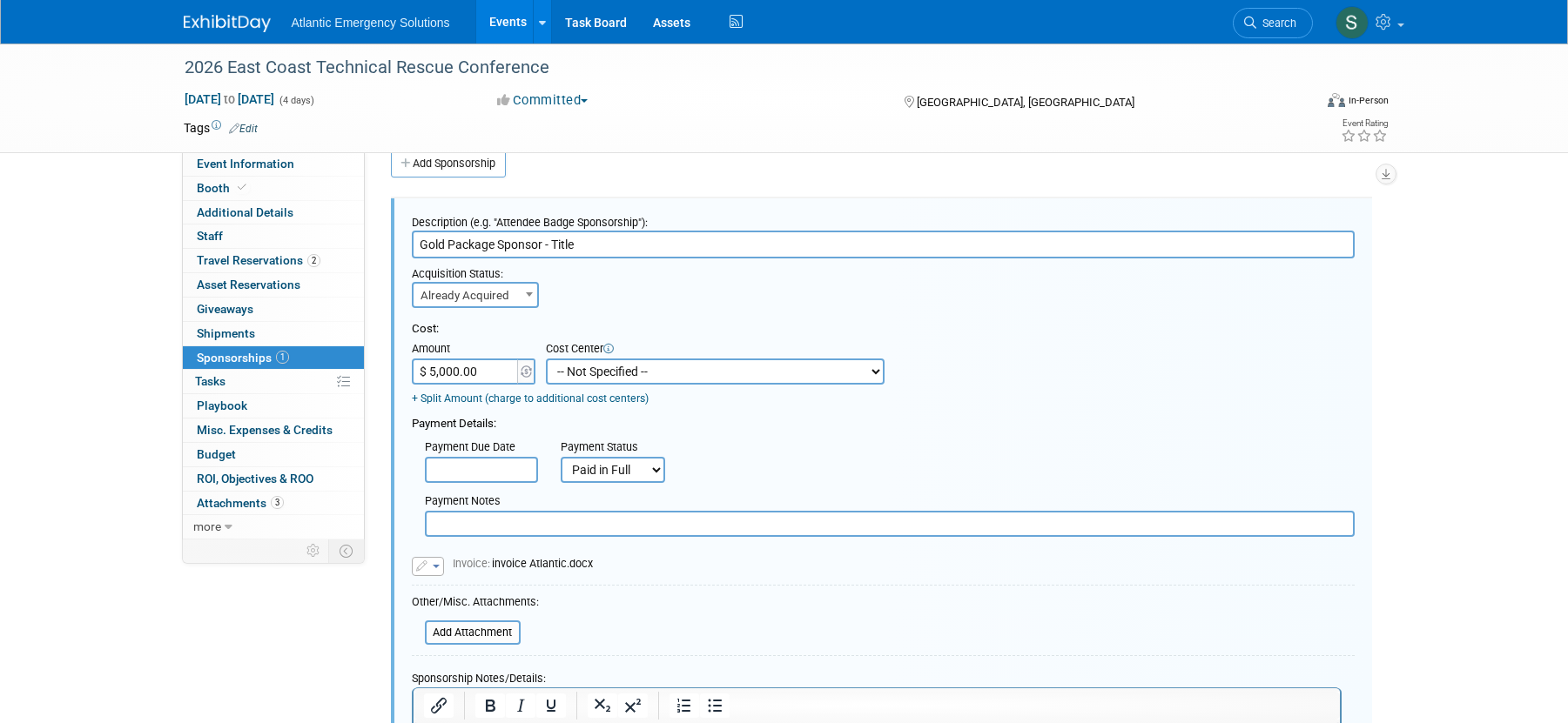
click at [653, 372] on select "-- Not Specified -- Promo Items - DC Ambulance Promo Items - DC Apparatus Promo…" at bounding box center [716, 371] width 339 height 26
select select "18966543"
click at [546, 358] on select "-- Not Specified -- Promo Items - DC Ambulance Promo Items - DC Apparatus Promo…" at bounding box center [716, 371] width 339 height 26
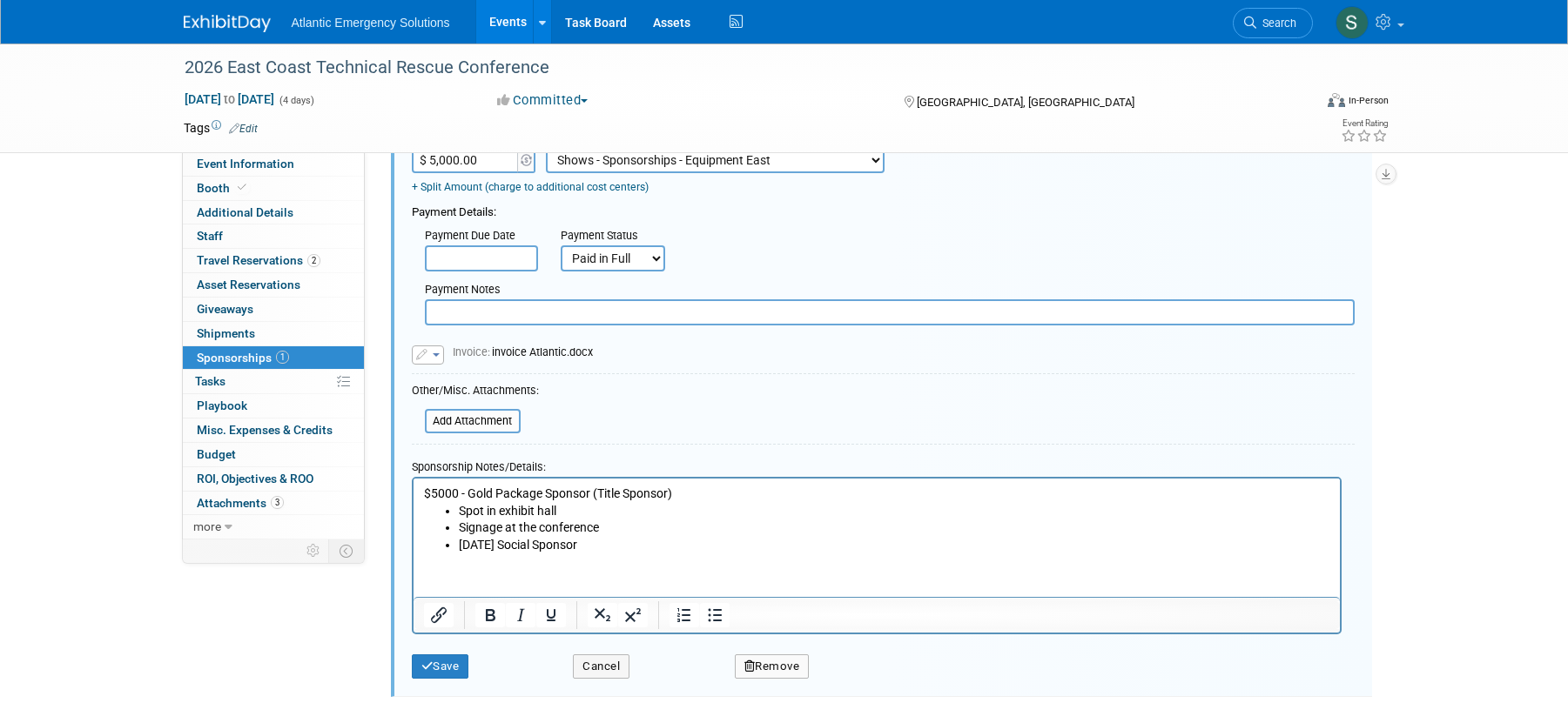
scroll to position [269, 0]
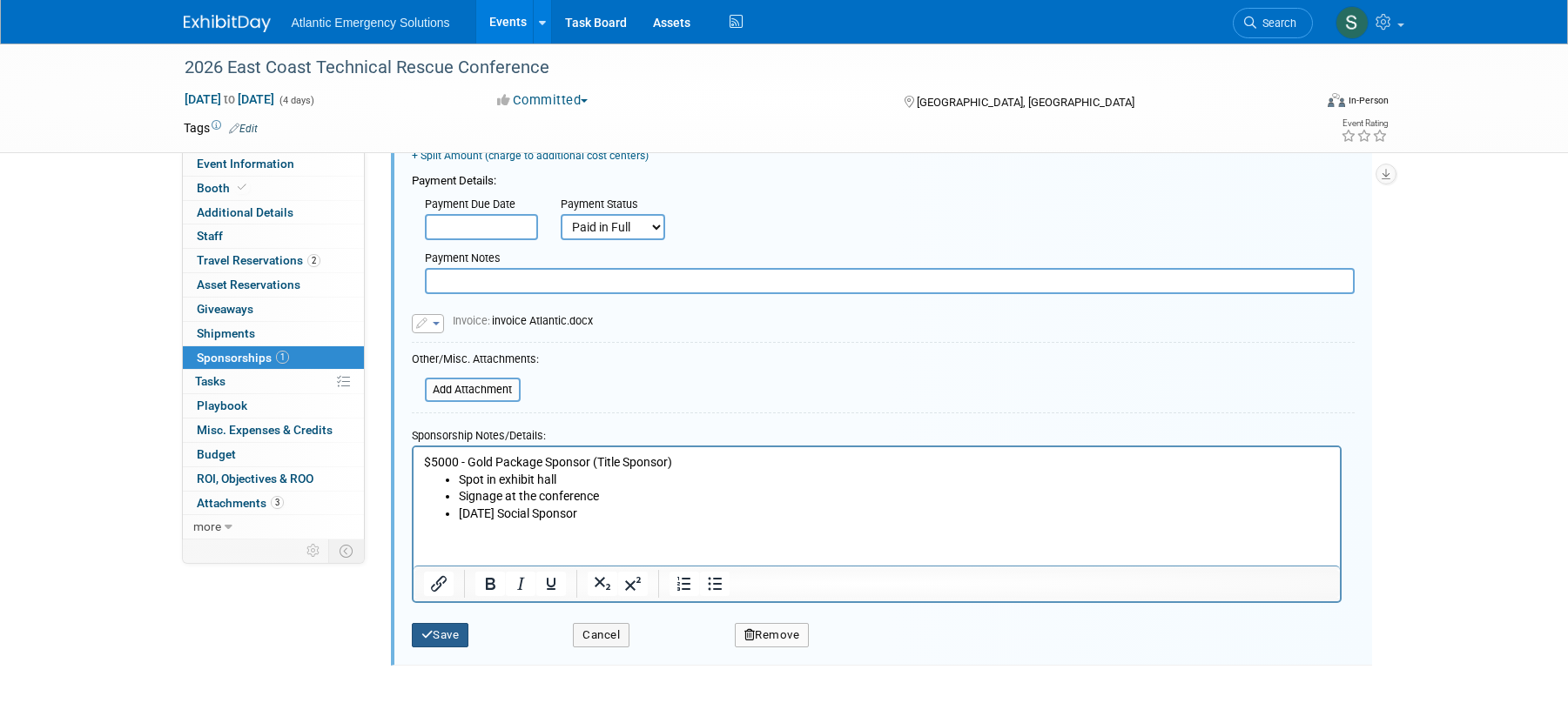
click at [448, 644] on button "Save" at bounding box center [441, 635] width 57 height 24
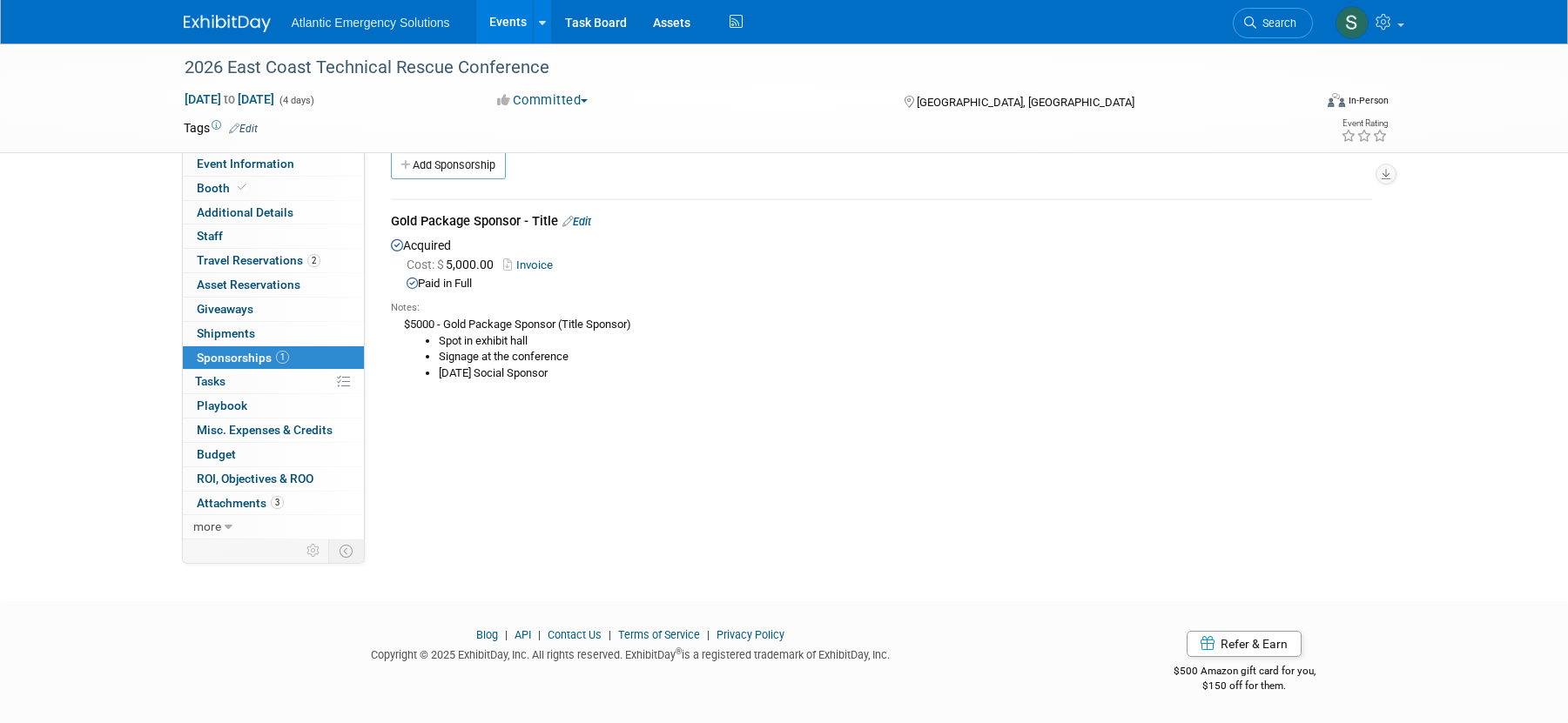
scroll to position [0, 0]
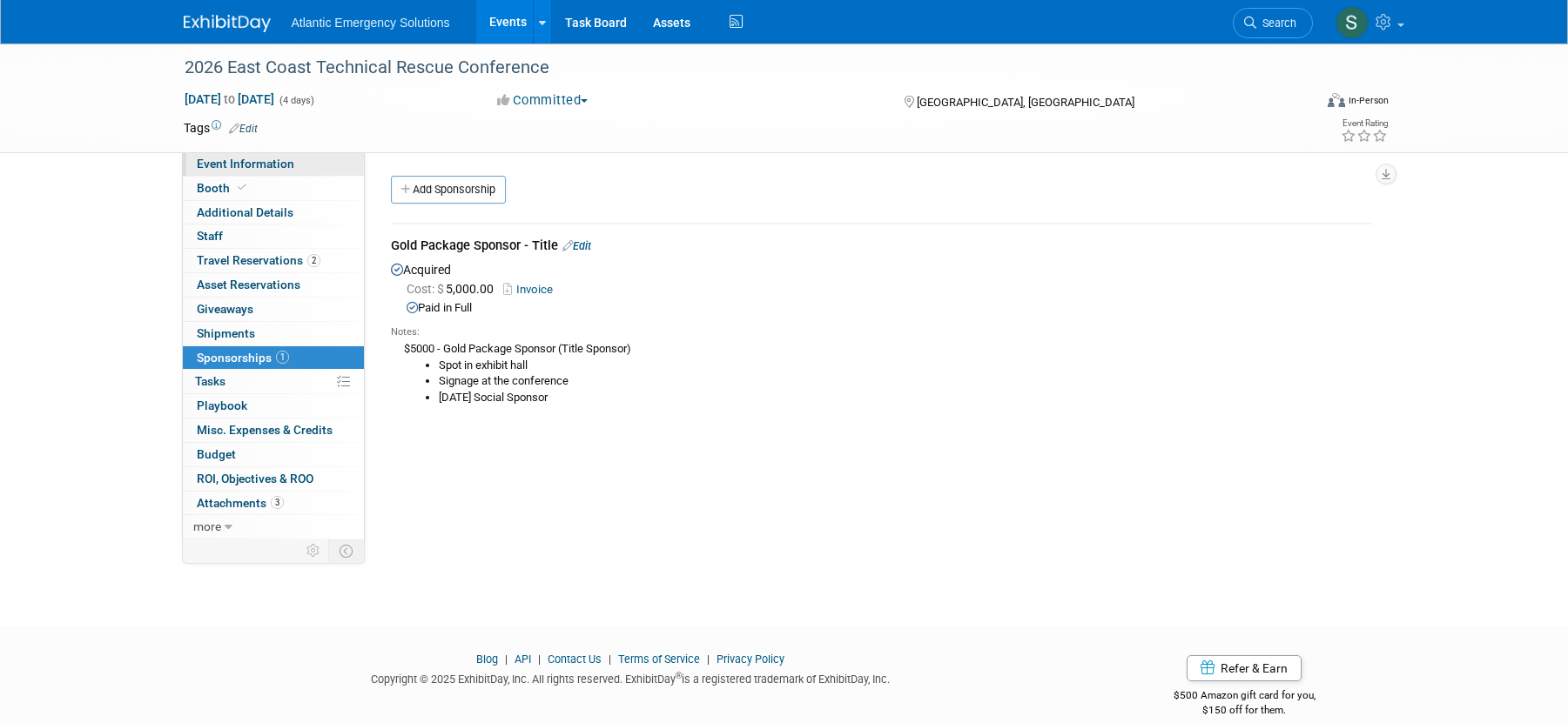
click at [250, 167] on span "Event Information" at bounding box center [245, 164] width 98 height 14
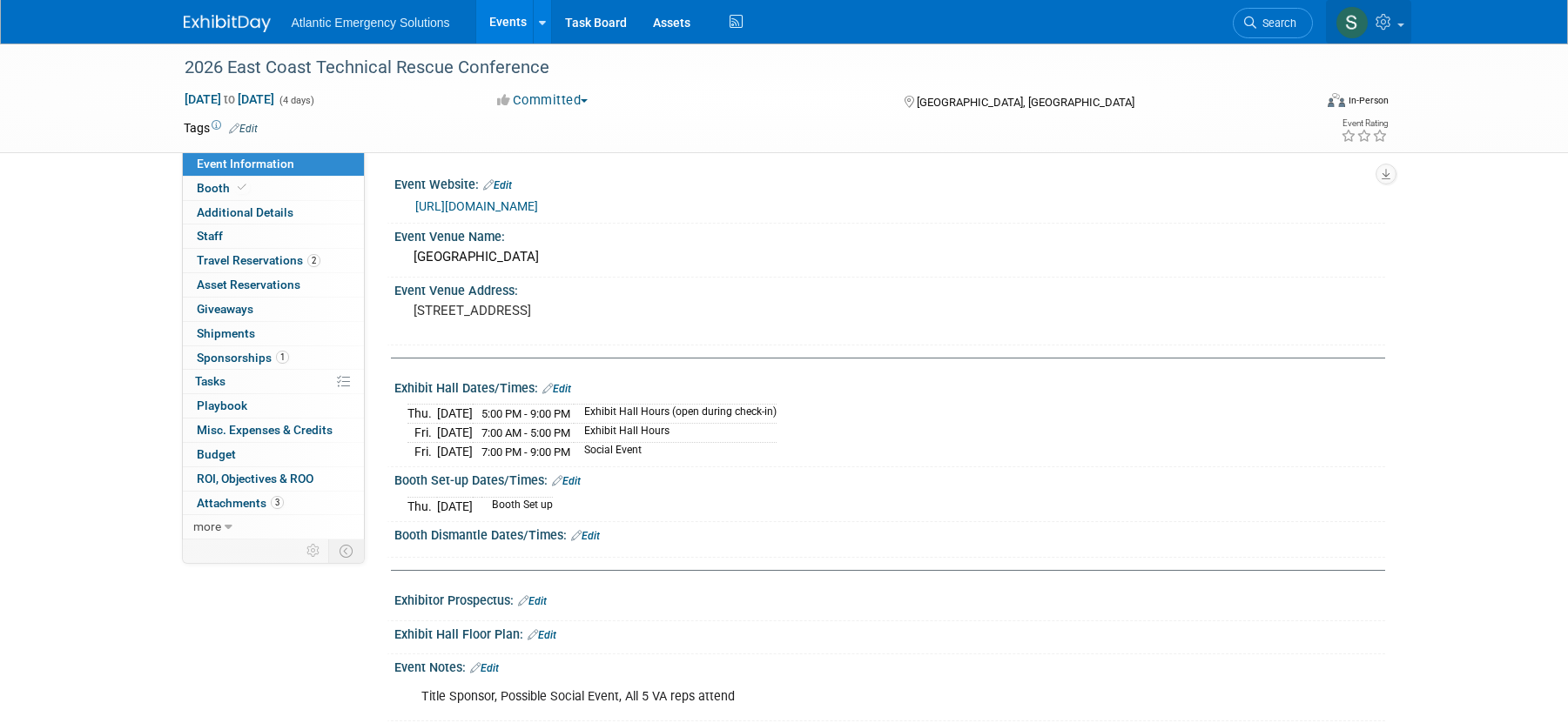
click at [1405, 20] on link at bounding box center [1368, 21] width 85 height 43
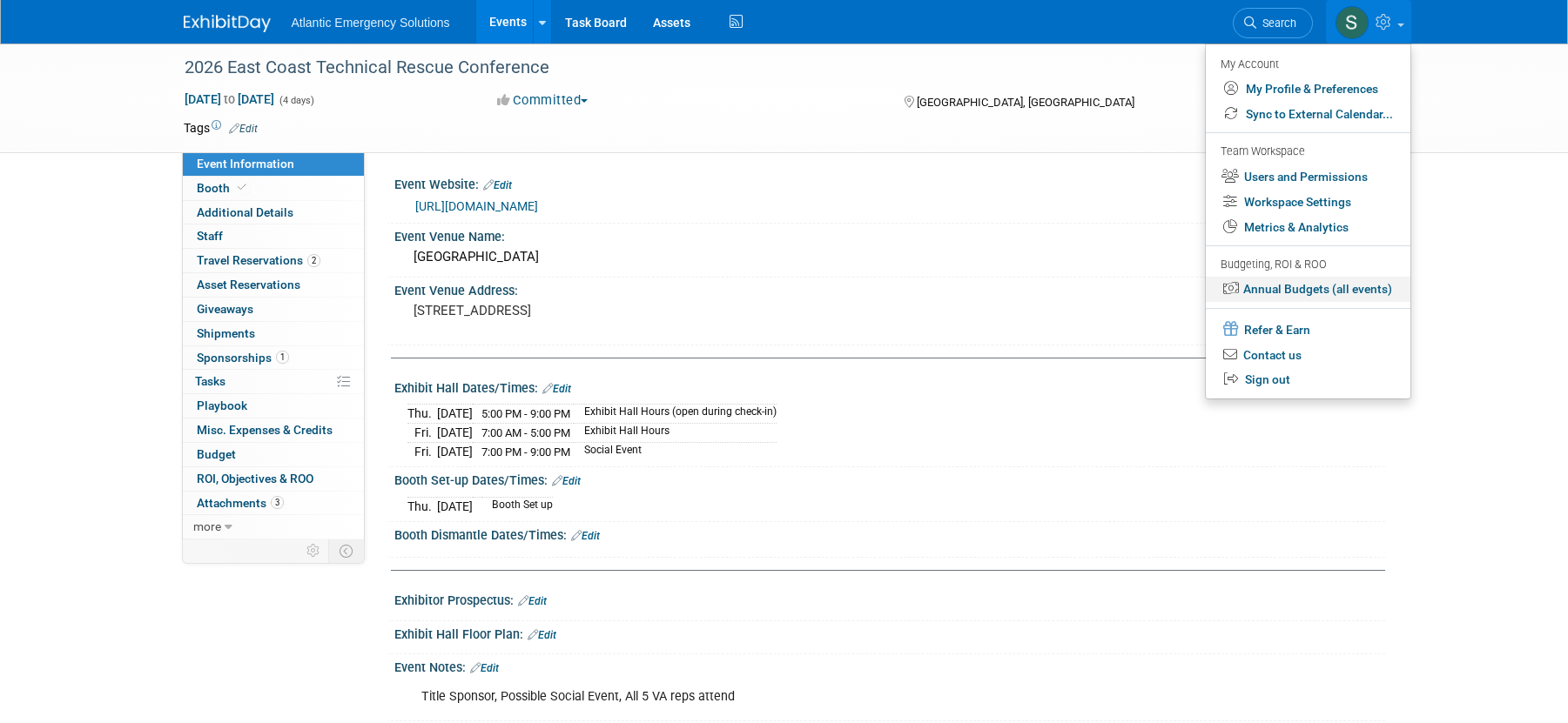
click at [1288, 290] on link "Annual Budgets (all events)" at bounding box center [1308, 289] width 205 height 25
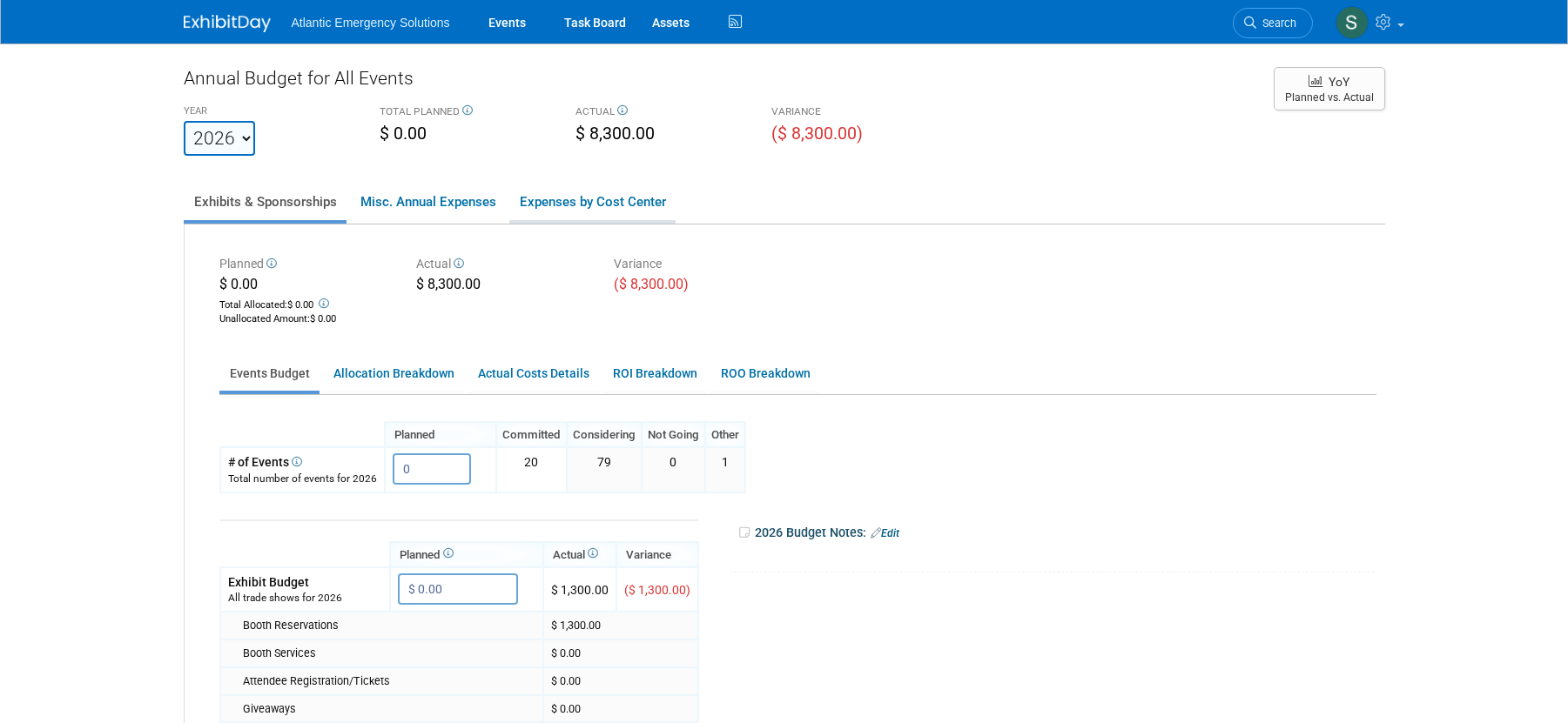
click at [605, 205] on link "Expenses by Cost Center" at bounding box center [593, 202] width 167 height 36
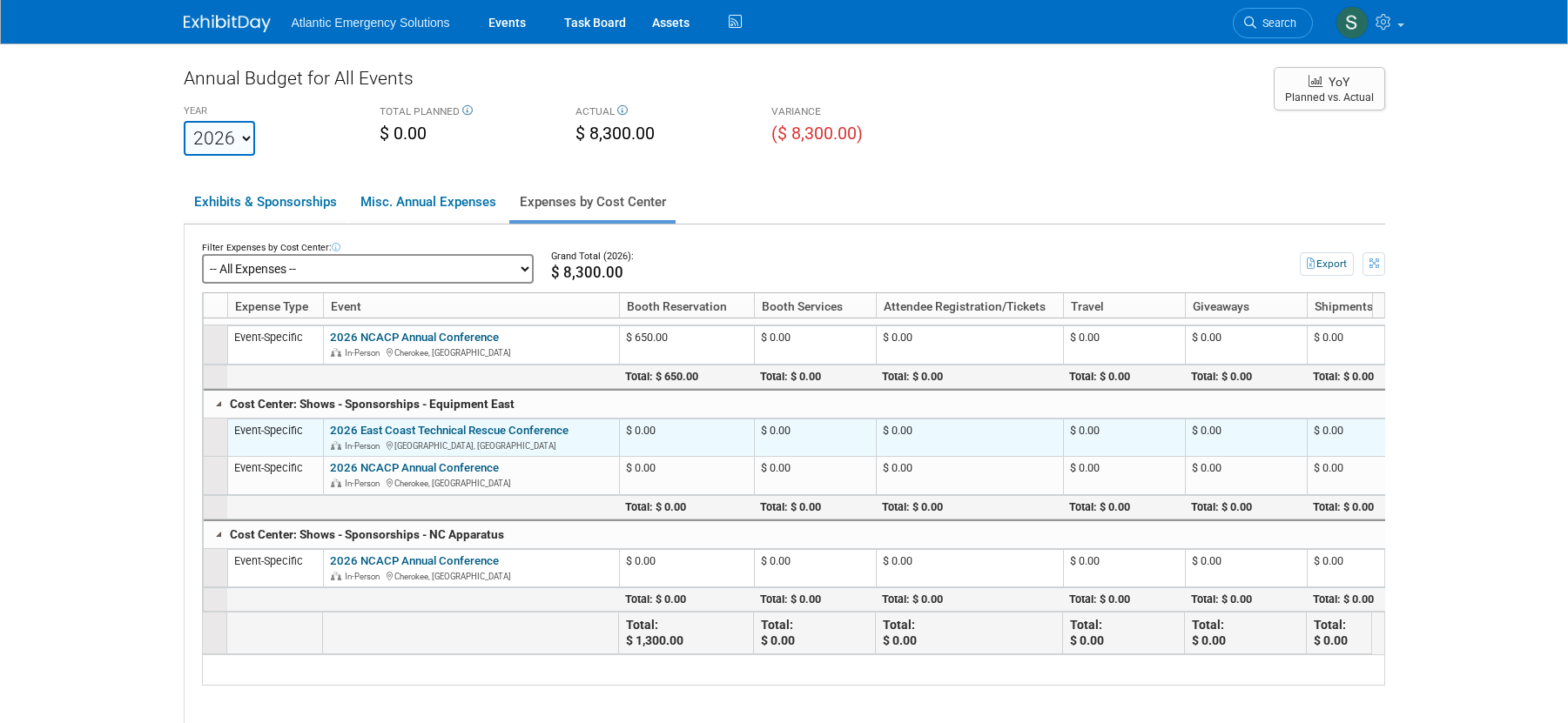
scroll to position [37, 0]
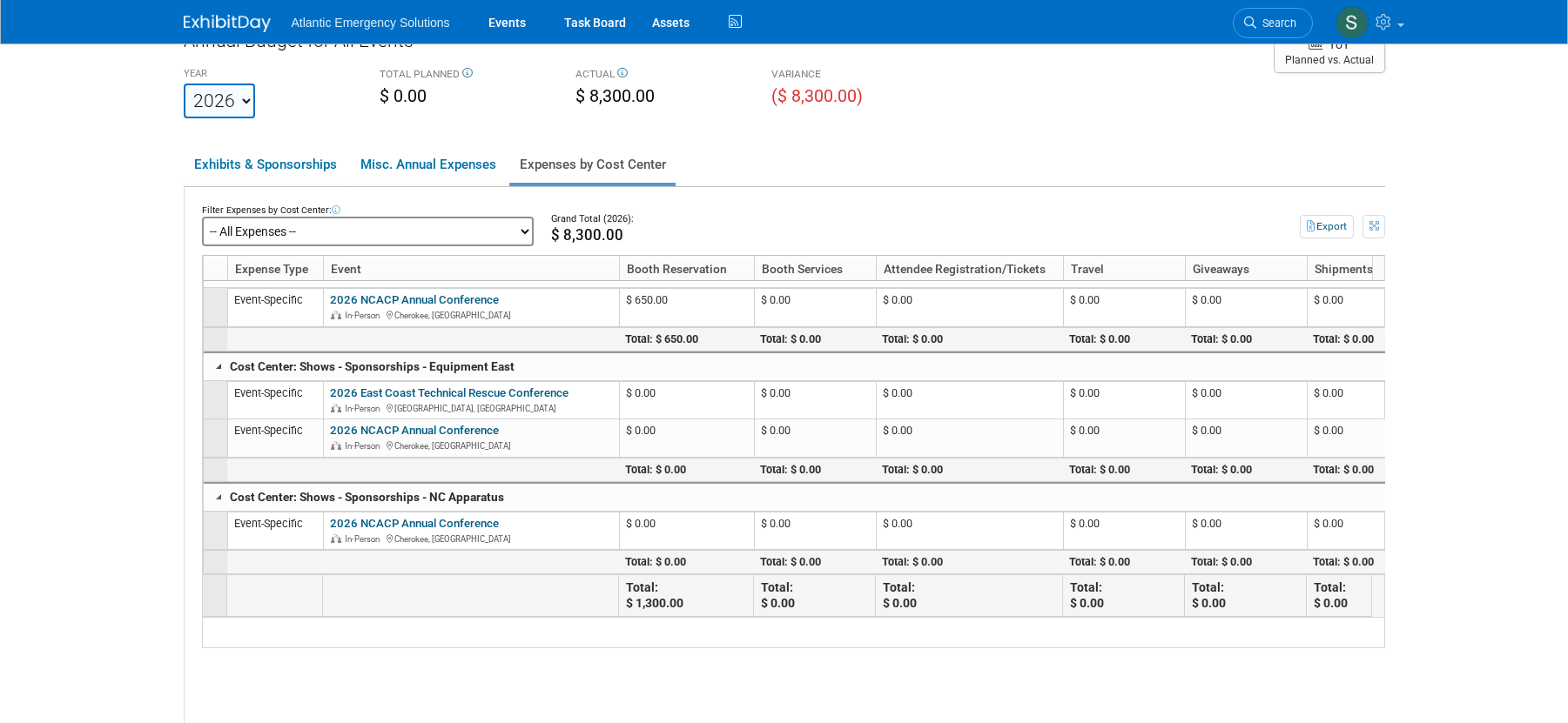
click at [216, 359] on link at bounding box center [219, 366] width 14 height 14
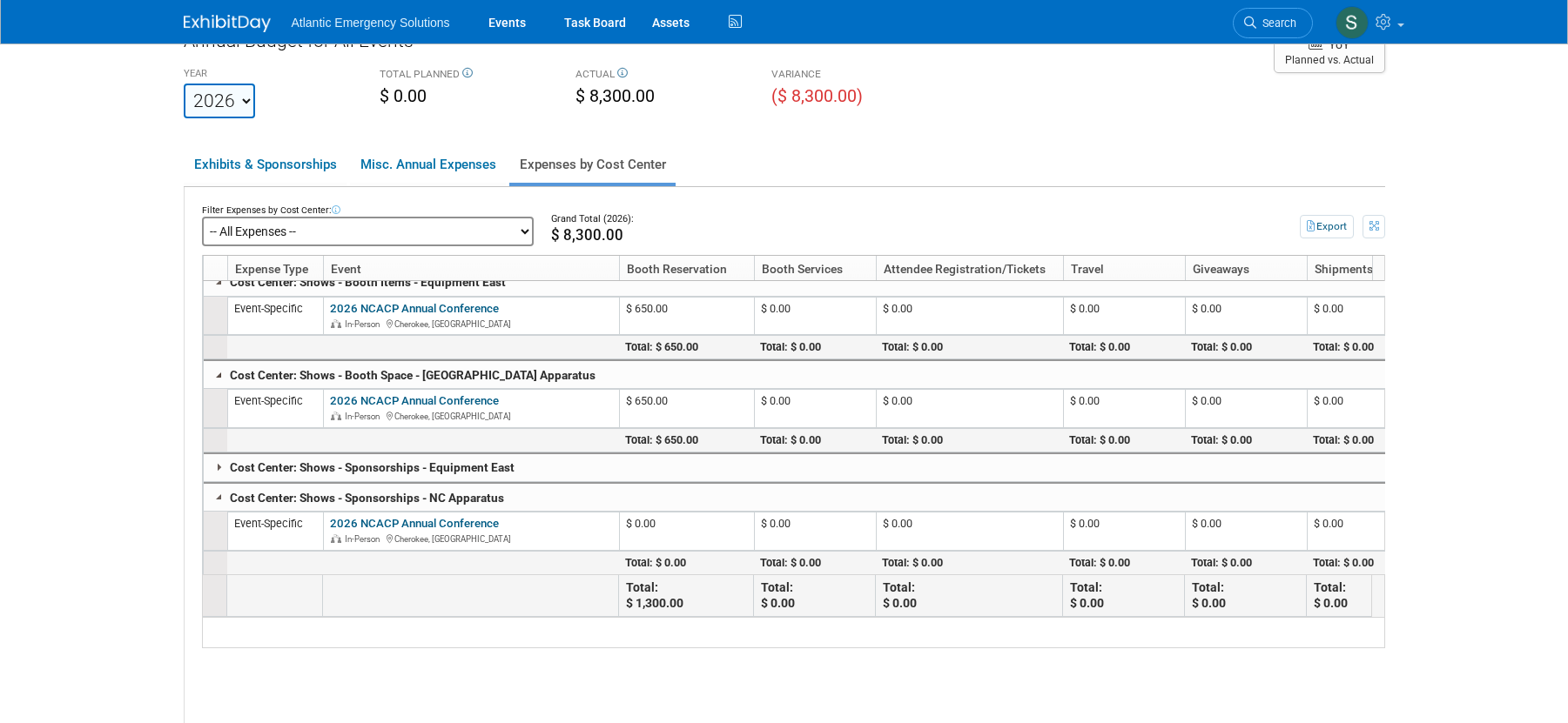
click at [219, 368] on link at bounding box center [219, 374] width 14 height 14
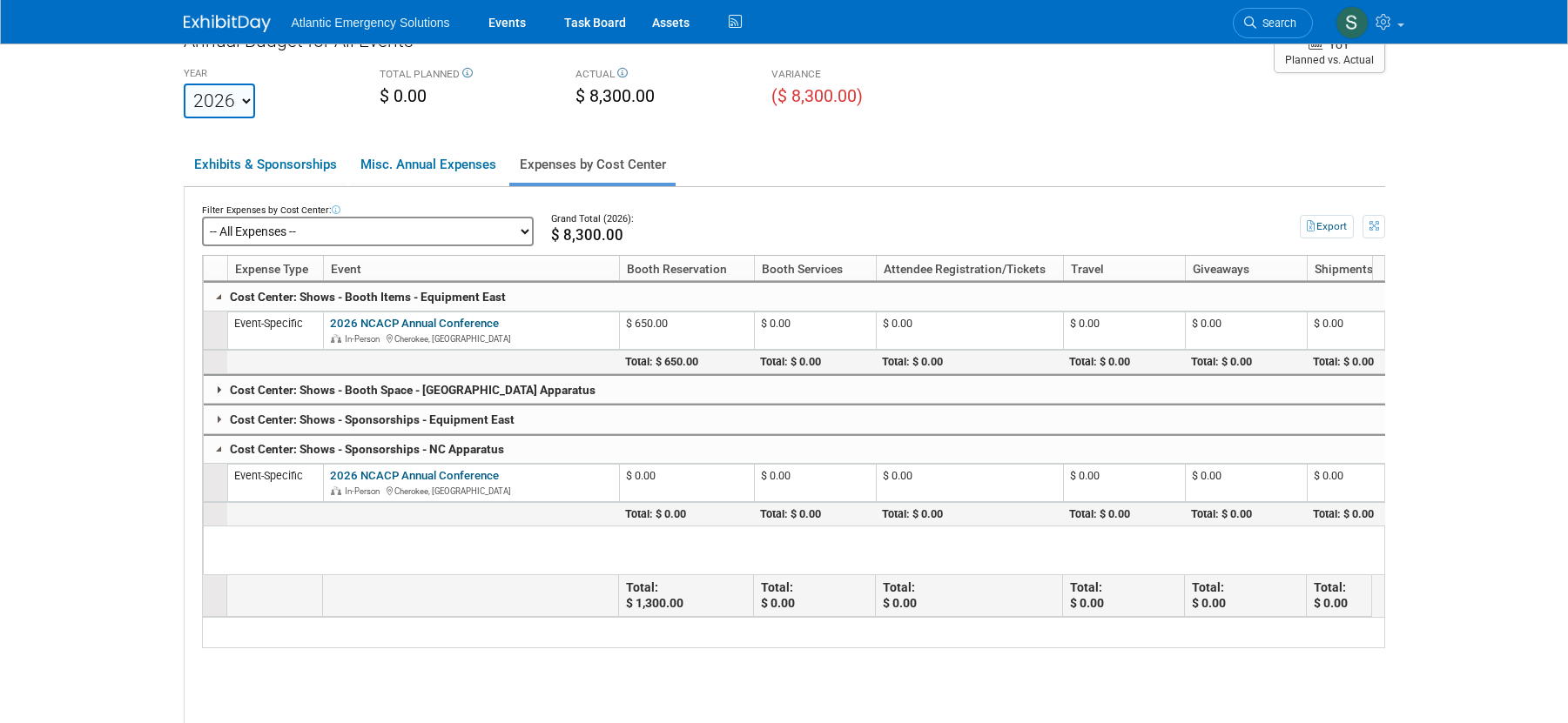
click at [217, 387] on link at bounding box center [219, 390] width 14 height 14
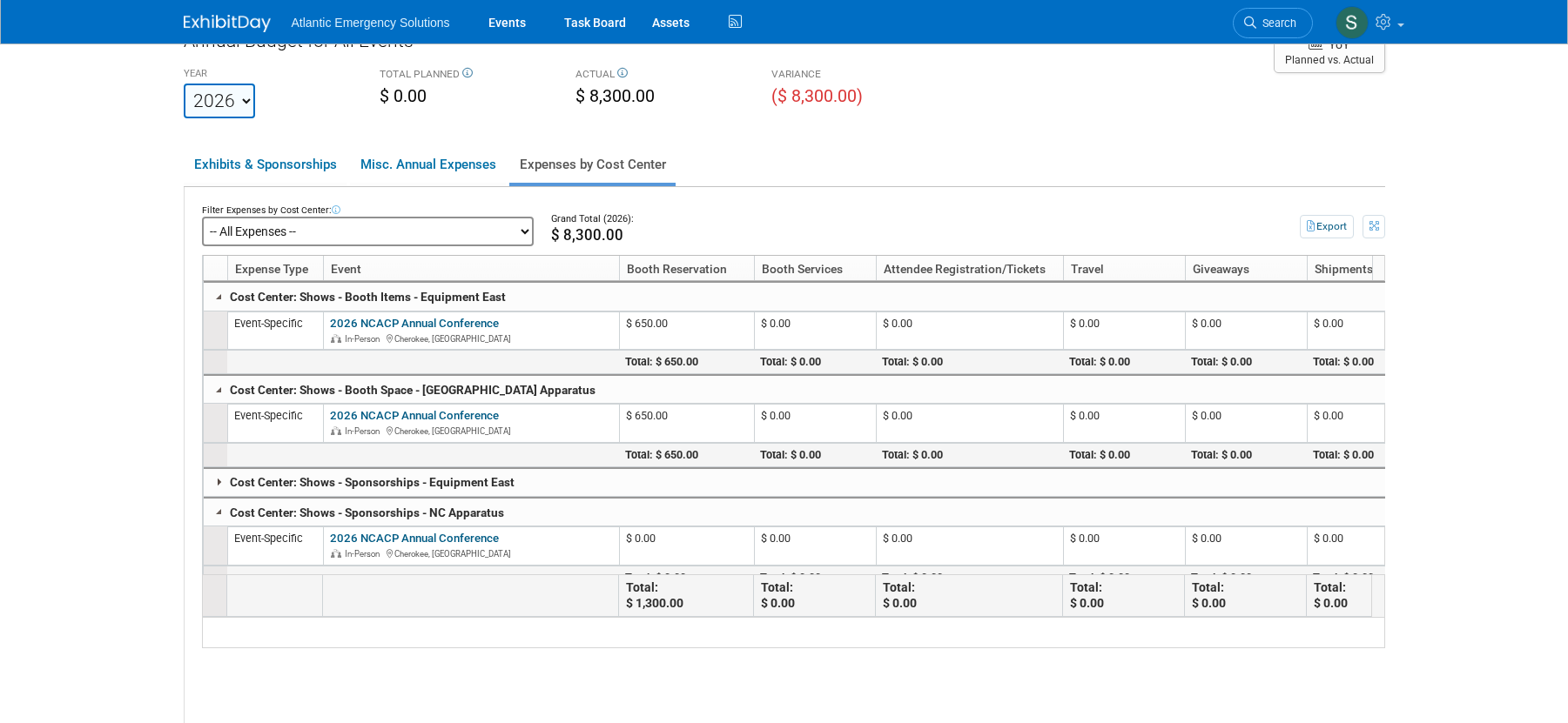
click at [220, 482] on link at bounding box center [219, 482] width 14 height 14
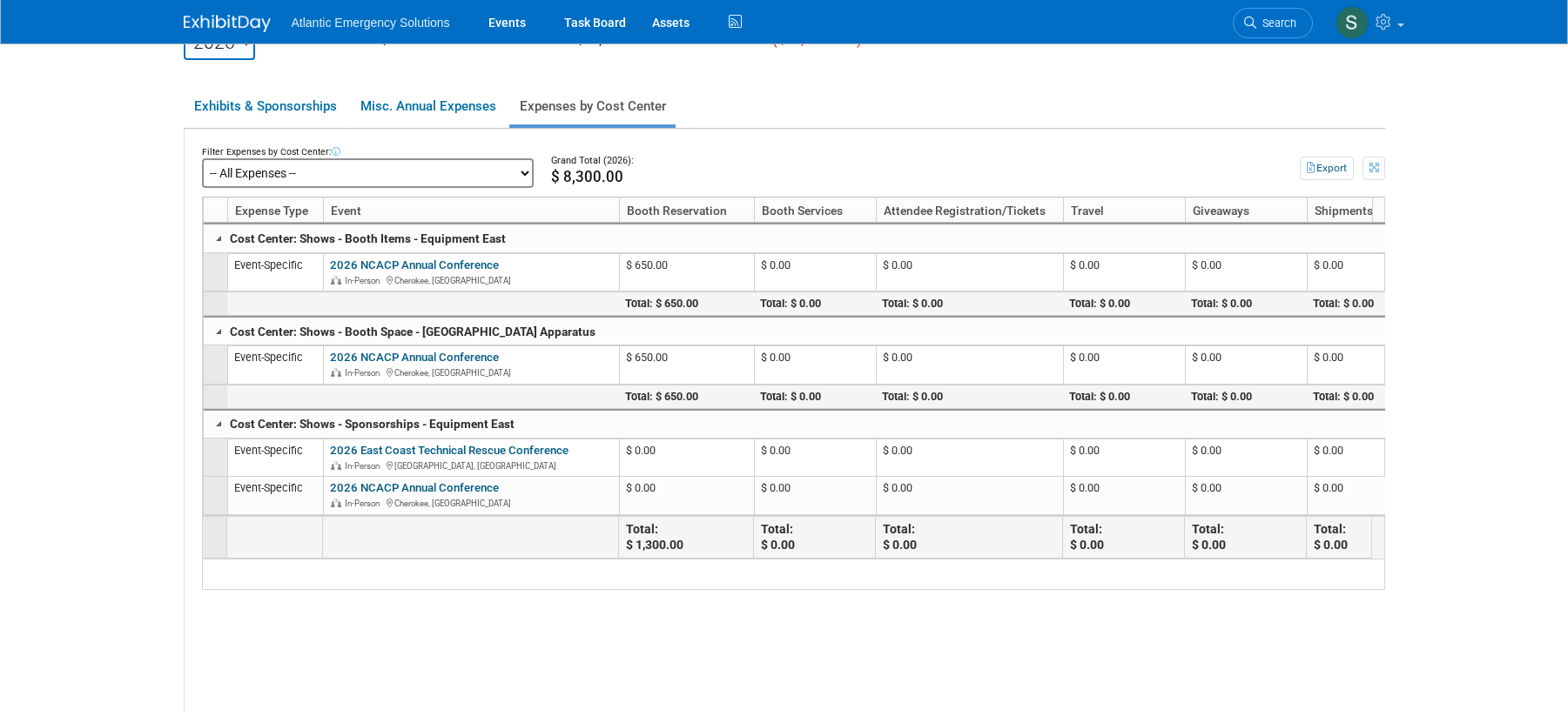
click at [339, 174] on select "-- All Expenses -- -- Cost Center Not Specified -- Promo Items - DC Ambulance P…" at bounding box center [368, 172] width 331 height 30
click select "-- All Expenses -- -- Cost Center Not Specified -- Promo Items - DC Ambulance P…" at bounding box center [368, 172] width 331 height 30
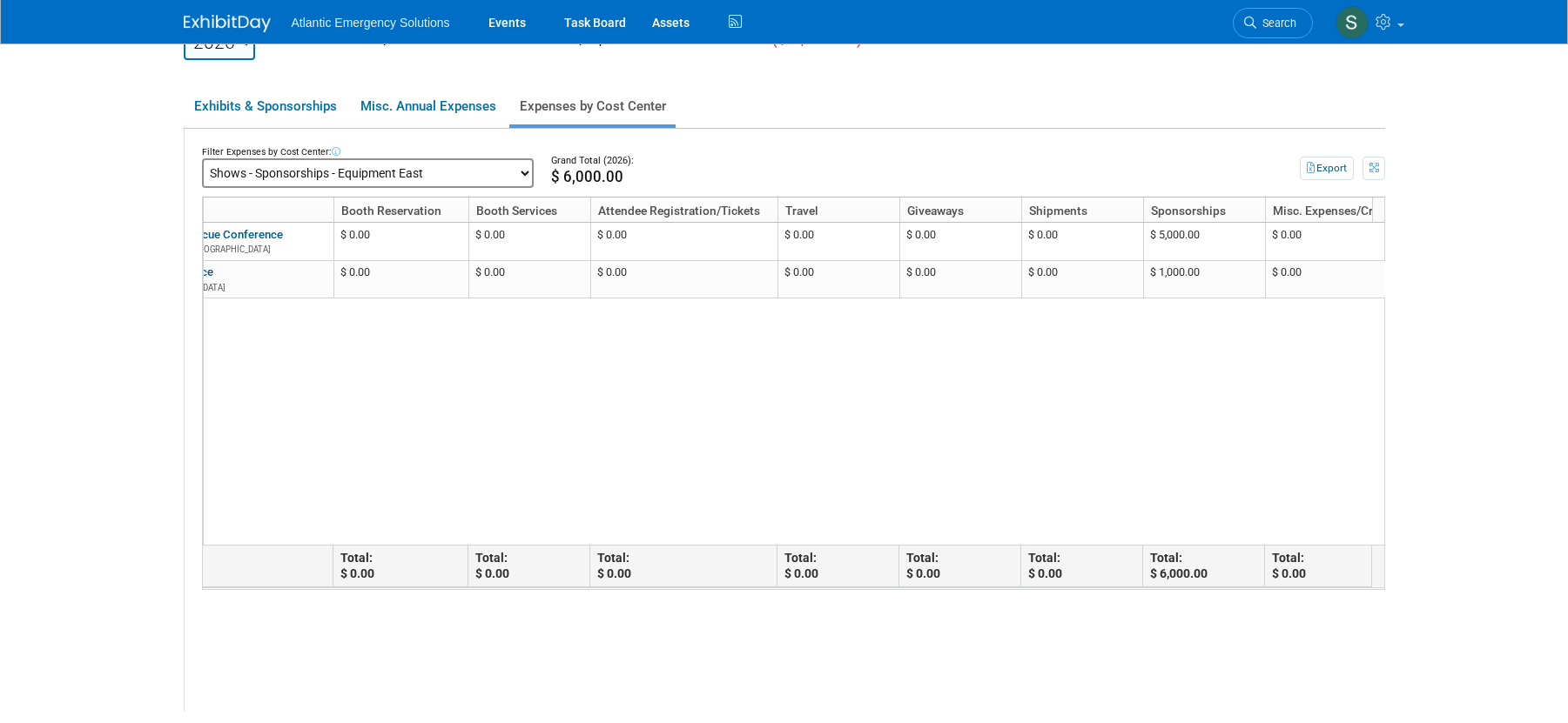
scroll to position [0, 86]
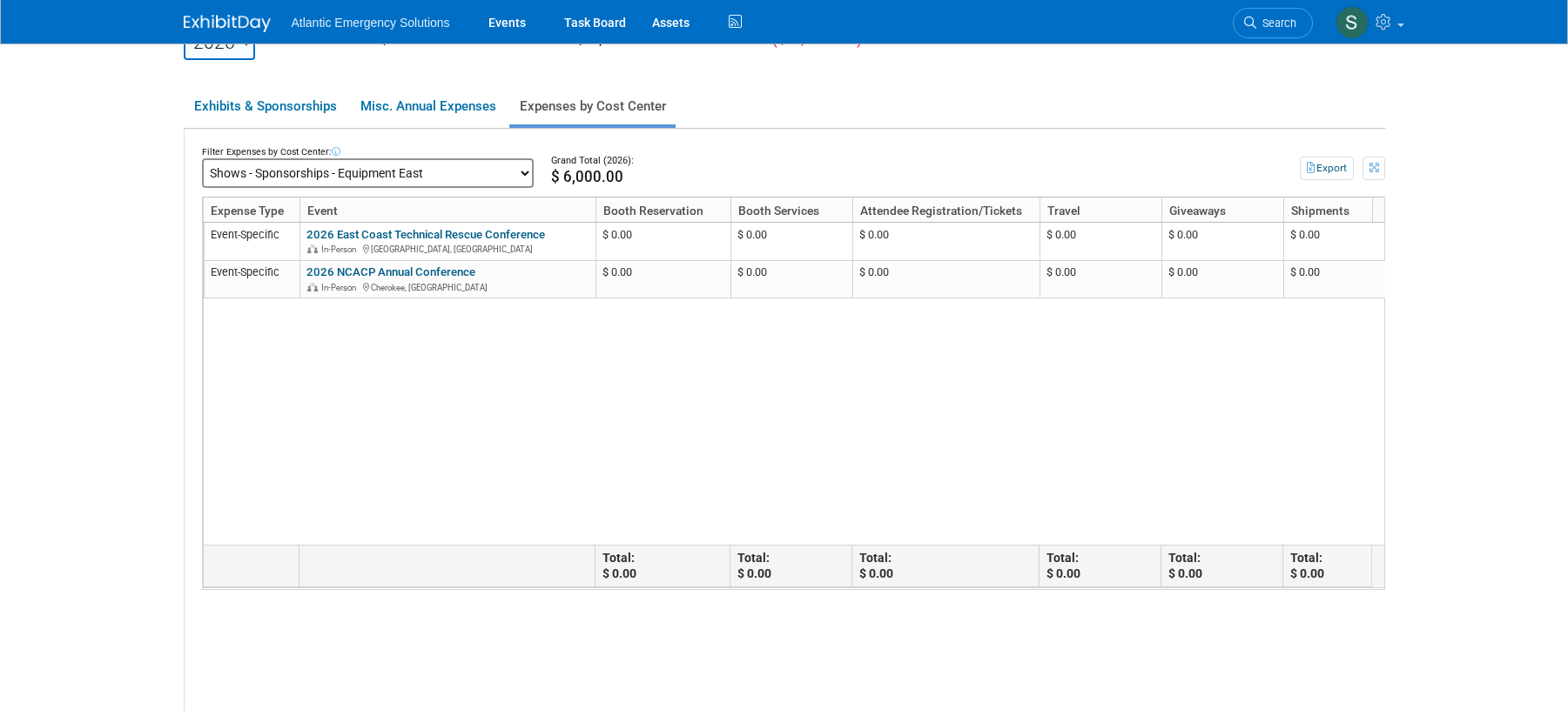
click at [435, 176] on select "-- All Expenses -- -- Cost Center Not Specified -- Promo Items - DC Ambulance P…" at bounding box center [368, 172] width 331 height 30
click select "-- All Expenses -- -- Cost Center Not Specified -- Promo Items - DC Ambulance P…" at bounding box center [368, 172] width 331 height 30
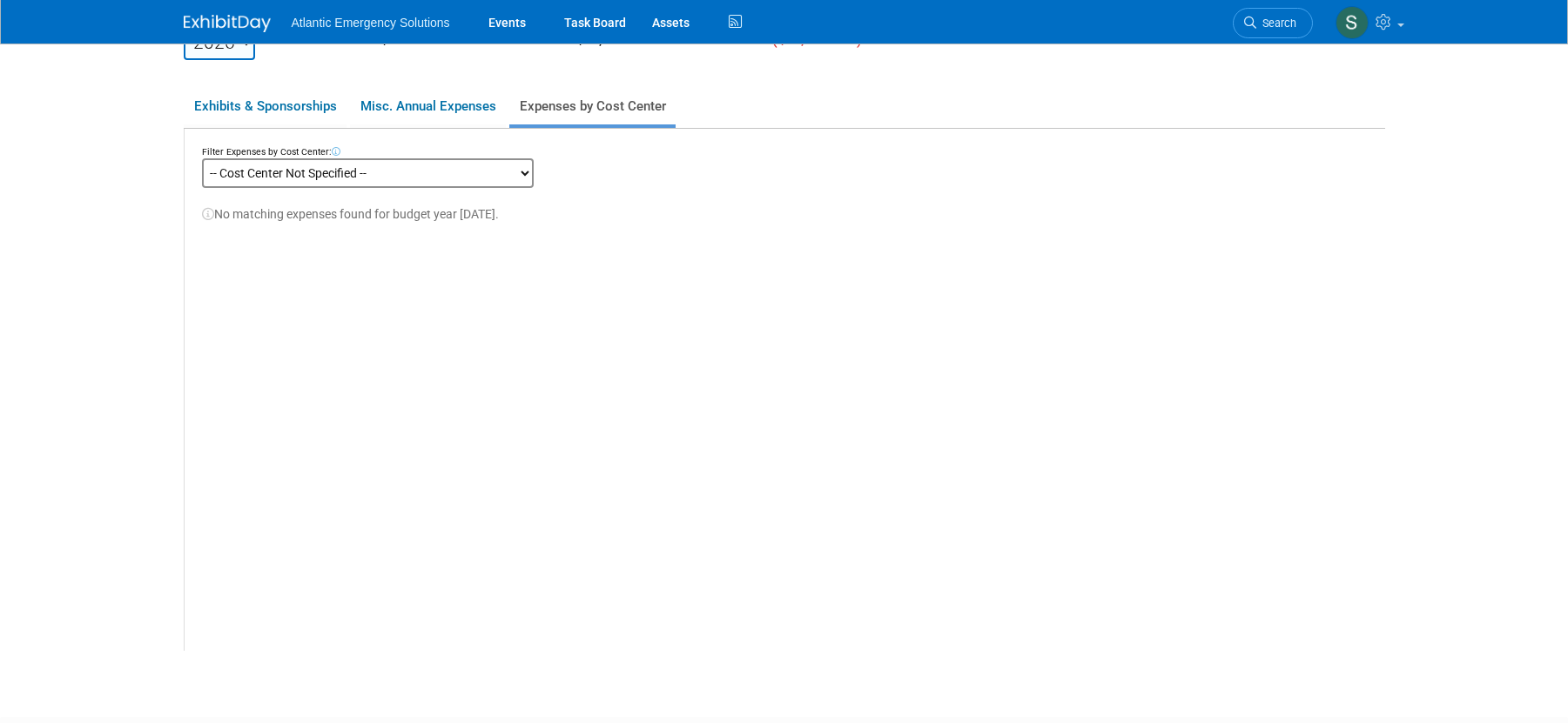
click at [385, 168] on select "-- All Expenses -- -- Cost Center Not Specified -- Promo Items - DC Ambulance P…" at bounding box center [368, 172] width 331 height 30
click select "-- All Expenses -- -- Cost Center Not Specified -- Promo Items - DC Ambulance P…" at bounding box center [368, 172] width 331 height 30
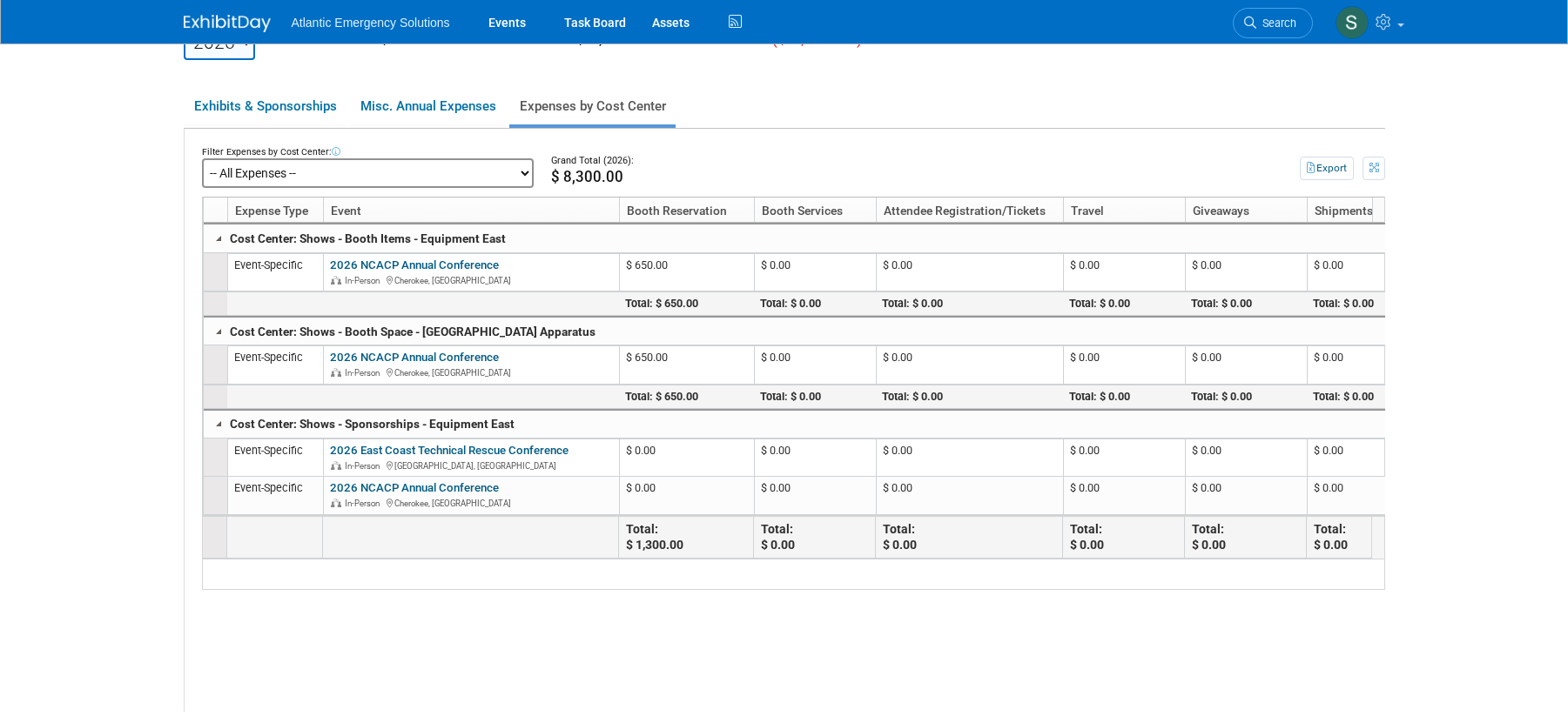
click at [1453, 480] on body "Atlantic Emergency Solutions Events Task Board Assets Activity Feed" at bounding box center [784, 265] width 1568 height 723
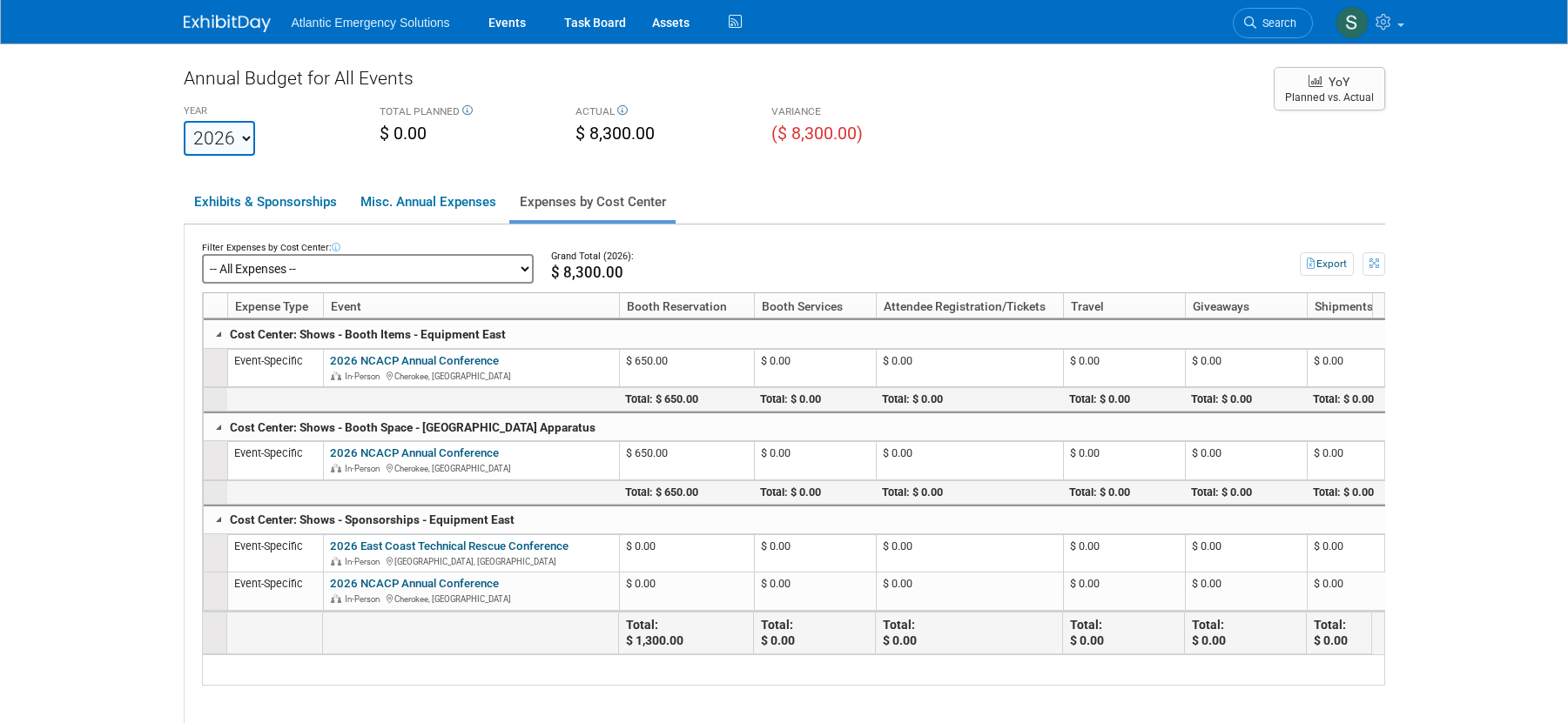
click at [1459, 454] on body "Atlantic Emergency Solutions Events Task Board Assets Activity Feed" at bounding box center [784, 361] width 1568 height 723
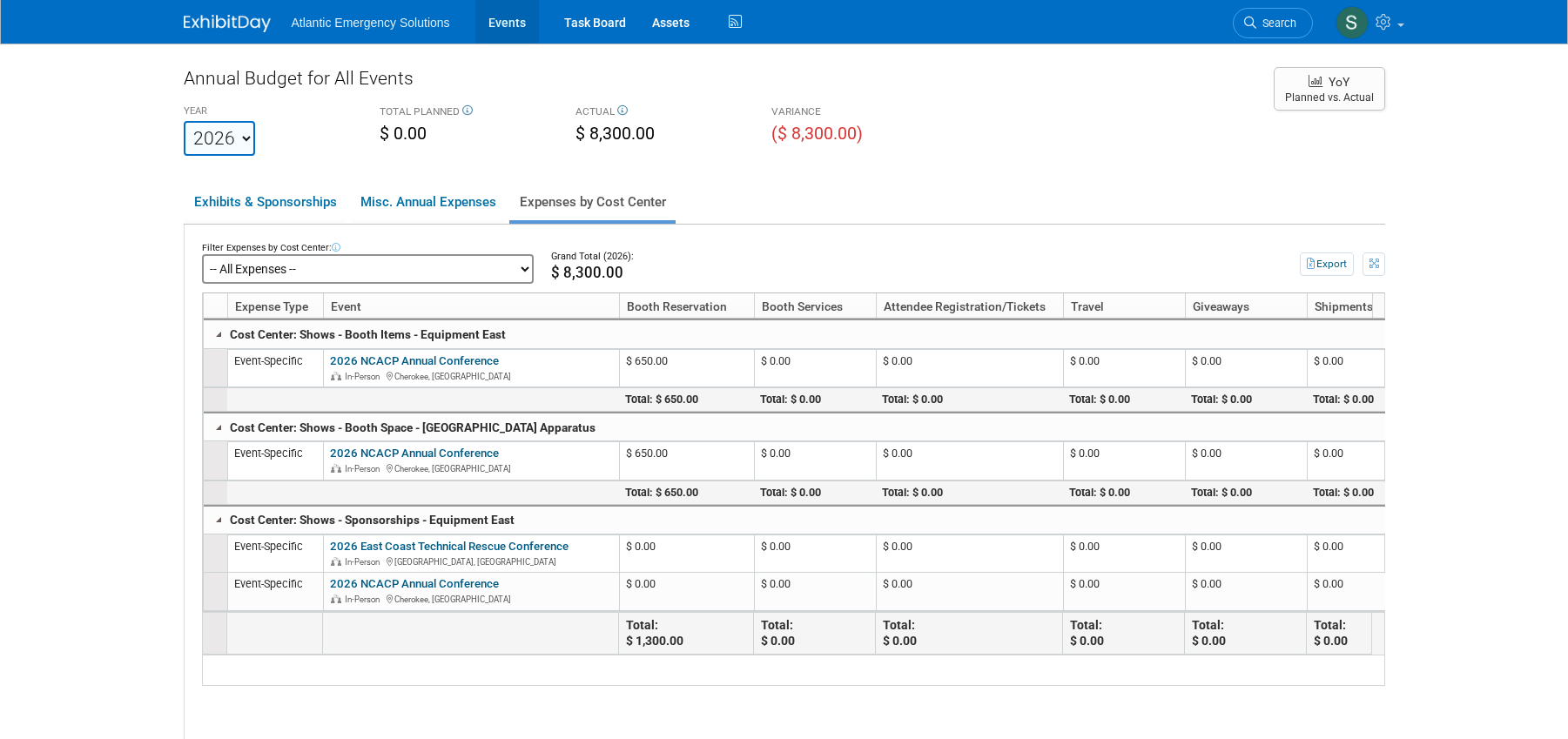
click at [510, 24] on link "Events" at bounding box center [507, 21] width 63 height 43
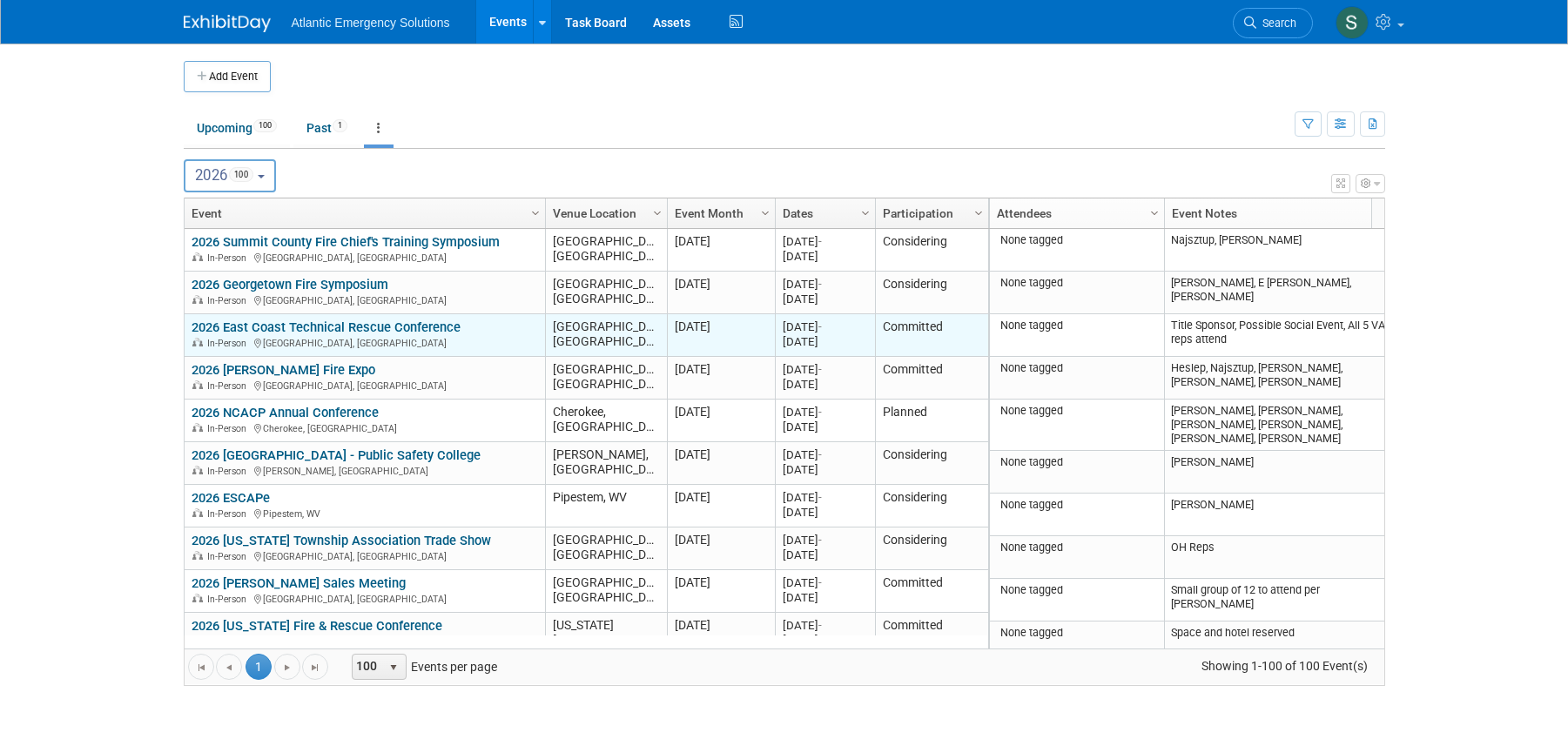
click at [265, 329] on link "2026 East Coast Technical Rescue Conference" at bounding box center [326, 327] width 269 height 15
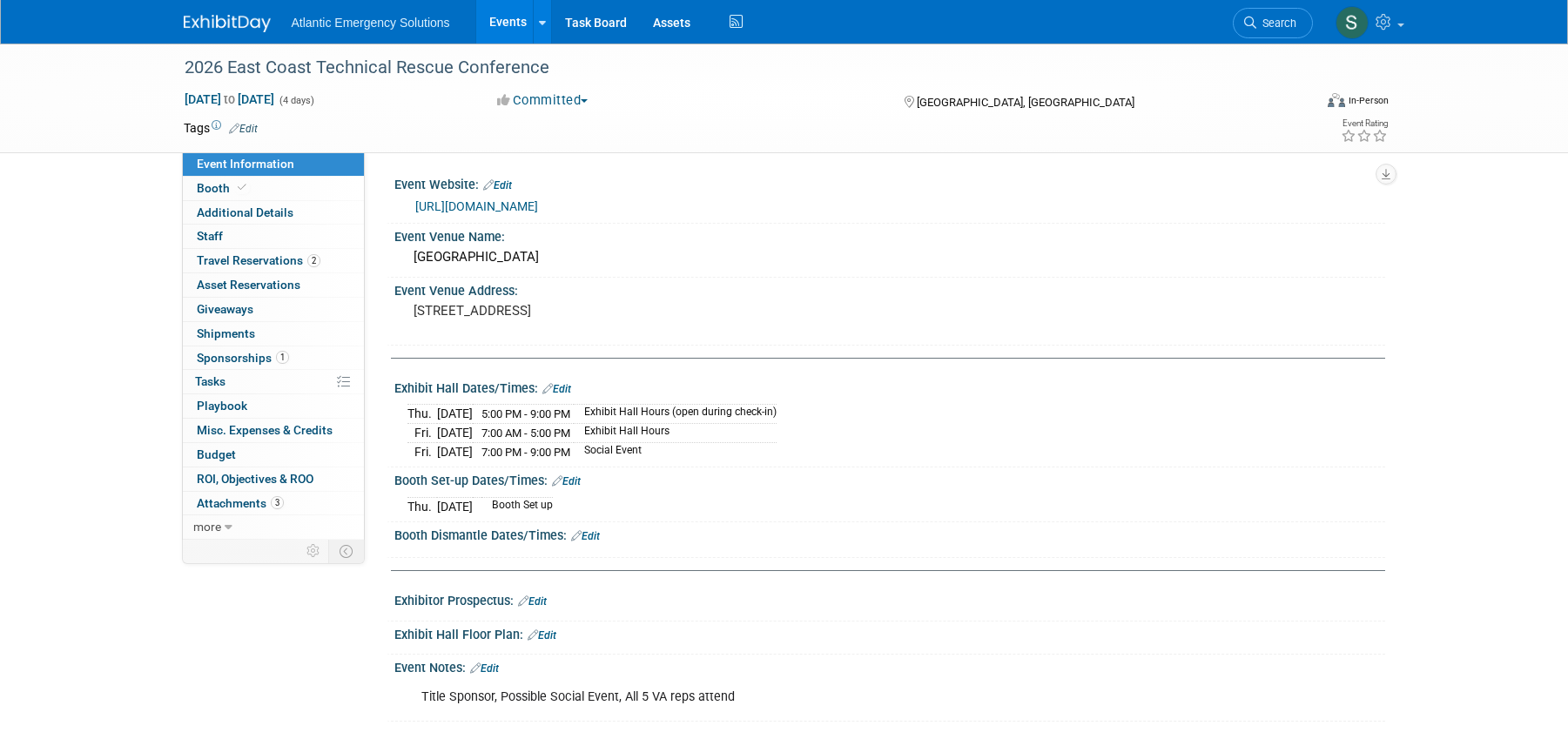
click at [510, 18] on link "Events" at bounding box center [508, 21] width 63 height 43
